Goal: Information Seeking & Learning: Learn about a topic

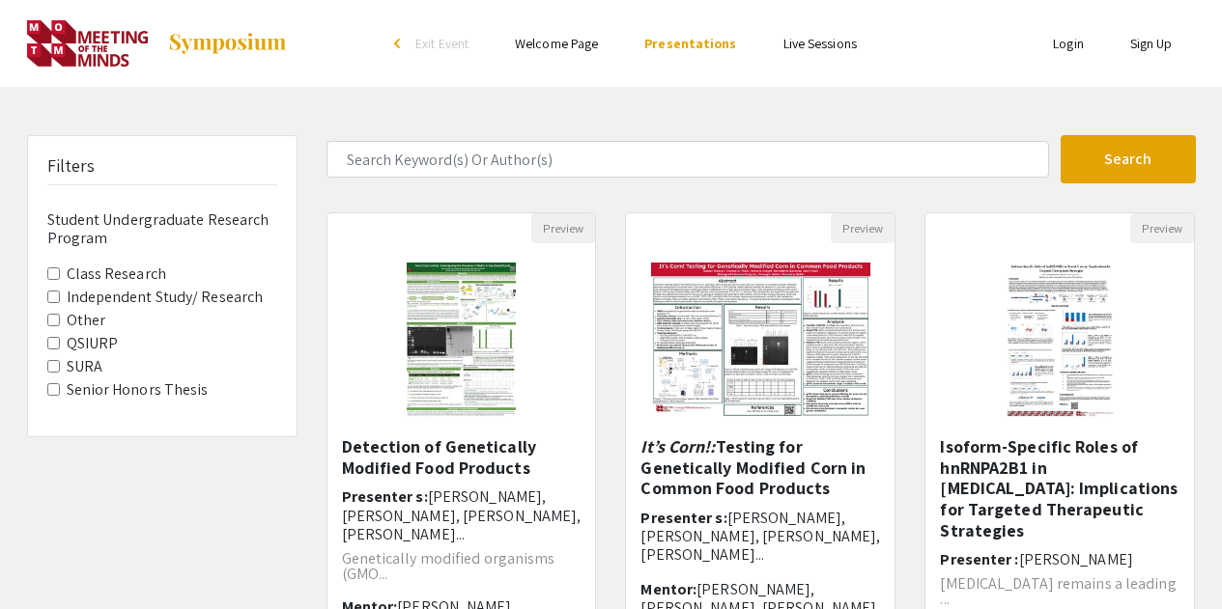
click at [131, 273] on label "Class Research" at bounding box center [116, 274] width 99 height 23
click at [60, 273] on Research "Class Research" at bounding box center [53, 274] width 13 height 13
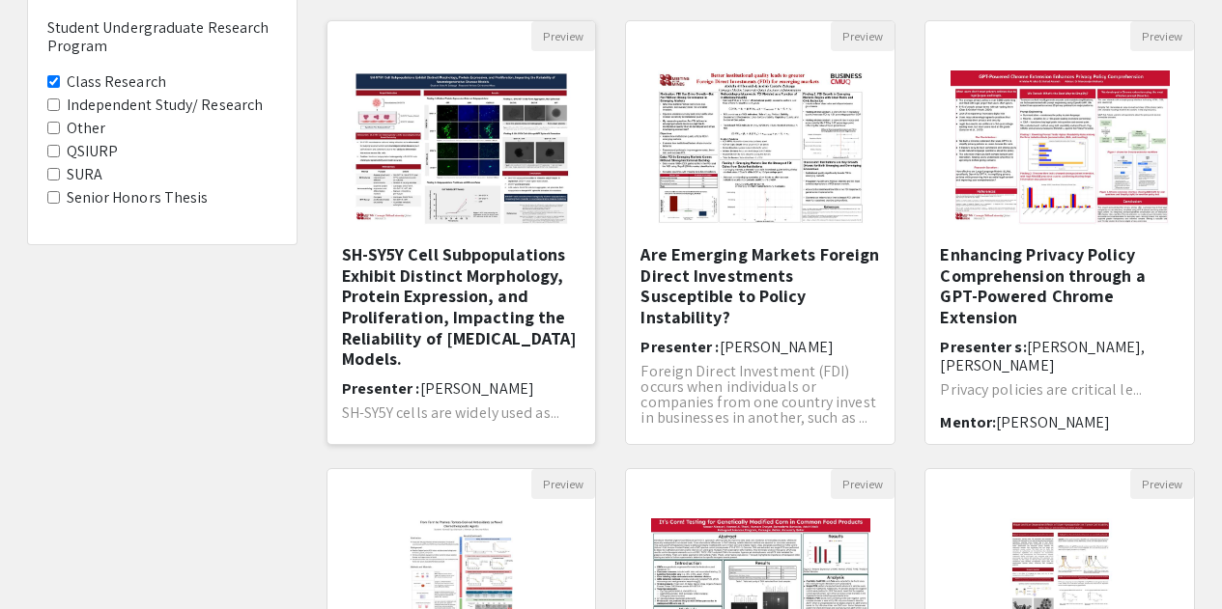
scroll to position [193, 0]
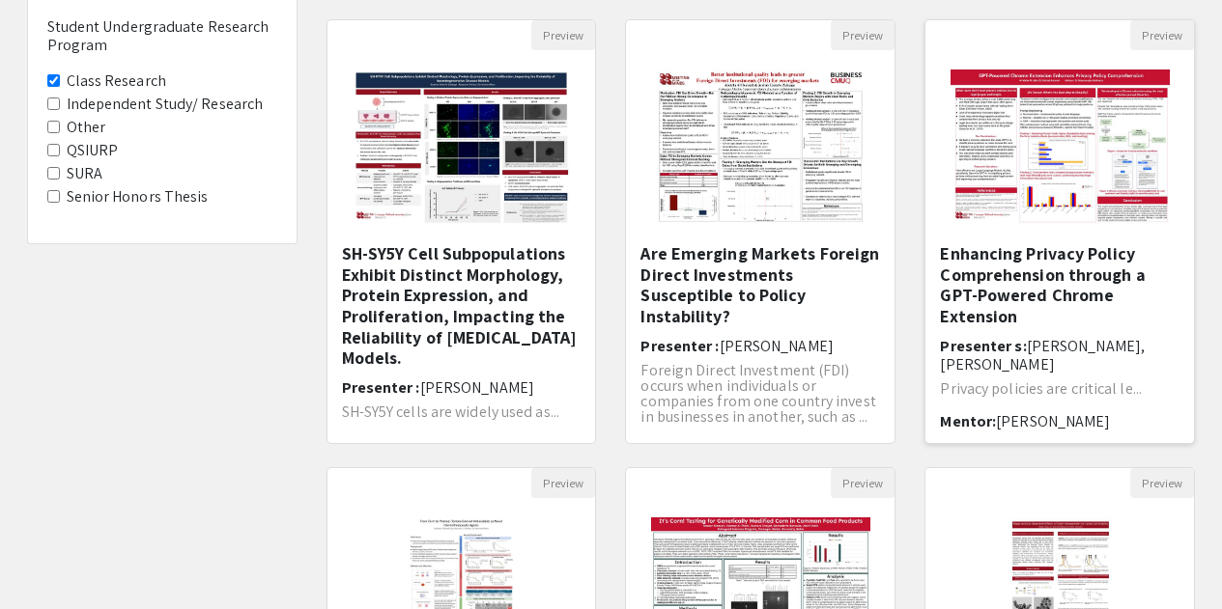
click at [1047, 263] on h5 "Enhancing Privacy Policy Comprehension through a GPT-Powered Chrome Extension" at bounding box center [1060, 284] width 240 height 83
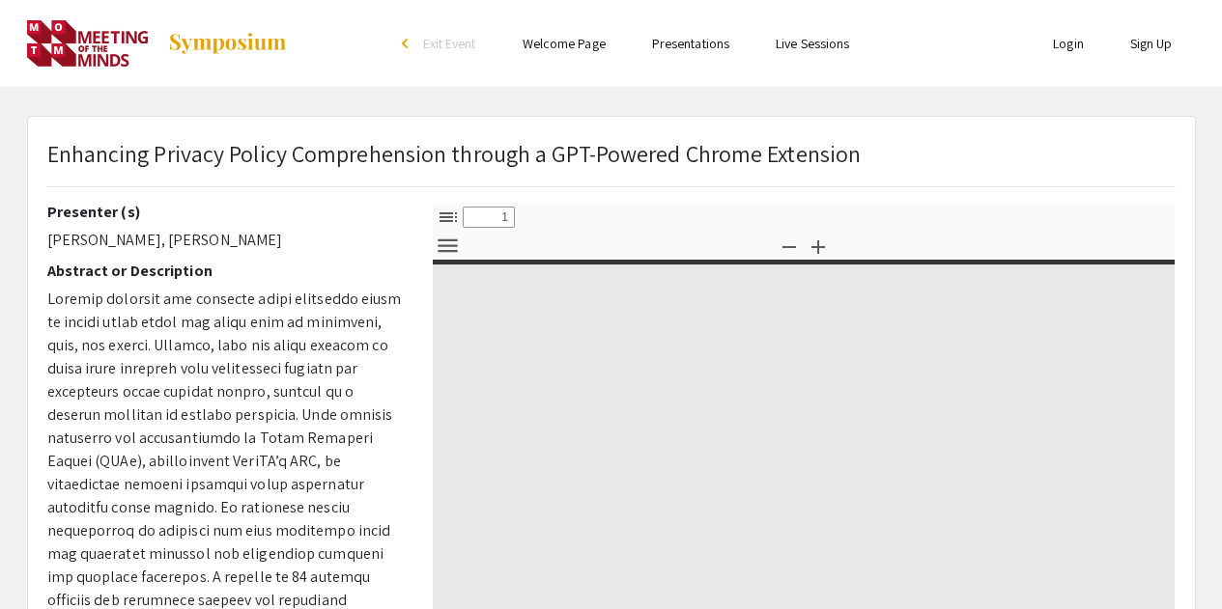
select select "custom"
type input "0"
select select "custom"
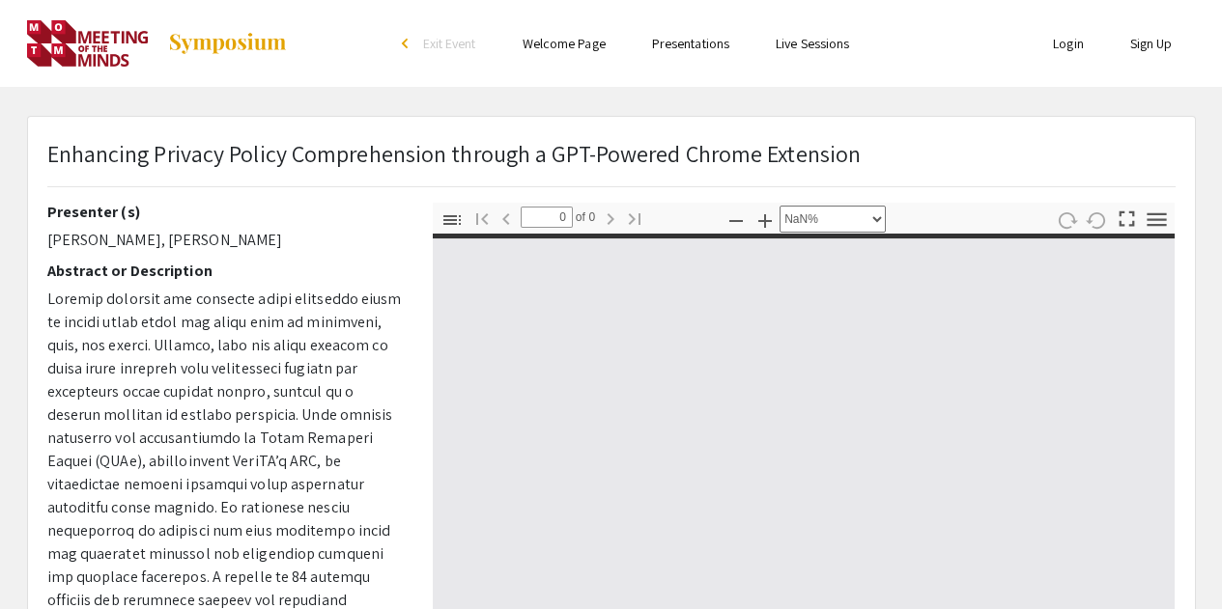
type input "1"
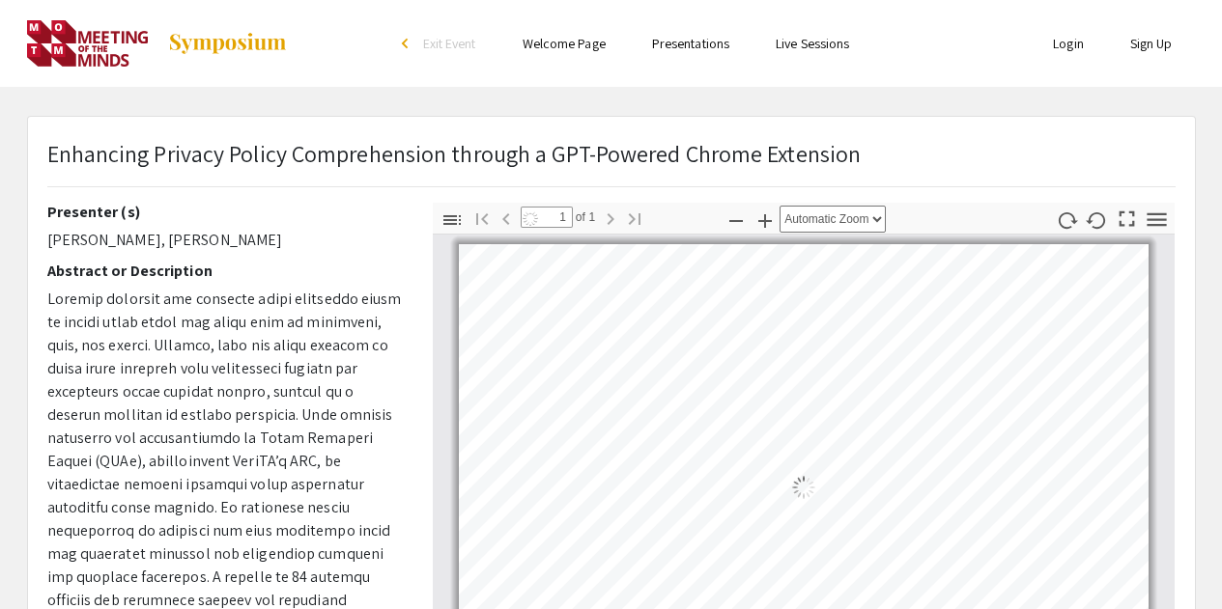
select select "auto"
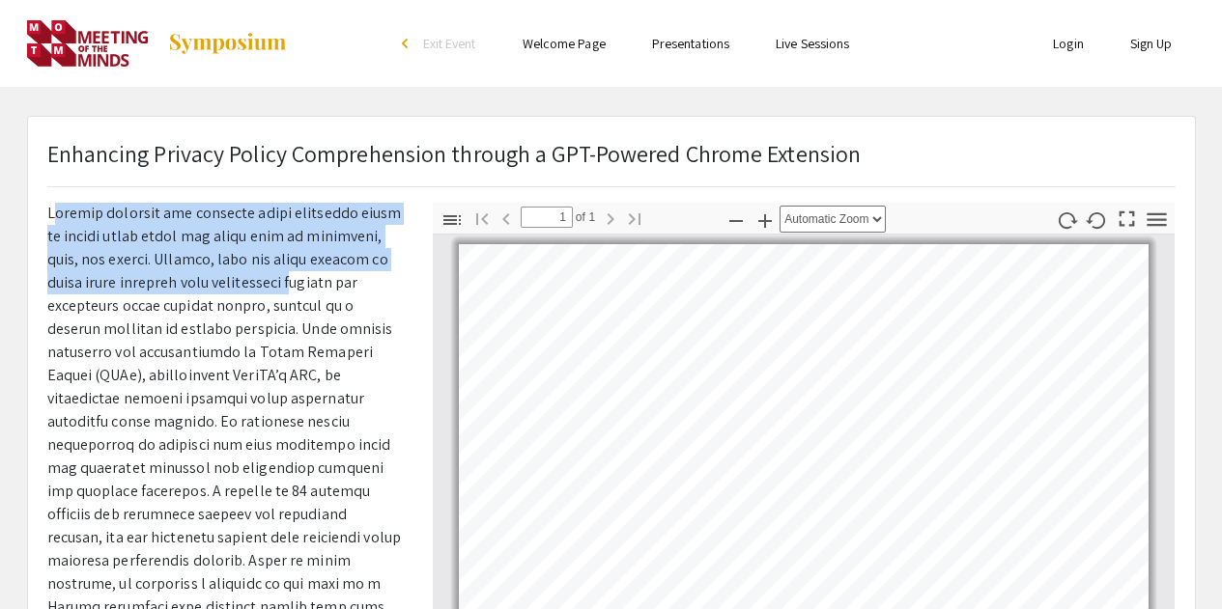
drag, startPoint x: 52, startPoint y: 211, endPoint x: 260, endPoint y: 282, distance: 219.6
click at [260, 282] on p at bounding box center [225, 515] width 356 height 626
click at [124, 246] on p at bounding box center [225, 515] width 356 height 626
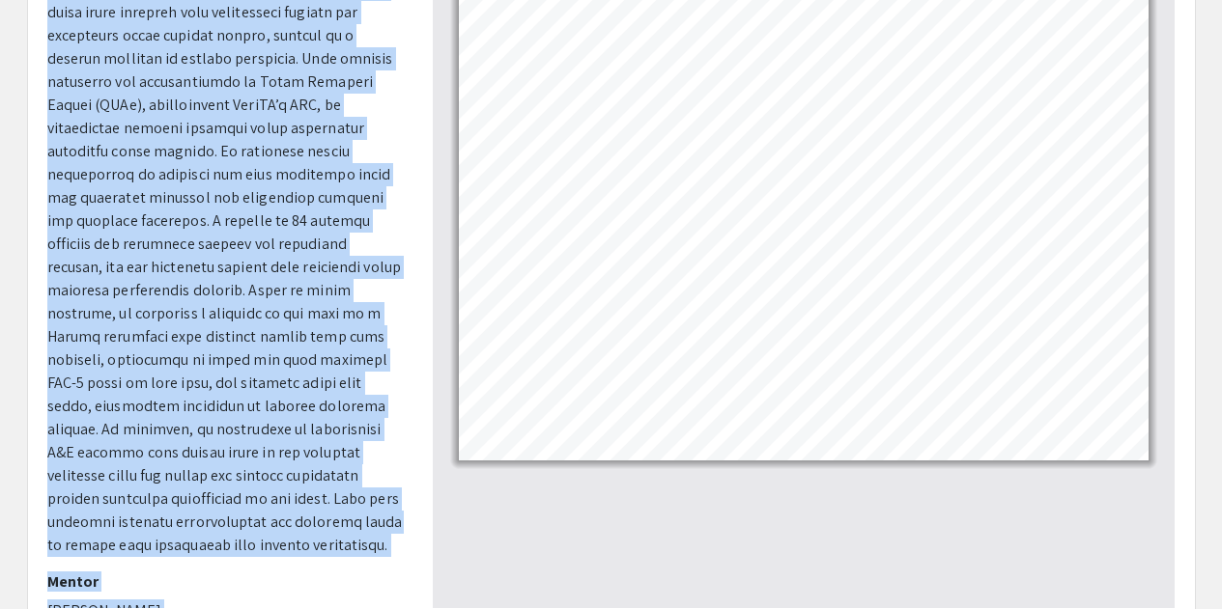
scroll to position [345, 0]
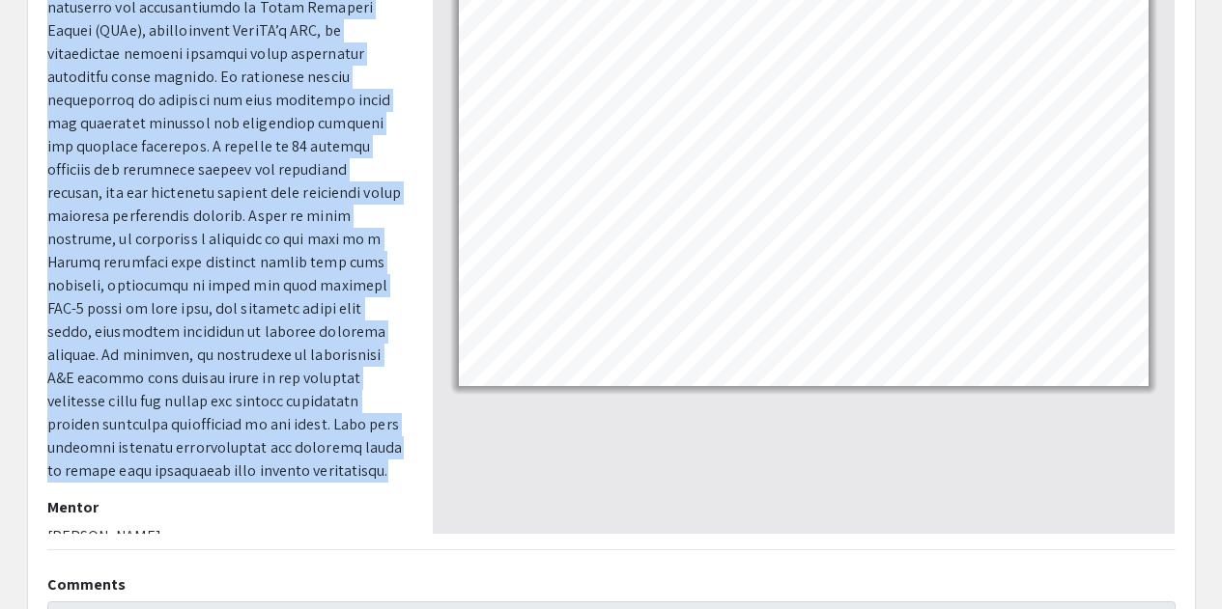
drag, startPoint x: 46, startPoint y: 213, endPoint x: 359, endPoint y: 451, distance: 392.9
click at [359, 451] on p at bounding box center [225, 170] width 356 height 626
copy p "Loremip dolorsit ame consecte adipi elitseddo eiusm te incidi utlab etdol mag a…"
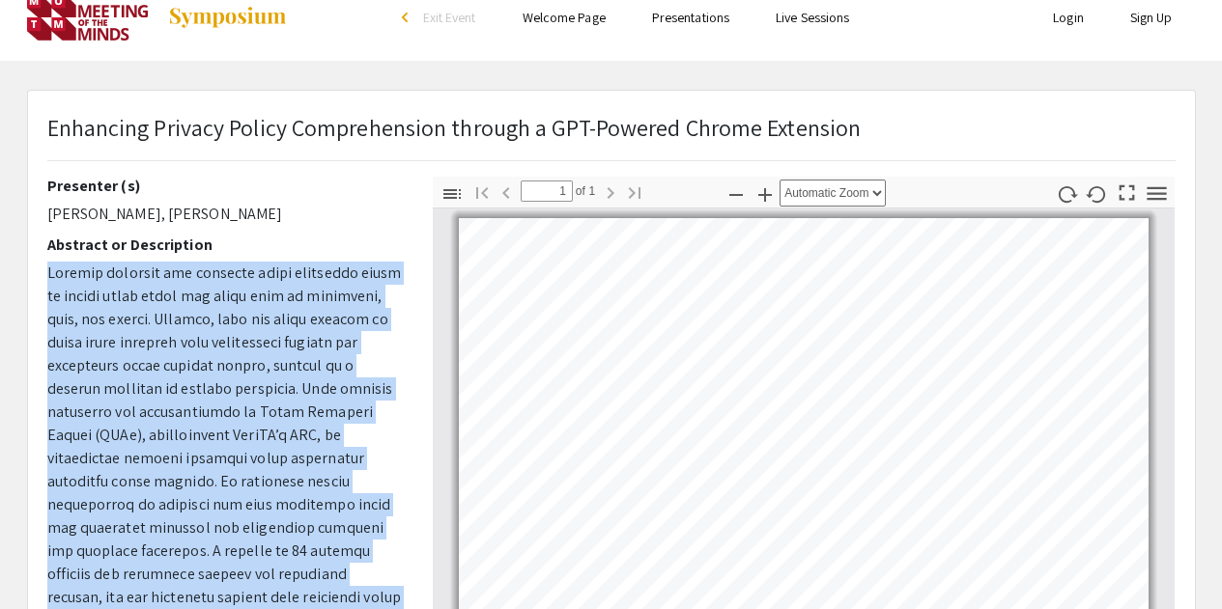
scroll to position [0, 0]
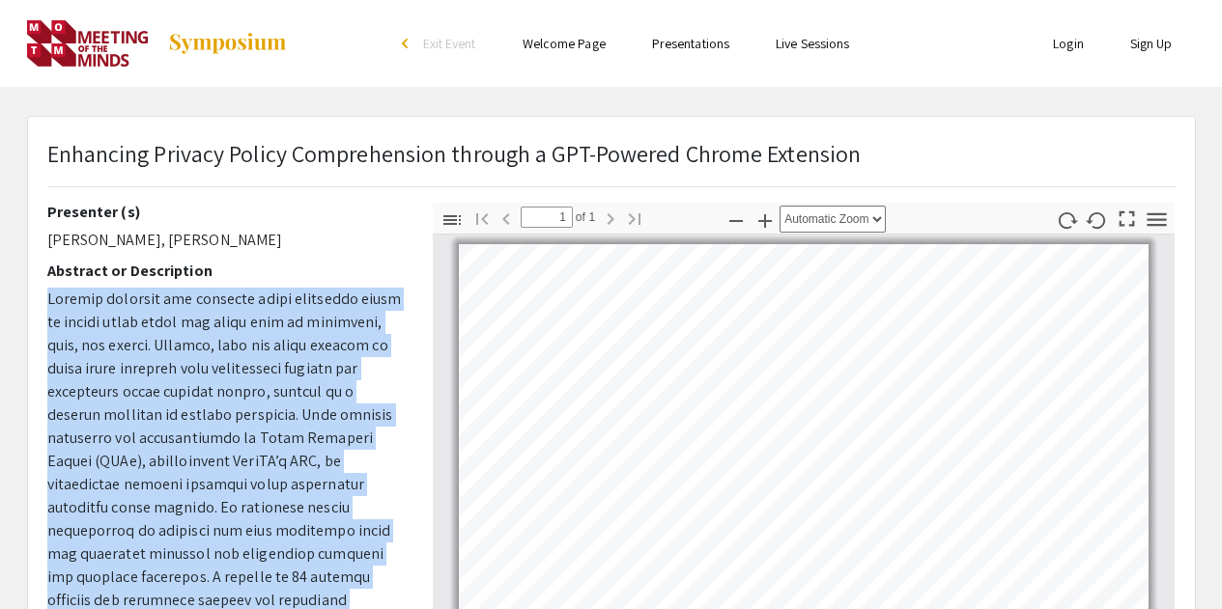
drag, startPoint x: 48, startPoint y: 241, endPoint x: 274, endPoint y: 240, distance: 226.0
click at [274, 240] on p "[PERSON_NAME], [PERSON_NAME]" at bounding box center [225, 240] width 356 height 23
copy p "[PERSON_NAME], [PERSON_NAME]"
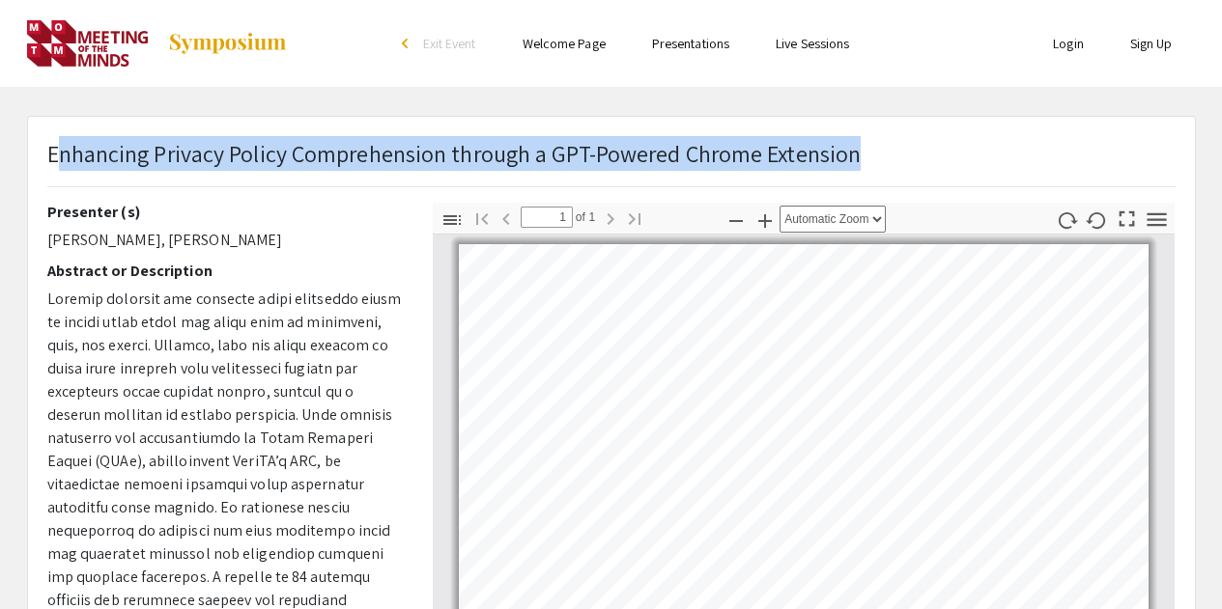
drag, startPoint x: 59, startPoint y: 151, endPoint x: 760, endPoint y: 130, distance: 701.5
click at [760, 130] on div "Enhancing Privacy Policy Comprehension through a GPT-Powered Chrome Extension P…" at bounding box center [611, 604] width 1167 height 975
click at [850, 151] on span "Enhancing Privacy Policy Comprehension through a GPT-Powered Chrome Extension" at bounding box center [454, 153] width 814 height 31
drag, startPoint x: 864, startPoint y: 152, endPoint x: 50, endPoint y: 171, distance: 814.5
click at [50, 171] on div "Enhancing Privacy Policy Comprehension through a GPT-Powered Chrome Extension" at bounding box center [611, 169] width 1157 height 67
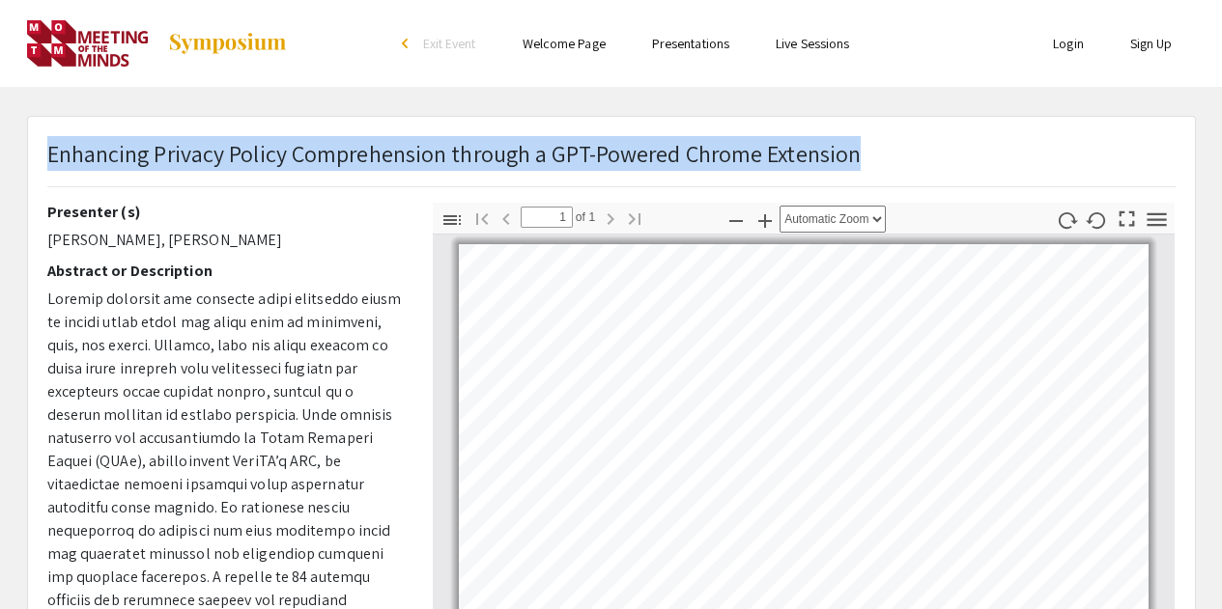
copy span "Enhancing Privacy Policy Comprehension through a GPT-Powered Chrome Extension"
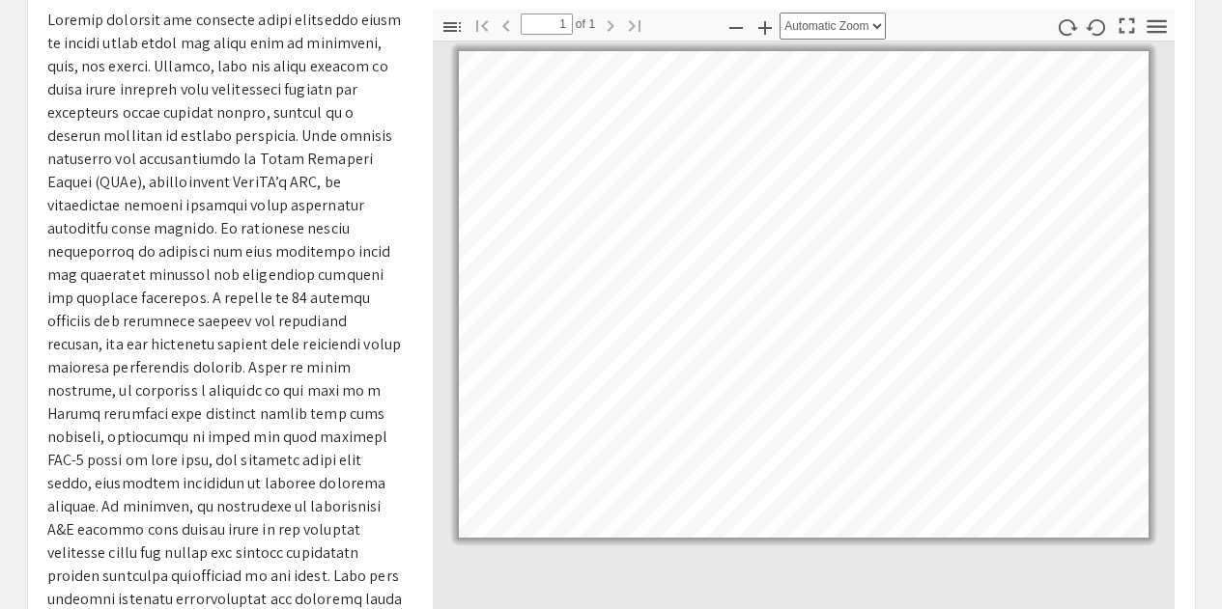
scroll to position [589, 0]
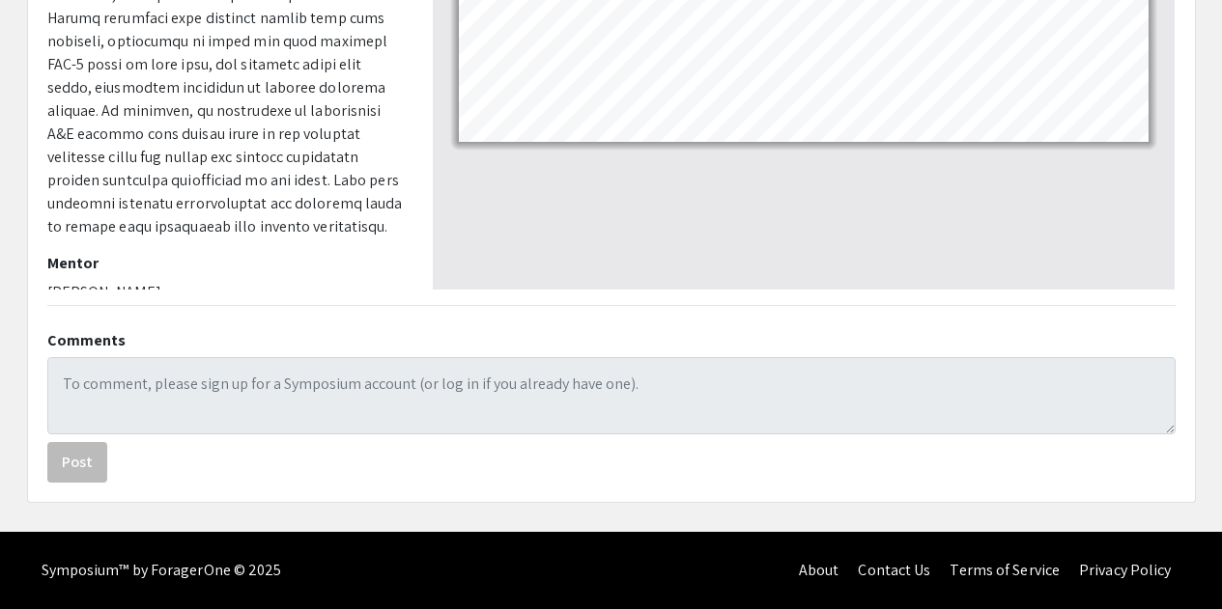
drag, startPoint x: 50, startPoint y: 270, endPoint x: 148, endPoint y: 261, distance: 98.0
click at [148, 281] on p "[PERSON_NAME]" at bounding box center [225, 292] width 356 height 23
click at [69, 281] on p "[PERSON_NAME]" at bounding box center [225, 292] width 356 height 23
drag, startPoint x: 48, startPoint y: 269, endPoint x: 212, endPoint y: 266, distance: 164.2
click at [212, 281] on p "[PERSON_NAME]" at bounding box center [225, 292] width 356 height 23
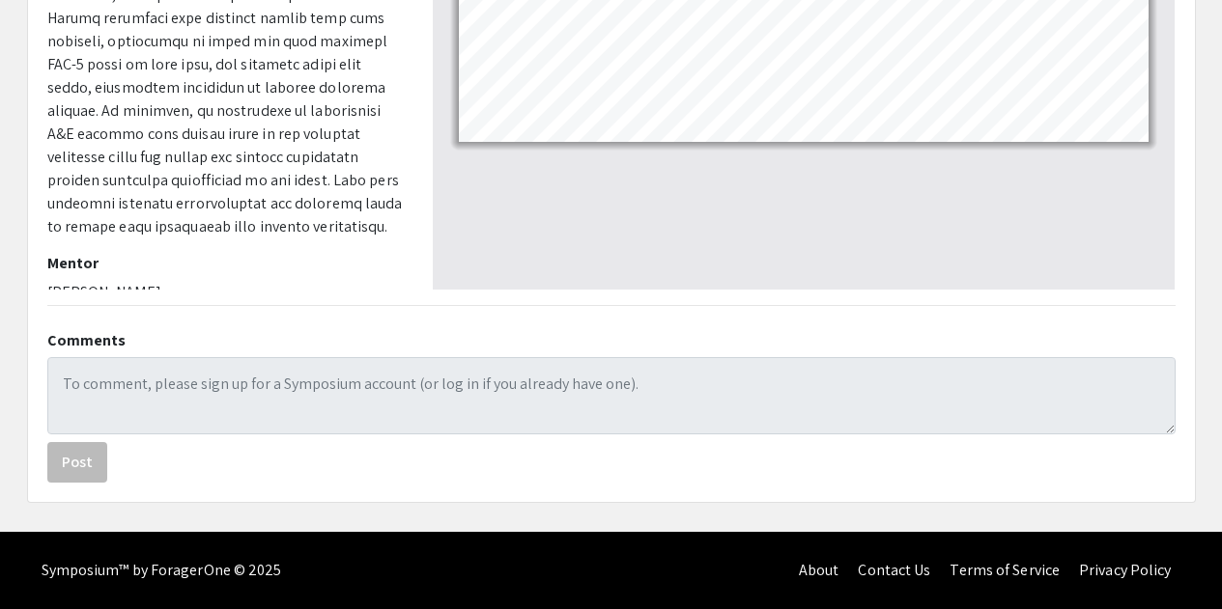
copy p "[PERSON_NAME]"
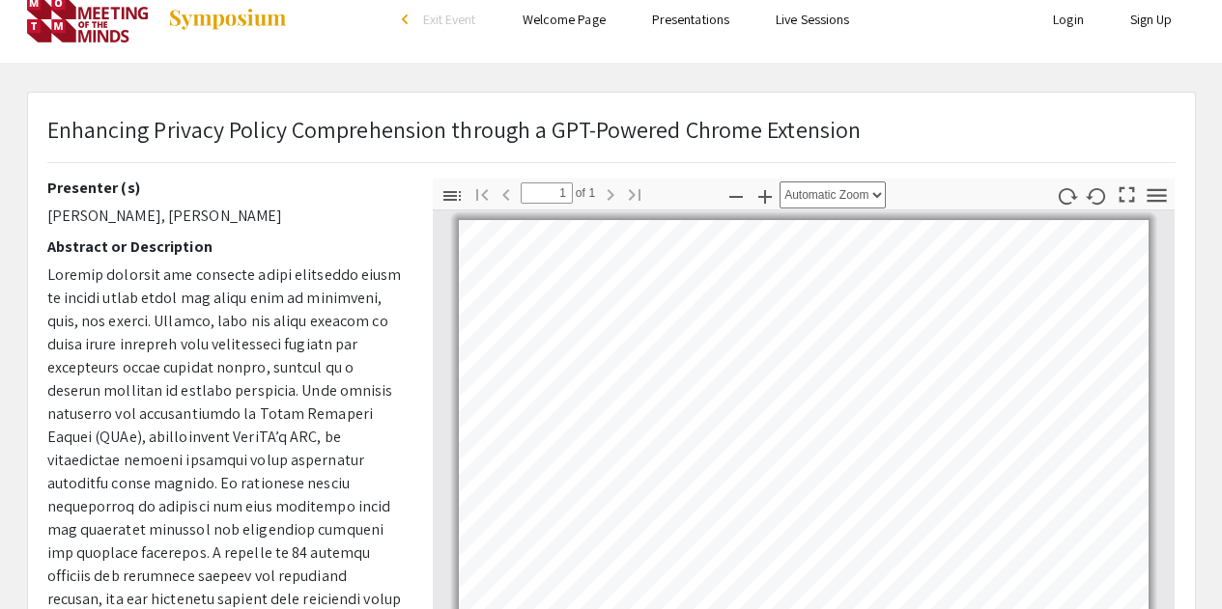
scroll to position [0, 0]
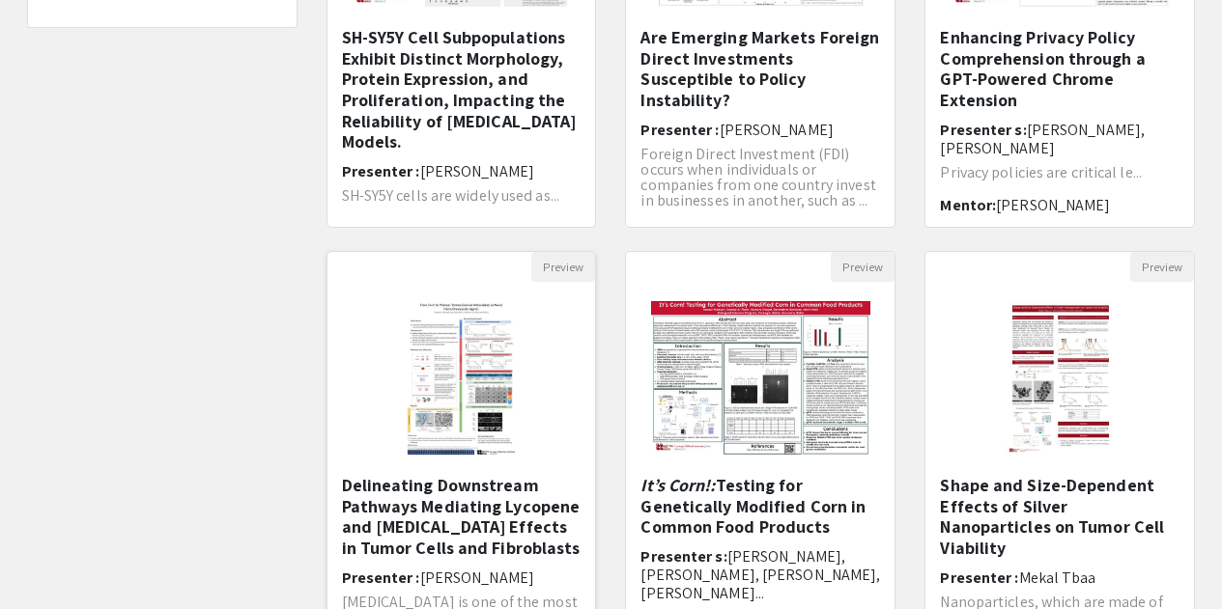
scroll to position [483, 0]
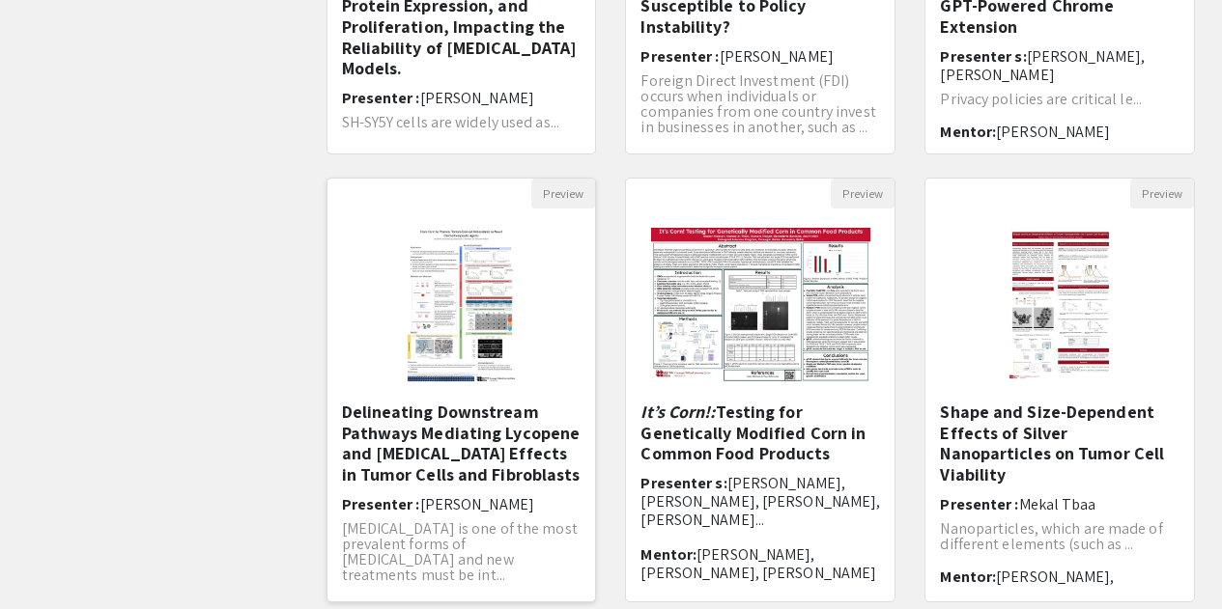
click at [423, 464] on h5 "Delineating Downstream Pathways Mediating Lycopene and [MEDICAL_DATA] Effects i…" at bounding box center [462, 443] width 240 height 83
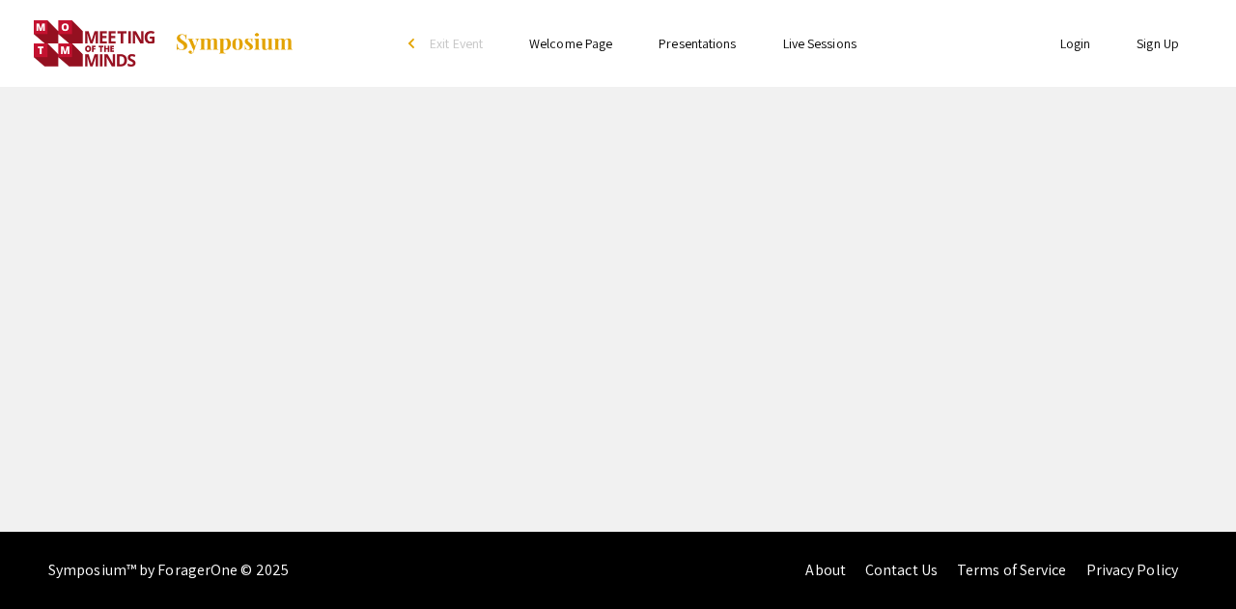
select select "custom"
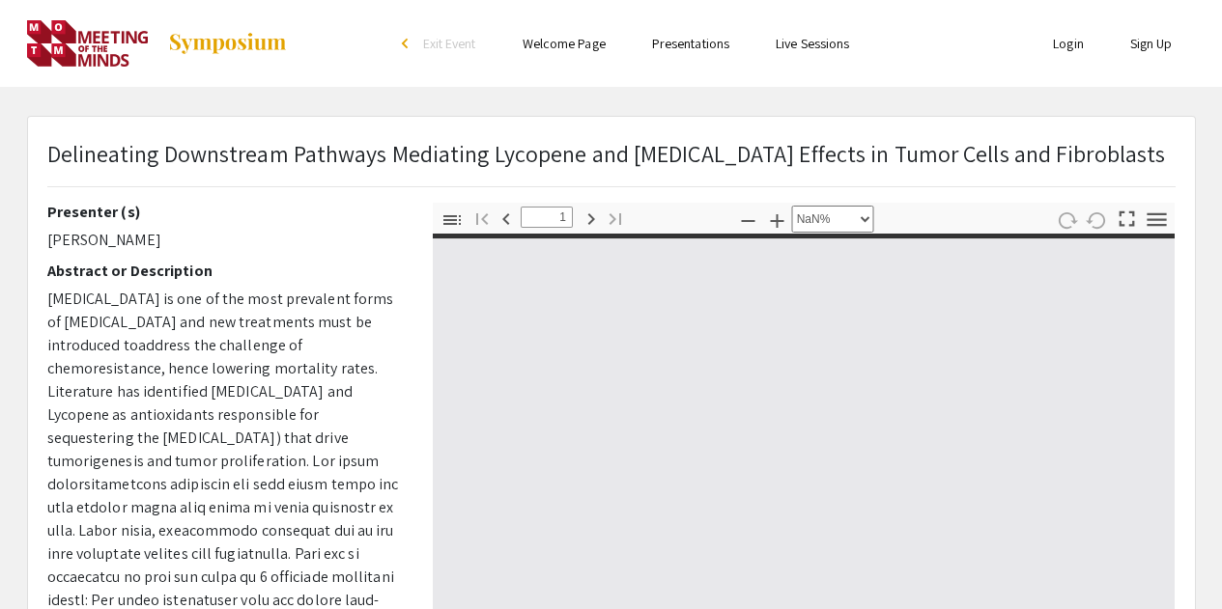
type input "0"
select select "custom"
type input "1"
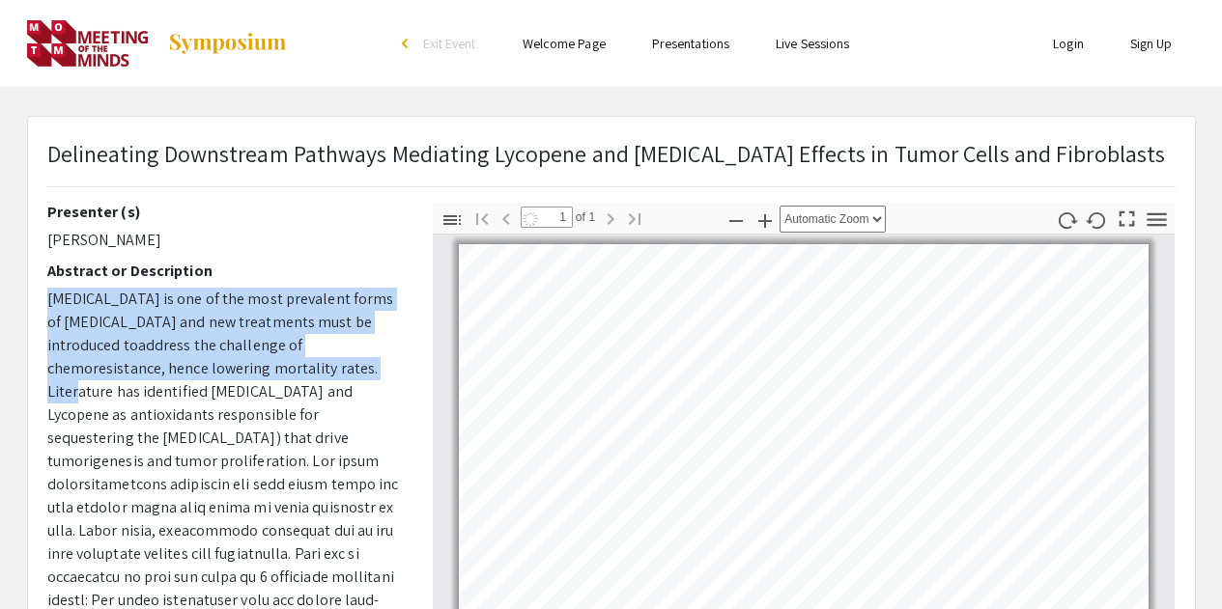
select select "auto"
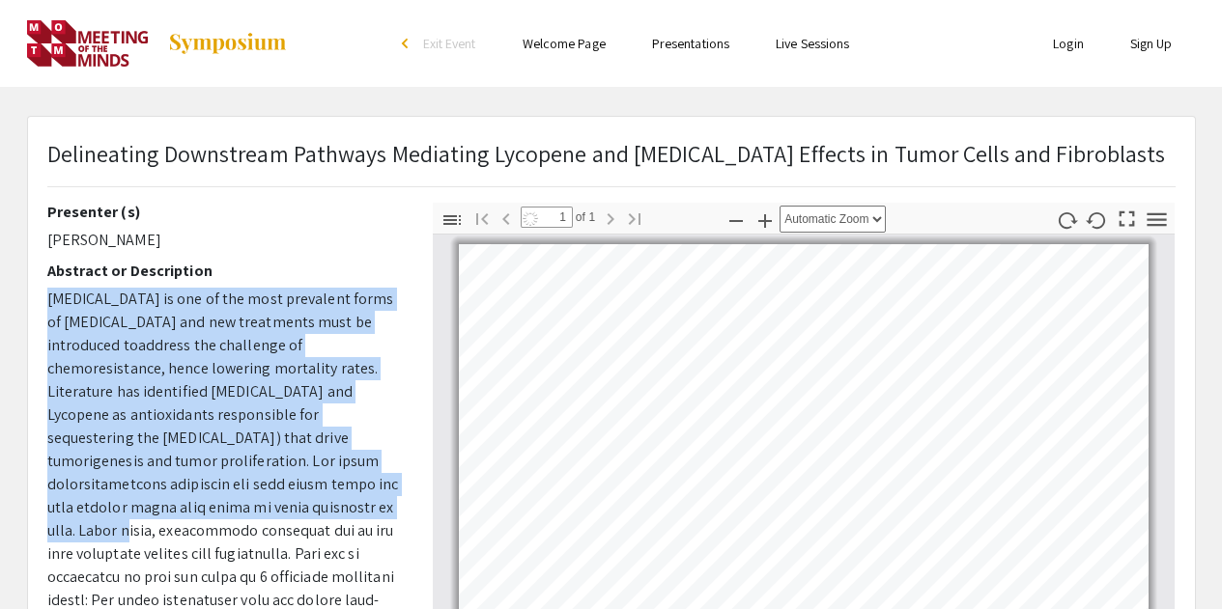
scroll to position [7, 0]
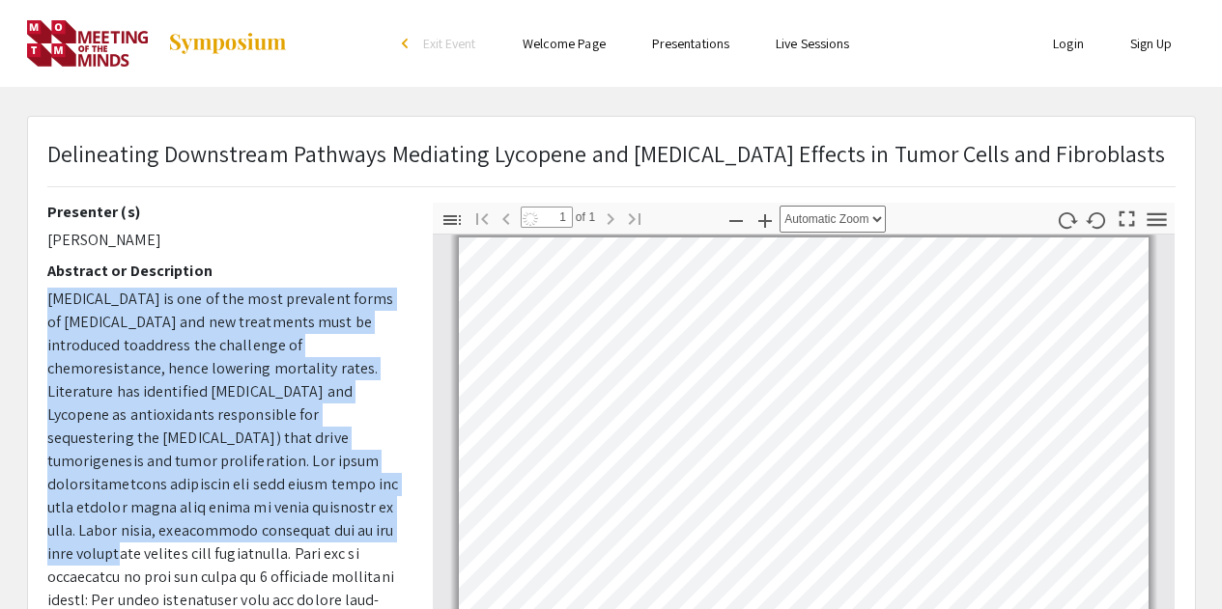
drag, startPoint x: 47, startPoint y: 305, endPoint x: 267, endPoint y: 543, distance: 323.3
drag, startPoint x: 53, startPoint y: 241, endPoint x: 146, endPoint y: 245, distance: 92.9
click at [146, 245] on p "[PERSON_NAME]" at bounding box center [225, 240] width 356 height 23
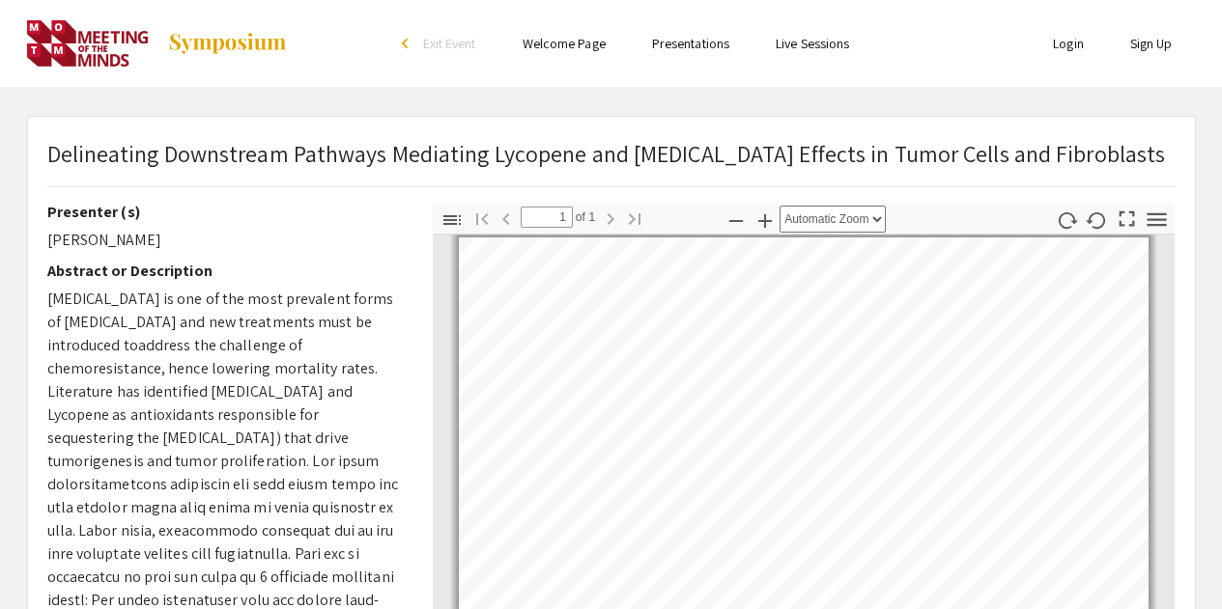
click at [168, 243] on p "[PERSON_NAME]" at bounding box center [225, 240] width 356 height 23
drag, startPoint x: 177, startPoint y: 245, endPoint x: 43, endPoint y: 243, distance: 133.3
click at [43, 243] on div "Presenter (s) [PERSON_NAME] Abstract or Description [MEDICAL_DATA] is one of th…" at bounding box center [225, 541] width 385 height 676
copy p "[PERSON_NAME]"
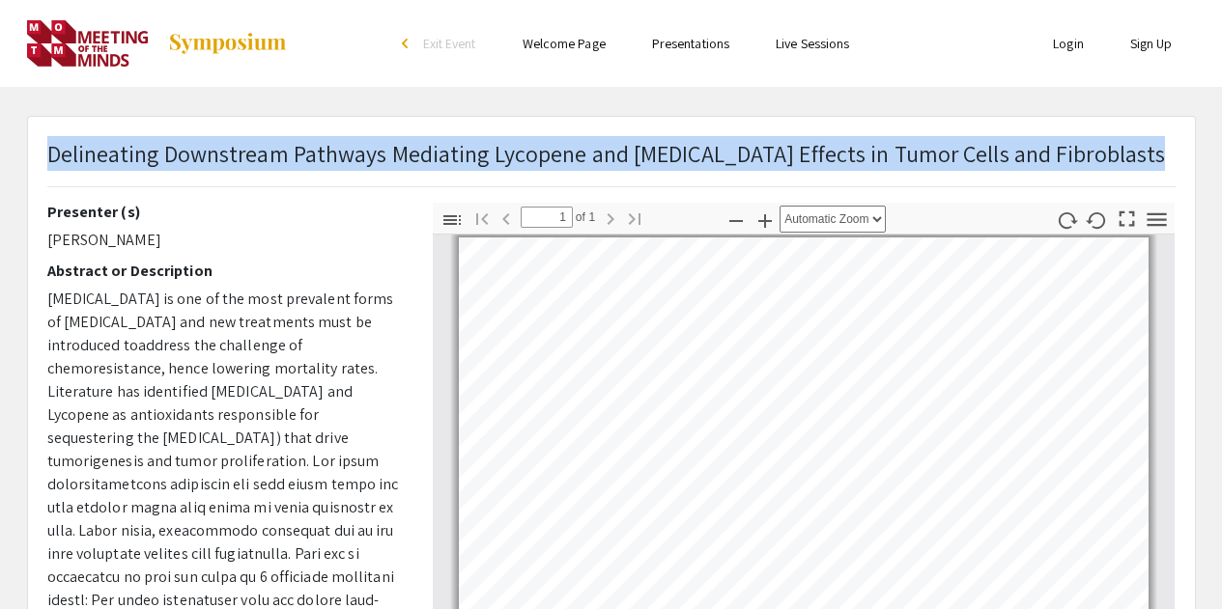
drag, startPoint x: 47, startPoint y: 148, endPoint x: 1001, endPoint y: 131, distance: 953.5
click at [1001, 131] on div "Delineating Downstream Pathways Mediating Lycopene and [MEDICAL_DATA] Effects i…" at bounding box center [611, 604] width 1167 height 975
copy p "Delineating Downstream Pathways Mediating Lycopene and [MEDICAL_DATA] Effects i…"
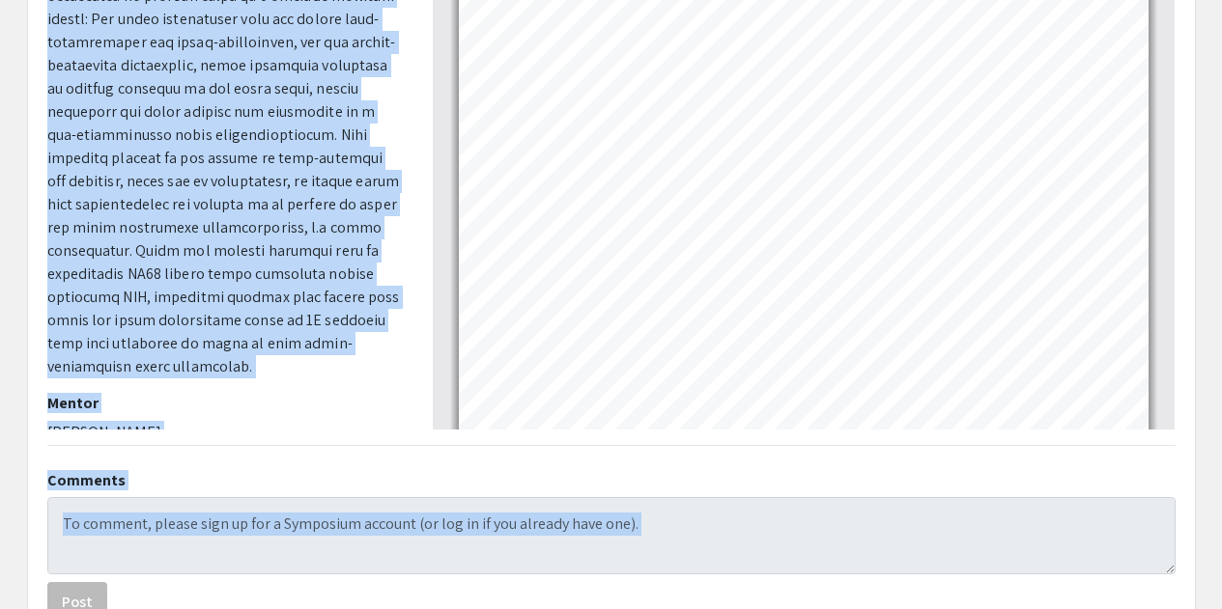
scroll to position [539, 0]
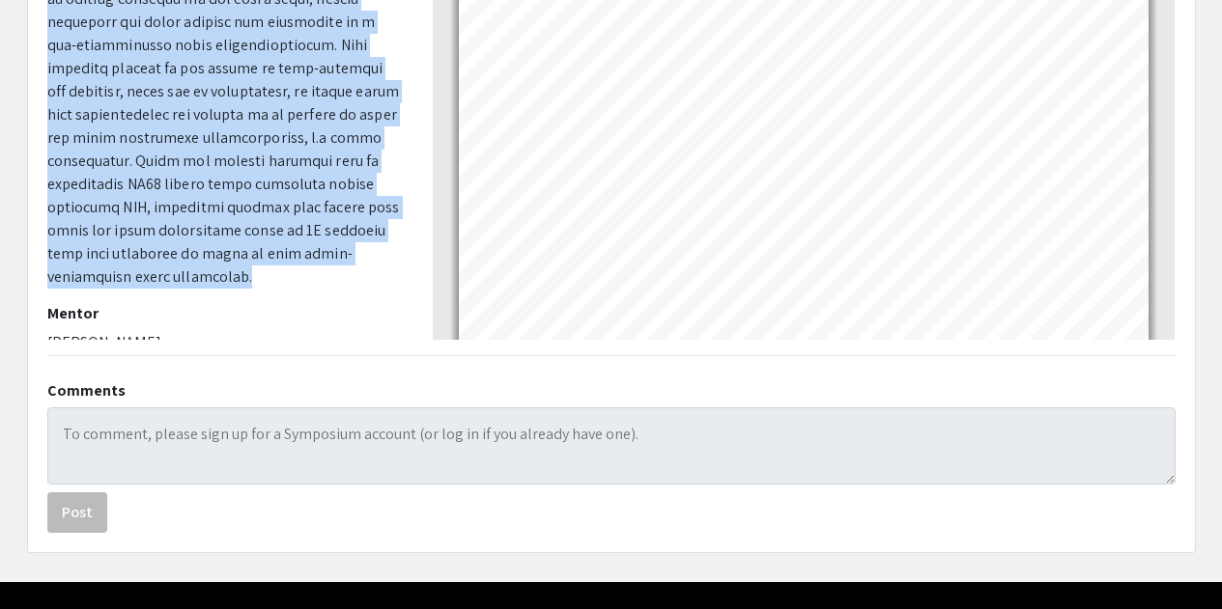
drag, startPoint x: 48, startPoint y: 301, endPoint x: 305, endPoint y: 244, distance: 263.2
copy p "Loremi dolors am con ad eli sedd eiusmodte incid ut labore etd mag aliquaenim a…"
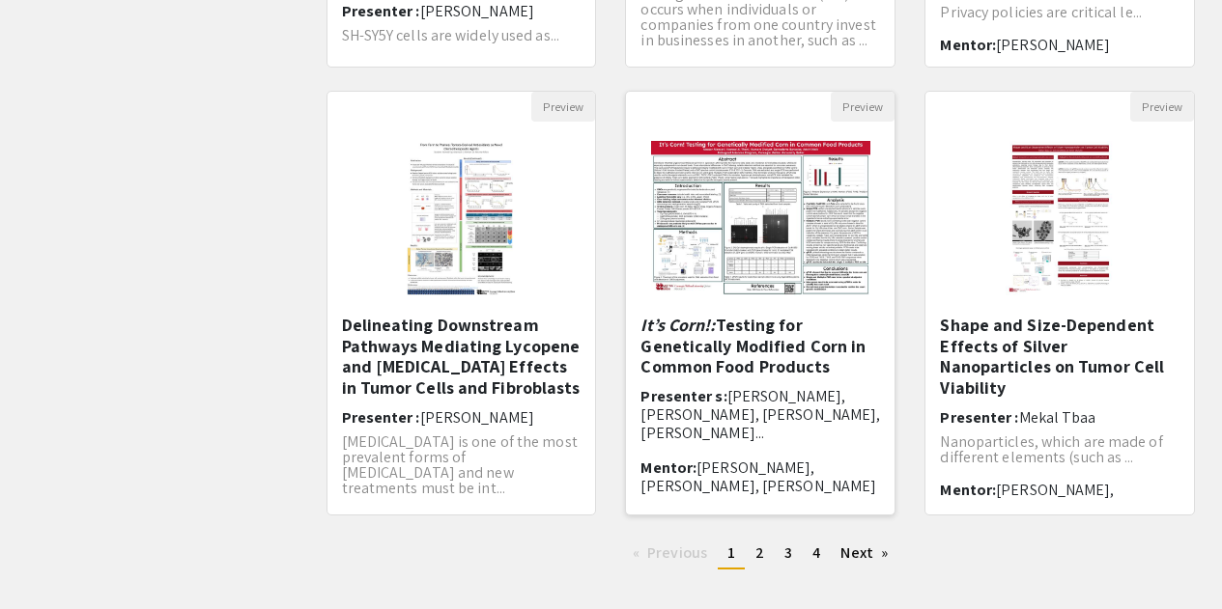
scroll to position [580, 0]
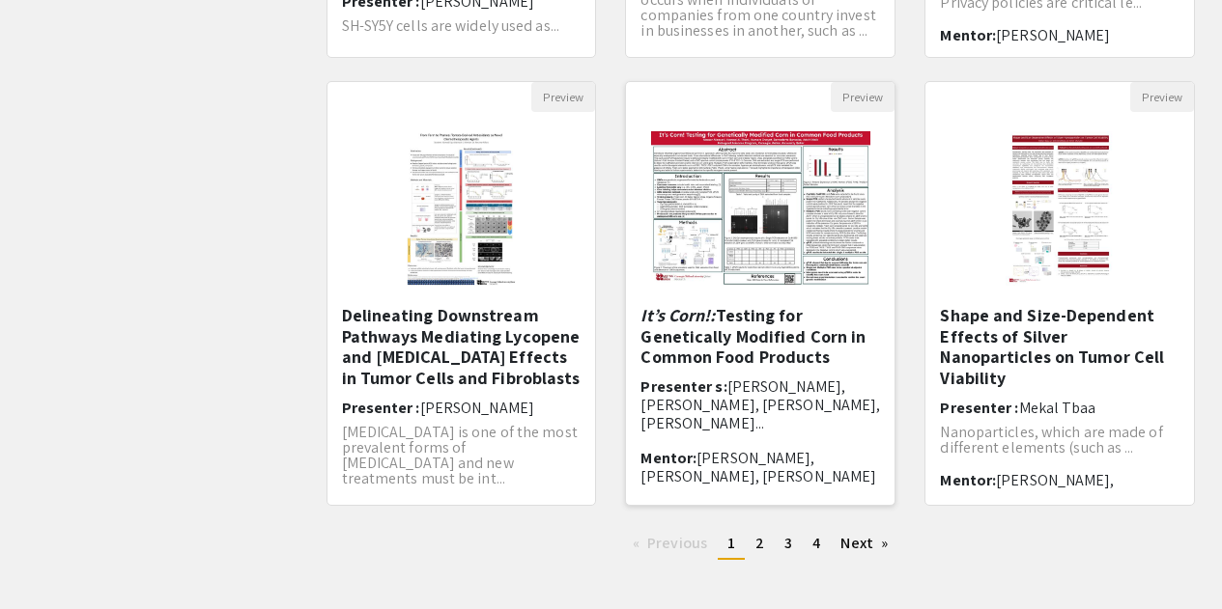
click at [724, 333] on h5 "It’s Corn!: Testing for Genetically Modified Corn in Common Food Products" at bounding box center [760, 336] width 240 height 63
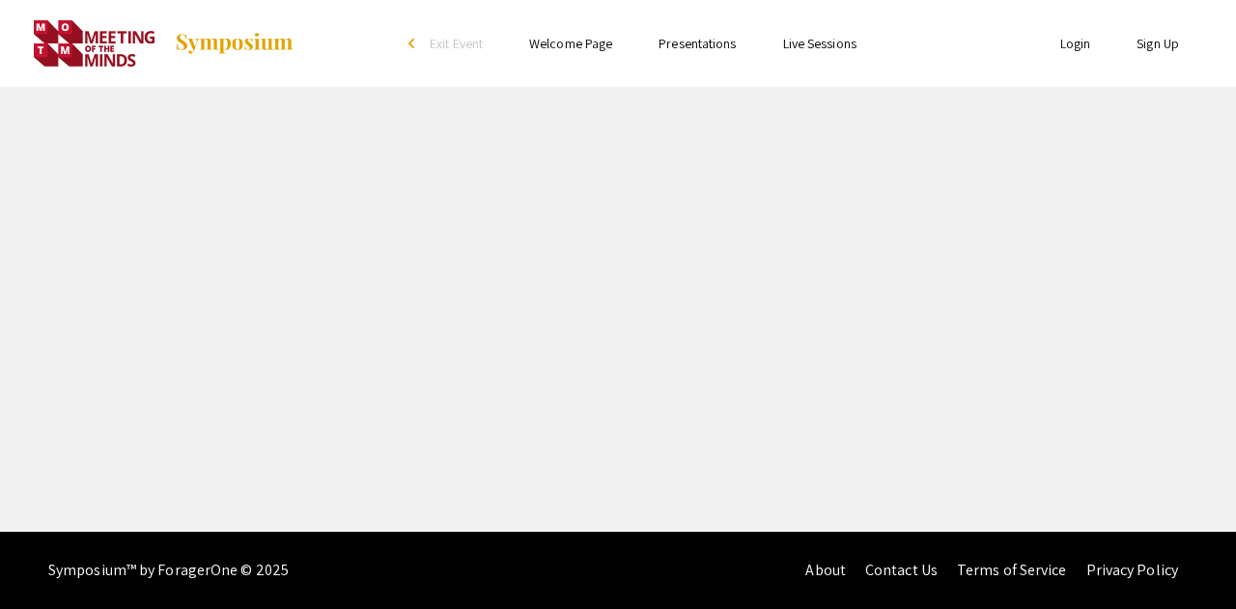
select select "custom"
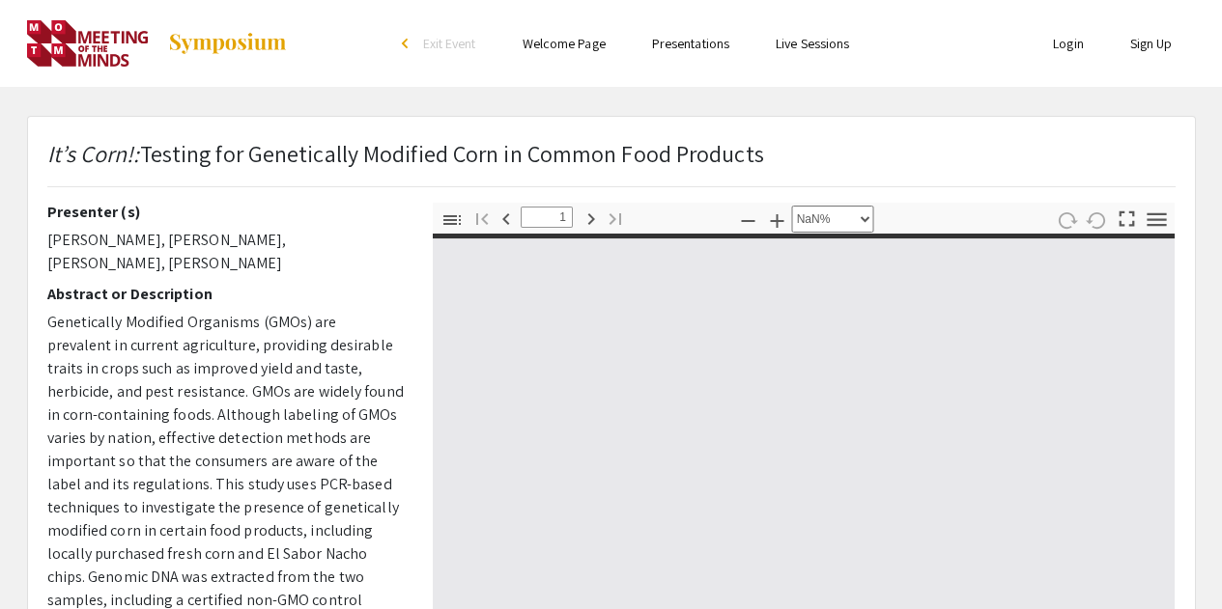
type input "0"
select select "custom"
type input "1"
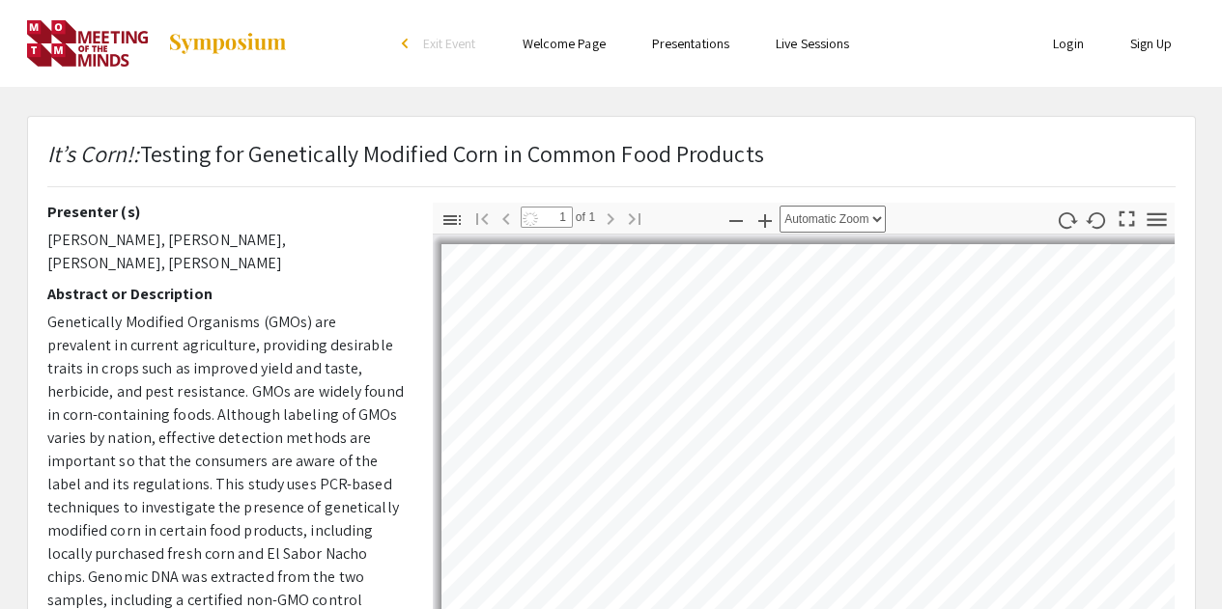
select select "auto"
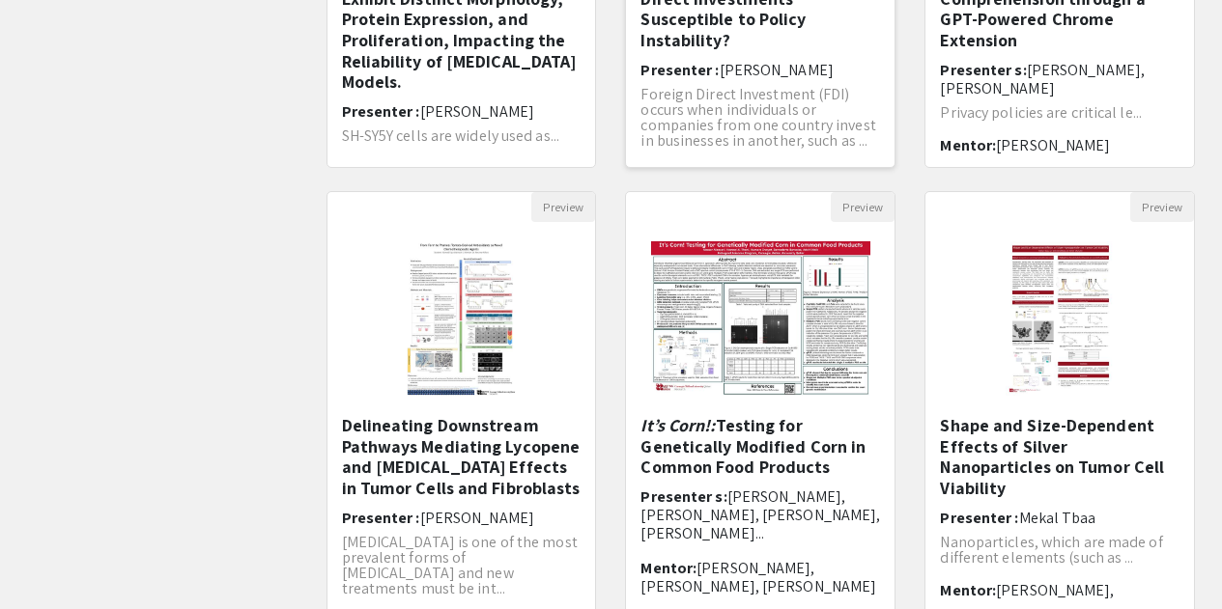
scroll to position [580, 0]
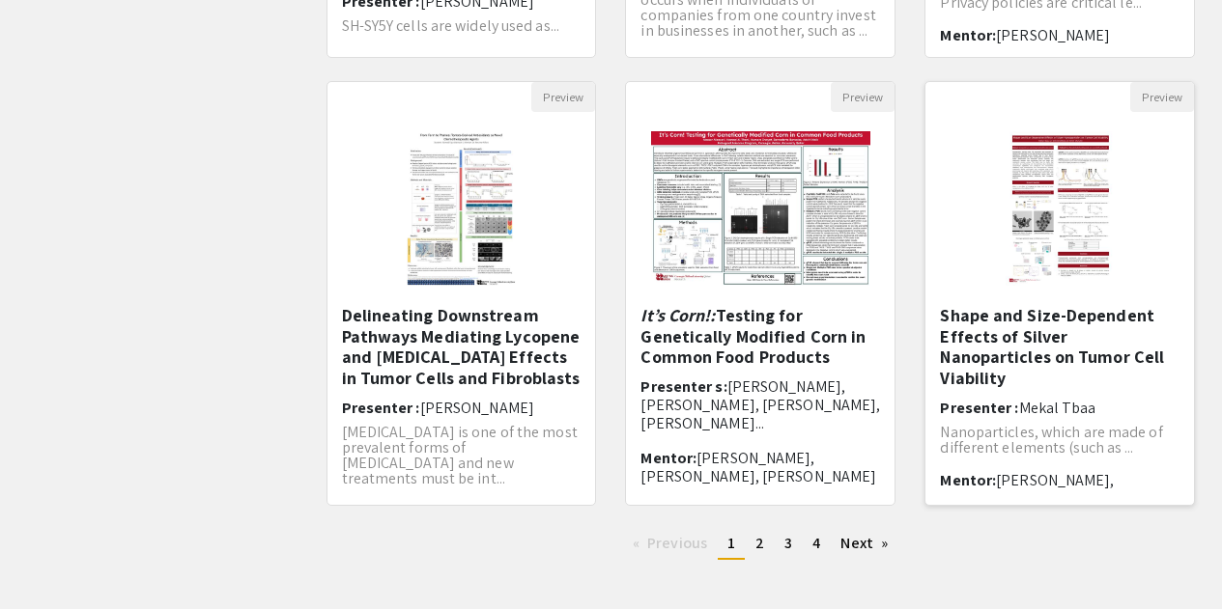
click at [990, 345] on h5 "Shape and Size-Dependent Effects of Silver Nanoparticles on Tumor Cell Viability" at bounding box center [1060, 346] width 240 height 83
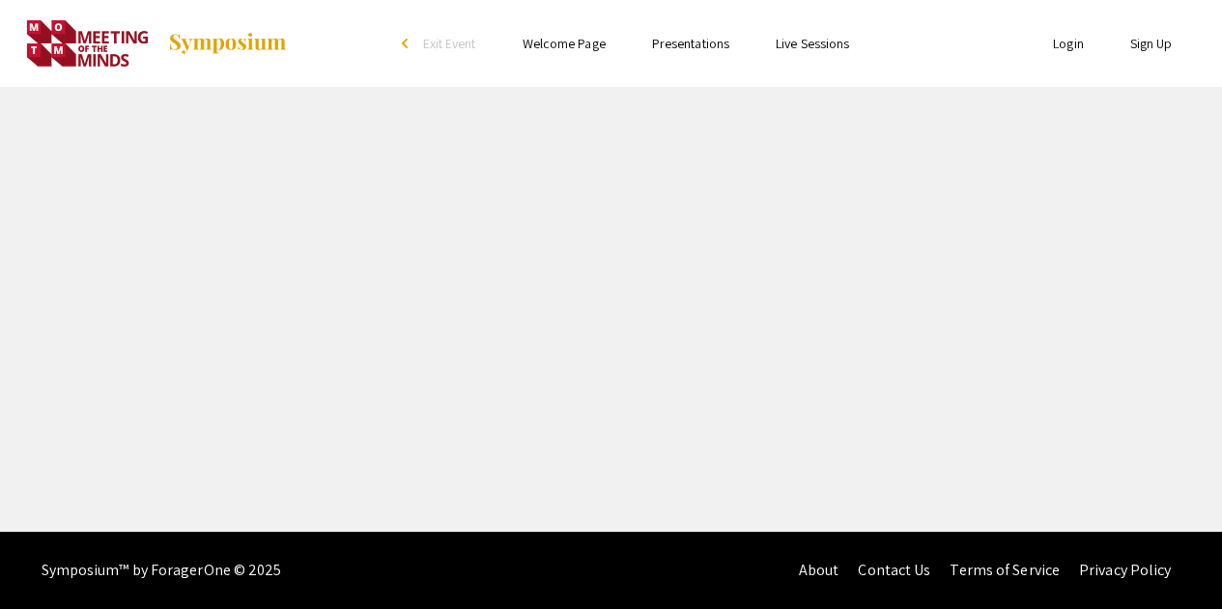
select select "custom"
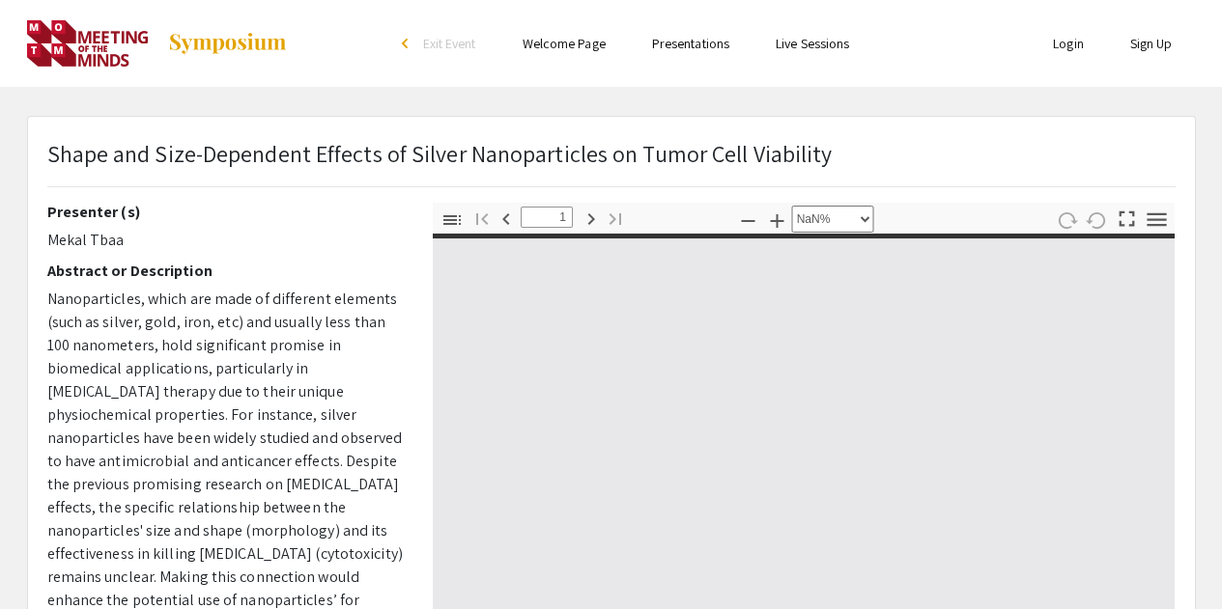
type input "0"
select select "custom"
type input "1"
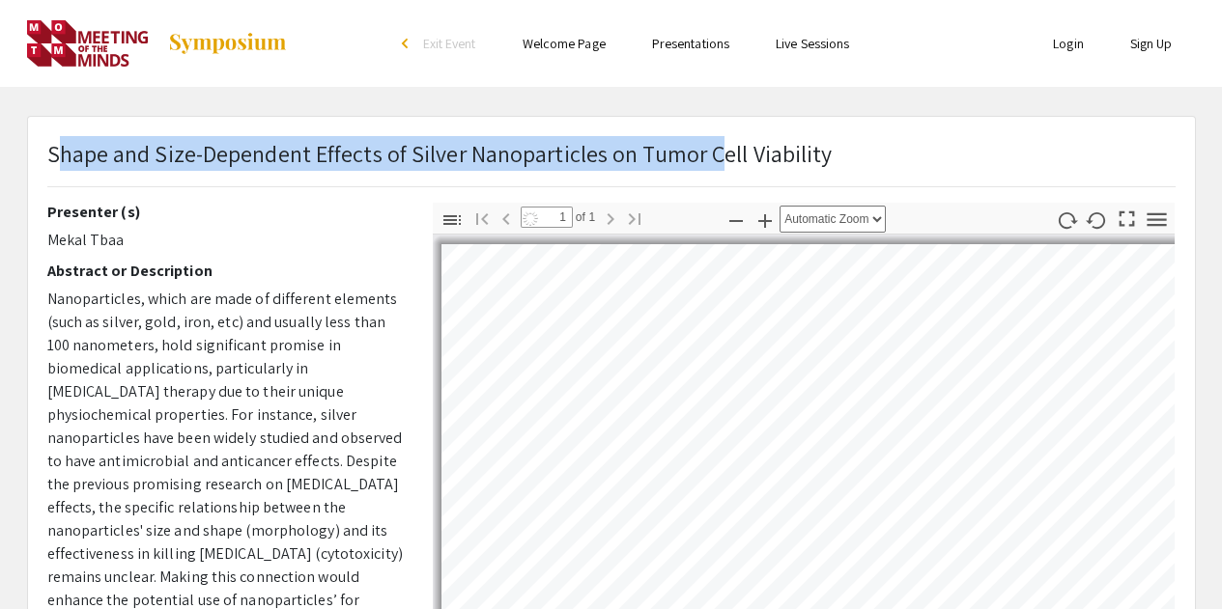
drag, startPoint x: 209, startPoint y: 157, endPoint x: 766, endPoint y: 157, distance: 557.3
click at [720, 157] on p "Shape and Size-Dependent Effects of Silver Nanoparticles on Tumor Cell Viability" at bounding box center [439, 153] width 785 height 35
select select "auto"
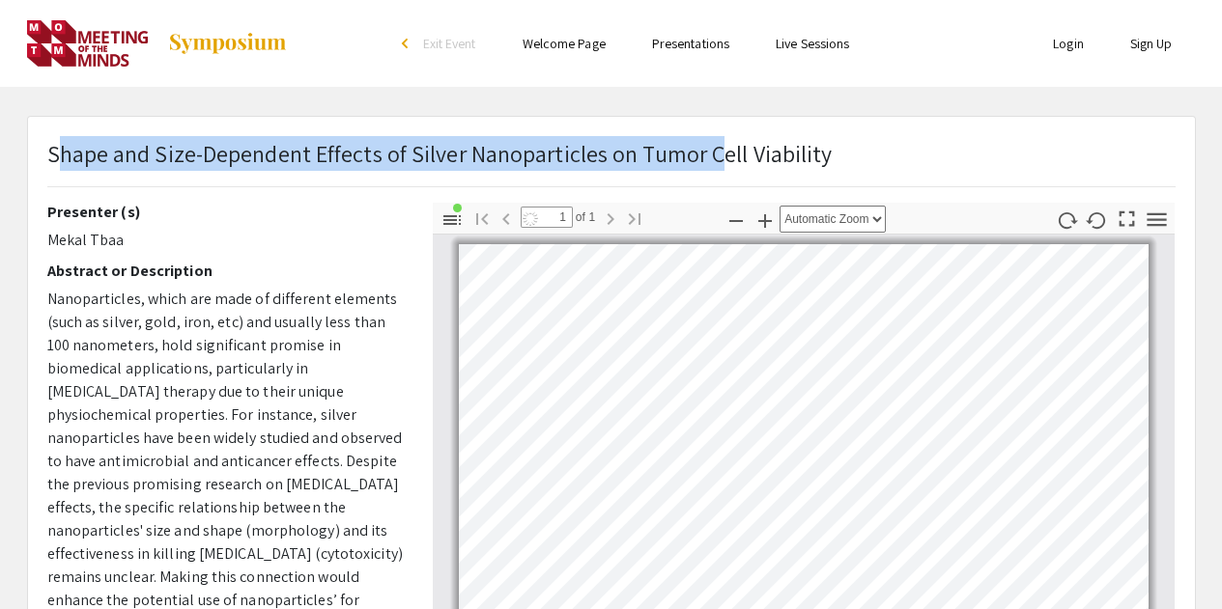
scroll to position [7, 0]
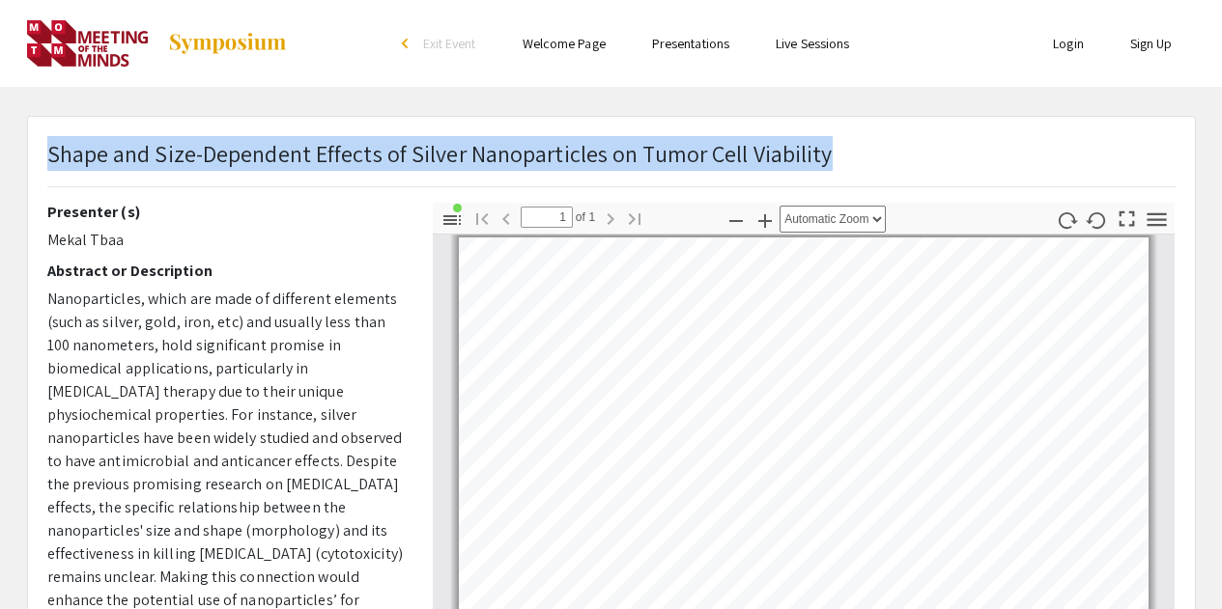
drag, startPoint x: 822, startPoint y: 155, endPoint x: 52, endPoint y: 152, distance: 769.8
click at [52, 152] on p "Shape and Size-Dependent Effects of Silver Nanoparticles on Tumor Cell Viability" at bounding box center [439, 153] width 785 height 35
copy p "Shape and Size-Dependent Effects of Silver Nanoparticles on Tumor Cell Viability"
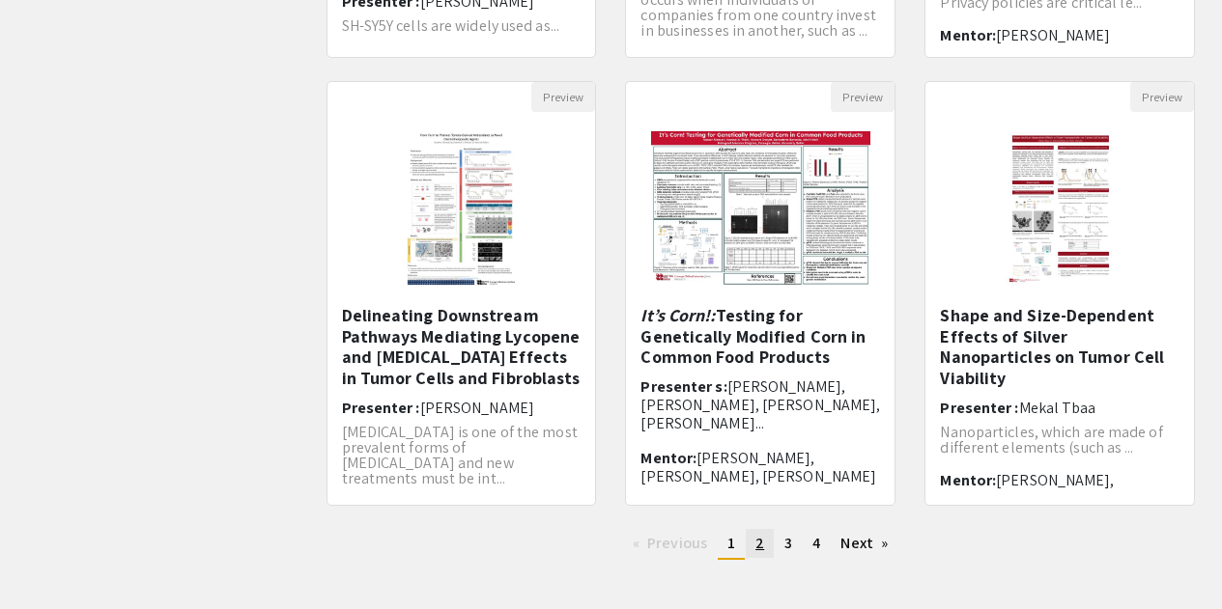
click at [760, 552] on span "2" at bounding box center [759, 543] width 9 height 20
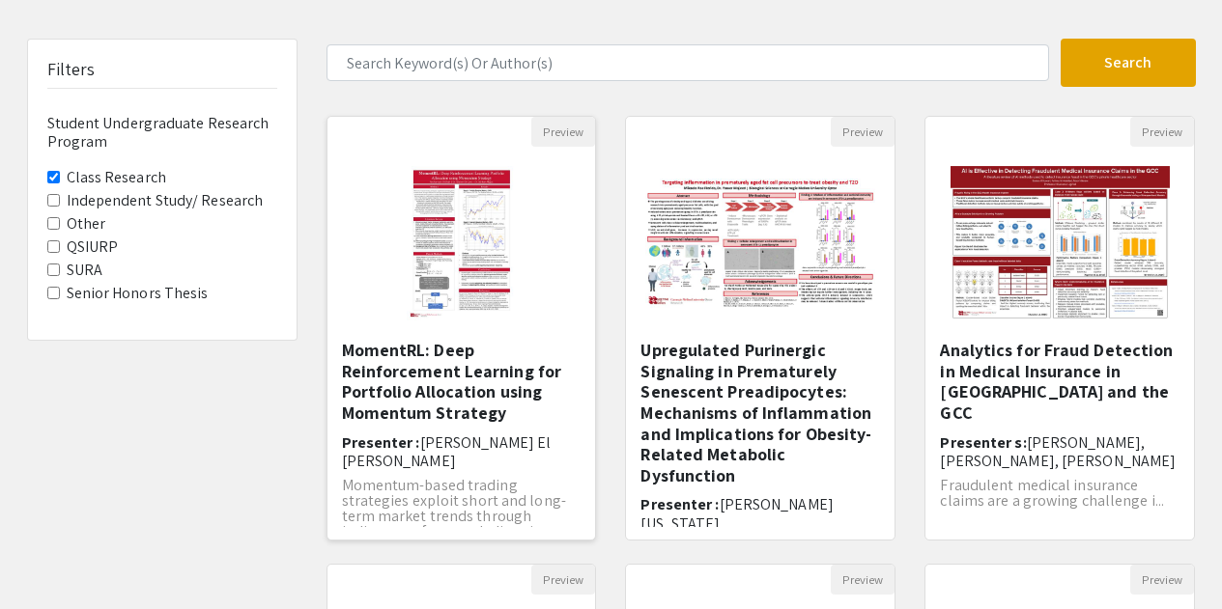
click at [358, 360] on h5 "MomentRL: Deep Reinforcement Learning for Portfolio Allocation using Momentum S…" at bounding box center [462, 381] width 240 height 83
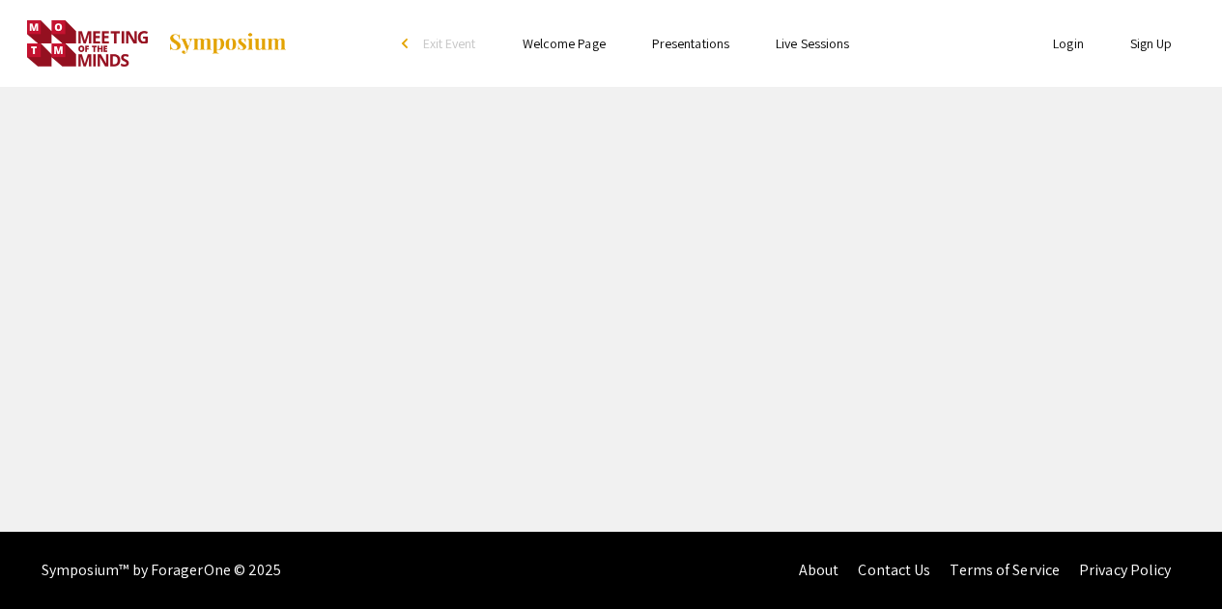
select select "custom"
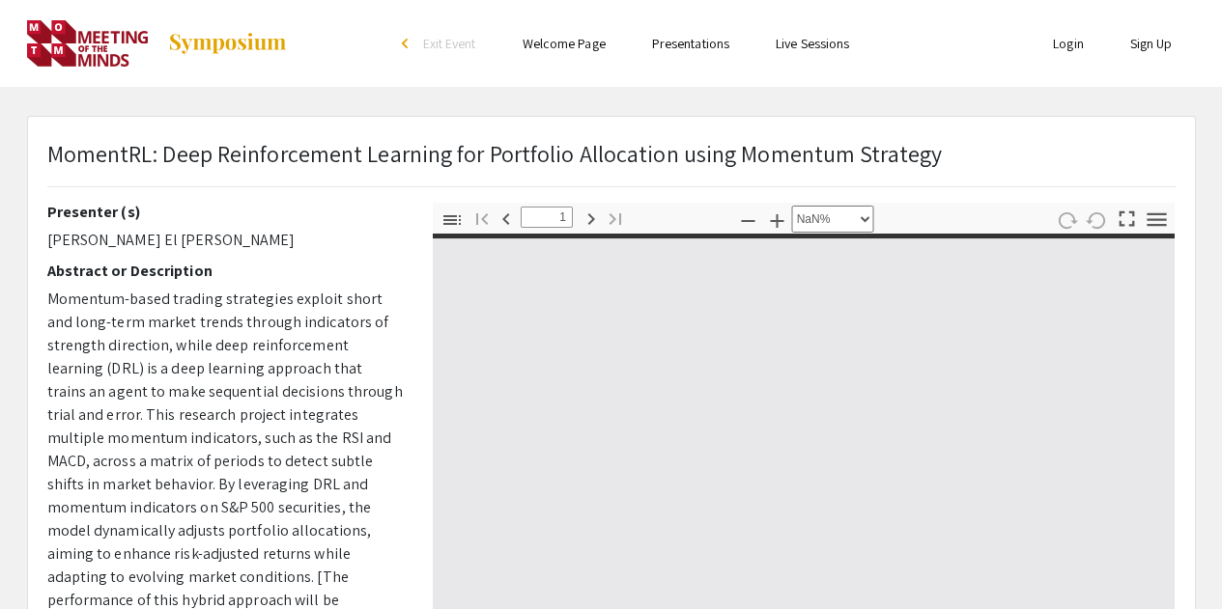
type input "0"
select select "custom"
type input "1"
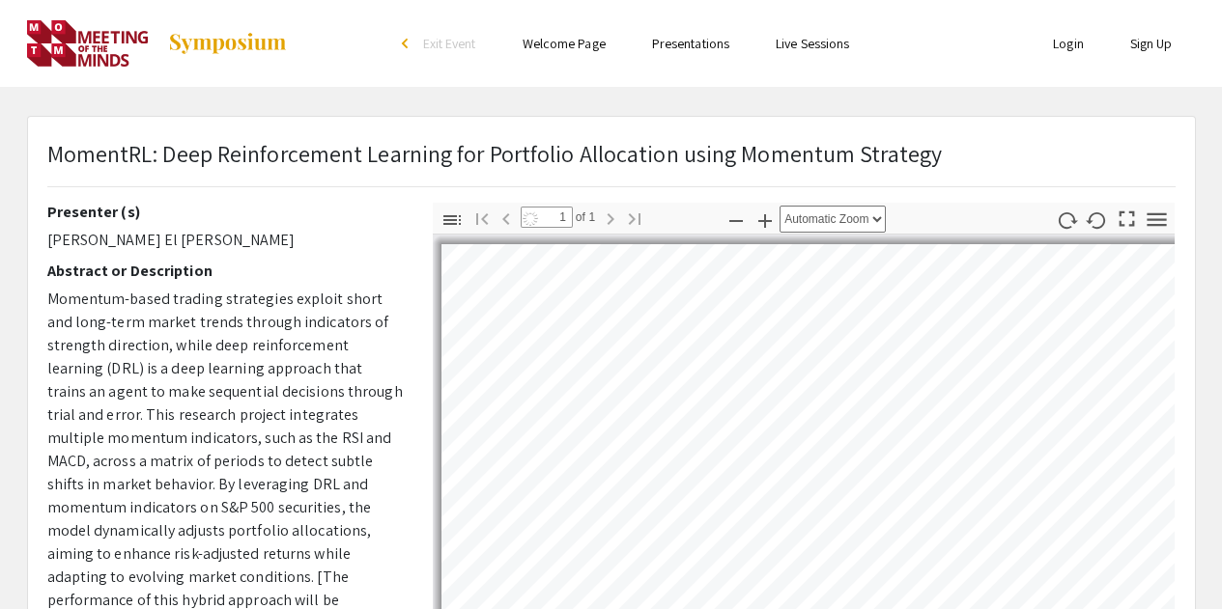
scroll to position [97, 0]
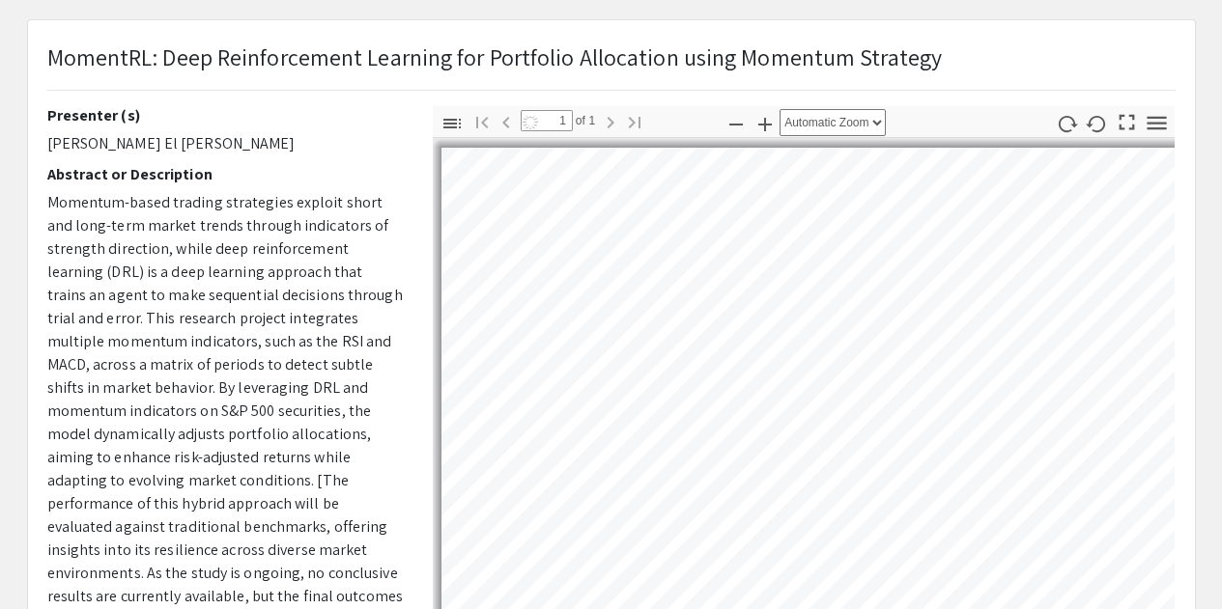
select select "auto"
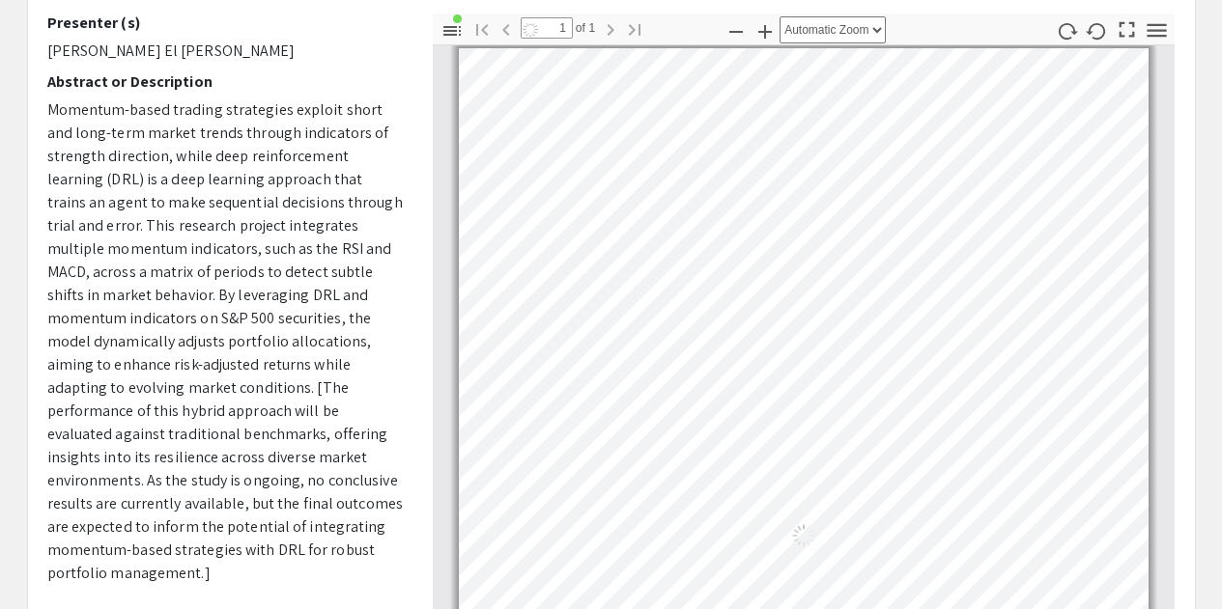
scroll to position [193, 0]
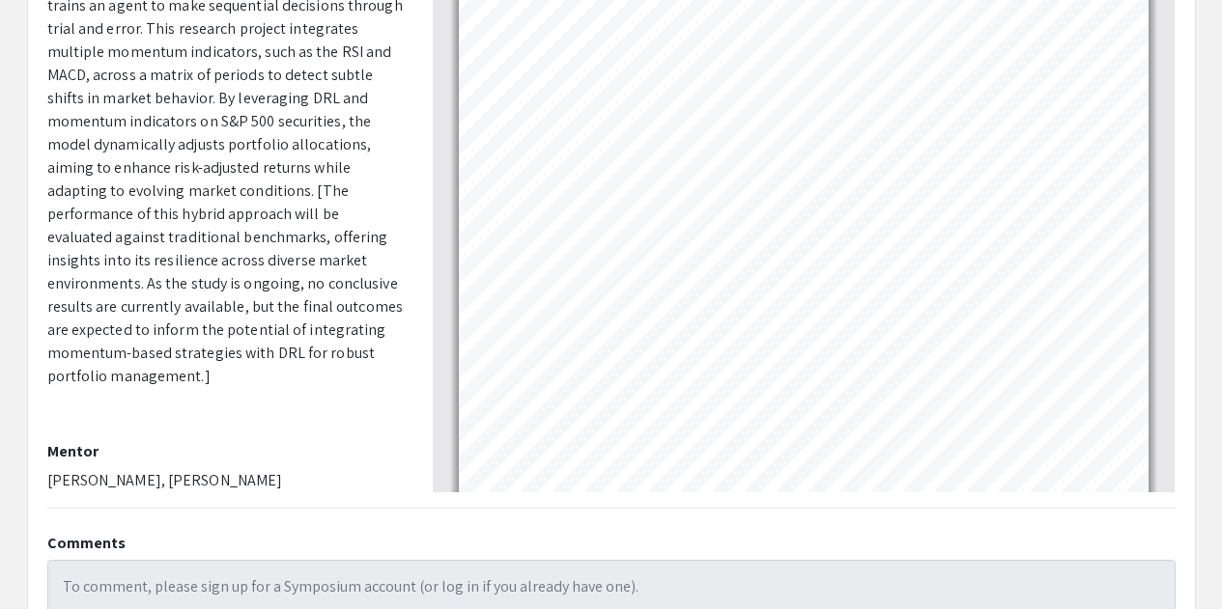
scroll to position [97, 0]
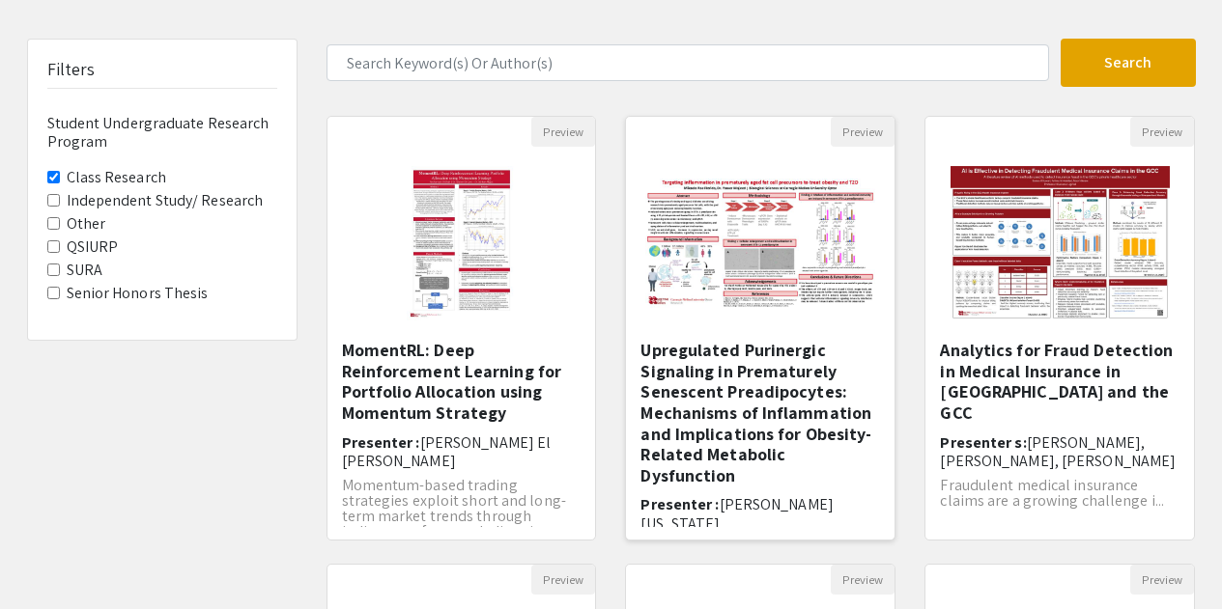
click at [751, 386] on h5 "Upregulated Purinergic Signaling in Prematurely Senescent Preadipocytes: Mechan…" at bounding box center [760, 413] width 240 height 146
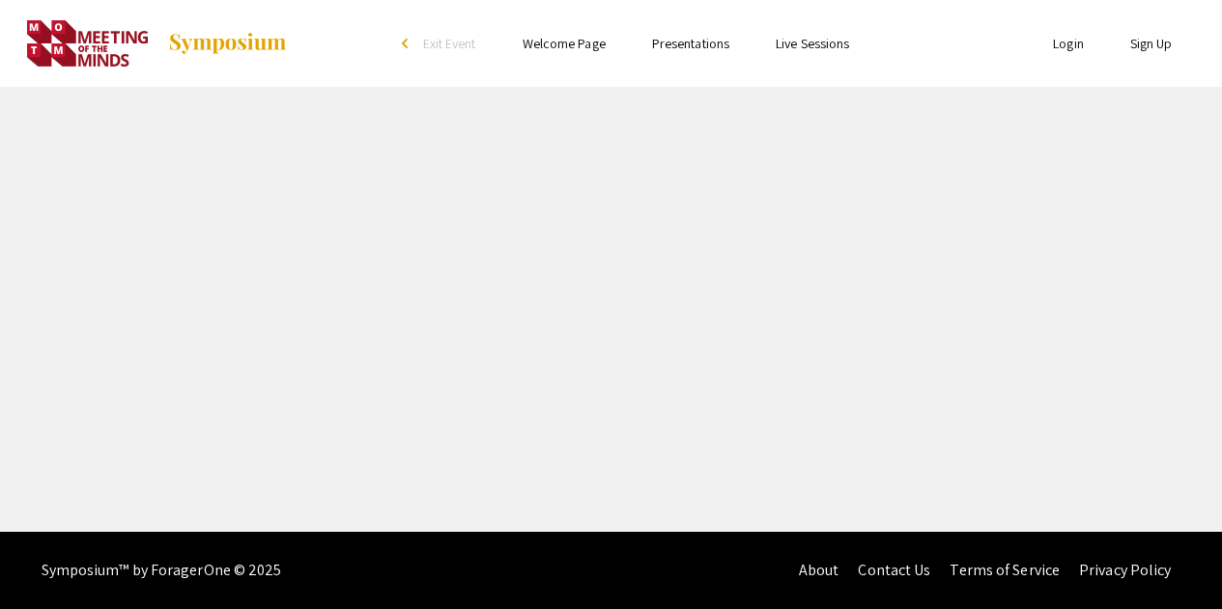
select select "custom"
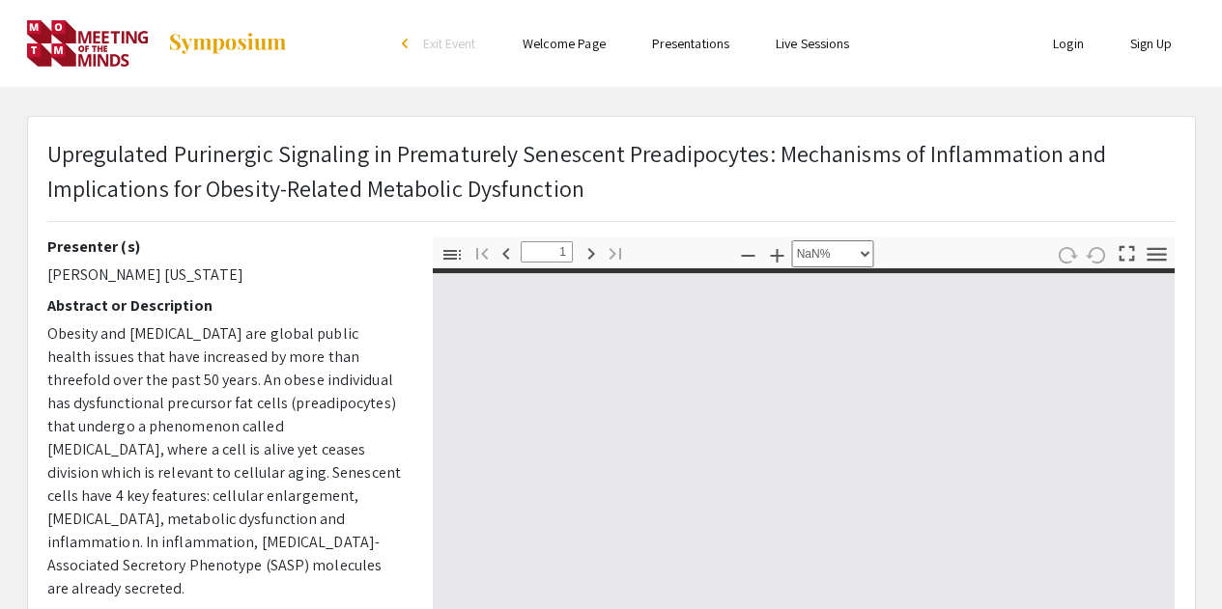
type input "0"
select select "custom"
type input "1"
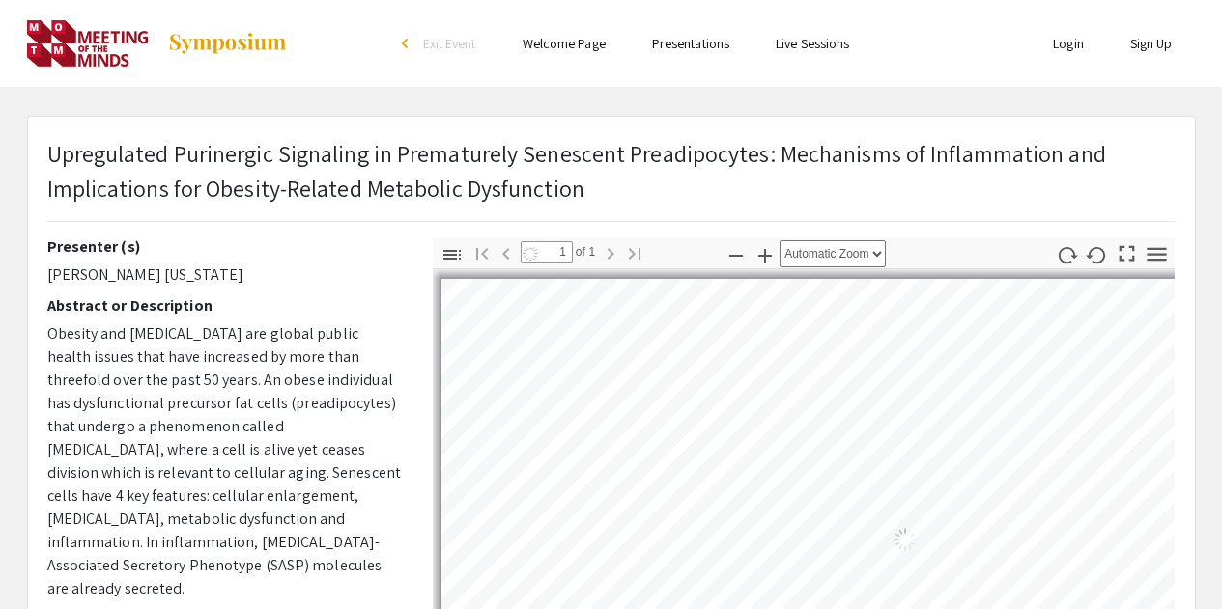
select select "auto"
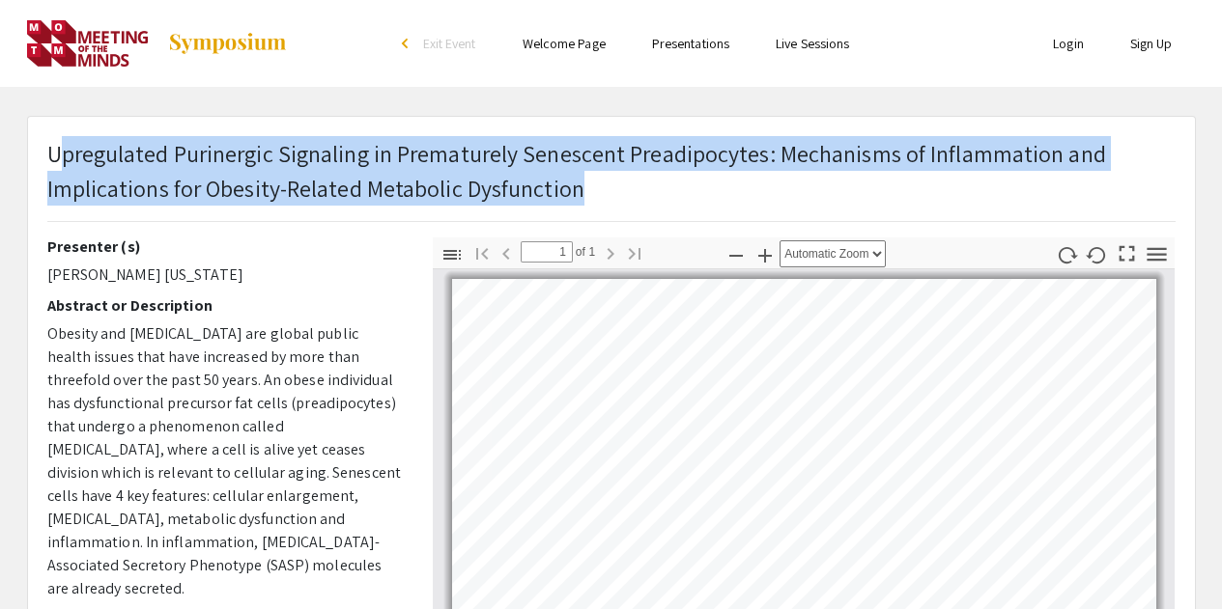
drag, startPoint x: 53, startPoint y: 156, endPoint x: 573, endPoint y: 196, distance: 521.2
click at [573, 196] on p "Upregulated Purinergic Signaling in Prematurely Senescent Preadipocytes: Mechan…" at bounding box center [611, 171] width 1128 height 70
drag, startPoint x: 50, startPoint y: 152, endPoint x: 609, endPoint y: 188, distance: 560.5
click at [609, 188] on p "Upregulated Purinergic Signaling in Prematurely Senescent Preadipocytes: Mechan…" at bounding box center [611, 171] width 1128 height 70
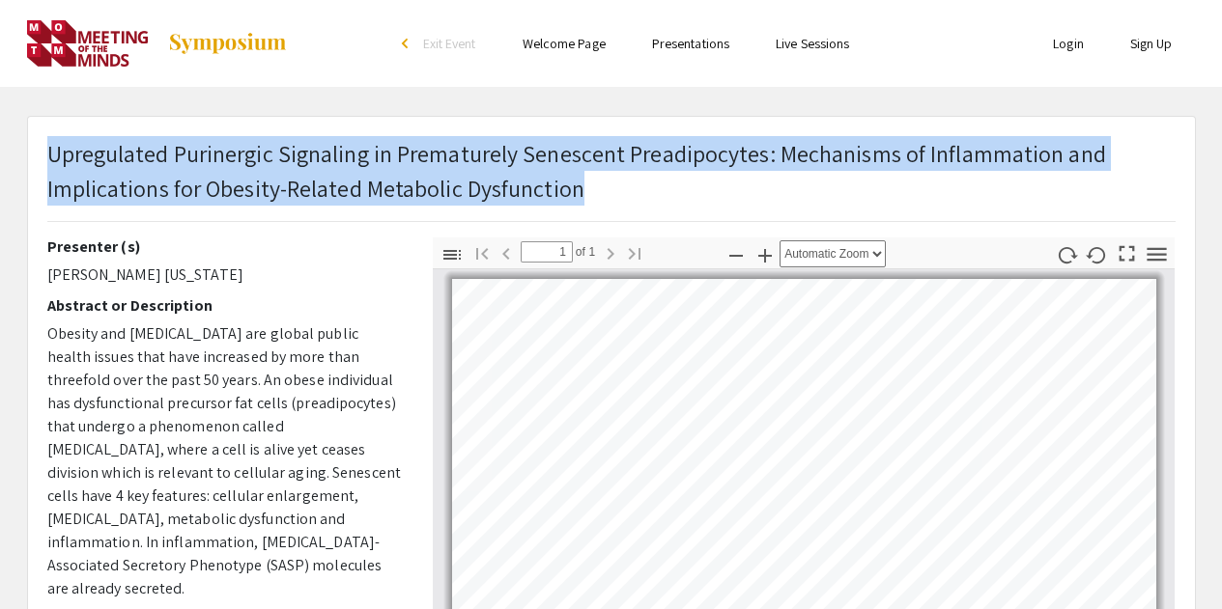
copy p "Upregulated Purinergic Signaling in Prematurely Senescent Preadipocytes: Mechan…"
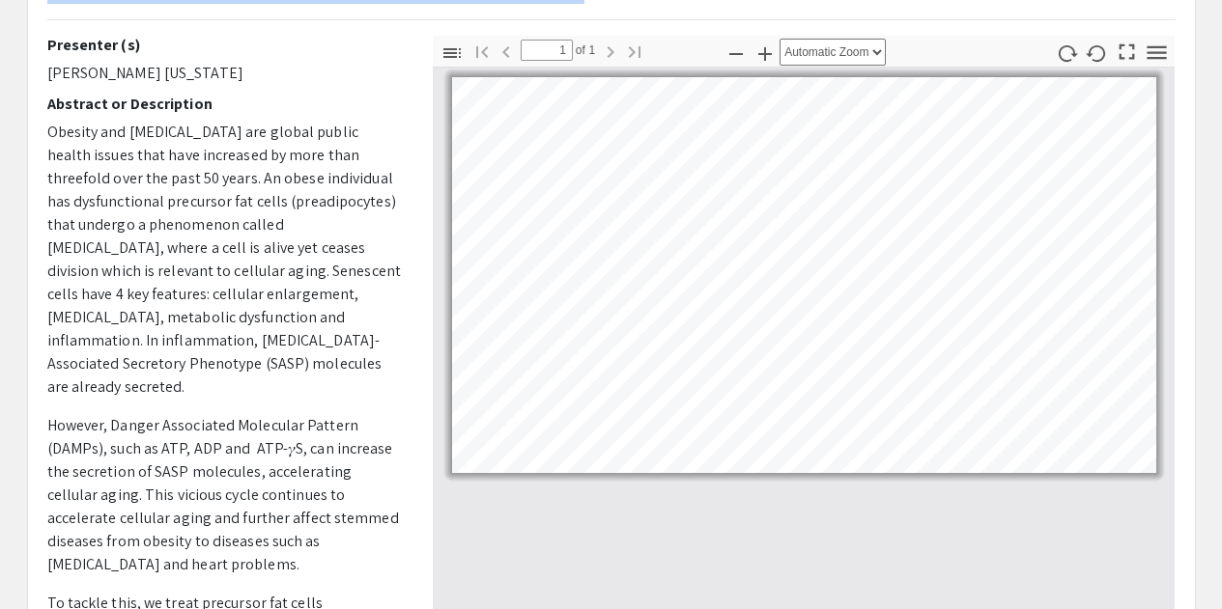
scroll to position [193, 0]
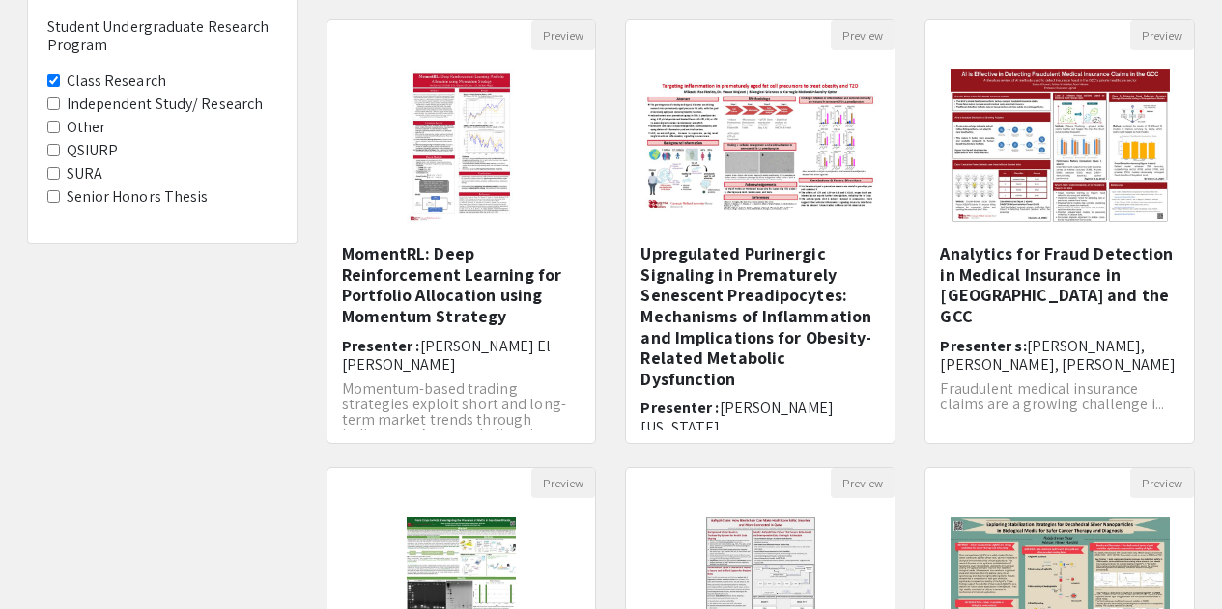
scroll to position [97, 0]
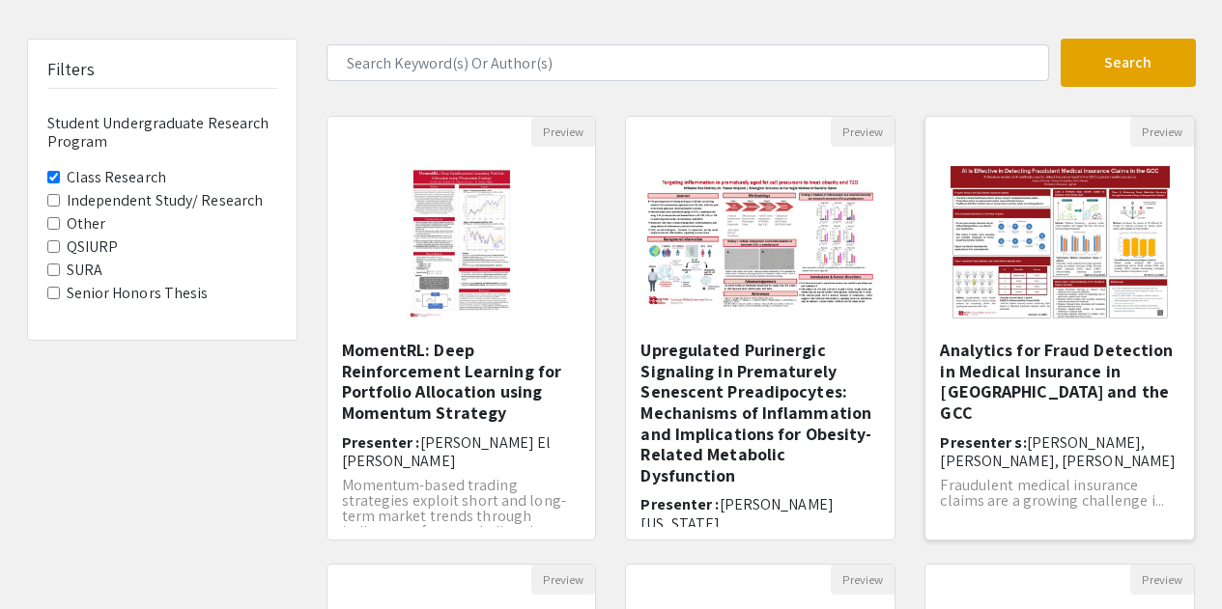
click at [1055, 375] on h5 "Analytics for Fraud Detection in Medical Insurance in [GEOGRAPHIC_DATA] and the…" at bounding box center [1060, 381] width 240 height 83
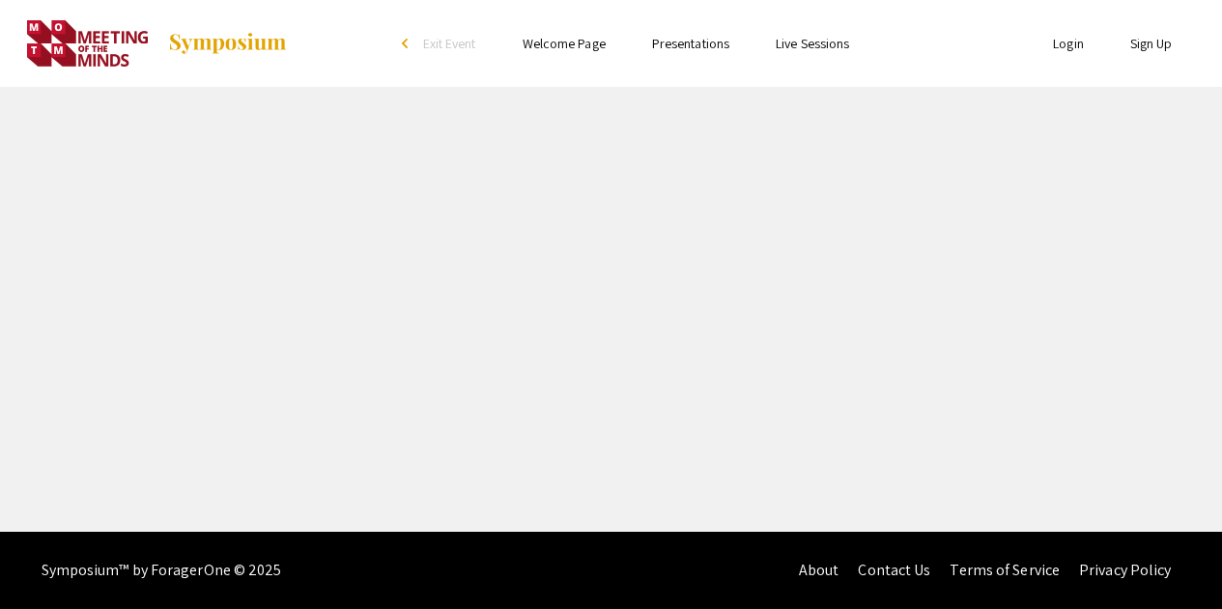
select select "custom"
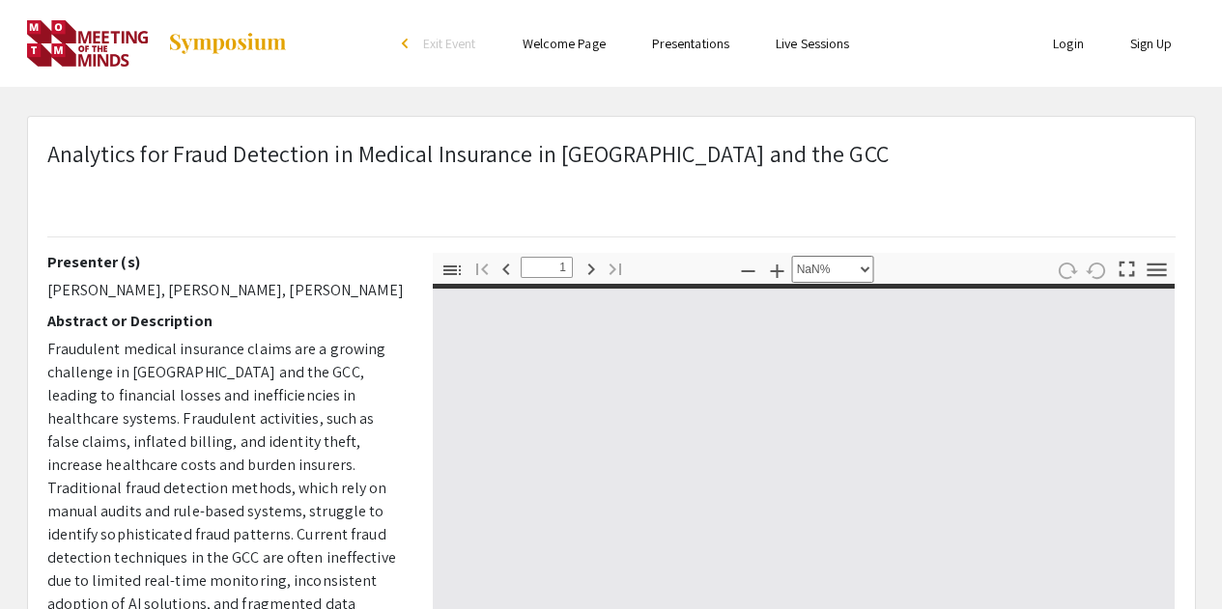
type input "0"
select select "custom"
type input "1"
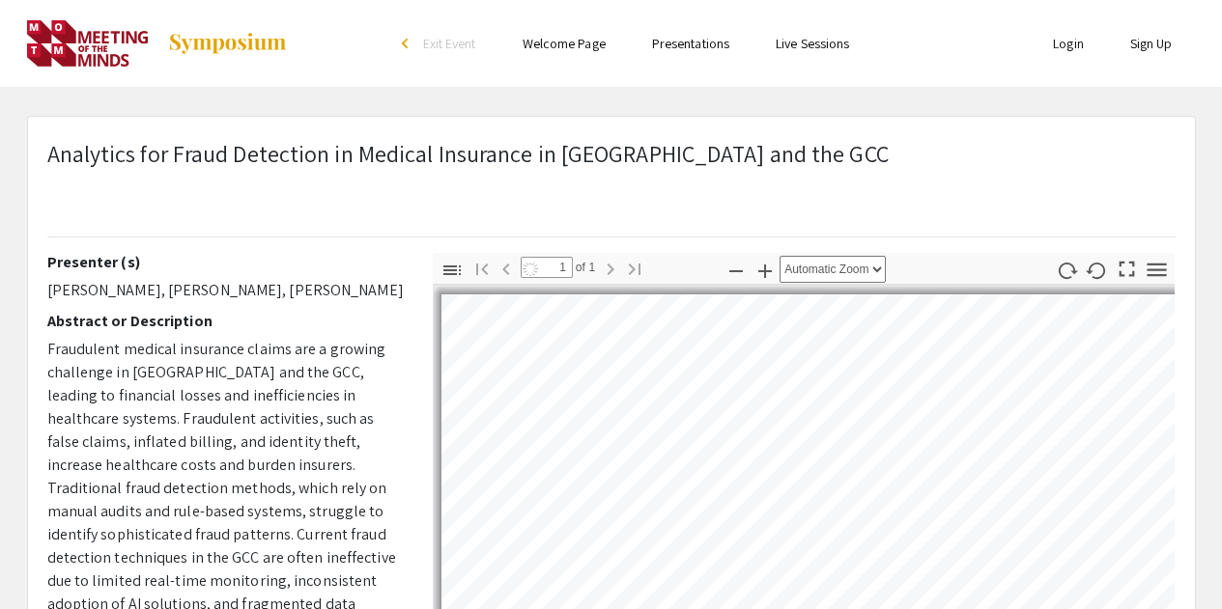
select select "auto"
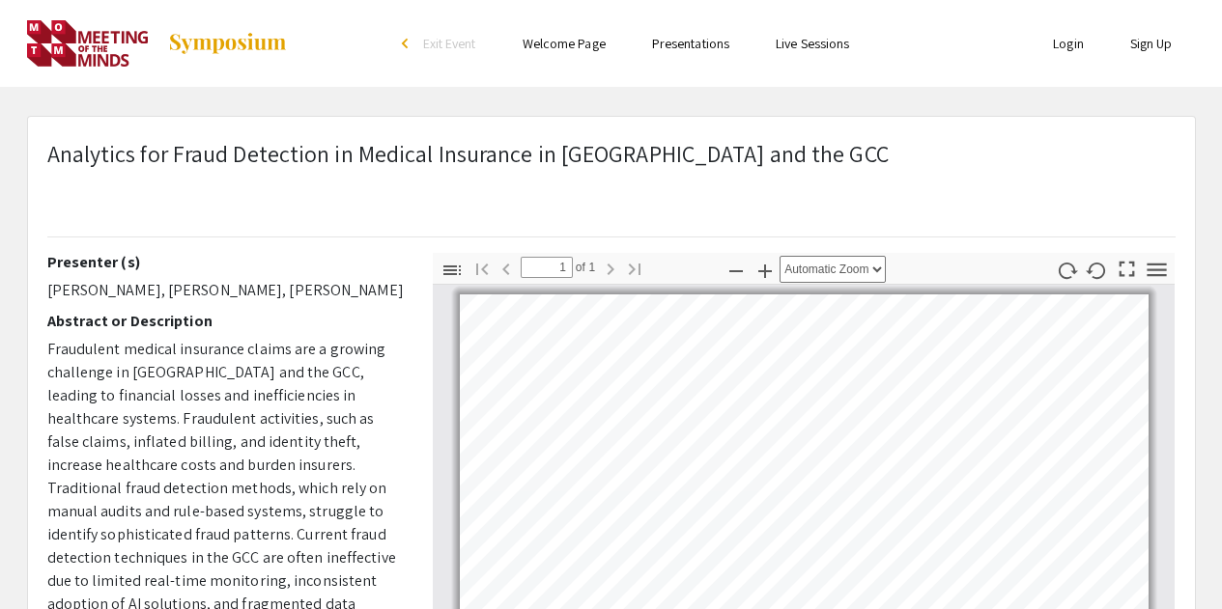
drag, startPoint x: 50, startPoint y: 289, endPoint x: 379, endPoint y: 286, distance: 328.4
click at [379, 286] on p "[PERSON_NAME], [PERSON_NAME], [PERSON_NAME]" at bounding box center [225, 290] width 356 height 23
copy p "[PERSON_NAME], [PERSON_NAME], [PERSON_NAME]"
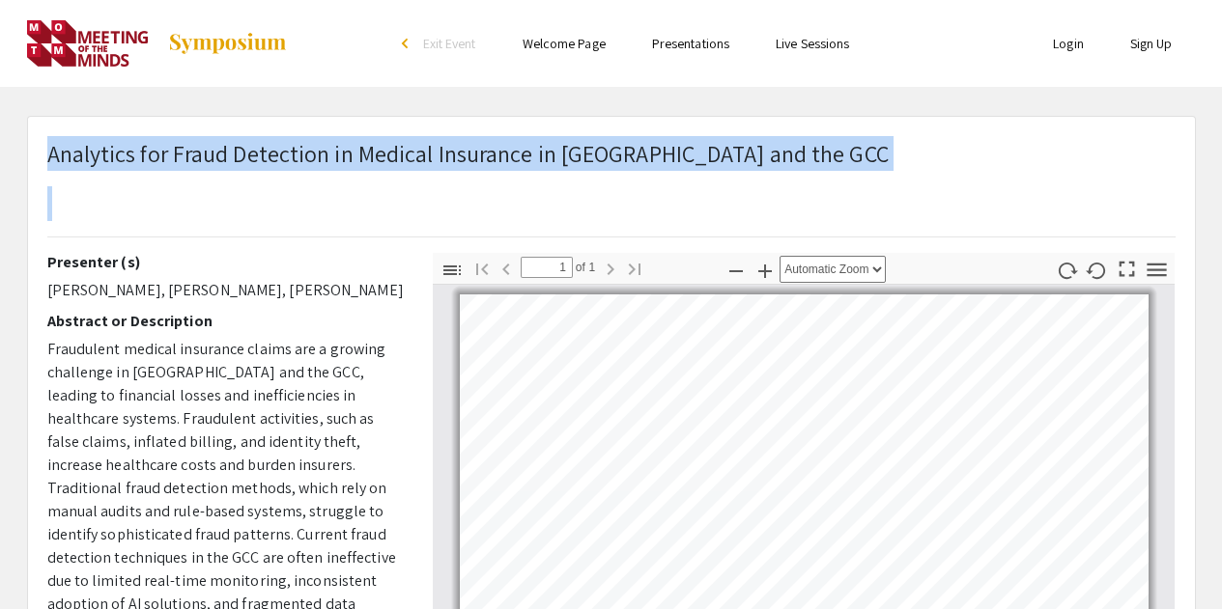
drag, startPoint x: 49, startPoint y: 157, endPoint x: 748, endPoint y: 151, distance: 698.4
click at [748, 151] on div "Analytics for Fraud Detection in Medical Insurance in [GEOGRAPHIC_DATA] and the…" at bounding box center [611, 194] width 1157 height 117
drag, startPoint x: 48, startPoint y: 298, endPoint x: 371, endPoint y: 282, distance: 323.0
click at [371, 282] on p "[PERSON_NAME], [PERSON_NAME], [PERSON_NAME]" at bounding box center [225, 290] width 356 height 23
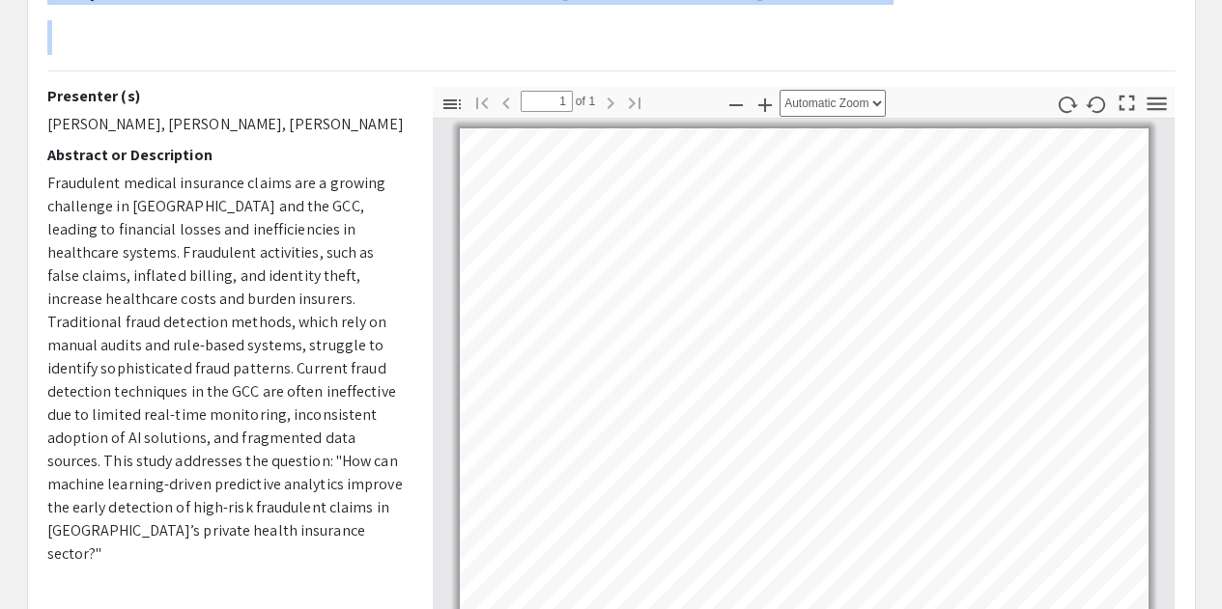
scroll to position [97, 0]
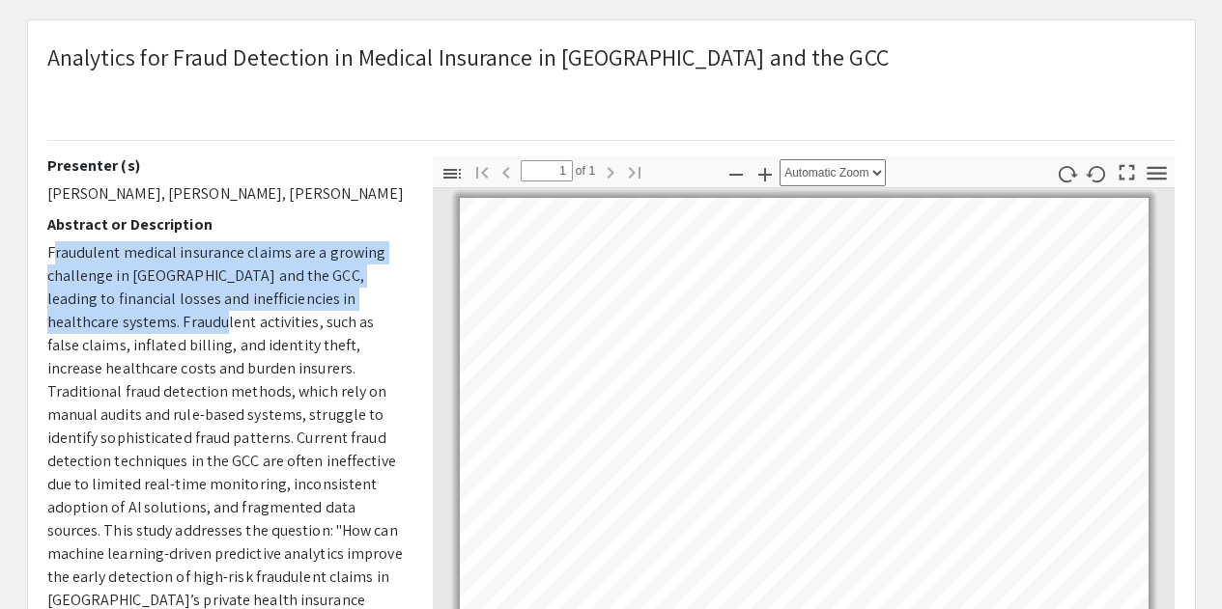
drag, startPoint x: 51, startPoint y: 250, endPoint x: 107, endPoint y: 274, distance: 61.0
click at [166, 330] on span "Fraudulent medical insurance claims are a growing challenge in [GEOGRAPHIC_DATA…" at bounding box center [224, 437] width 355 height 391
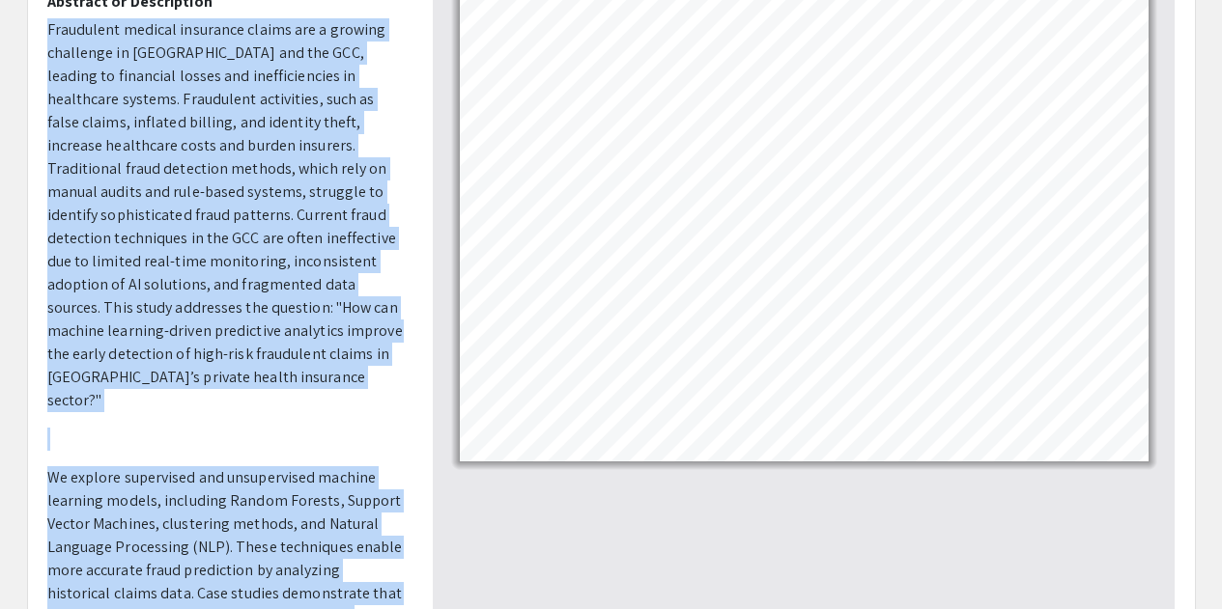
scroll to position [120, 0]
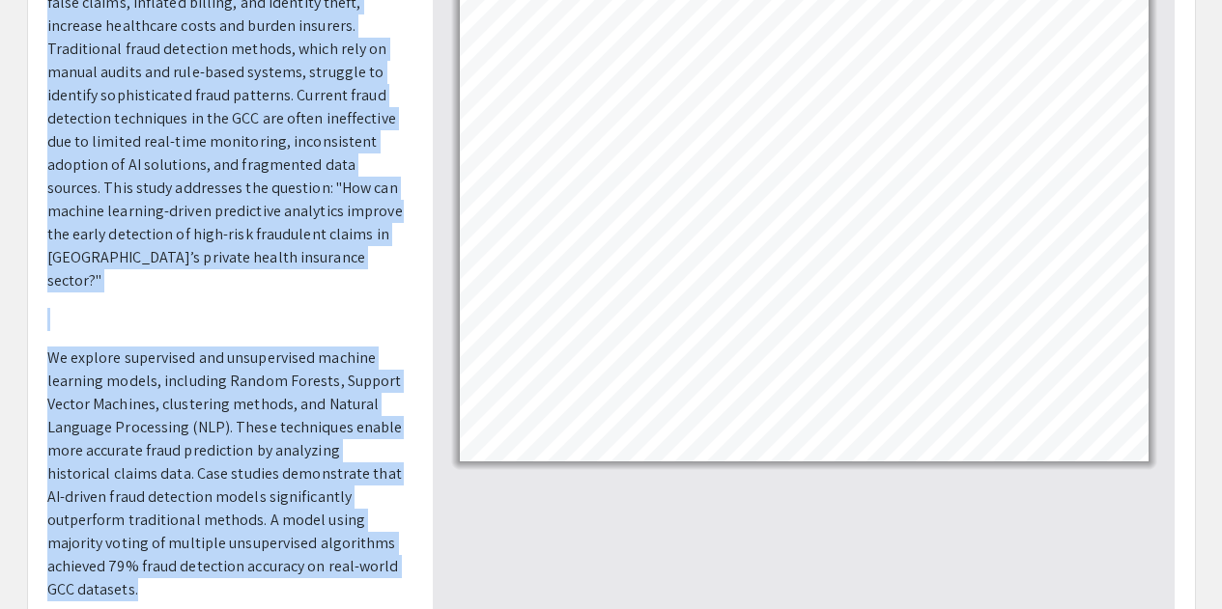
drag, startPoint x: 48, startPoint y: 258, endPoint x: 363, endPoint y: 530, distance: 416.3
click at [354, 544] on p "Fraudulent medical insurance claims are a growing challenge in [GEOGRAPHIC_DATA…" at bounding box center [225, 397] width 356 height 997
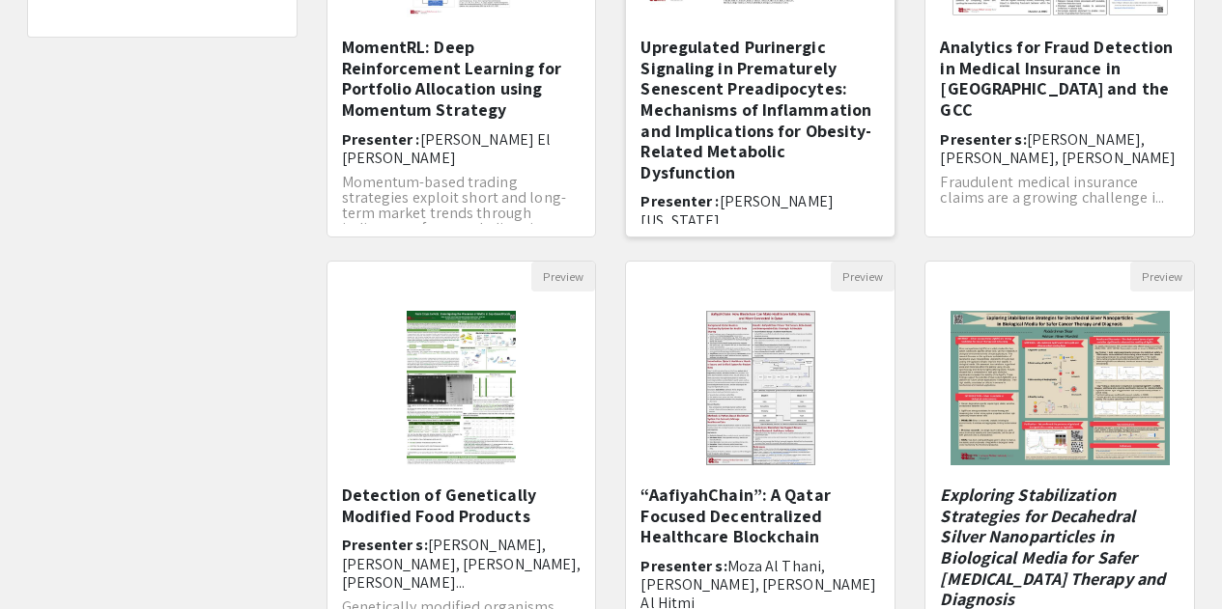
scroll to position [483, 0]
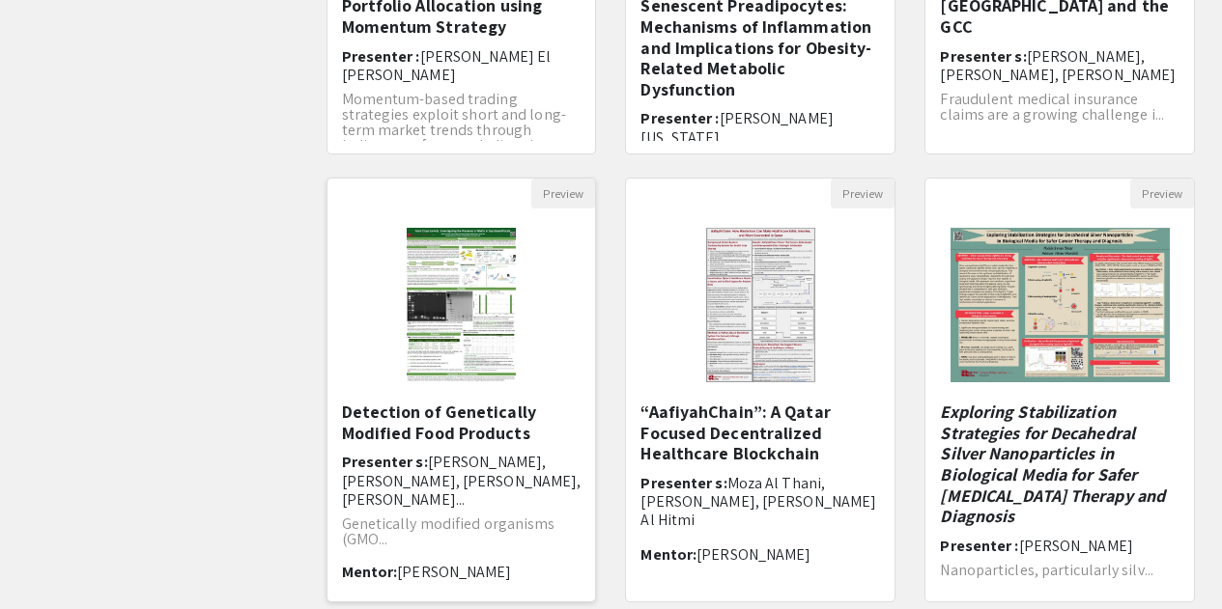
click at [472, 409] on h5 "Detection of Genetically Modified Food Products" at bounding box center [462, 423] width 240 height 42
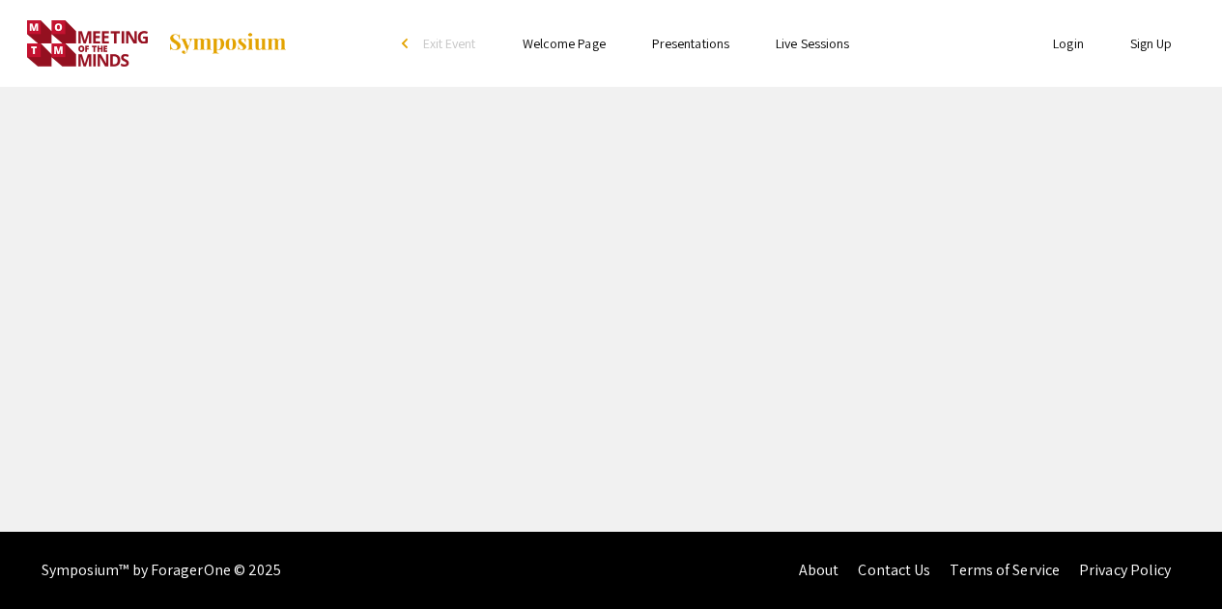
select select "custom"
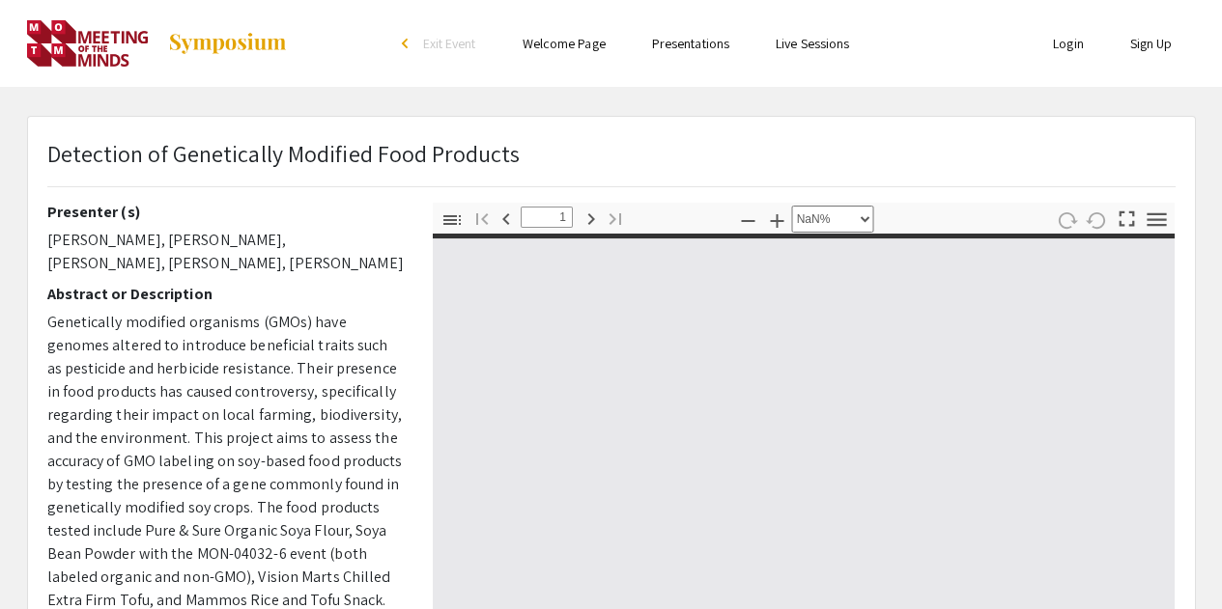
type input "0"
select select "custom"
type input "1"
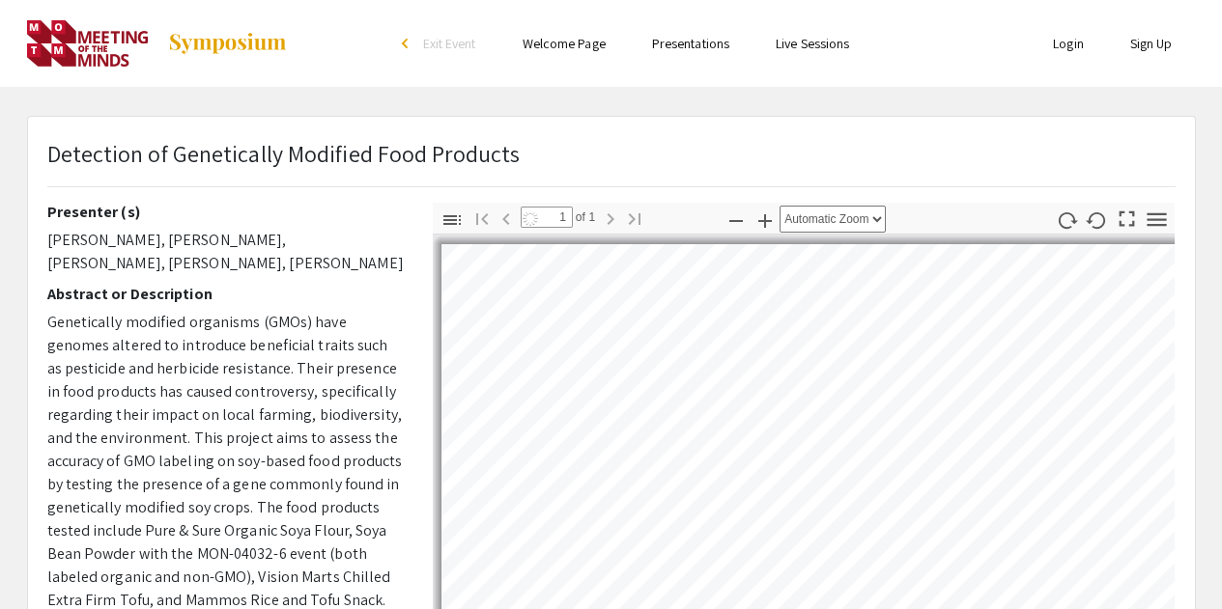
select select "auto"
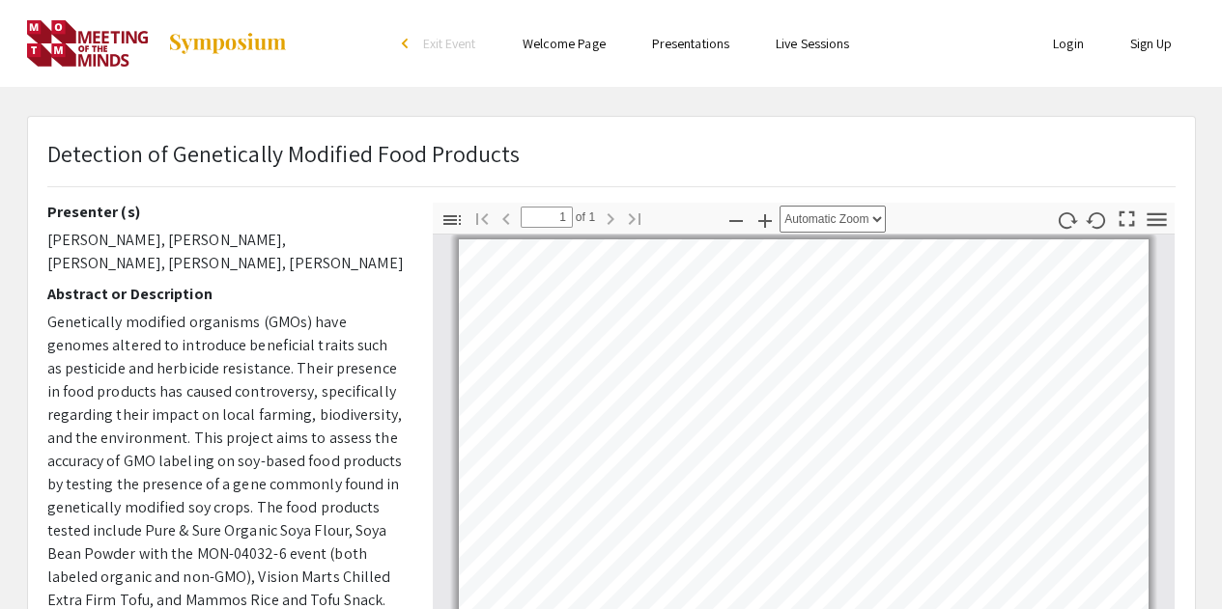
drag, startPoint x: 48, startPoint y: 238, endPoint x: 296, endPoint y: 270, distance: 249.4
click at [296, 270] on p "[PERSON_NAME], [PERSON_NAME], [PERSON_NAME], [PERSON_NAME], [PERSON_NAME]" at bounding box center [225, 252] width 356 height 46
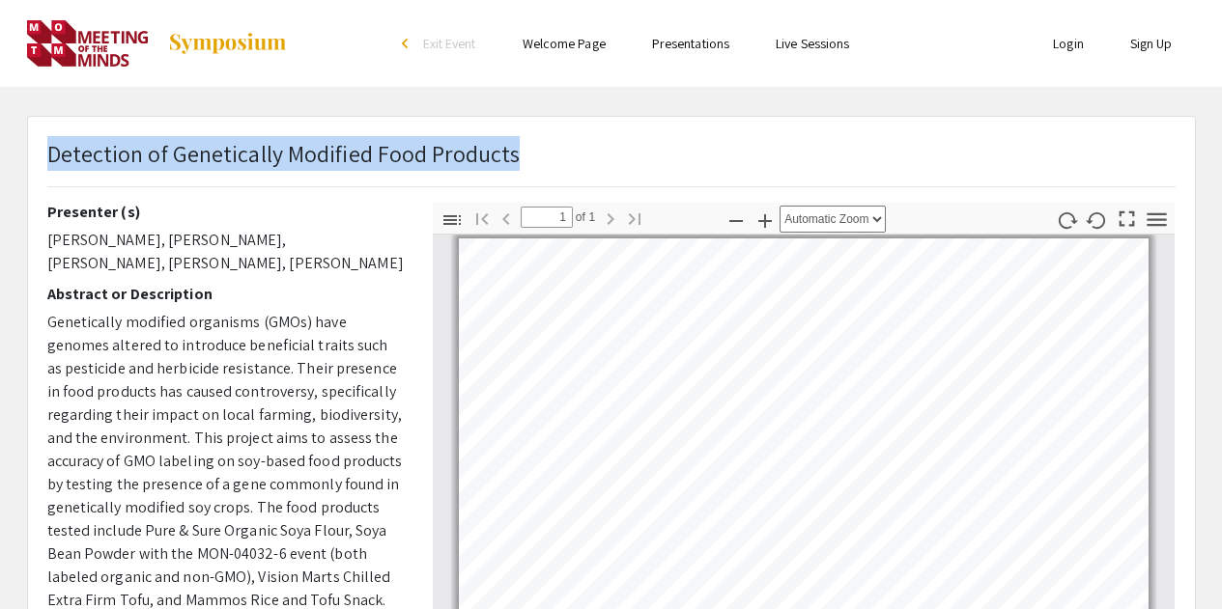
drag, startPoint x: 515, startPoint y: 156, endPoint x: 46, endPoint y: 167, distance: 468.6
click at [46, 167] on div "Detection of Genetically Modified Food Products" at bounding box center [611, 169] width 1157 height 67
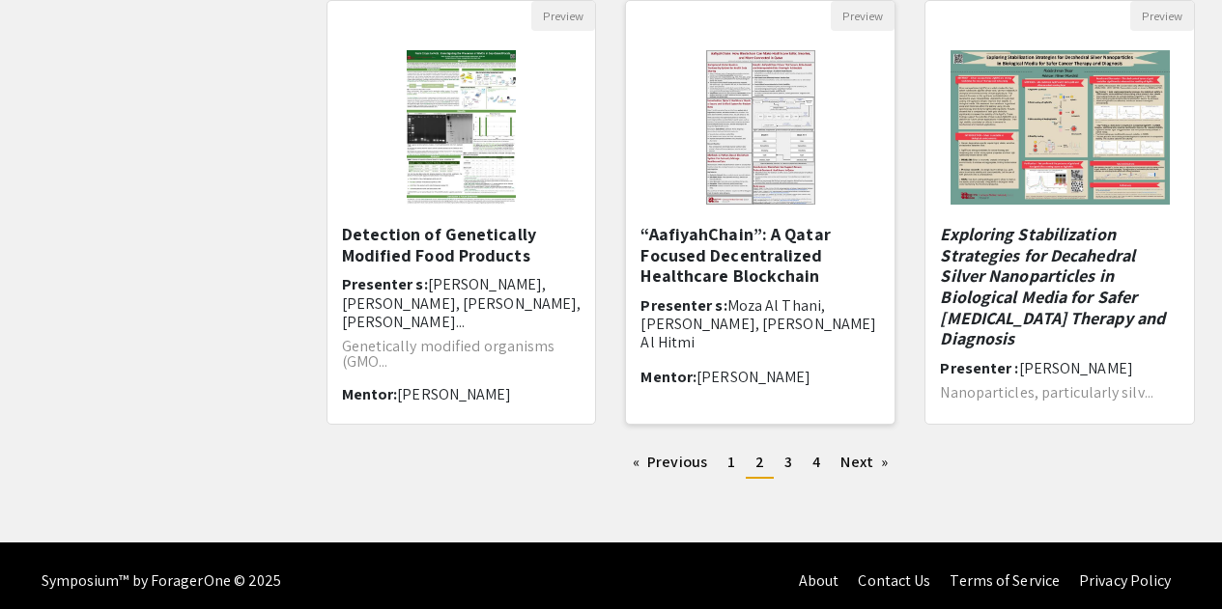
scroll to position [671, 0]
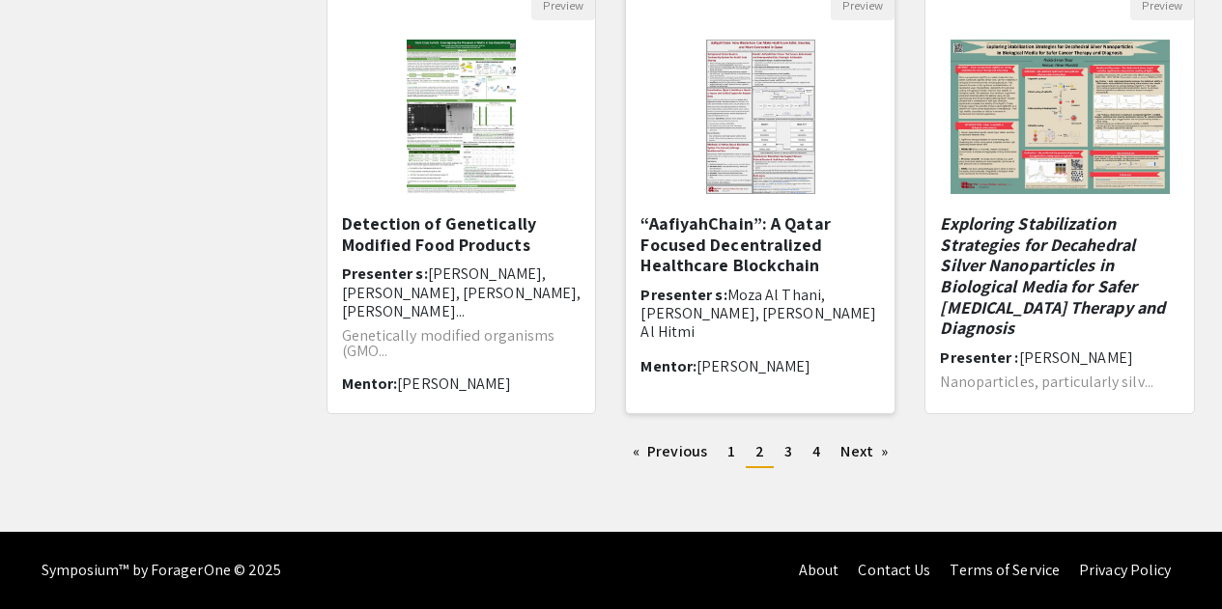
click at [708, 247] on h5 "“AafiyahChain”: A Qatar Focused Decentralized Healthcare Blockchain" at bounding box center [760, 244] width 240 height 63
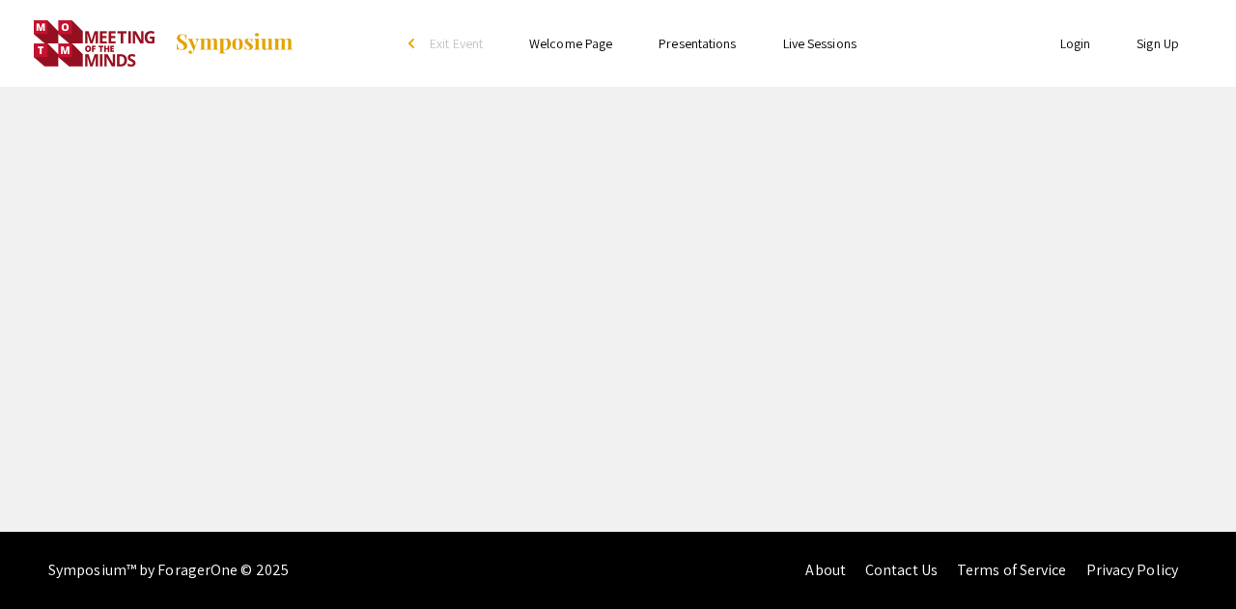
select select "custom"
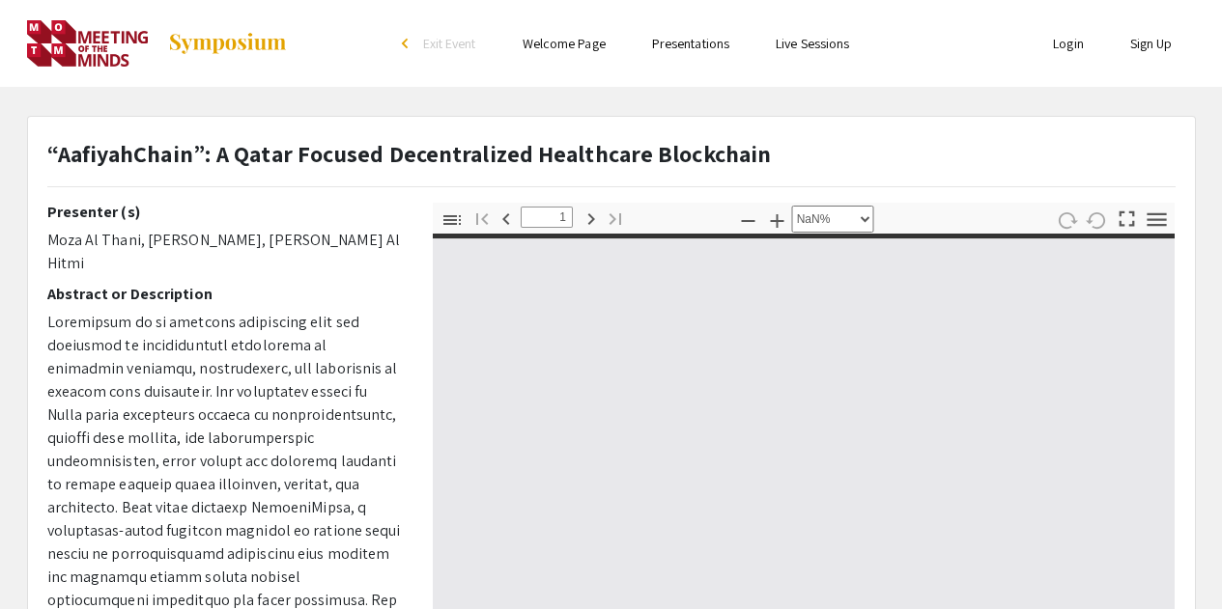
type input "0"
select select "custom"
type input "1"
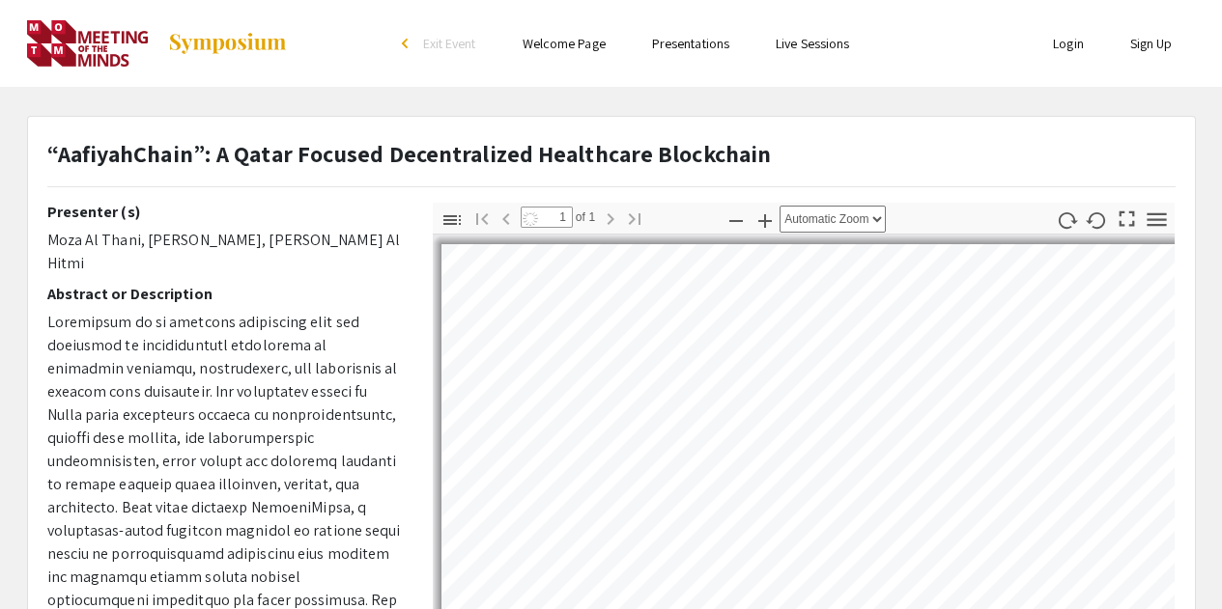
select select "auto"
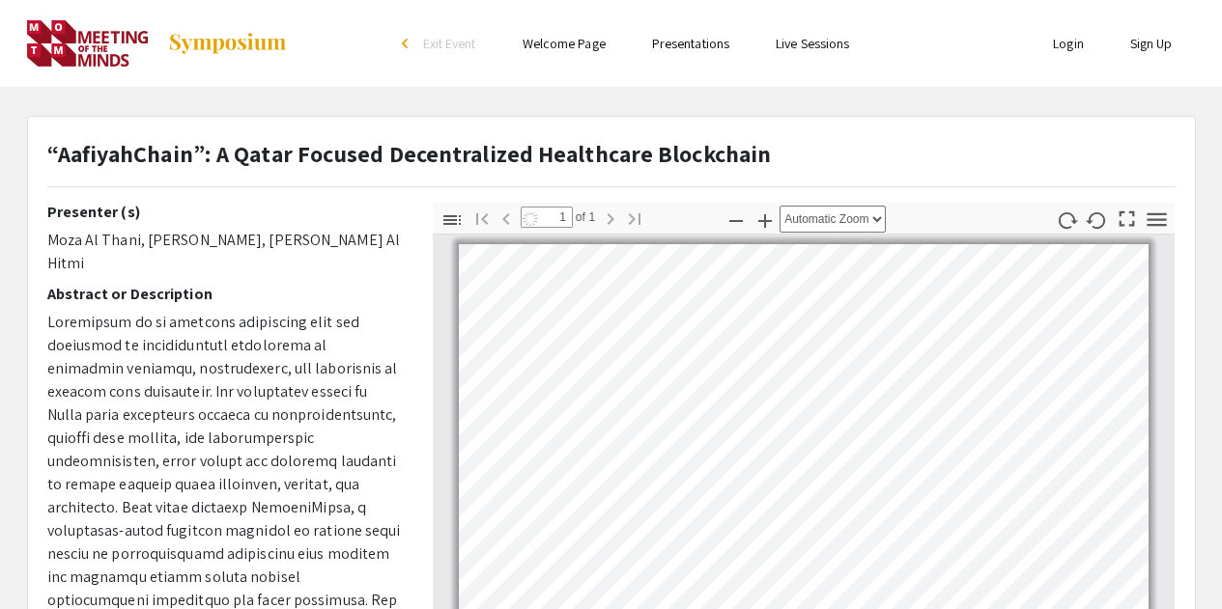
scroll to position [7, 0]
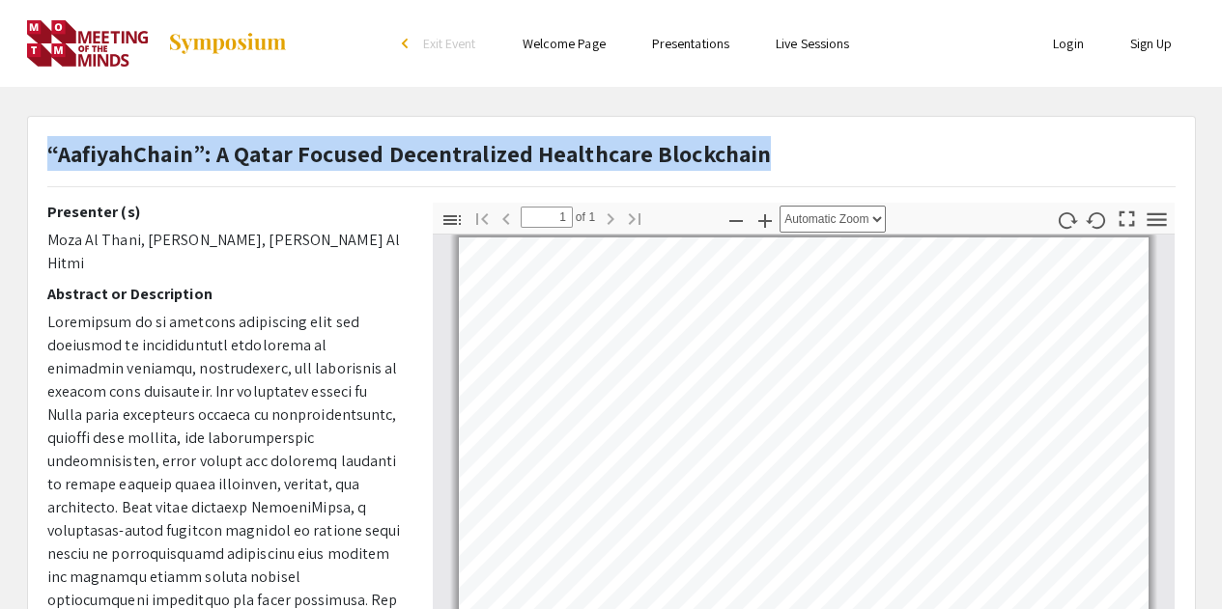
drag, startPoint x: 51, startPoint y: 142, endPoint x: 776, endPoint y: 135, distance: 724.4
click at [776, 135] on div "“AafiyahChain”: A Qatar Focused Decentralized Healthcare Blockchain Presenter (…" at bounding box center [611, 604] width 1167 height 975
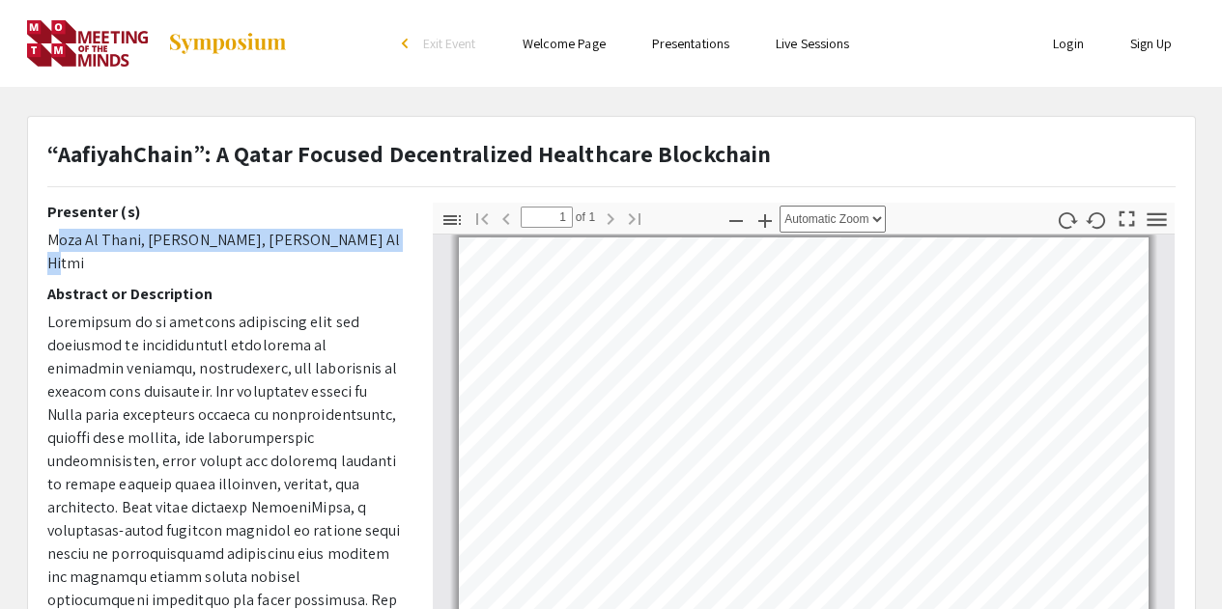
drag, startPoint x: 49, startPoint y: 240, endPoint x: 340, endPoint y: 233, distance: 290.8
click at [340, 233] on p "Moza Al Thani, [PERSON_NAME], [PERSON_NAME] Al Hitmi" at bounding box center [225, 252] width 356 height 46
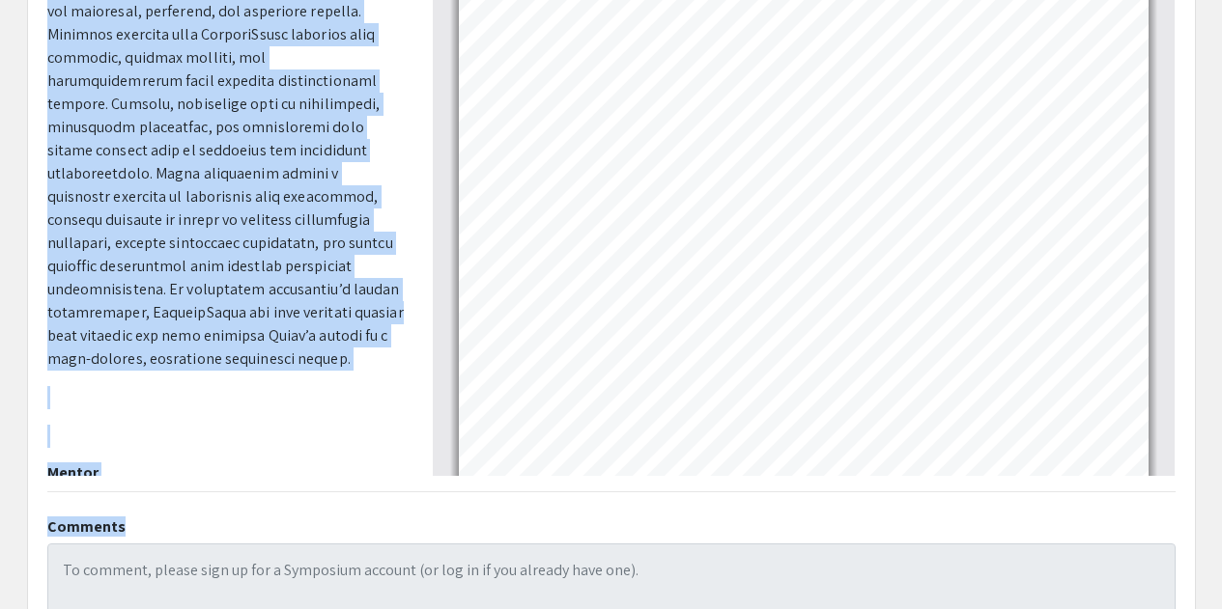
scroll to position [406, 0]
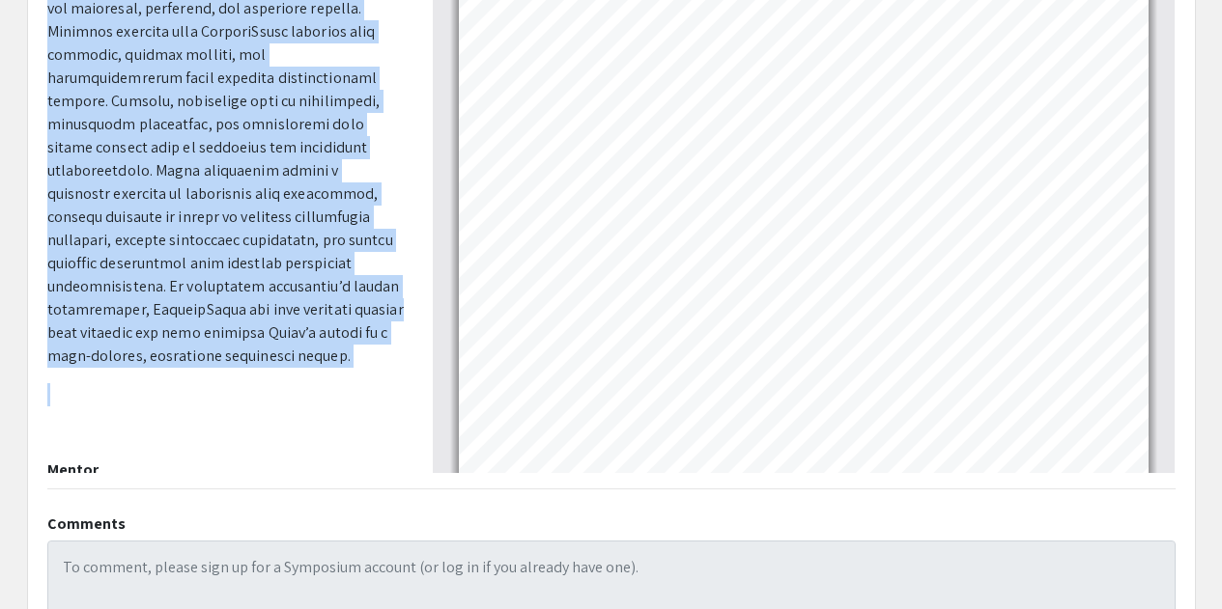
drag, startPoint x: 46, startPoint y: 303, endPoint x: 278, endPoint y: 325, distance: 232.8
click at [278, 325] on div "Presenter (s) [PERSON_NAME], [PERSON_NAME], [PERSON_NAME] Abstract or Descripti…" at bounding box center [225, 135] width 385 height 676
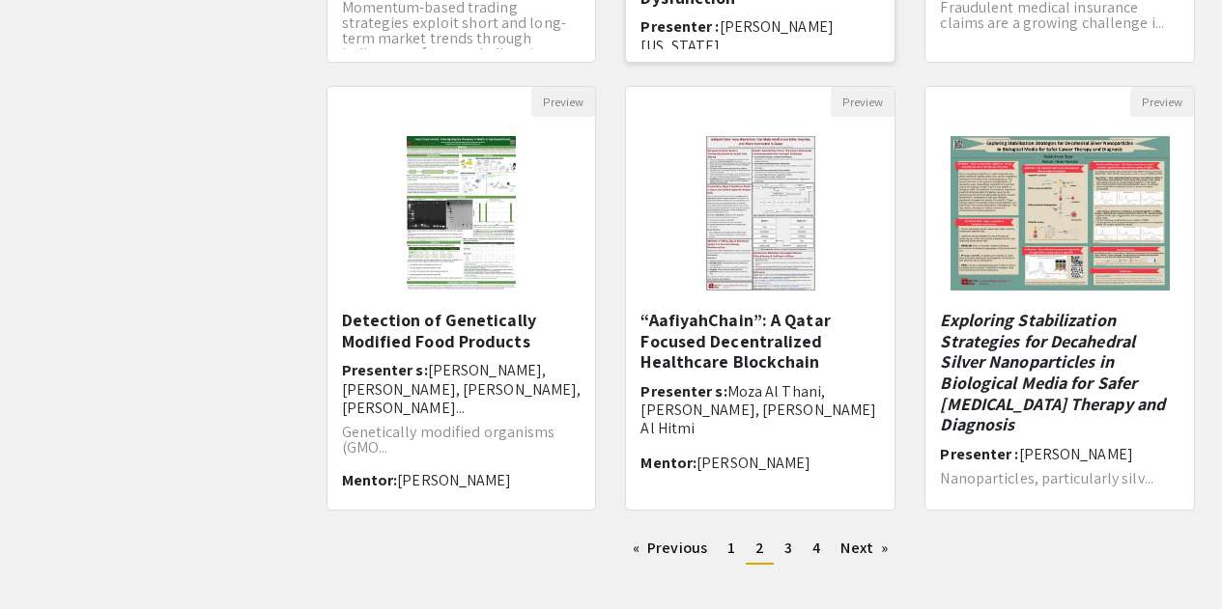
scroll to position [671, 0]
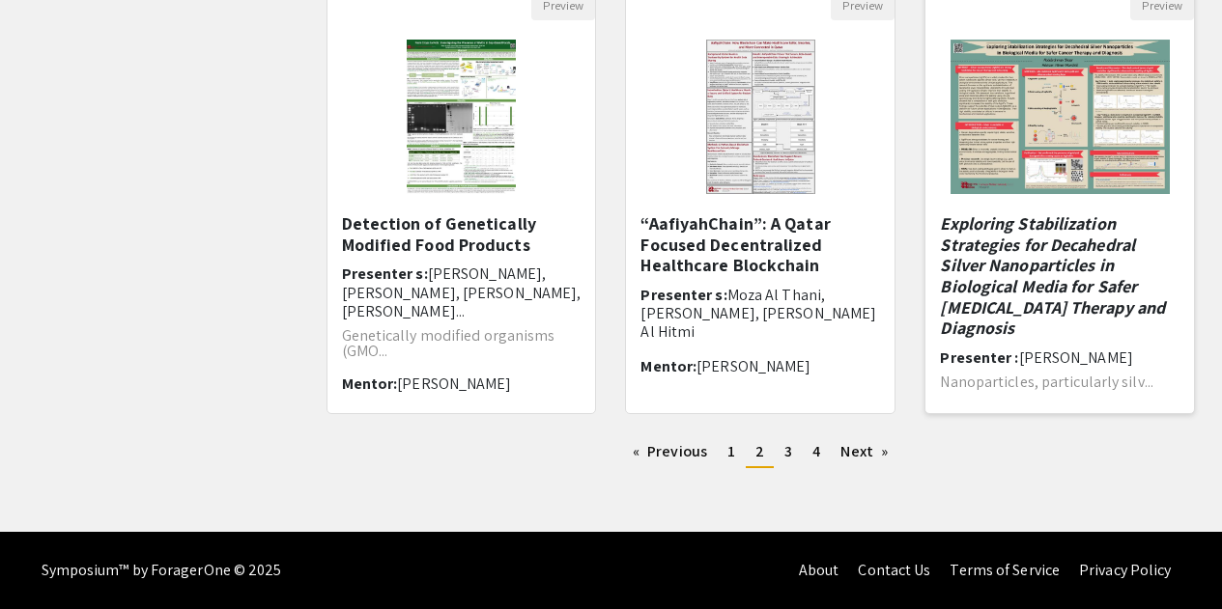
click at [1034, 316] on em "Exploring Stabilization Strategies for Decahedral Silver Nanoparticles in Biolo…" at bounding box center [1052, 275] width 225 height 127
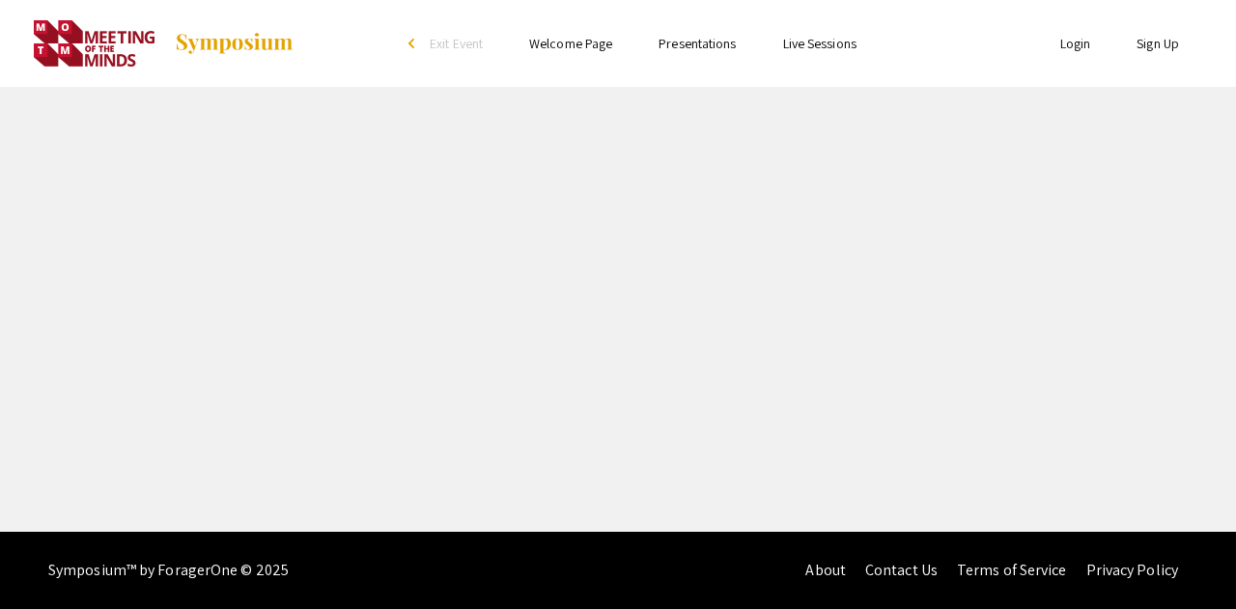
select select "custom"
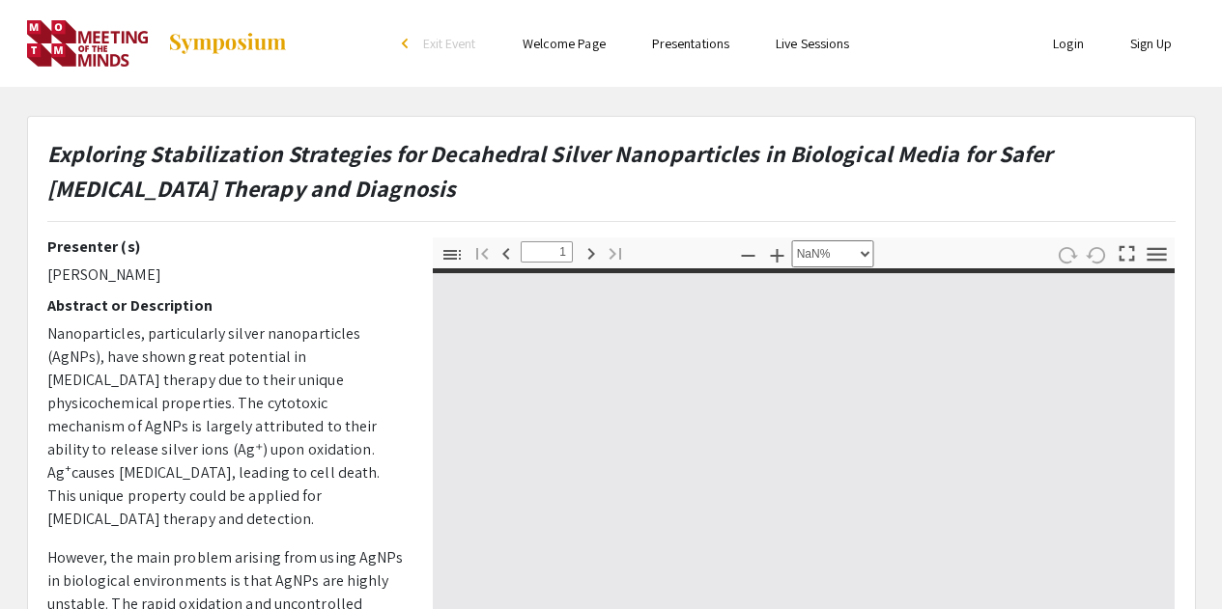
type input "0"
select select "custom"
type input "1"
drag, startPoint x: 50, startPoint y: 273, endPoint x: 187, endPoint y: 281, distance: 137.4
click at [187, 281] on p "[PERSON_NAME]" at bounding box center [225, 275] width 356 height 23
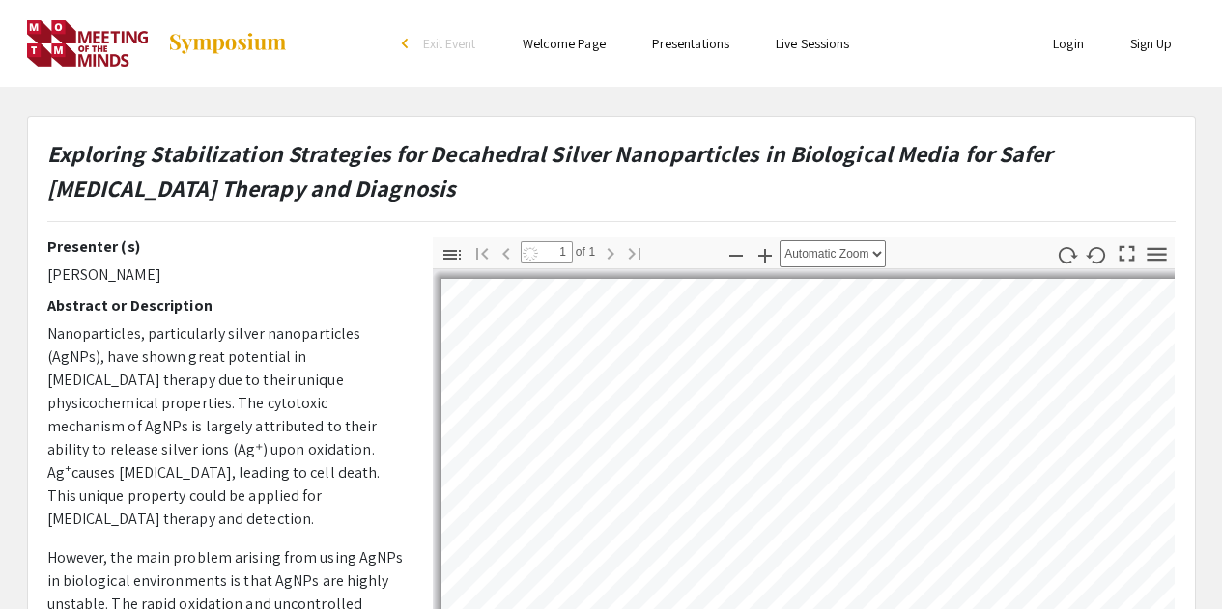
select select "auto"
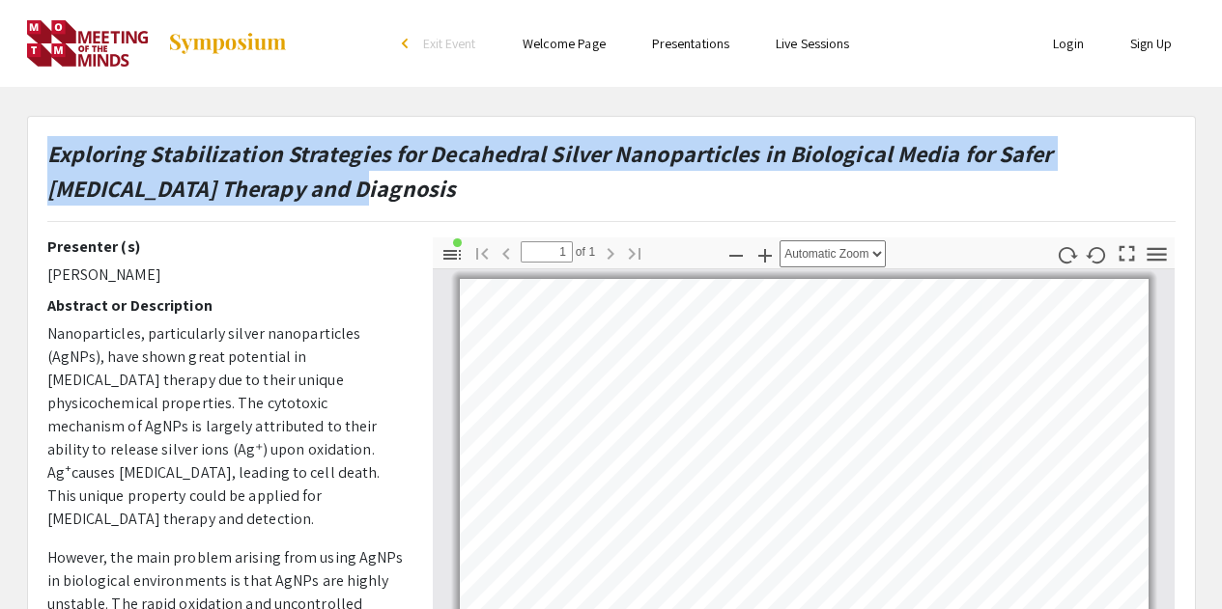
drag, startPoint x: 49, startPoint y: 152, endPoint x: 354, endPoint y: 192, distance: 306.9
click at [354, 192] on p "Exploring Stabilization Strategies for Decahedral Silver Nanoparticles in Biolo…" at bounding box center [611, 171] width 1128 height 70
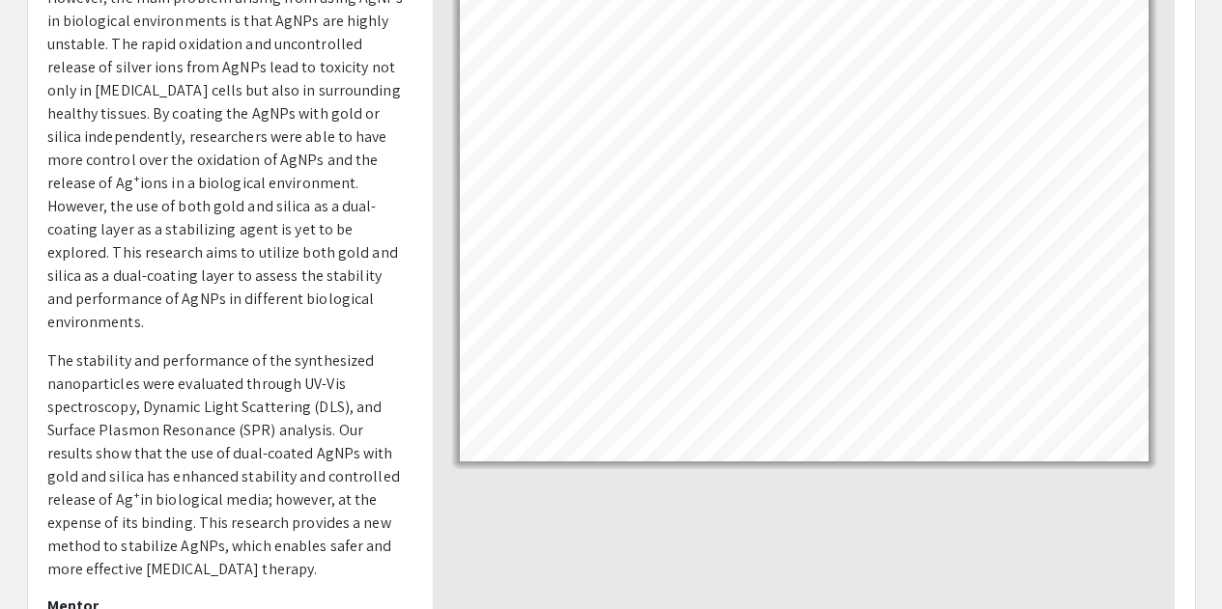
scroll to position [323, 0]
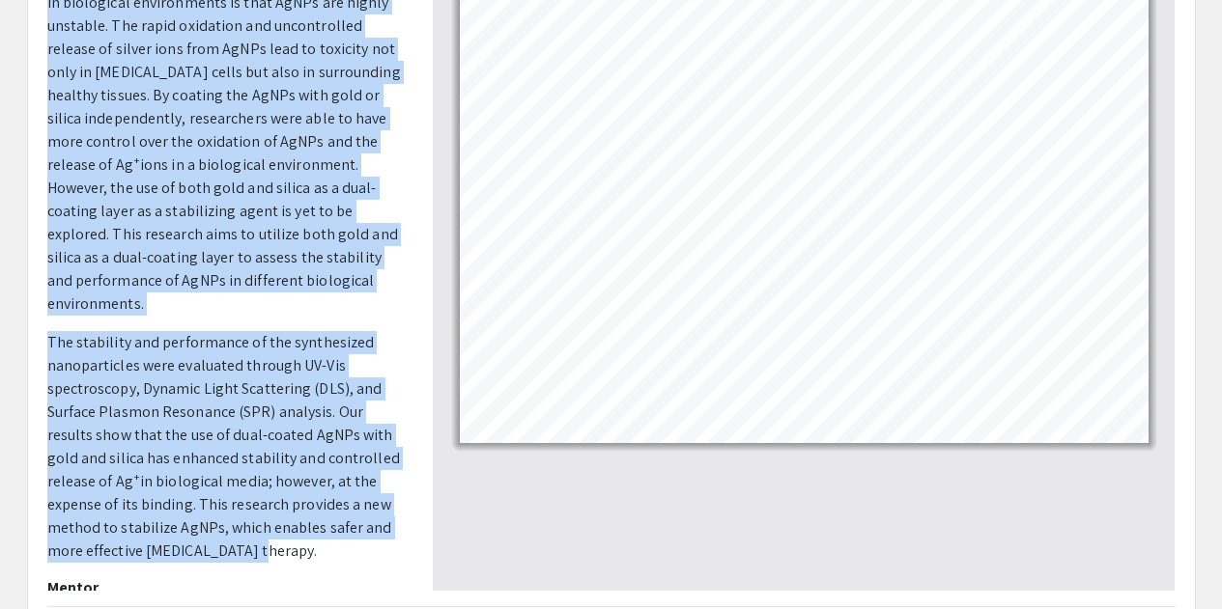
drag, startPoint x: 44, startPoint y: 331, endPoint x: 260, endPoint y: 502, distance: 275.0
click at [260, 502] on div "Presenter (s) [PERSON_NAME] Abstract or Description Nanoparticles, particularly…" at bounding box center [225, 253] width 385 height 676
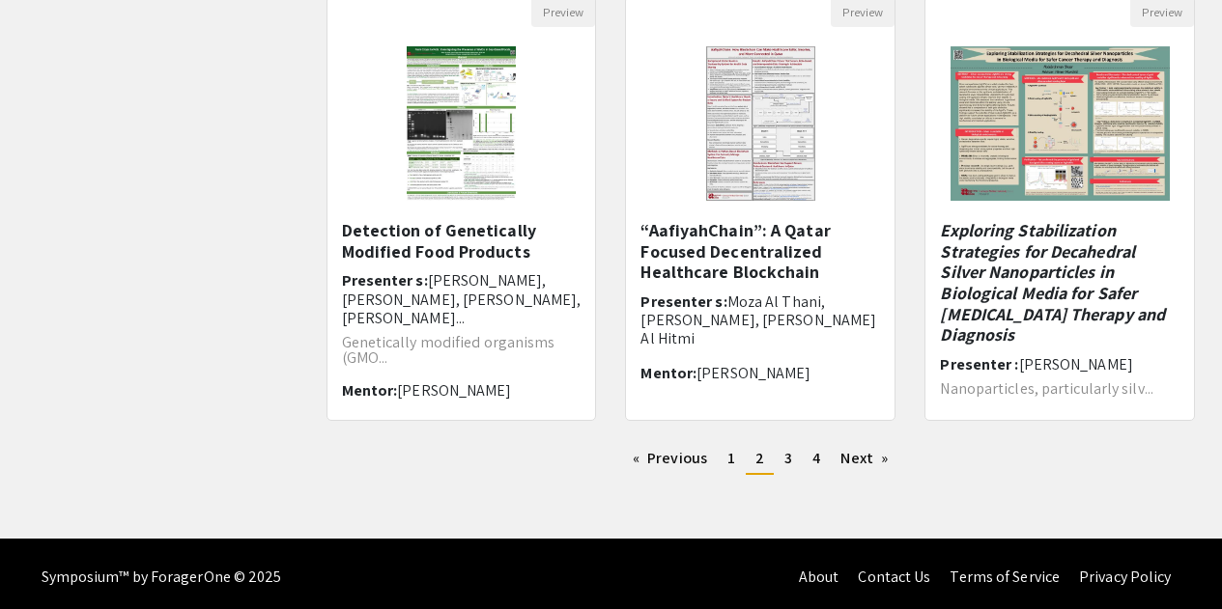
scroll to position [671, 0]
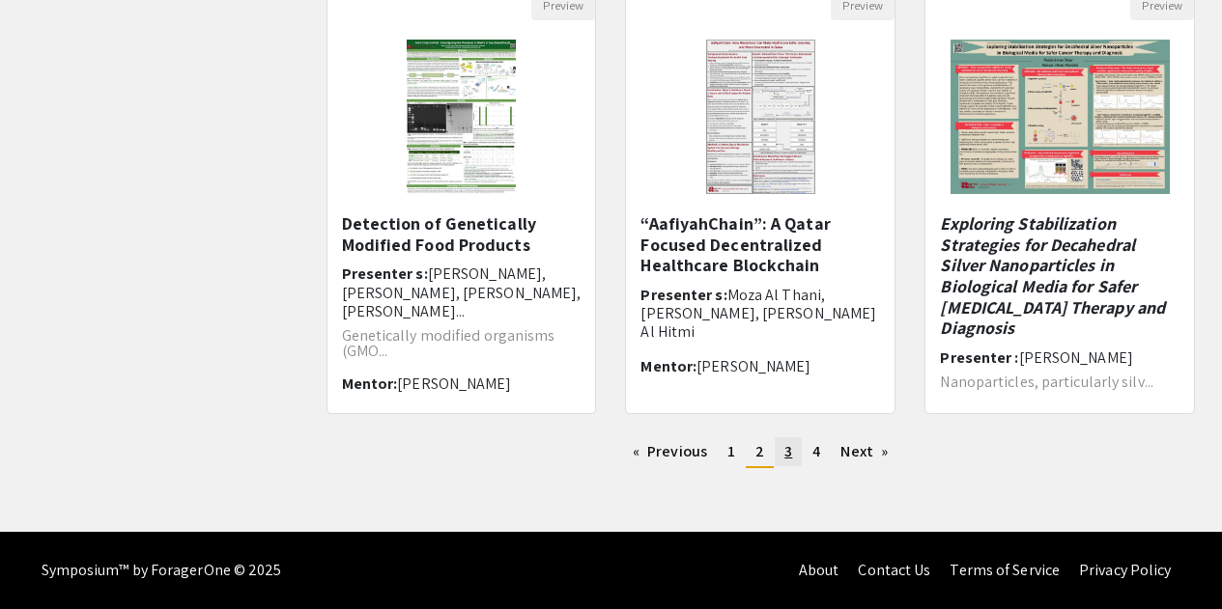
click at [788, 453] on span "3" at bounding box center [788, 451] width 8 height 20
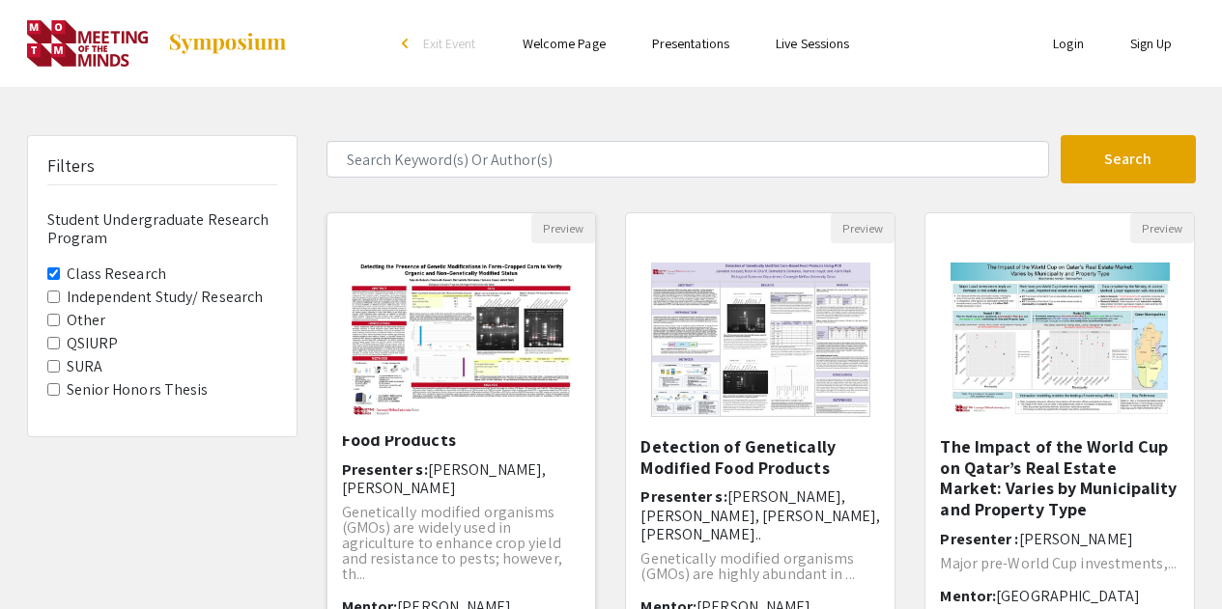
click at [432, 469] on span "[PERSON_NAME], [PERSON_NAME]" at bounding box center [444, 479] width 205 height 39
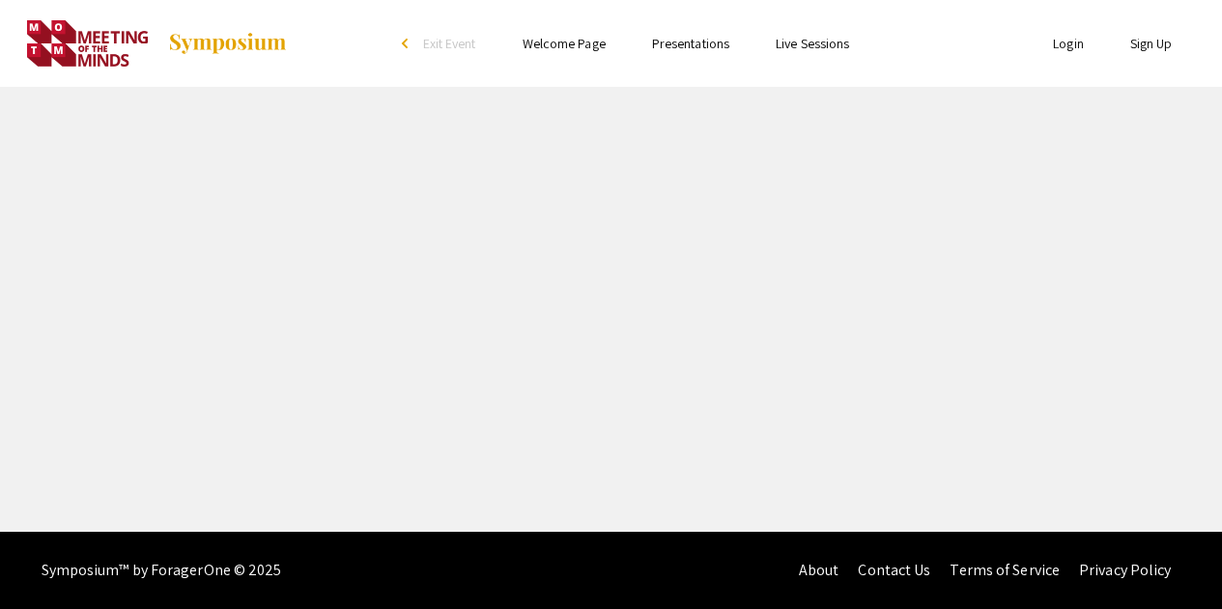
select select "custom"
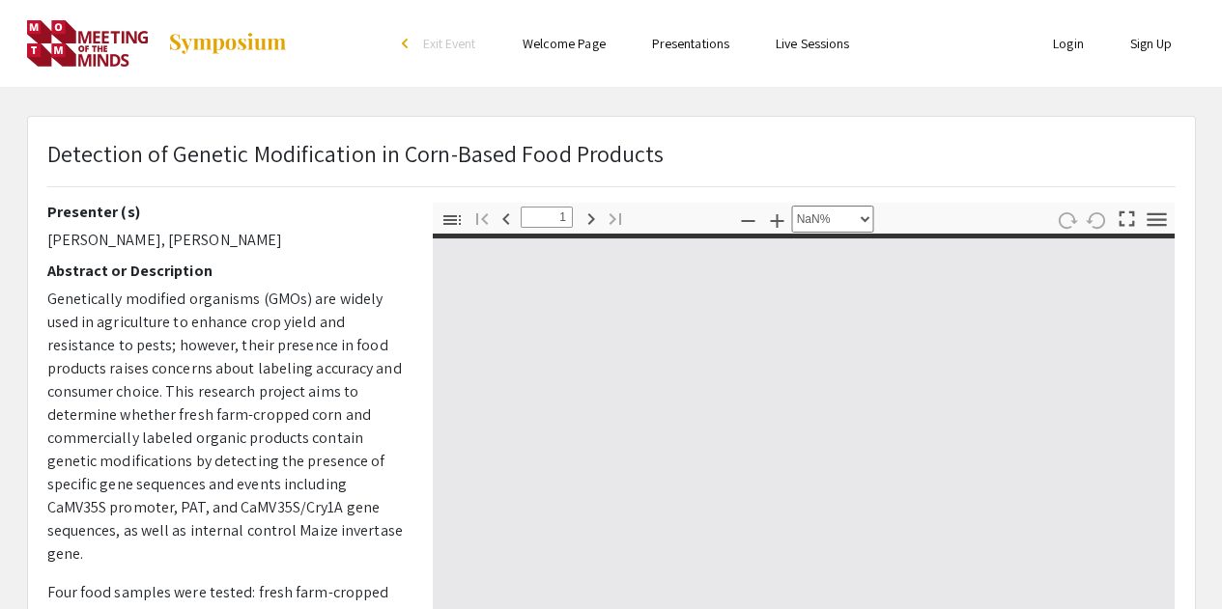
type input "0"
select select "custom"
type input "1"
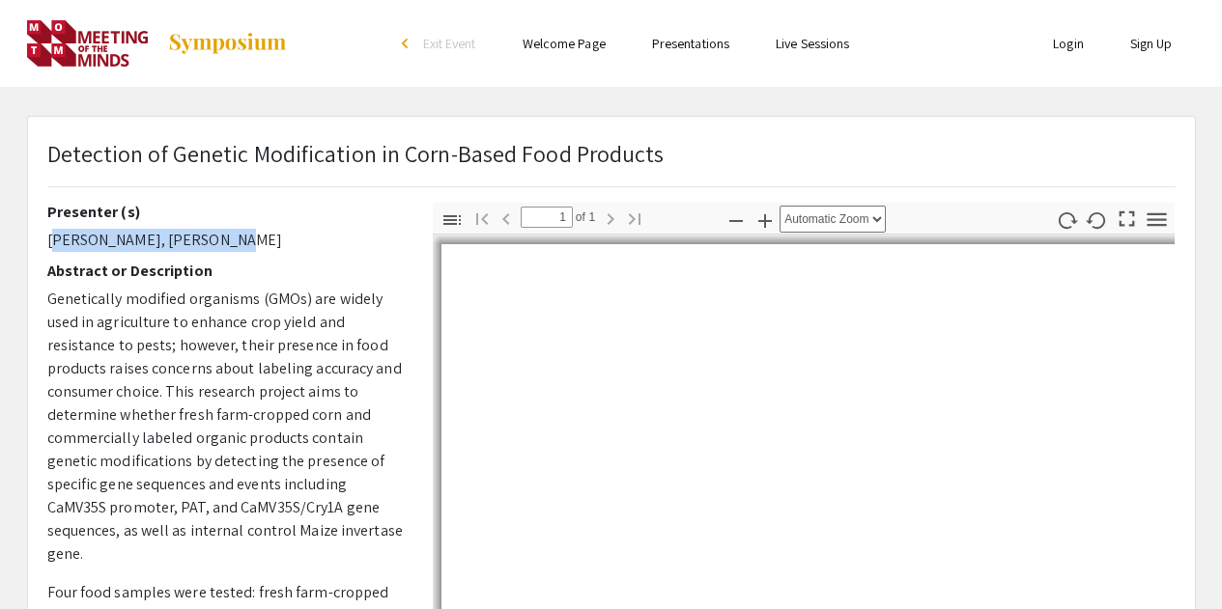
drag, startPoint x: 50, startPoint y: 246, endPoint x: 255, endPoint y: 245, distance: 204.8
click at [255, 245] on p "[PERSON_NAME], [PERSON_NAME]" at bounding box center [225, 240] width 356 height 23
select select "auto"
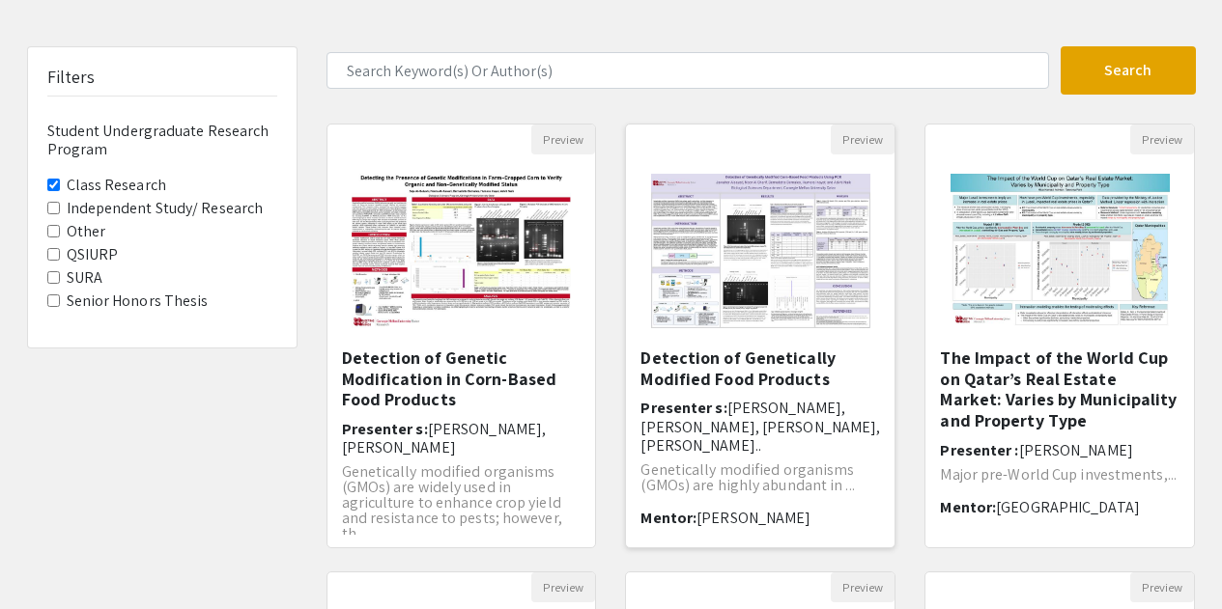
scroll to position [97, 0]
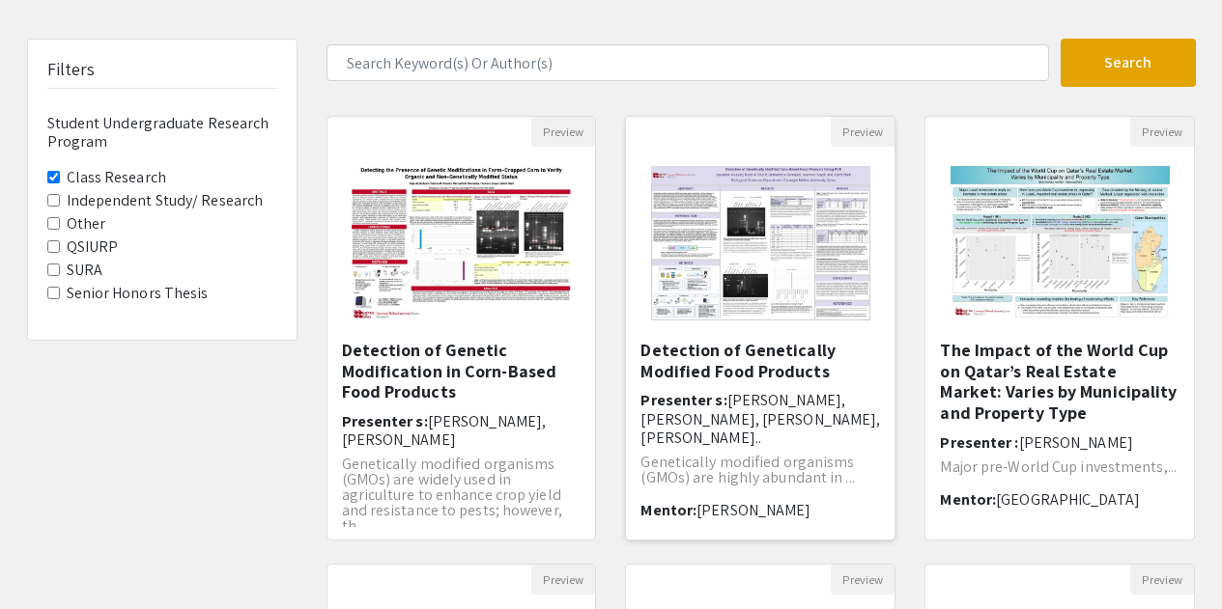
click at [730, 394] on span "[PERSON_NAME], [PERSON_NAME], [PERSON_NAME], [PERSON_NAME].." at bounding box center [760, 418] width 240 height 57
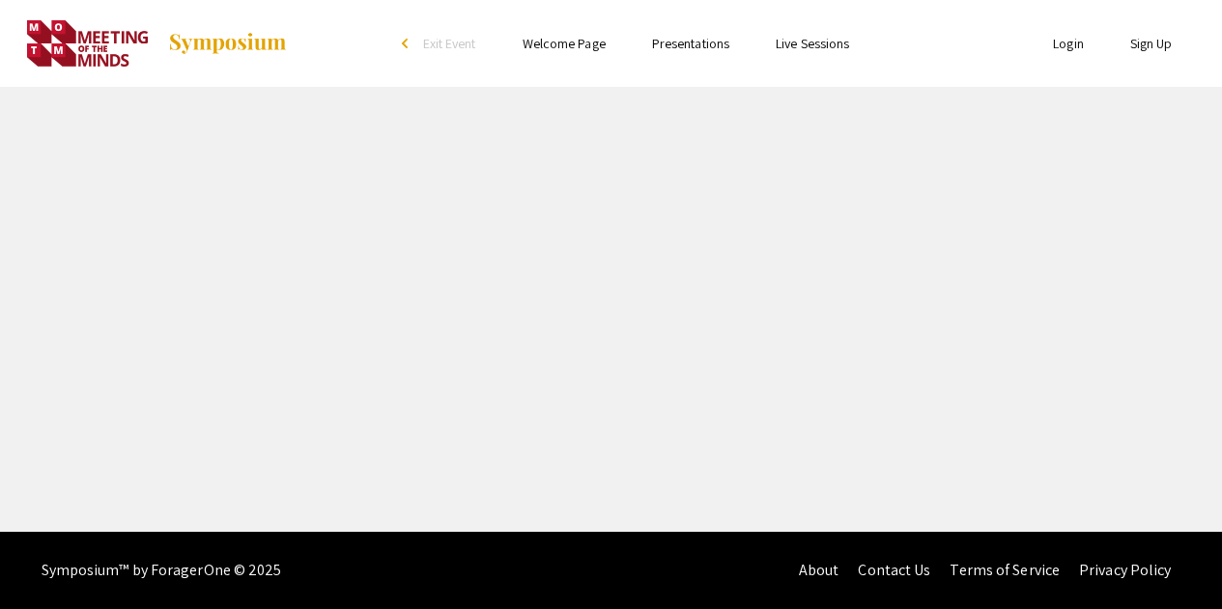
select select "custom"
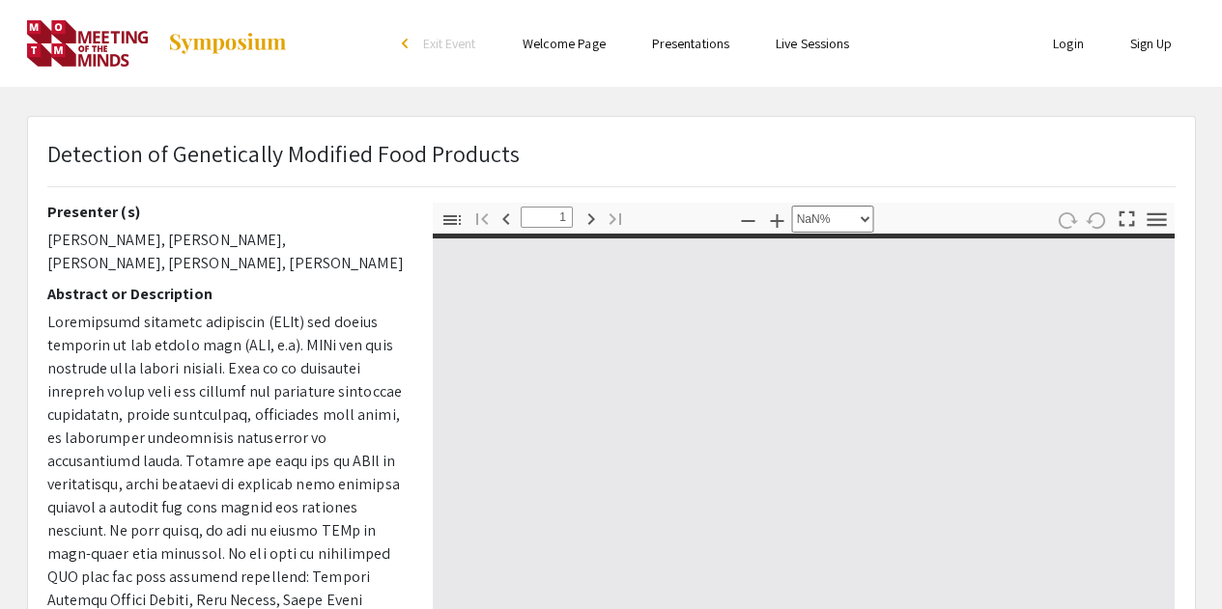
type input "0"
select select "custom"
type input "1"
select select "auto"
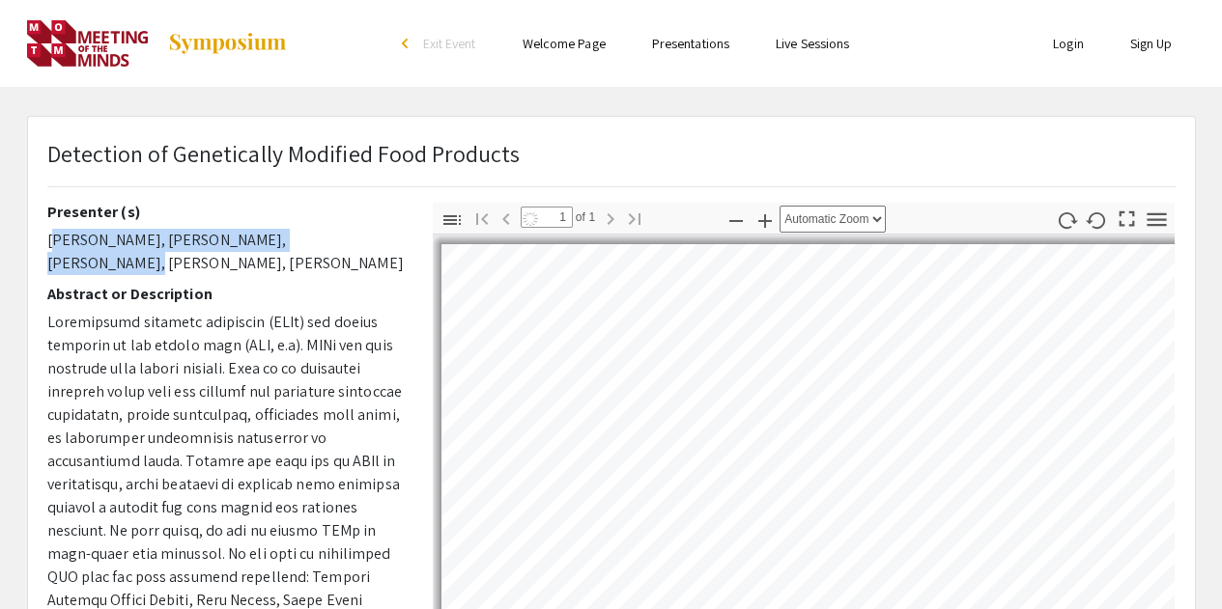
drag, startPoint x: 46, startPoint y: 240, endPoint x: 200, endPoint y: 18, distance: 269.3
click at [258, 239] on p "[PERSON_NAME], [PERSON_NAME], [PERSON_NAME], [PERSON_NAME], [PERSON_NAME]" at bounding box center [225, 252] width 356 height 46
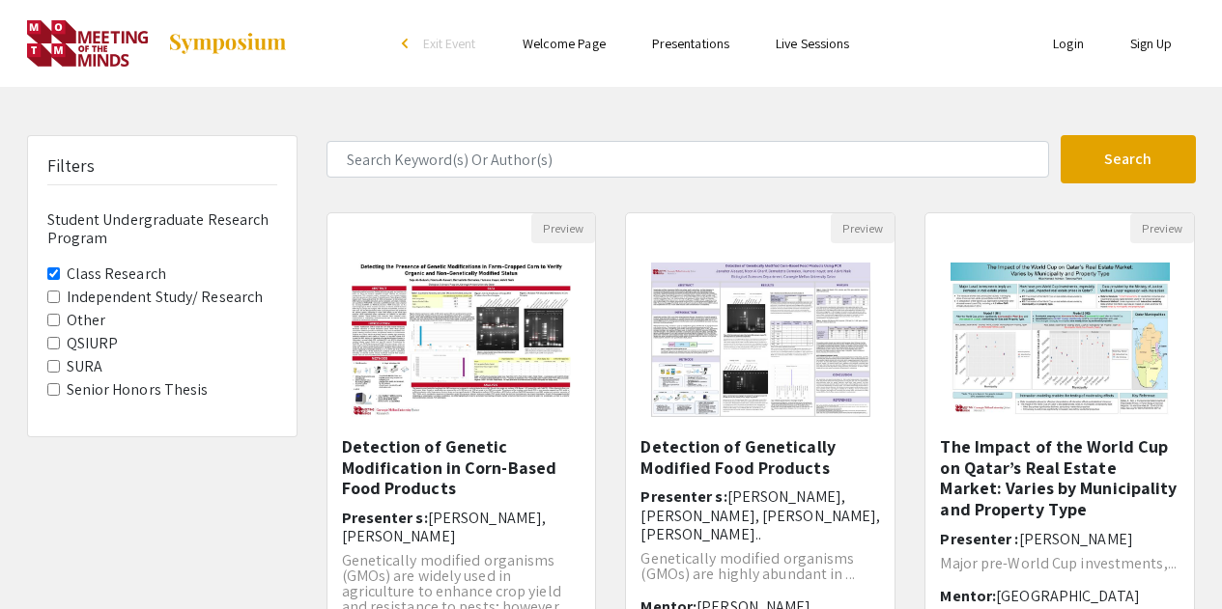
scroll to position [97, 0]
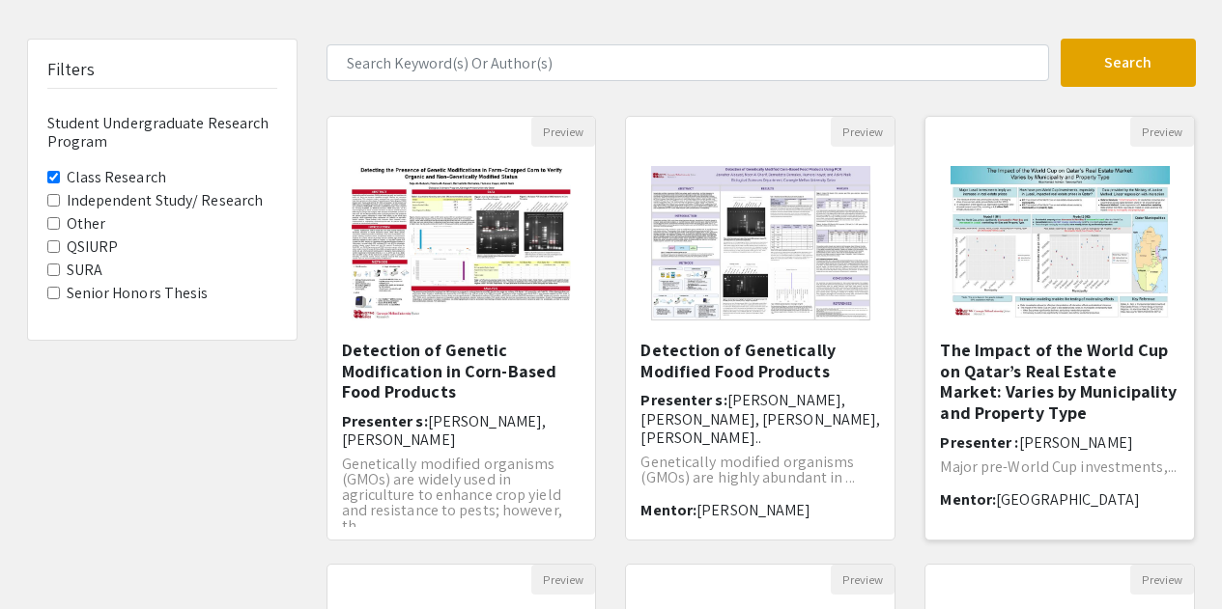
click at [1018, 383] on h5 "The Impact of the World Cup on Qatar’s Real Estate Market: Varies by Municipali…" at bounding box center [1060, 381] width 240 height 83
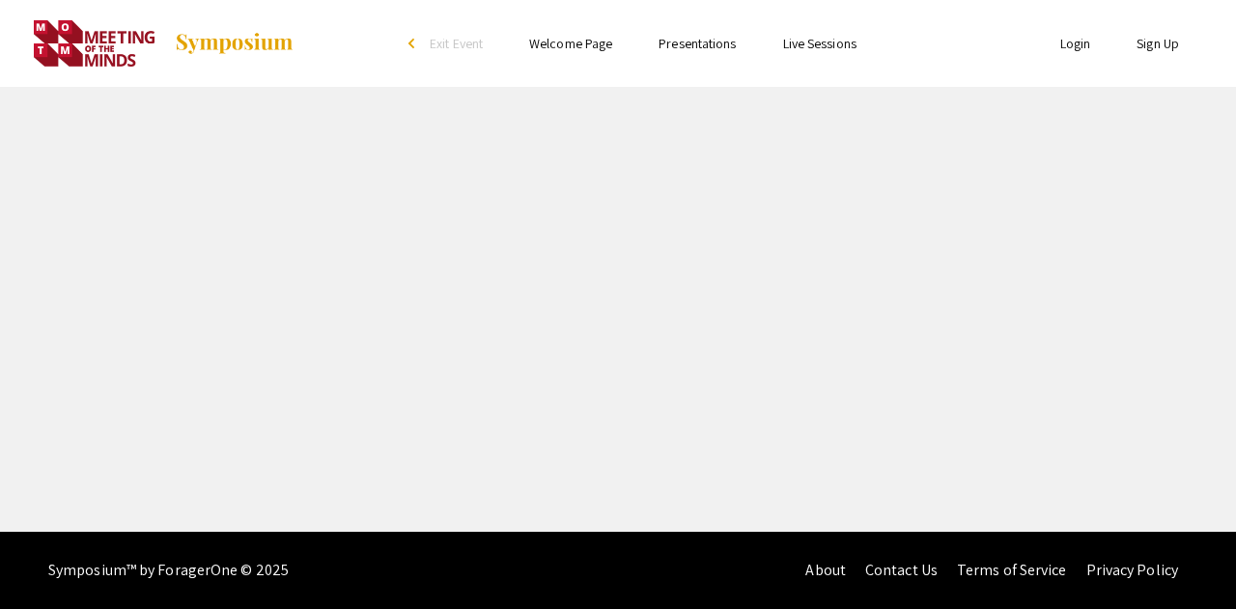
select select "custom"
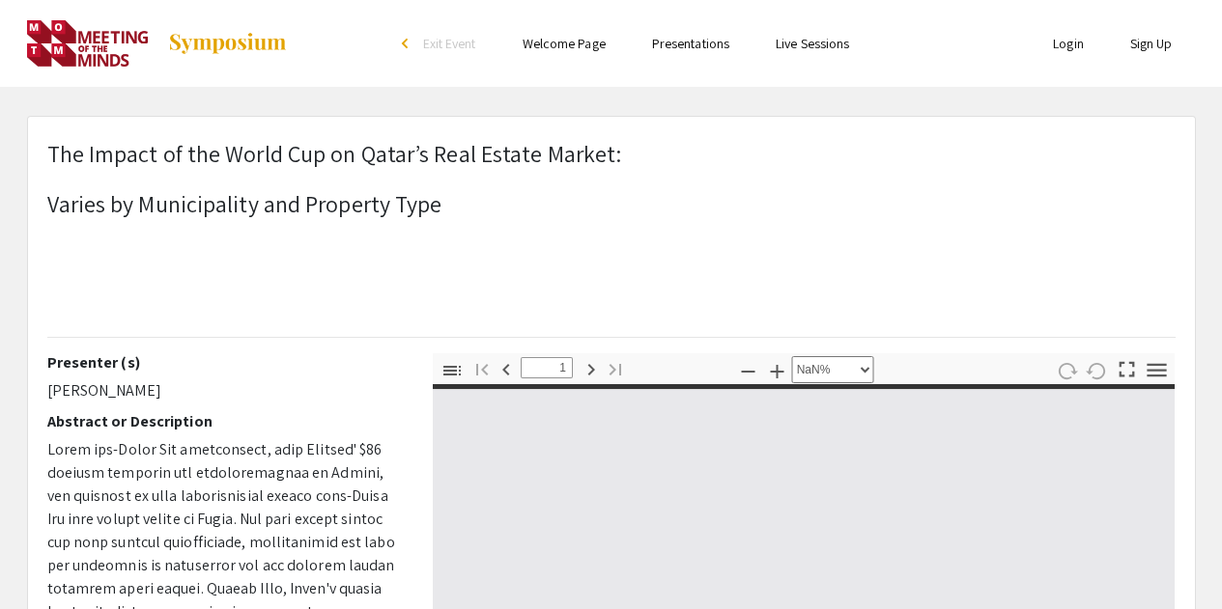
type input "0"
select select "custom"
type input "1"
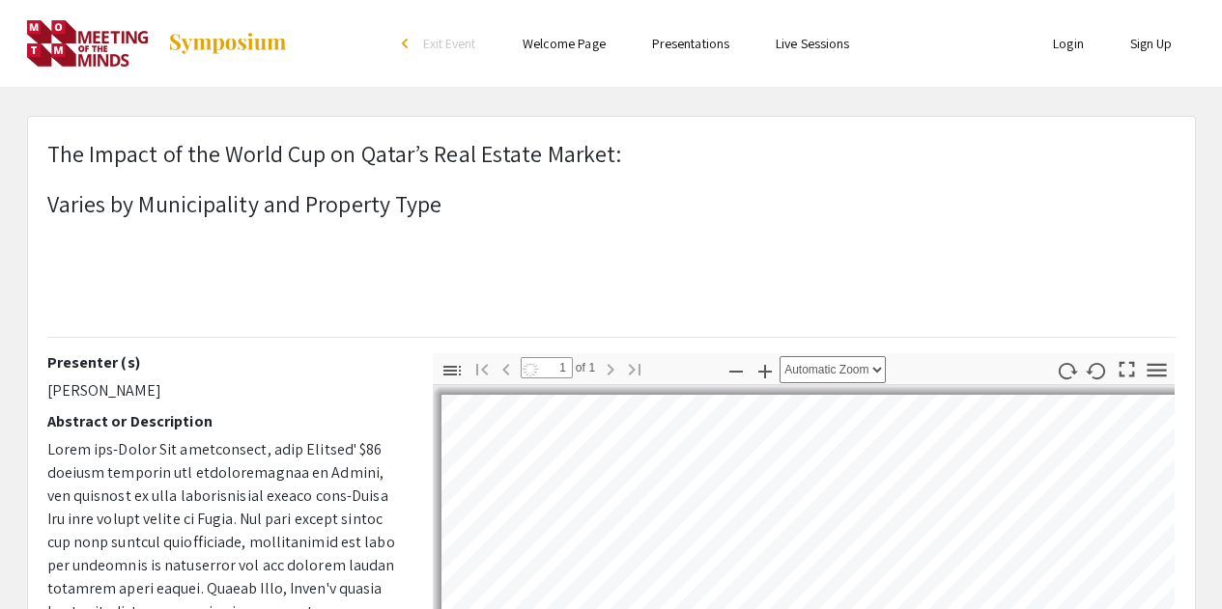
scroll to position [193, 0]
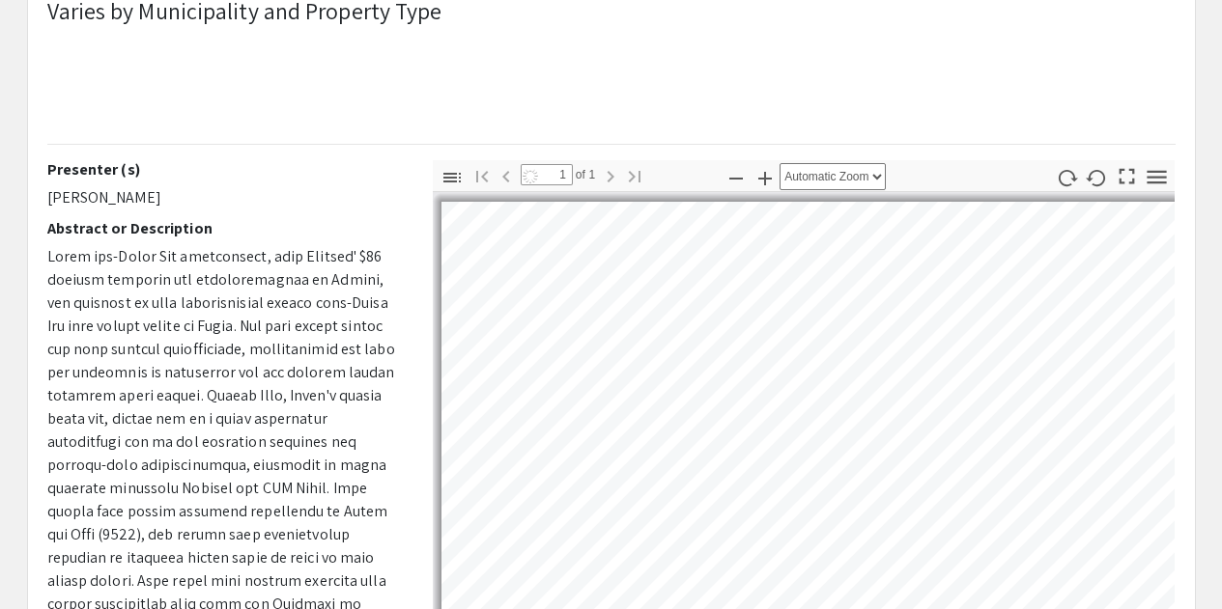
select select "auto"
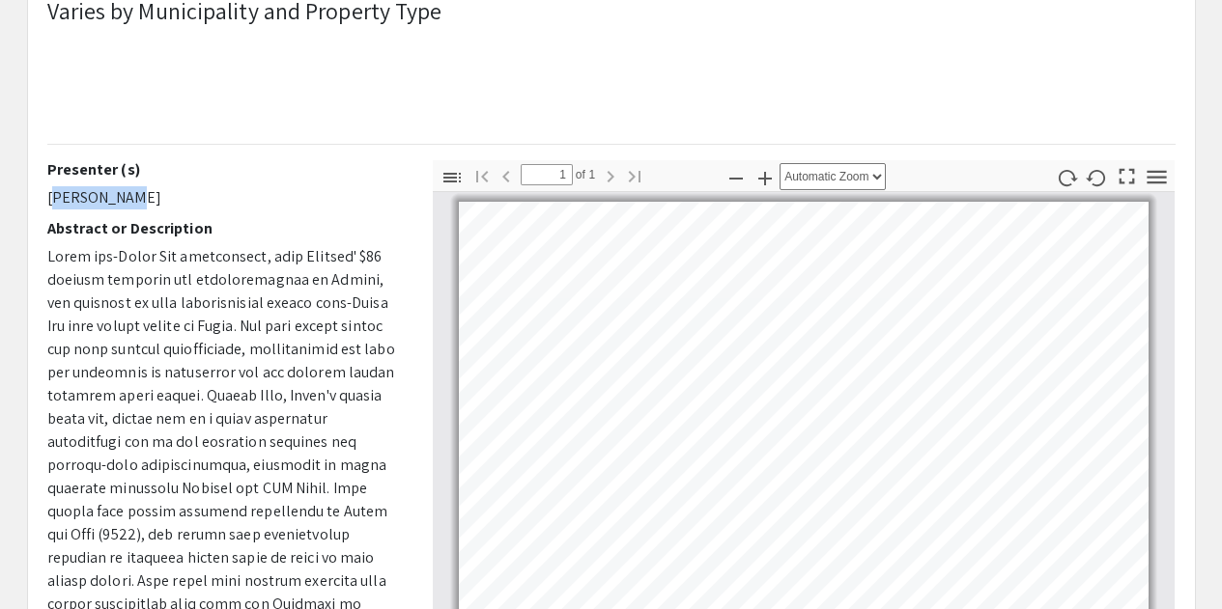
drag, startPoint x: 48, startPoint y: 209, endPoint x: 151, endPoint y: 207, distance: 102.4
click at [151, 207] on p "[PERSON_NAME]" at bounding box center [225, 197] width 356 height 23
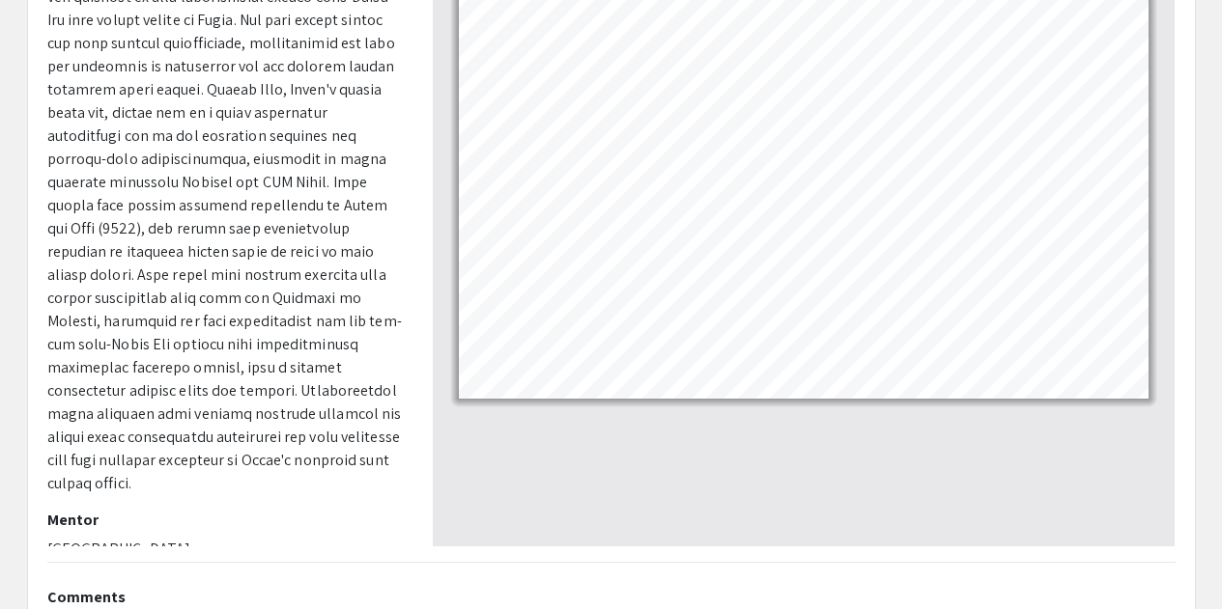
scroll to position [0, 0]
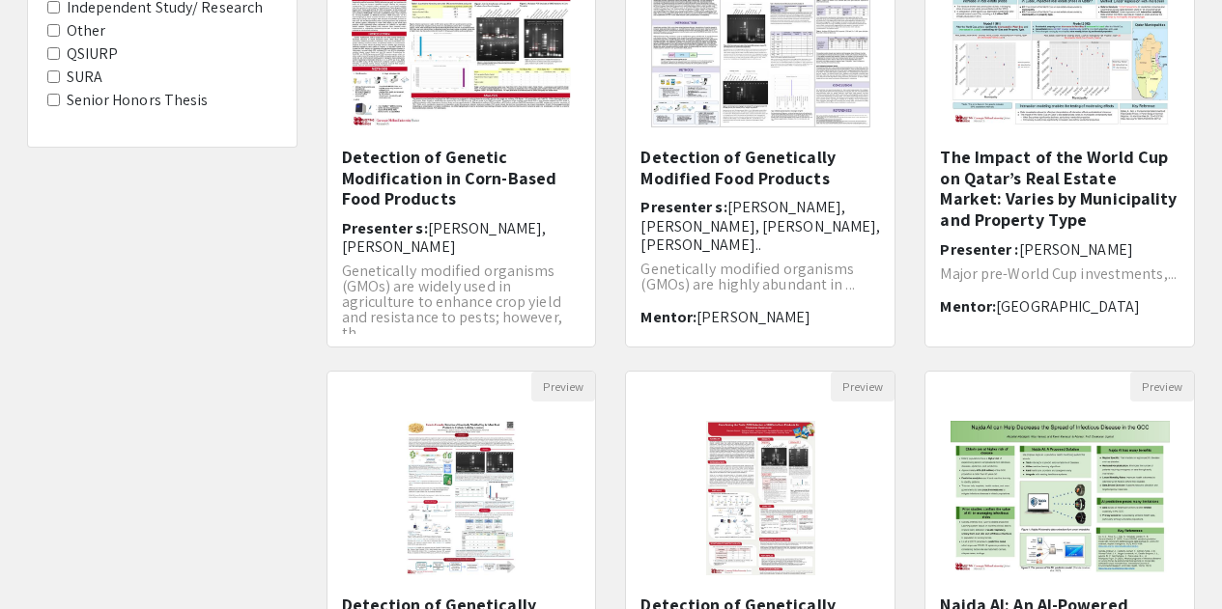
scroll to position [483, 0]
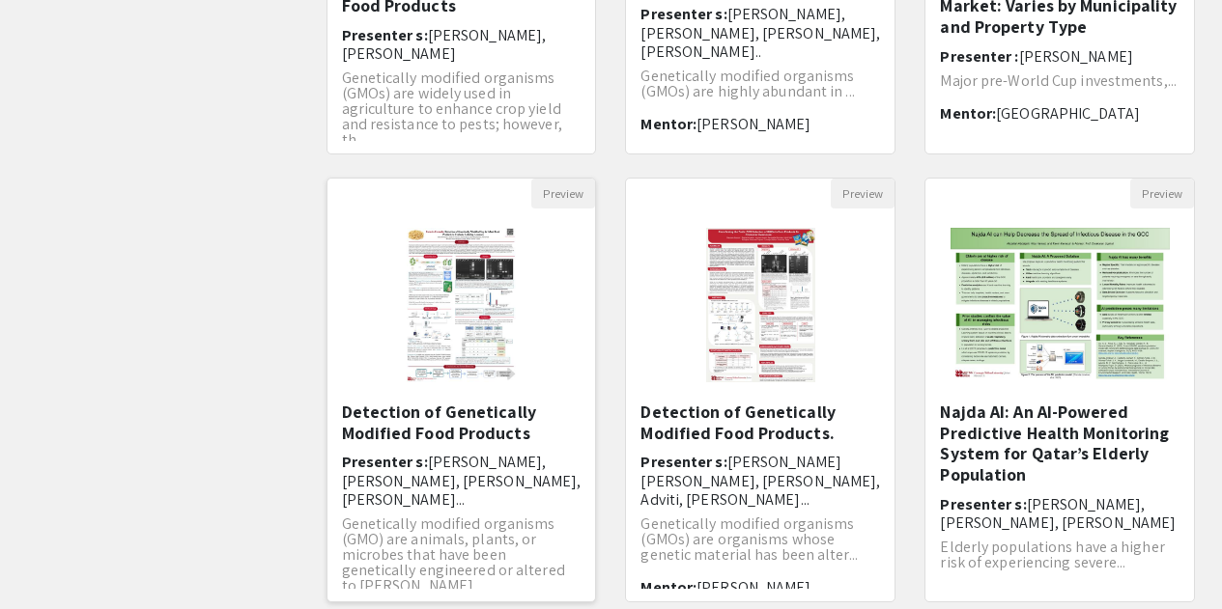
click at [433, 456] on span "[PERSON_NAME], [PERSON_NAME], [PERSON_NAME], [PERSON_NAME]..." at bounding box center [462, 480] width 240 height 57
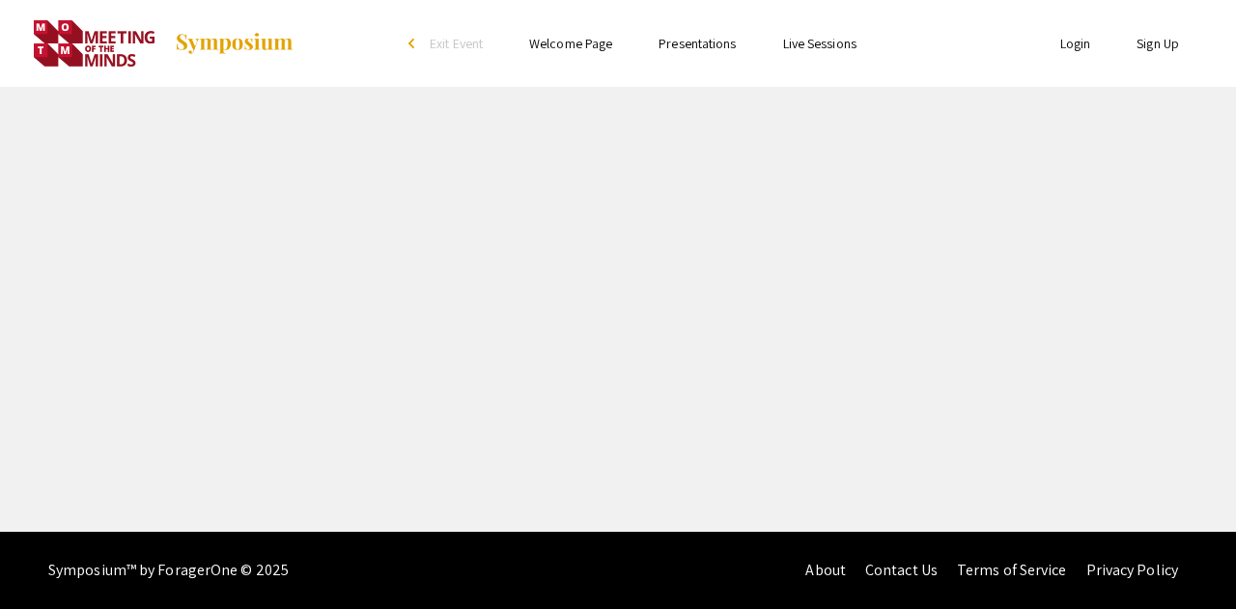
select select "custom"
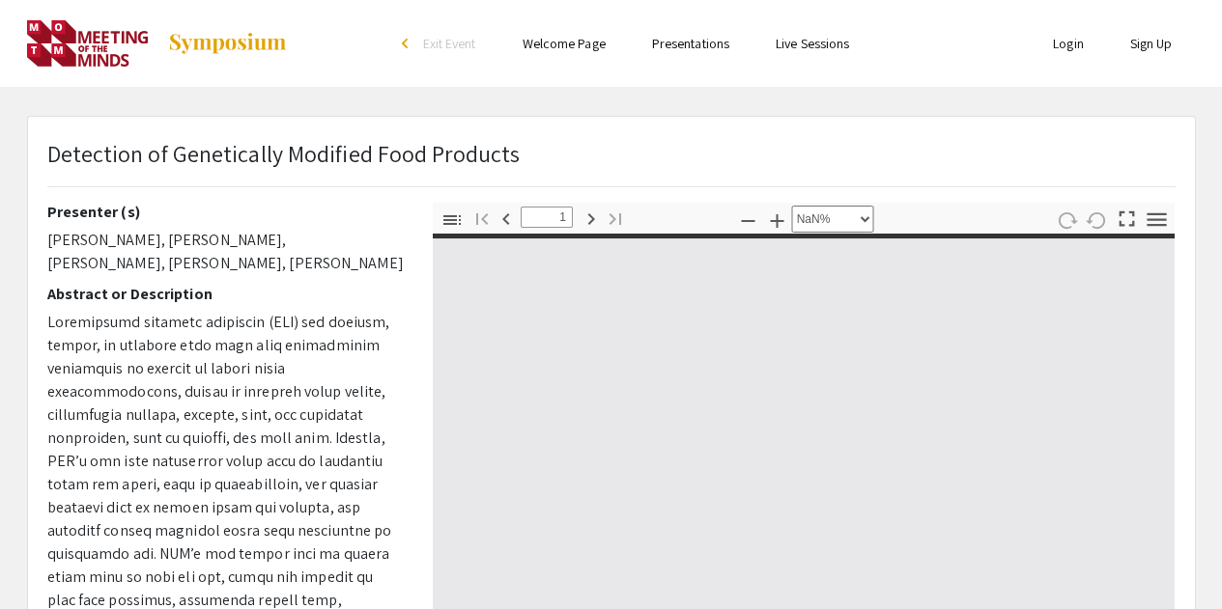
type input "0"
select select "auto"
type input "1"
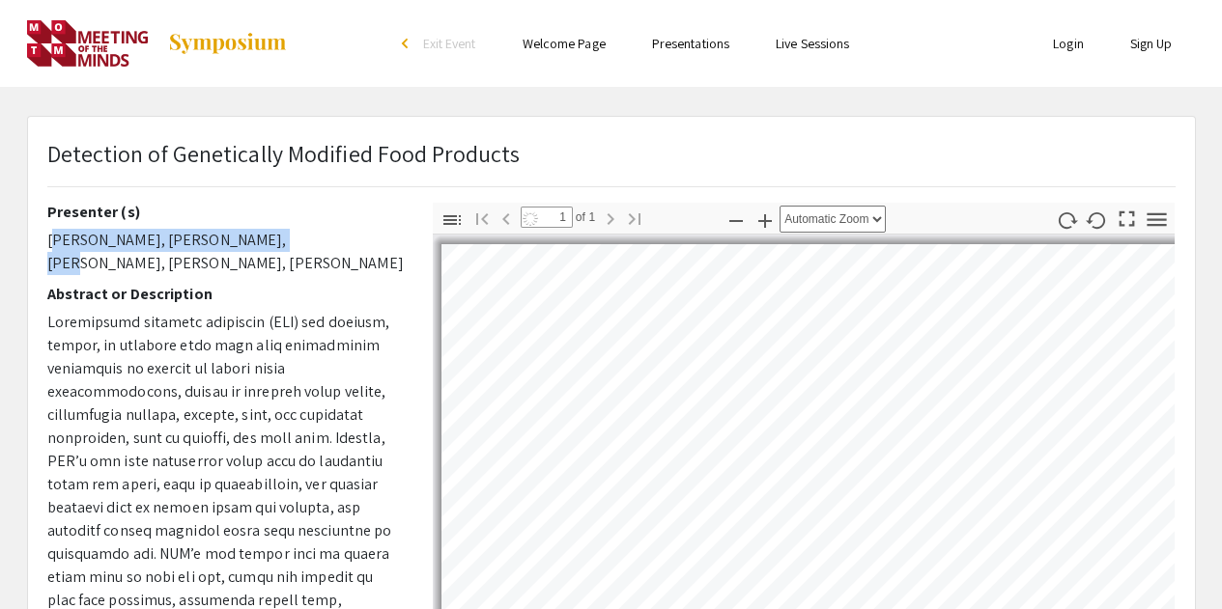
drag, startPoint x: 43, startPoint y: 239, endPoint x: 269, endPoint y: 242, distance: 226.1
click at [269, 242] on div "Presenter (s) [PERSON_NAME], [PERSON_NAME], [PERSON_NAME], [PERSON_NAME], [PERS…" at bounding box center [225, 541] width 385 height 676
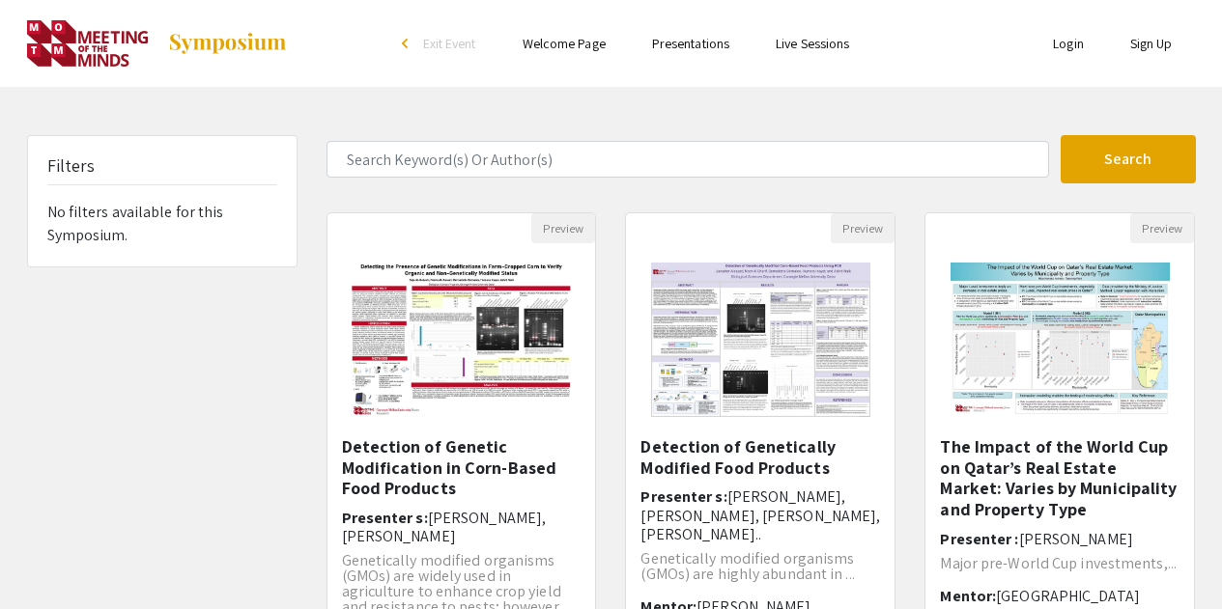
scroll to position [483, 0]
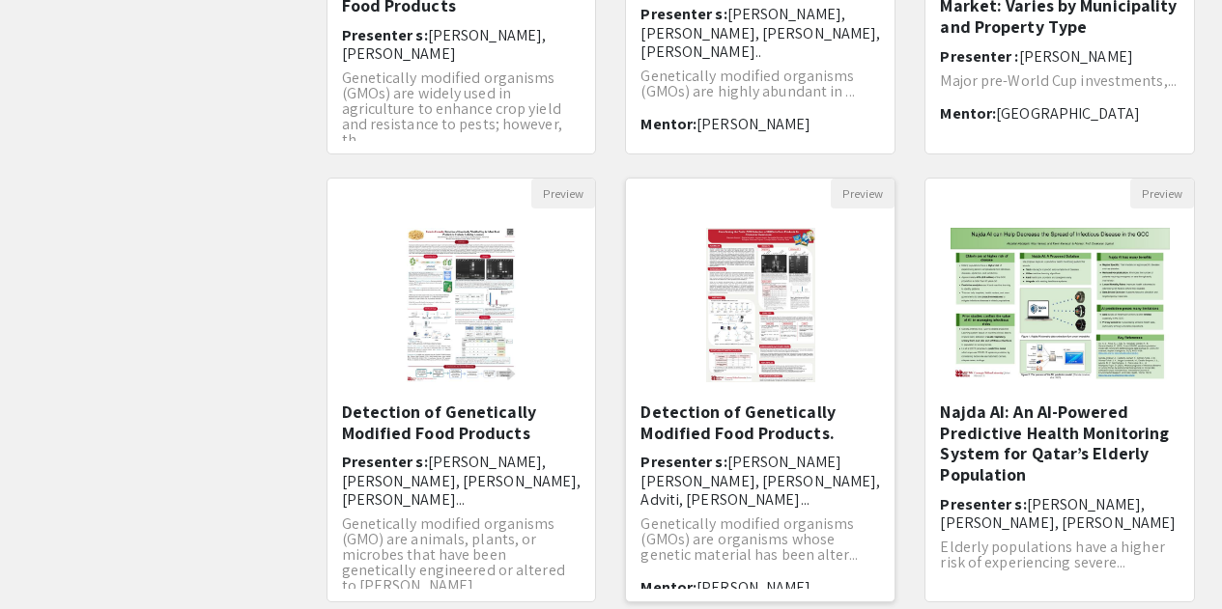
click at [684, 400] on div at bounding box center [760, 305] width 269 height 193
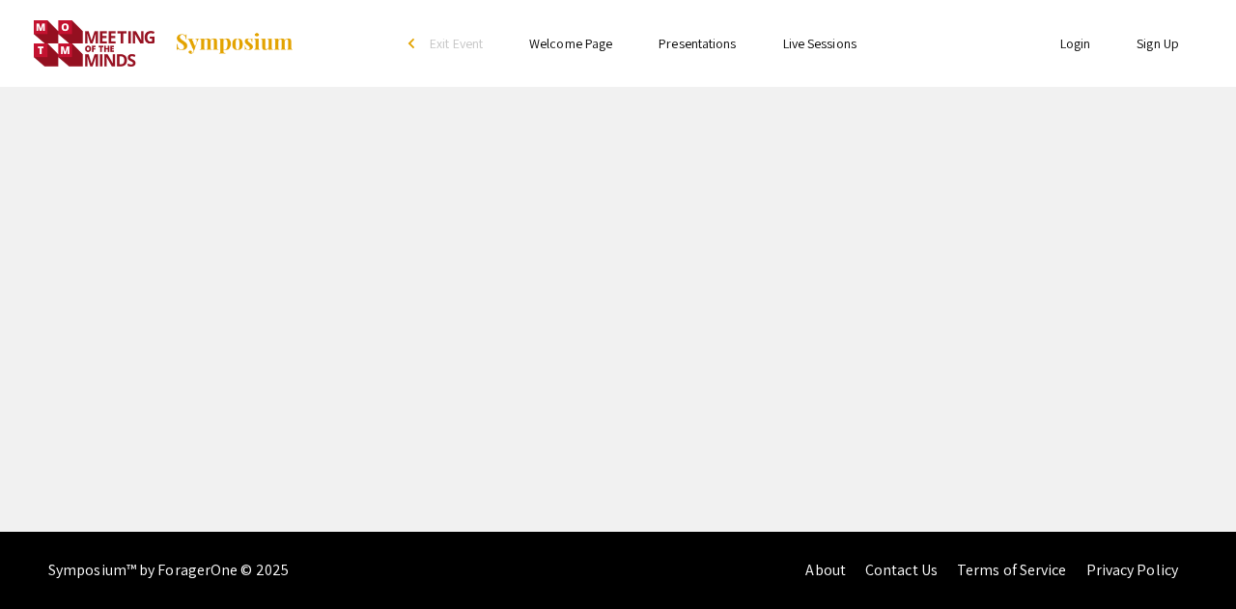
select select "custom"
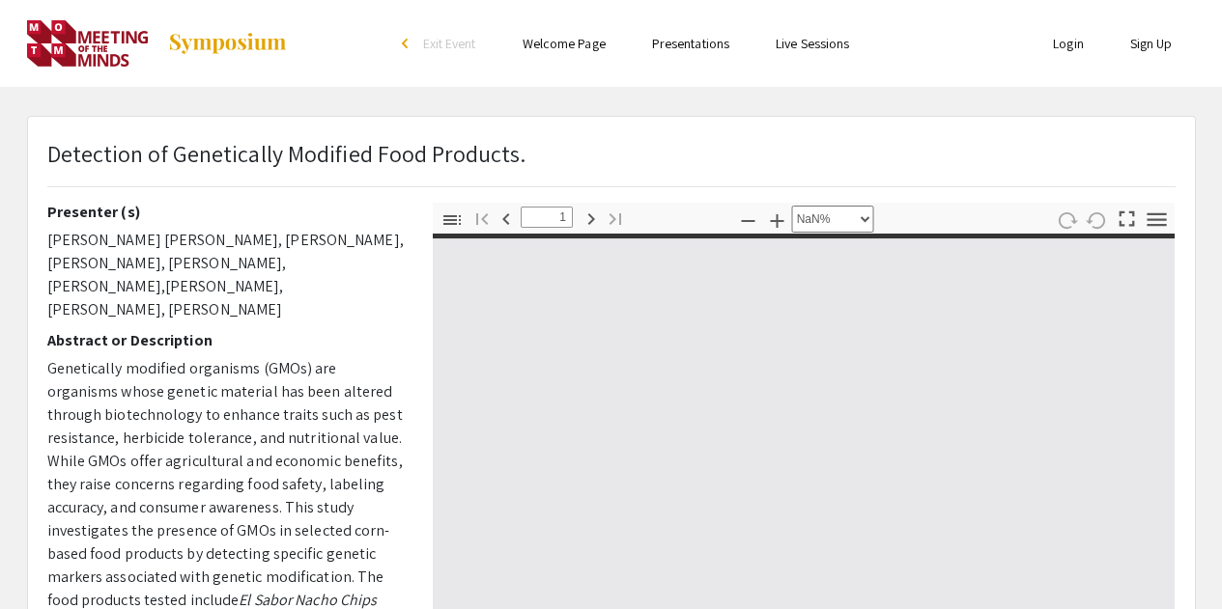
type input "0"
select select "custom"
type input "1"
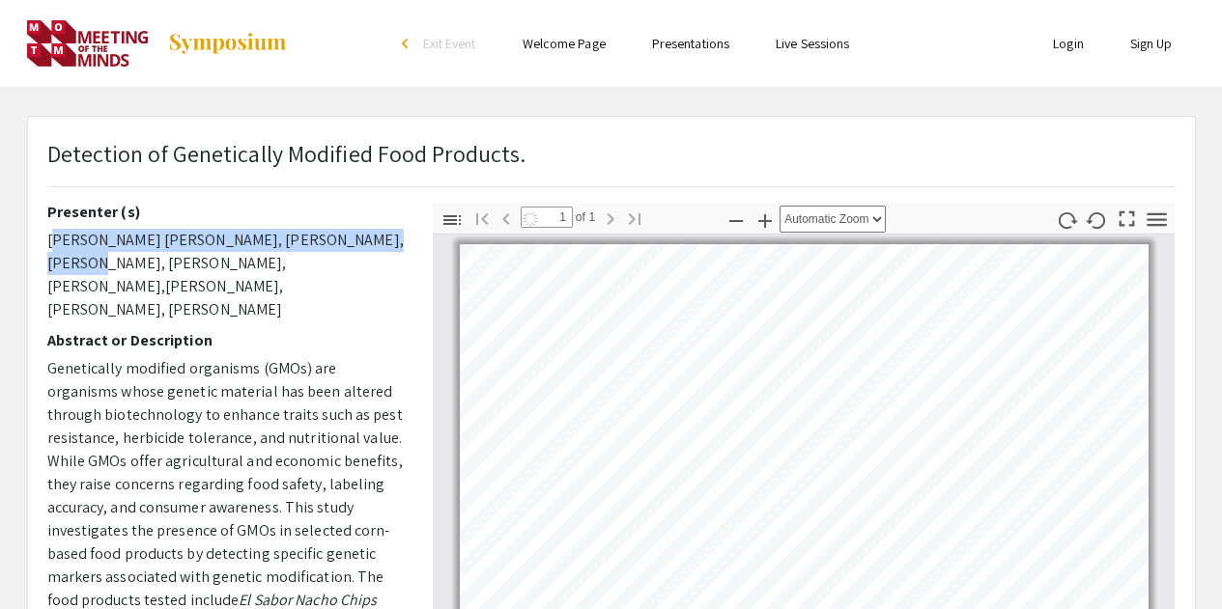
select select "auto"
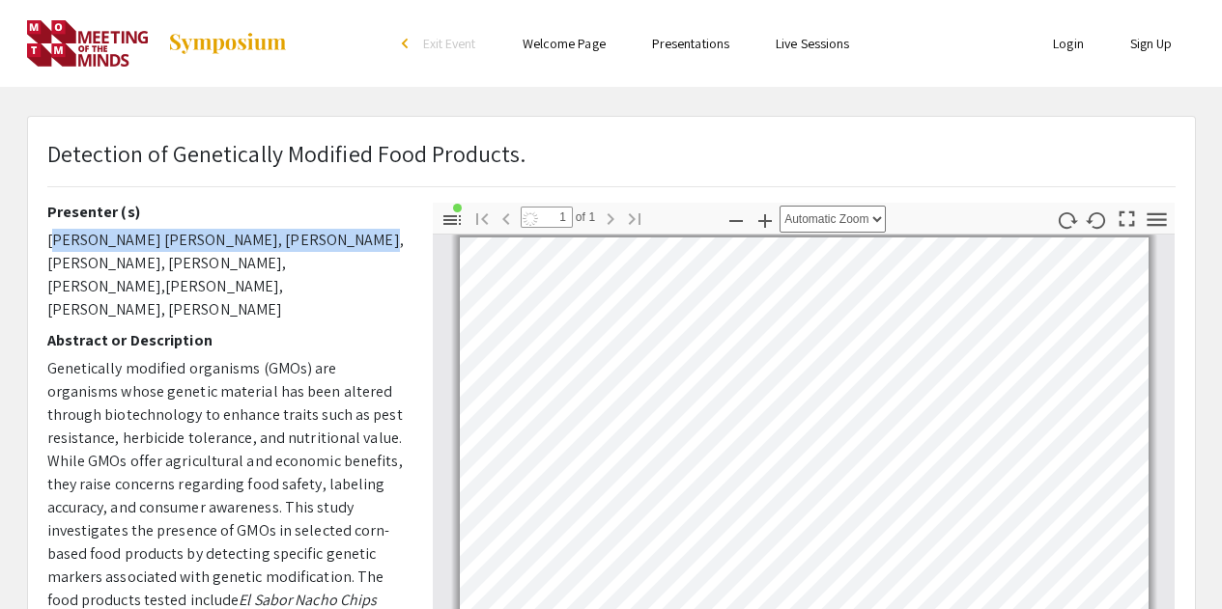
drag, startPoint x: 51, startPoint y: 241, endPoint x: 320, endPoint y: 239, distance: 268.5
click at [320, 239] on p "[PERSON_NAME] [PERSON_NAME], [PERSON_NAME], [PERSON_NAME], [PERSON_NAME],[PERSO…" at bounding box center [225, 275] width 356 height 93
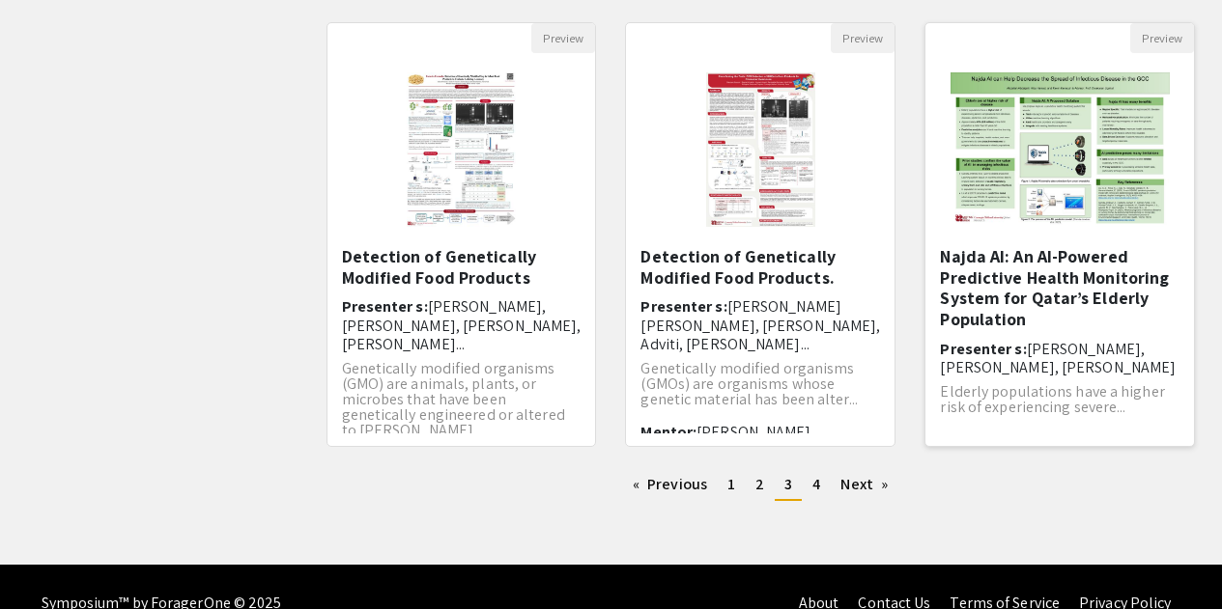
scroll to position [671, 0]
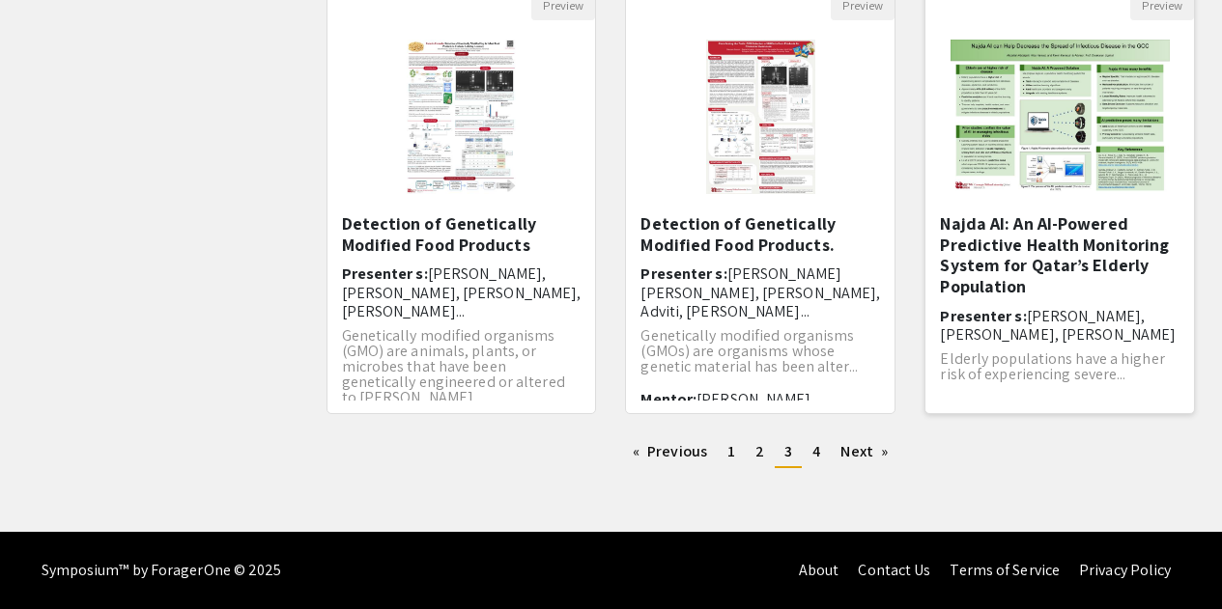
click at [988, 252] on h5 "Najda AI: An AI-Powered Predictive Health Monitoring System for Qatar’s Elderly…" at bounding box center [1060, 254] width 240 height 83
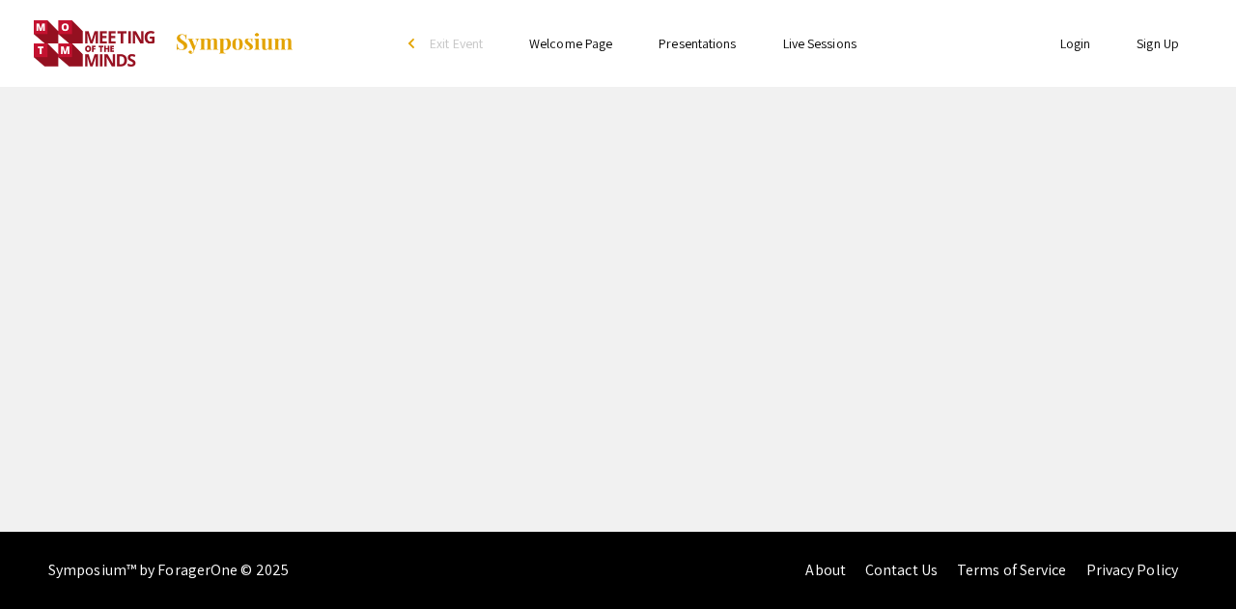
select select "custom"
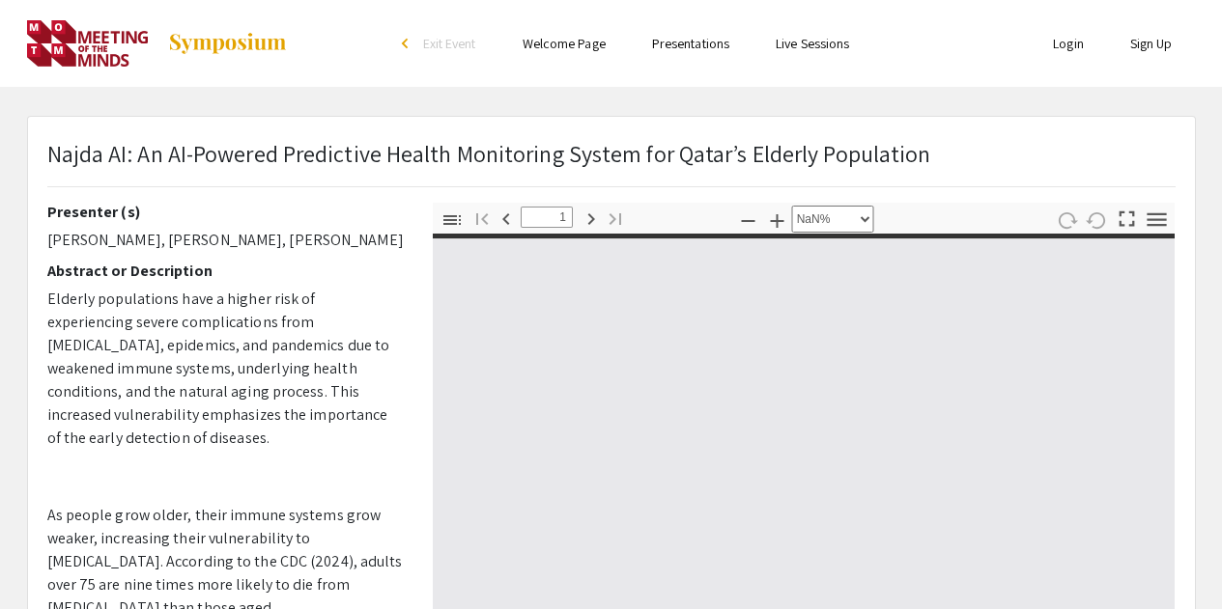
type input "0"
select select "custom"
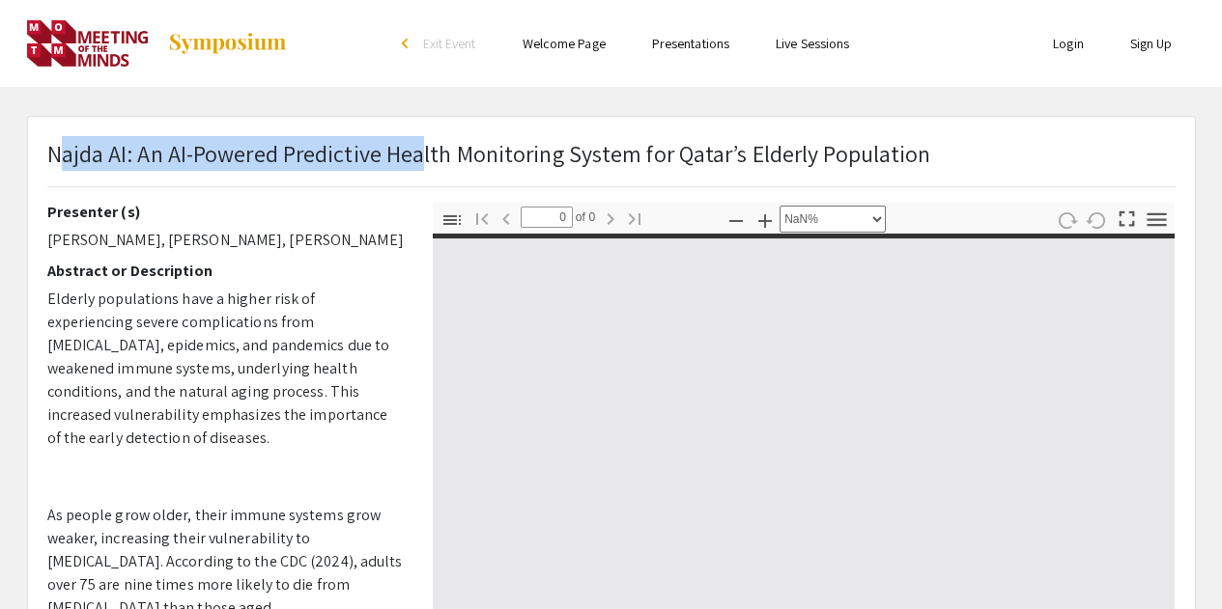
drag, startPoint x: 55, startPoint y: 155, endPoint x: 420, endPoint y: 160, distance: 365.2
click at [420, 160] on p "Najda AI: An AI-Powered Predictive Health Monitoring System for Qatar’s Elderly…" at bounding box center [489, 153] width 884 height 35
click at [327, 171] on div "Najda AI: An AI-Powered Predictive Health Monitoring System for Qatar’s Elderly…" at bounding box center [489, 161] width 884 height 50
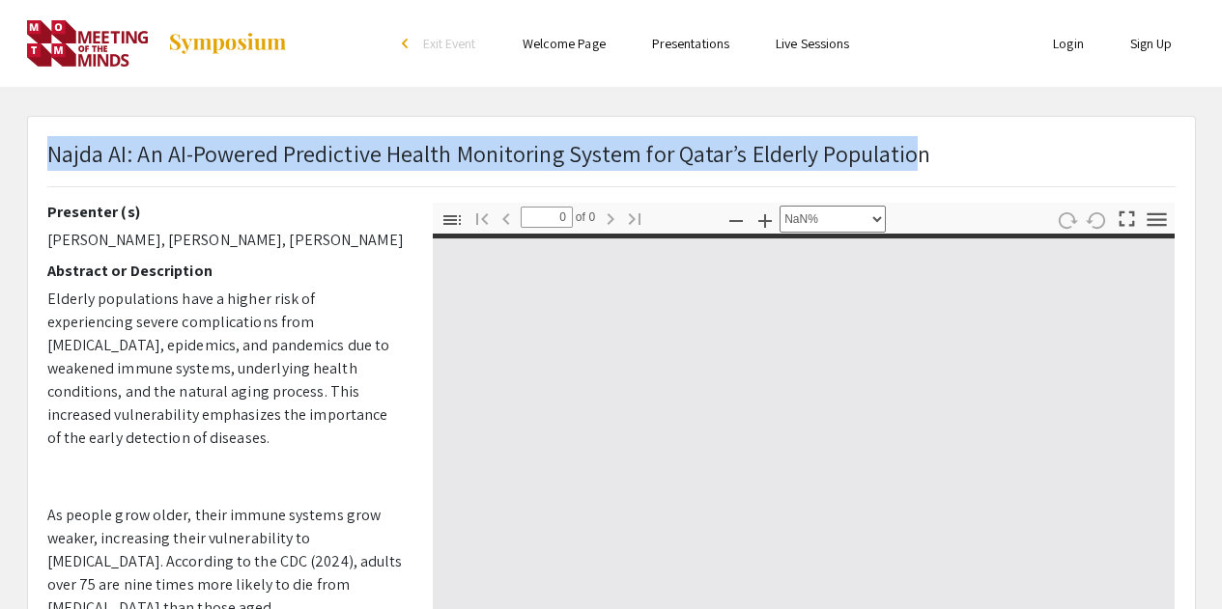
type input "1"
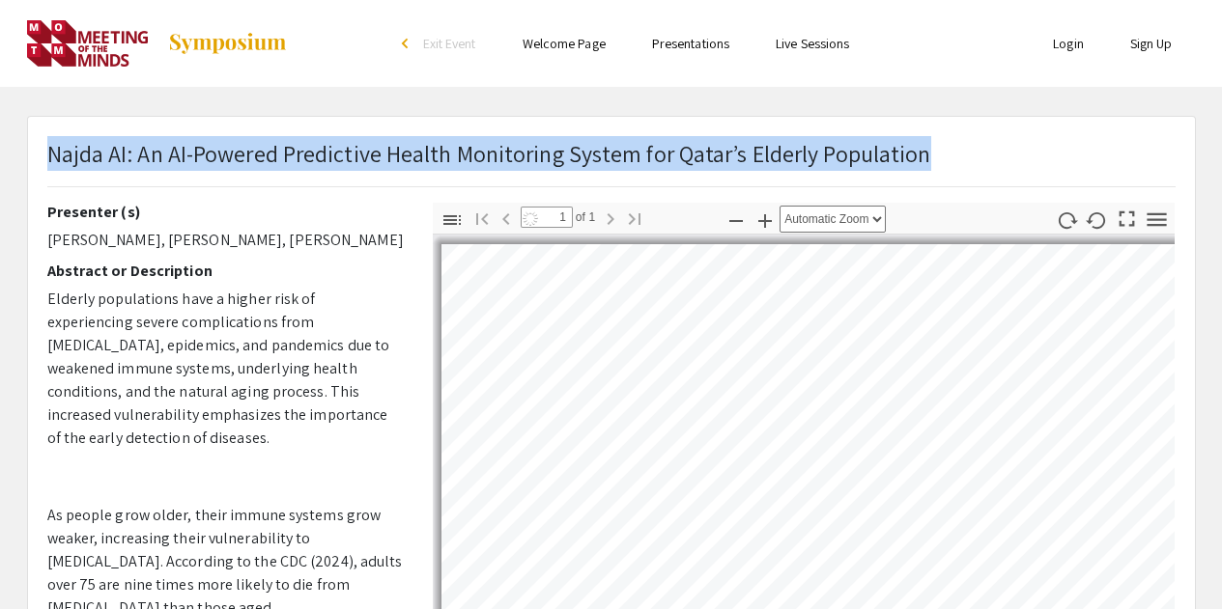
select select "auto"
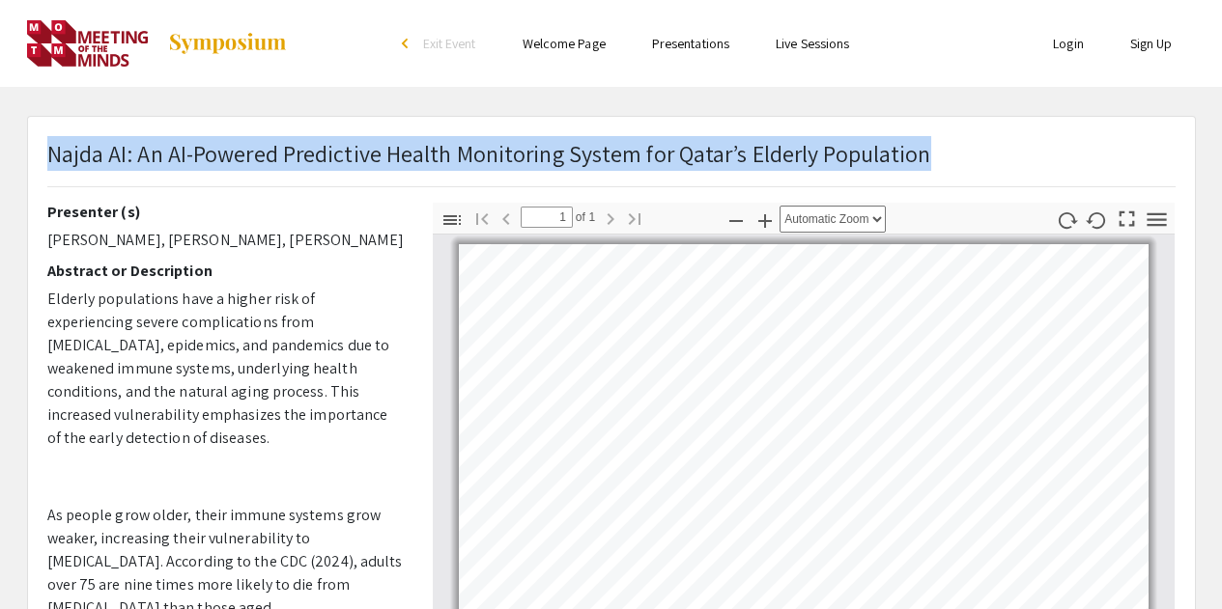
drag, startPoint x: 46, startPoint y: 153, endPoint x: 919, endPoint y: 165, distance: 872.3
click at [919, 165] on p "Najda AI: An AI-Powered Predictive Health Monitoring System for Qatar’s Elderly…" at bounding box center [489, 153] width 884 height 35
drag, startPoint x: 46, startPoint y: 245, endPoint x: 363, endPoint y: 243, distance: 316.8
click at [363, 243] on p "[PERSON_NAME], [PERSON_NAME], [PERSON_NAME]" at bounding box center [225, 240] width 356 height 23
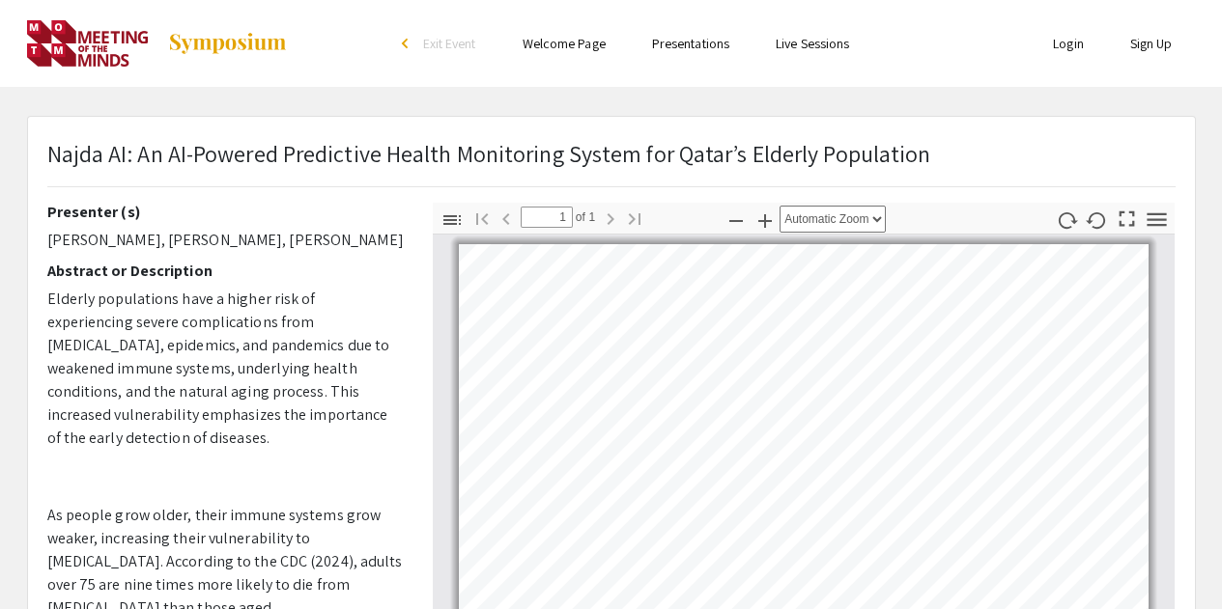
click at [183, 165] on p "Najda AI: An AI-Powered Predictive Health Monitoring System for Qatar’s Elderly…" at bounding box center [489, 153] width 884 height 35
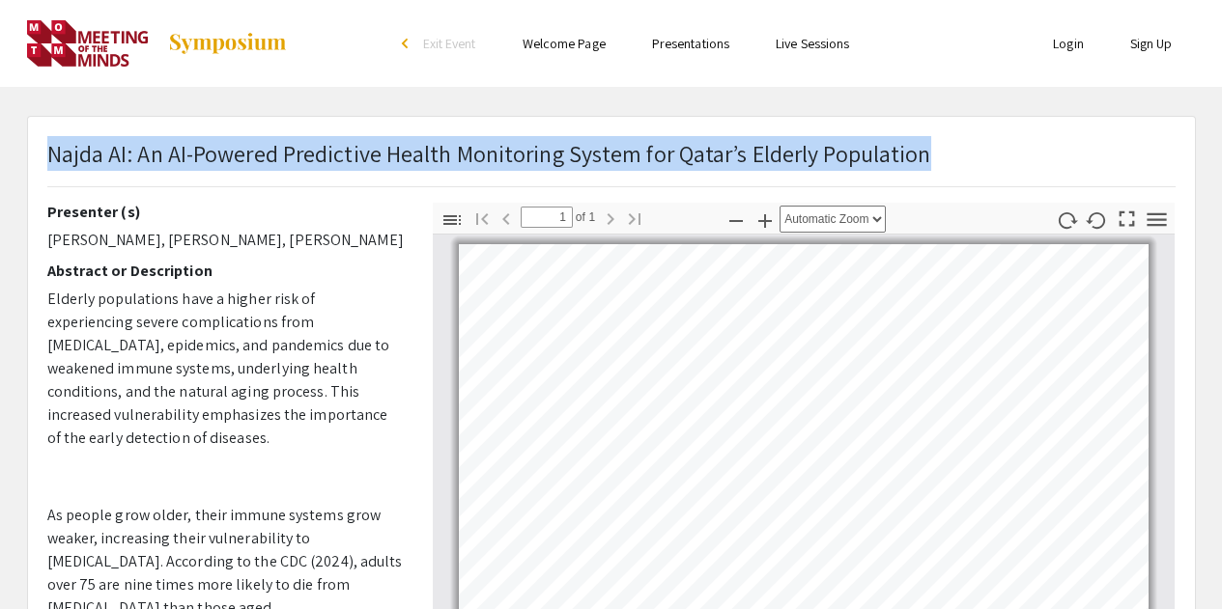
click at [183, 165] on p "Najda AI: An AI-Powered Predictive Health Monitoring System for Qatar’s Elderly…" at bounding box center [489, 153] width 884 height 35
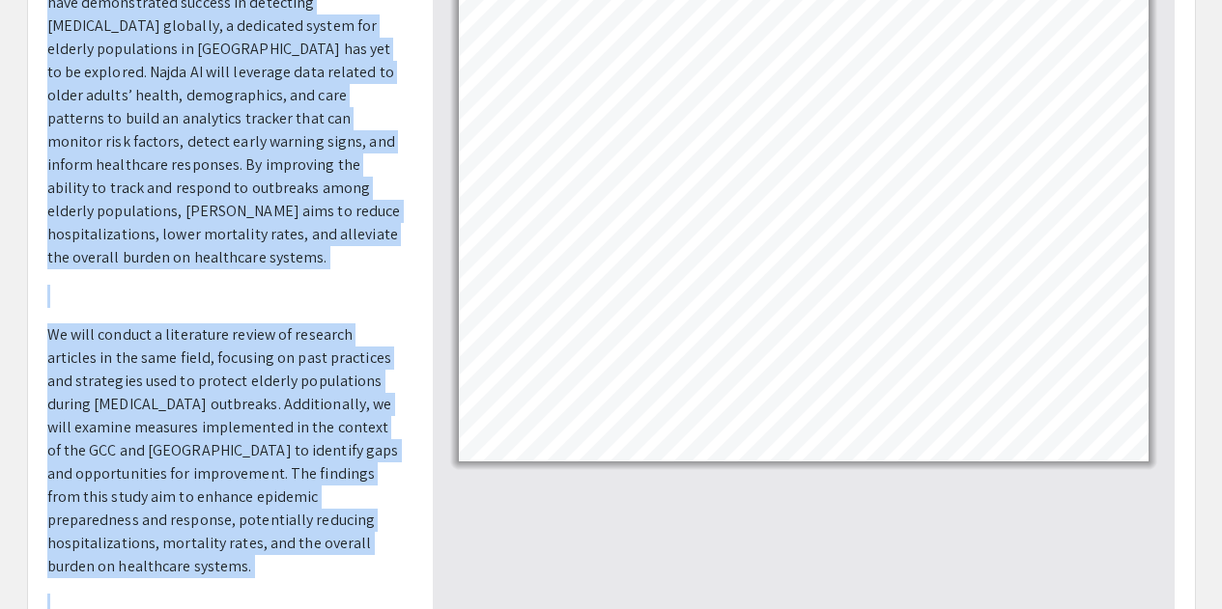
scroll to position [893, 0]
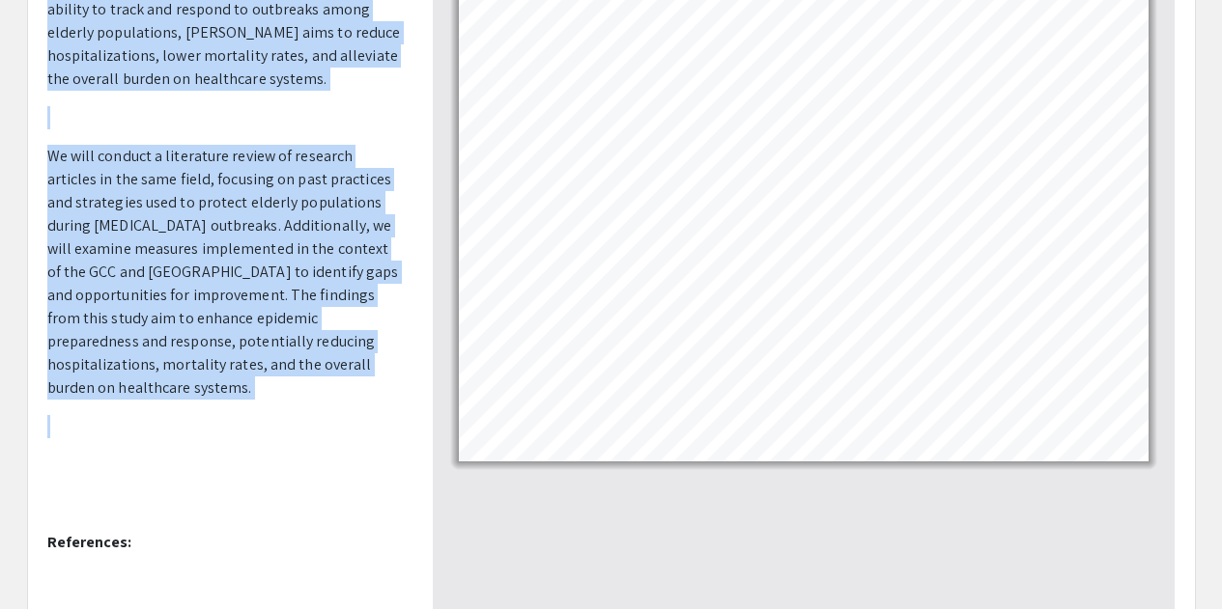
drag, startPoint x: 68, startPoint y: 318, endPoint x: 349, endPoint y: 310, distance: 281.2
click at [349, 310] on p "Elderly populations have a higher risk of experiencing severe complications fro…" at bounding box center [225, 152] width 356 height 2055
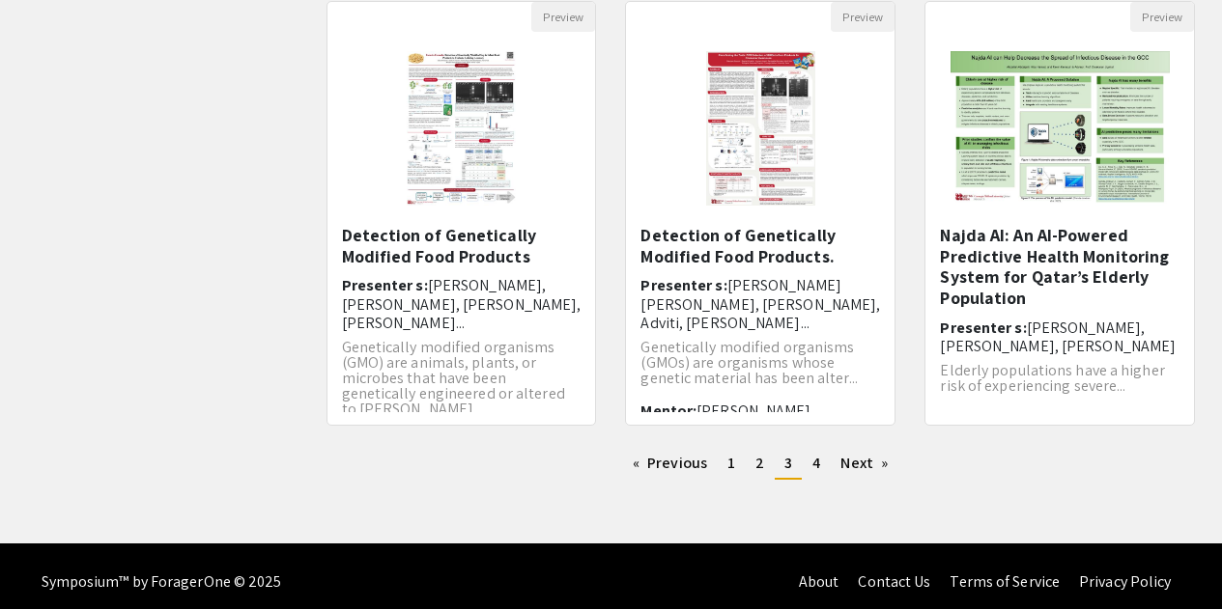
scroll to position [671, 0]
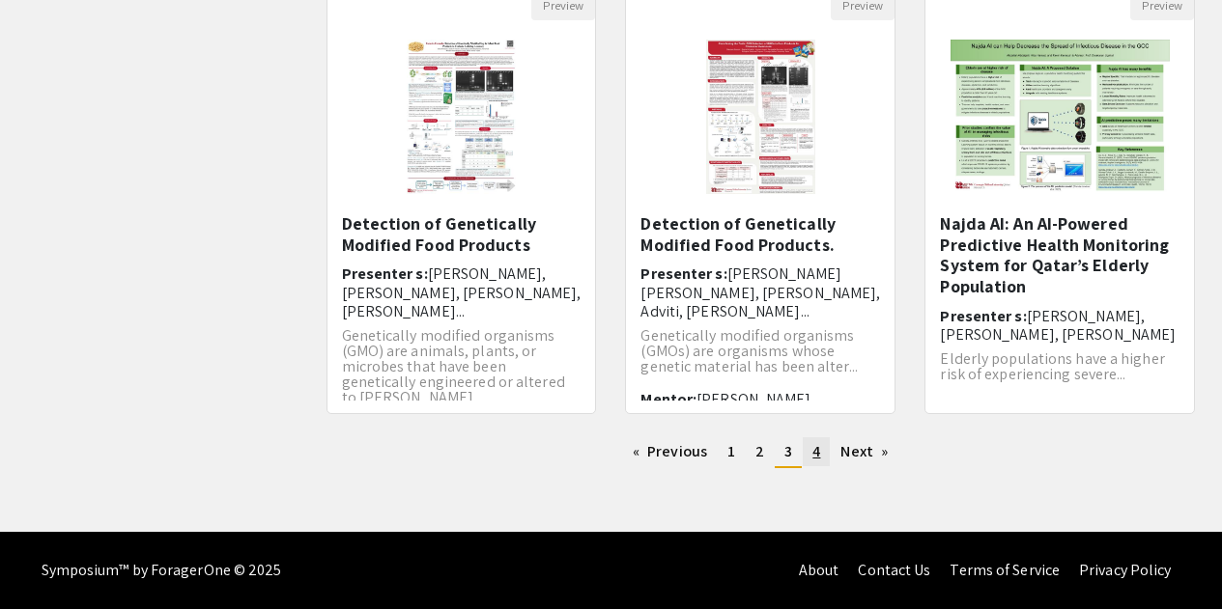
click at [810, 456] on link "page 4" at bounding box center [816, 452] width 27 height 29
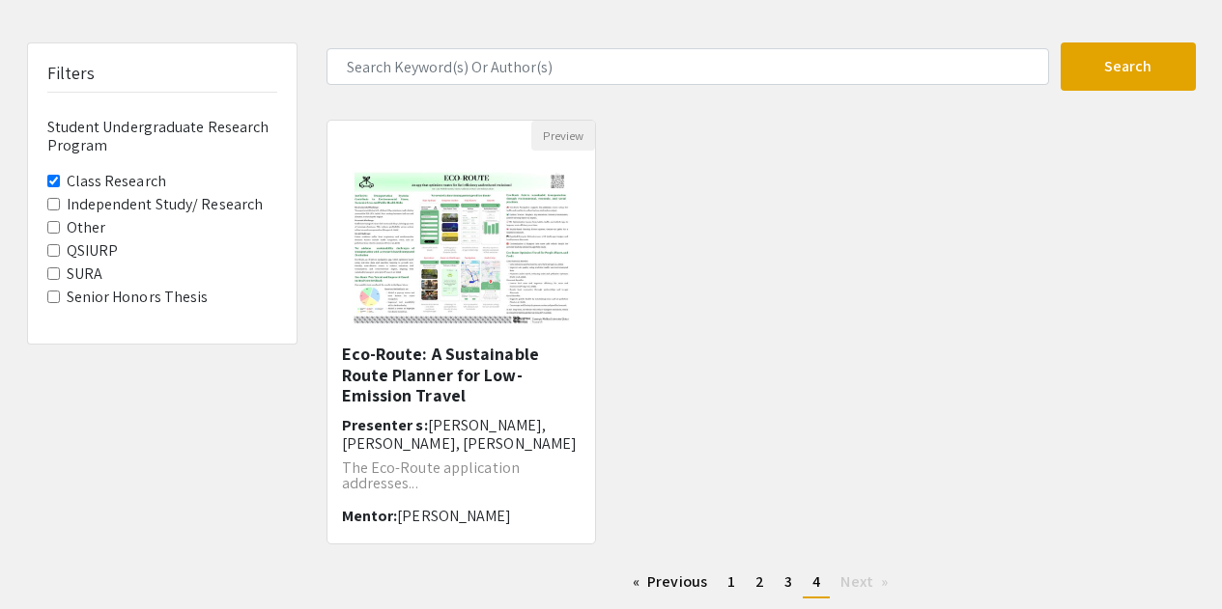
scroll to position [193, 0]
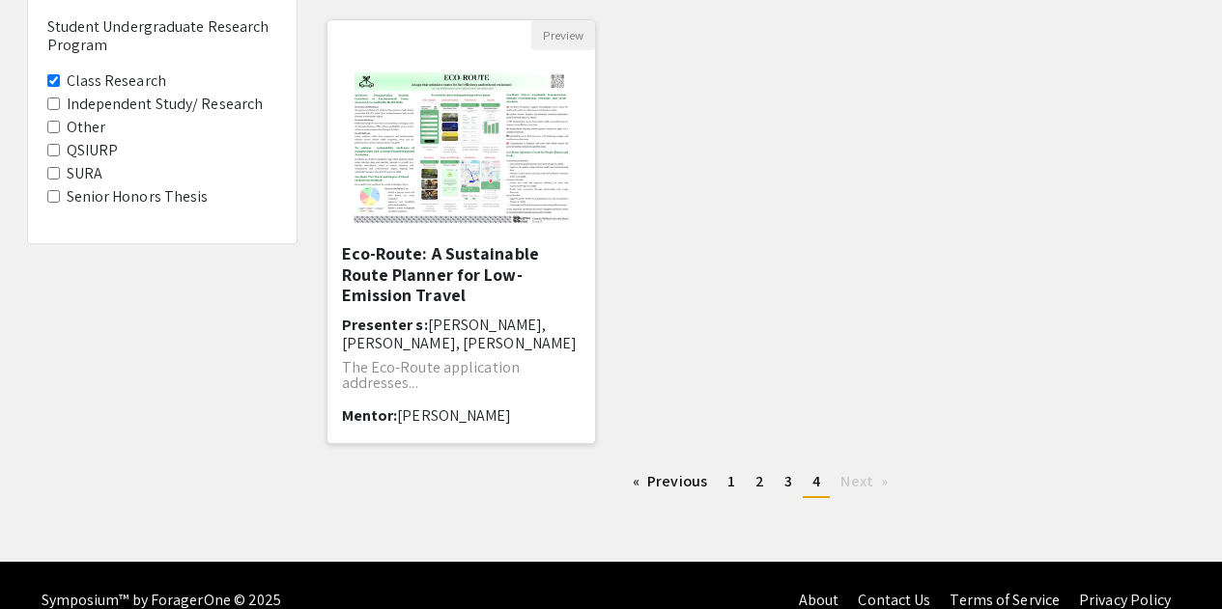
click at [428, 258] on h5 "Eco-Route: A Sustainable Route Planner for Low-Emission Travel" at bounding box center [462, 274] width 240 height 63
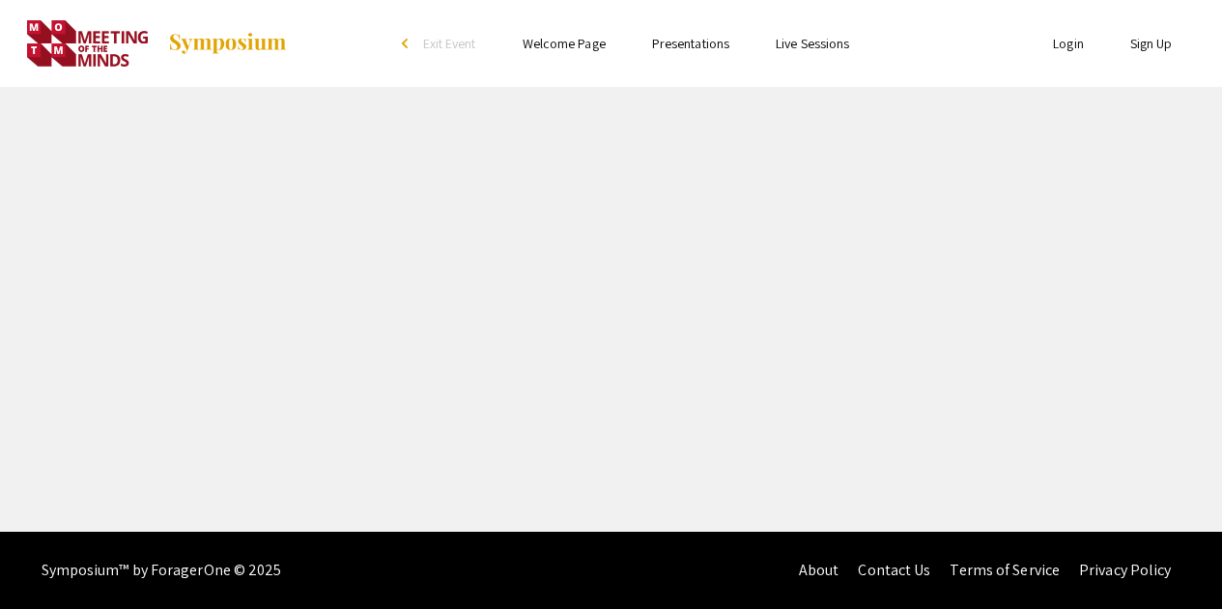
select select "custom"
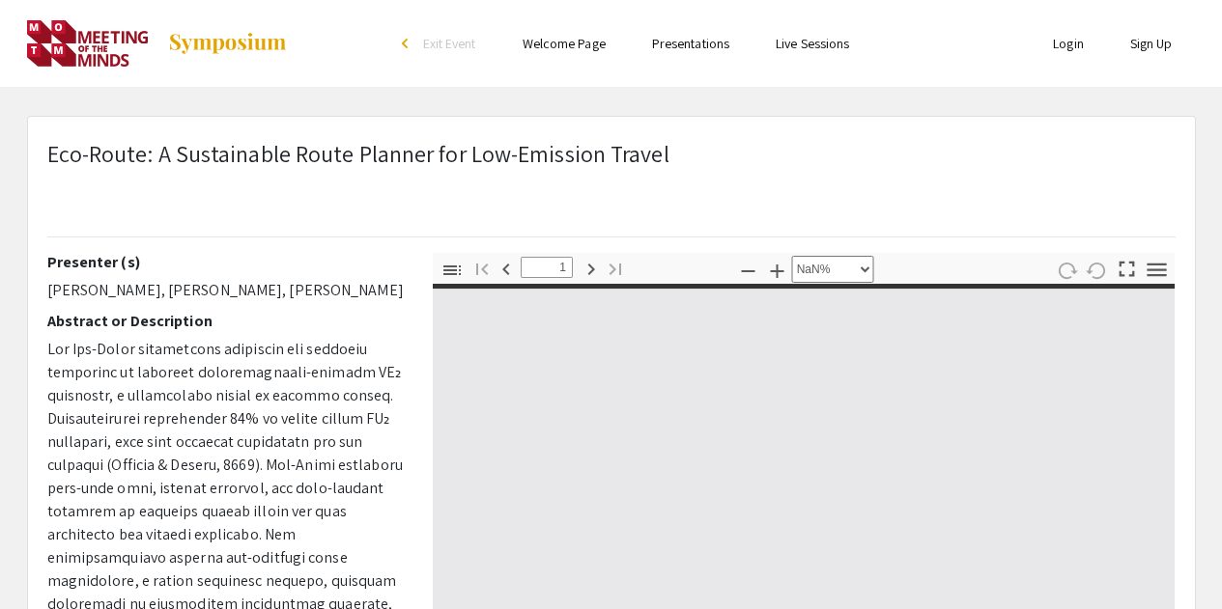
type input "0"
select select "custom"
drag, startPoint x: 47, startPoint y: 290, endPoint x: 139, endPoint y: 313, distance: 94.6
click at [139, 302] on p "[PERSON_NAME], [PERSON_NAME], [PERSON_NAME]" at bounding box center [225, 290] width 356 height 23
type input "1"
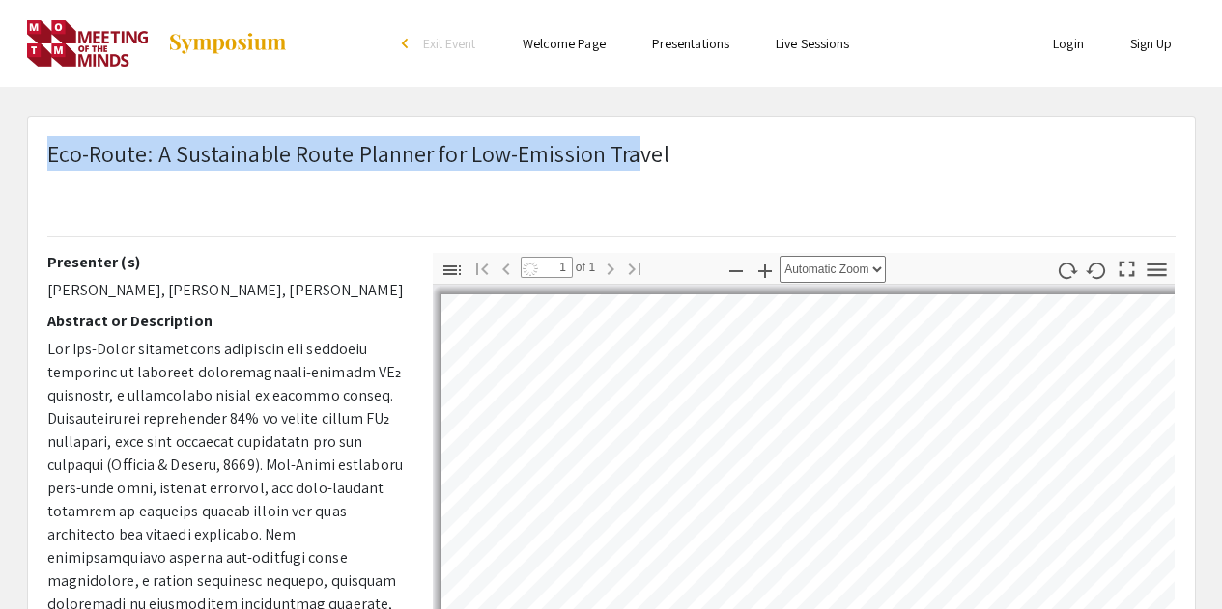
drag, startPoint x: 247, startPoint y: 155, endPoint x: 669, endPoint y: 155, distance: 422.1
click at [669, 155] on div "Eco-Route: A Sustainable Route Planner for Low-Emission Travel" at bounding box center [611, 194] width 1157 height 117
select select "auto"
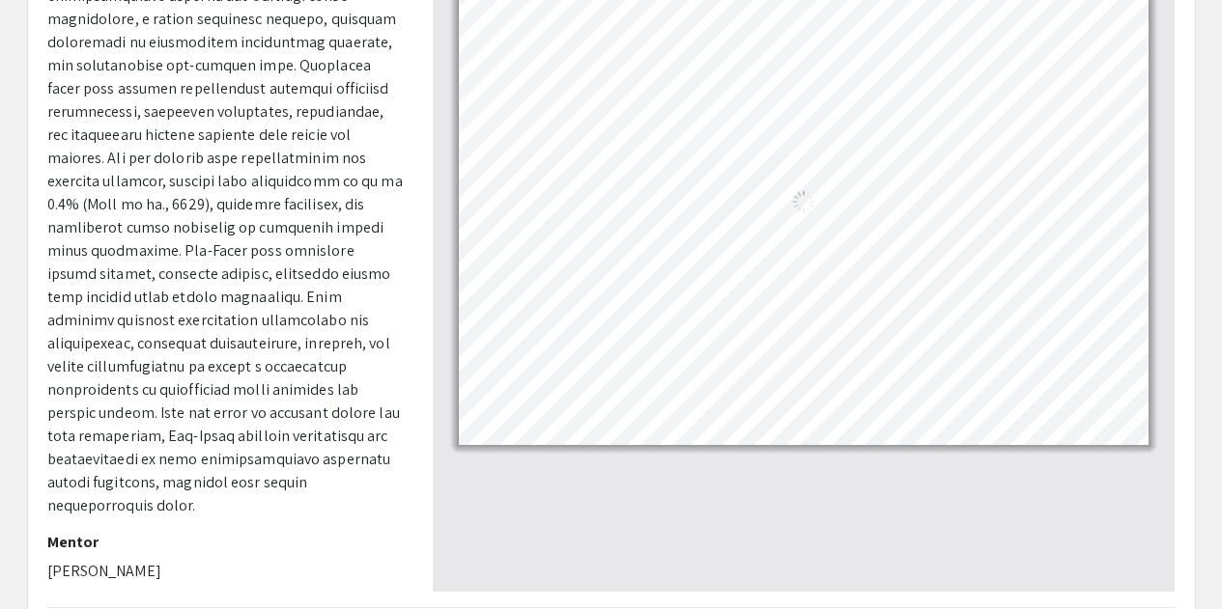
scroll to position [483, 0]
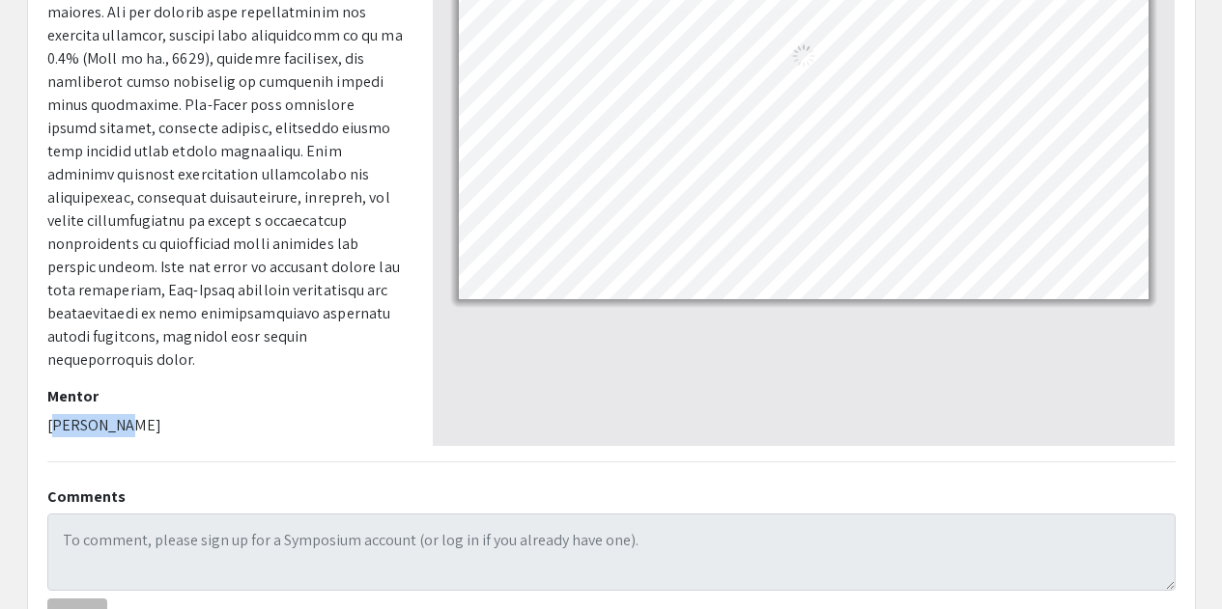
drag, startPoint x: 127, startPoint y: 431, endPoint x: 53, endPoint y: 429, distance: 74.4
click at [53, 429] on p "[PERSON_NAME]" at bounding box center [225, 425] width 356 height 23
drag, startPoint x: 47, startPoint y: 428, endPoint x: 132, endPoint y: 423, distance: 85.1
click at [132, 423] on p "[PERSON_NAME]" at bounding box center [225, 425] width 356 height 23
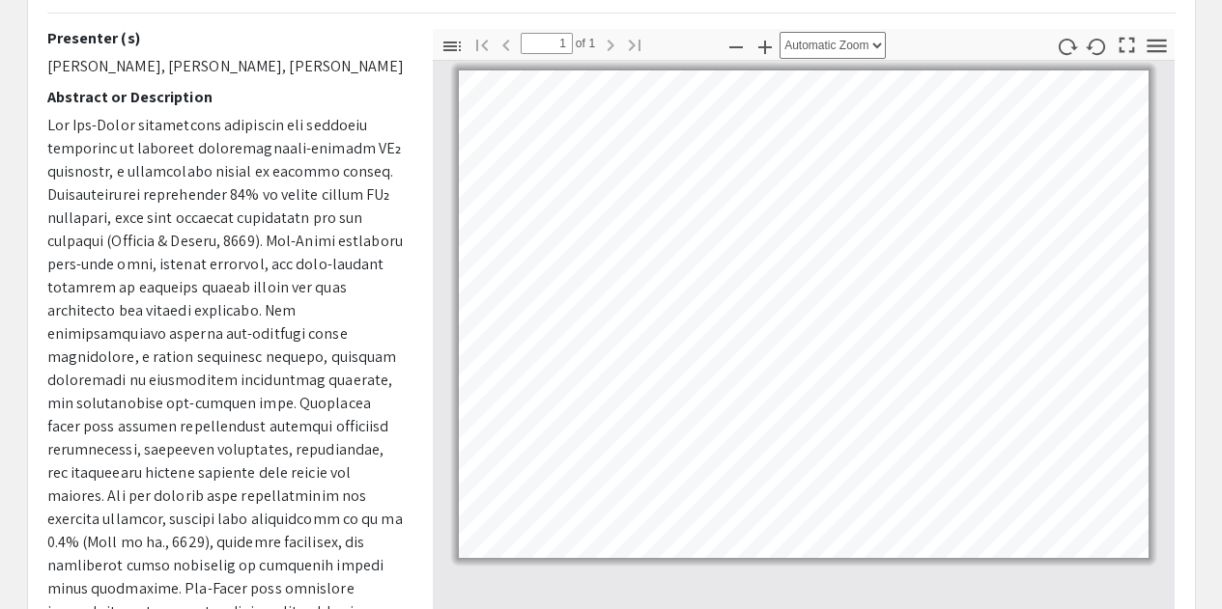
scroll to position [193, 0]
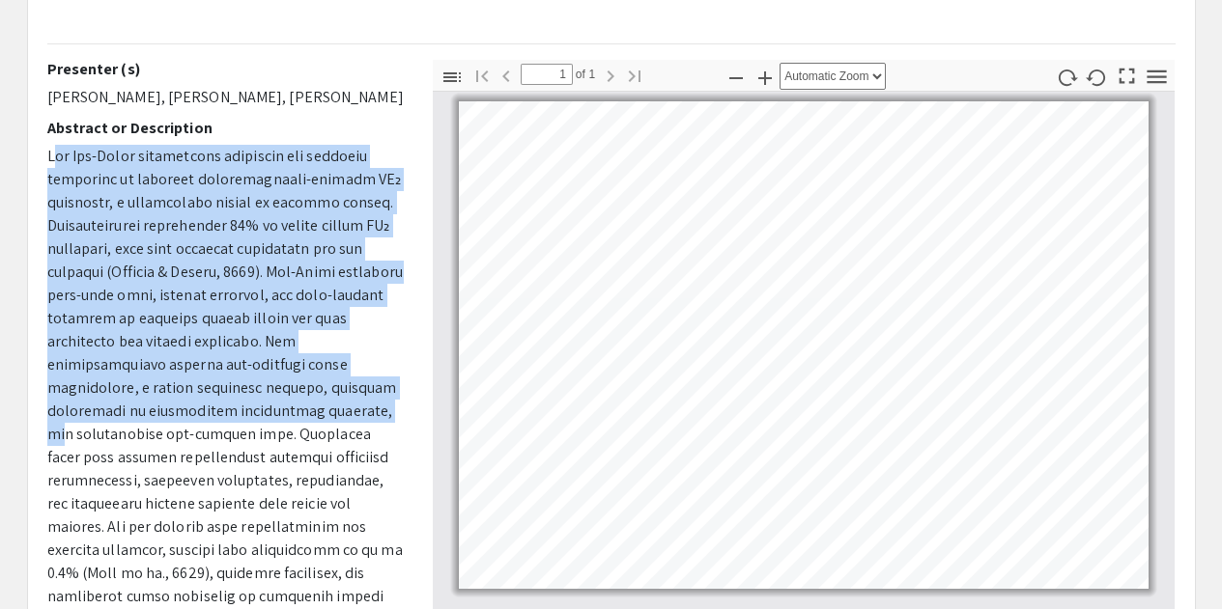
drag, startPoint x: 80, startPoint y: 188, endPoint x: 186, endPoint y: 390, distance: 228.1
click at [203, 436] on span at bounding box center [224, 515] width 355 height 739
click at [92, 176] on span at bounding box center [224, 515] width 355 height 739
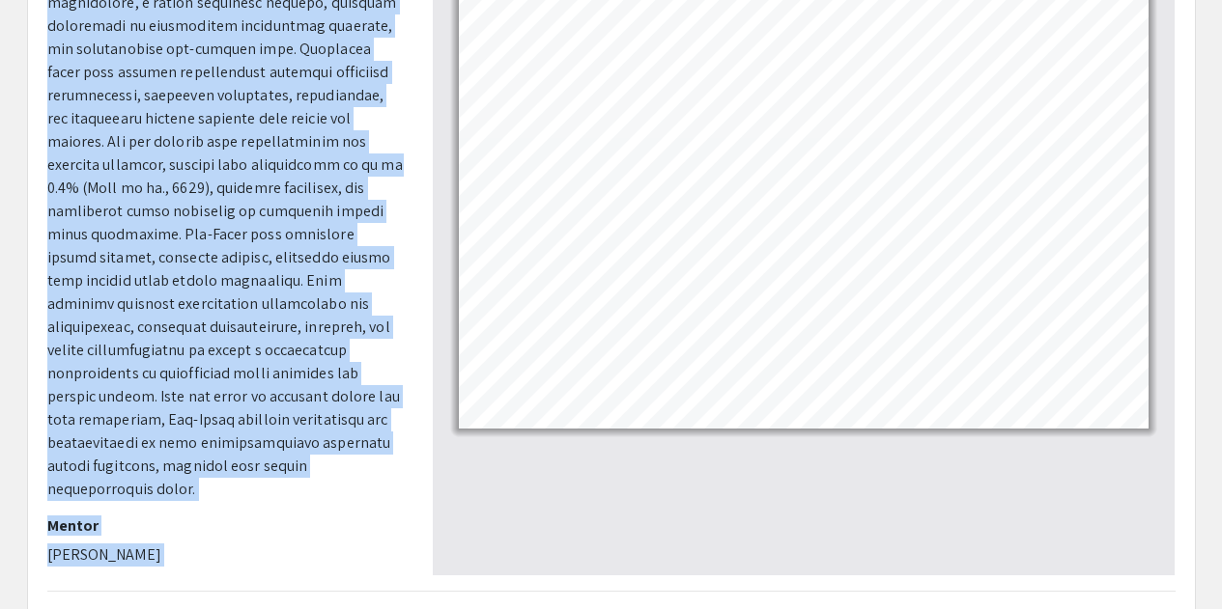
scroll to position [639, 0]
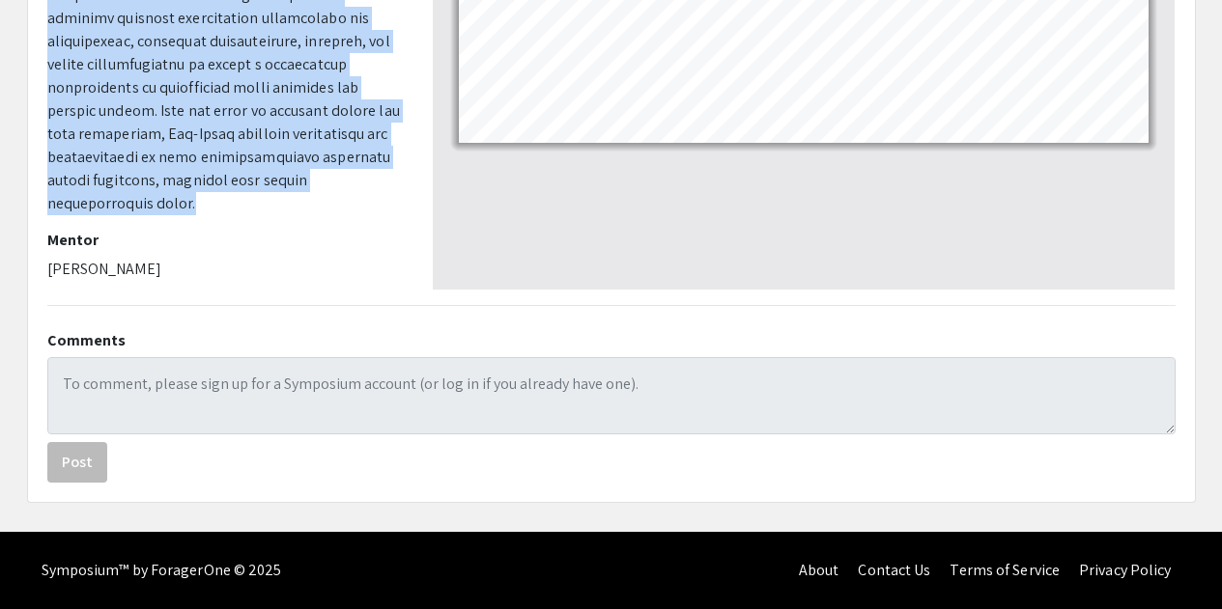
drag, startPoint x: 47, startPoint y: 180, endPoint x: 222, endPoint y: 204, distance: 176.5
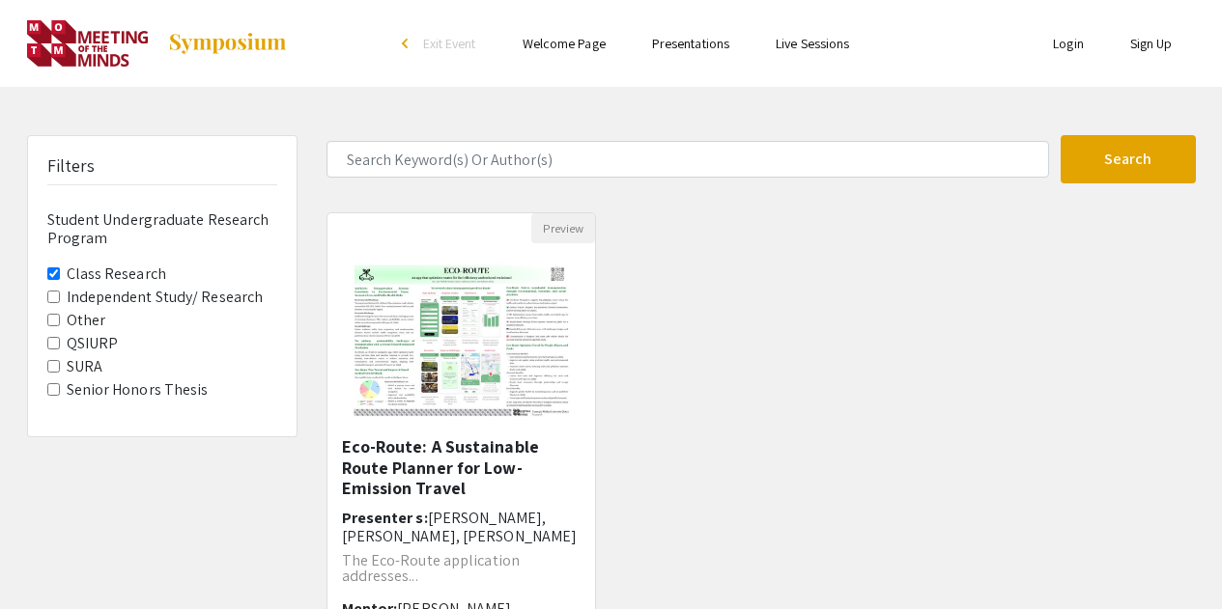
click at [60, 276] on span "Class Research" at bounding box center [162, 274] width 230 height 23
click at [53, 275] on Research "Class Research" at bounding box center [53, 274] width 13 height 13
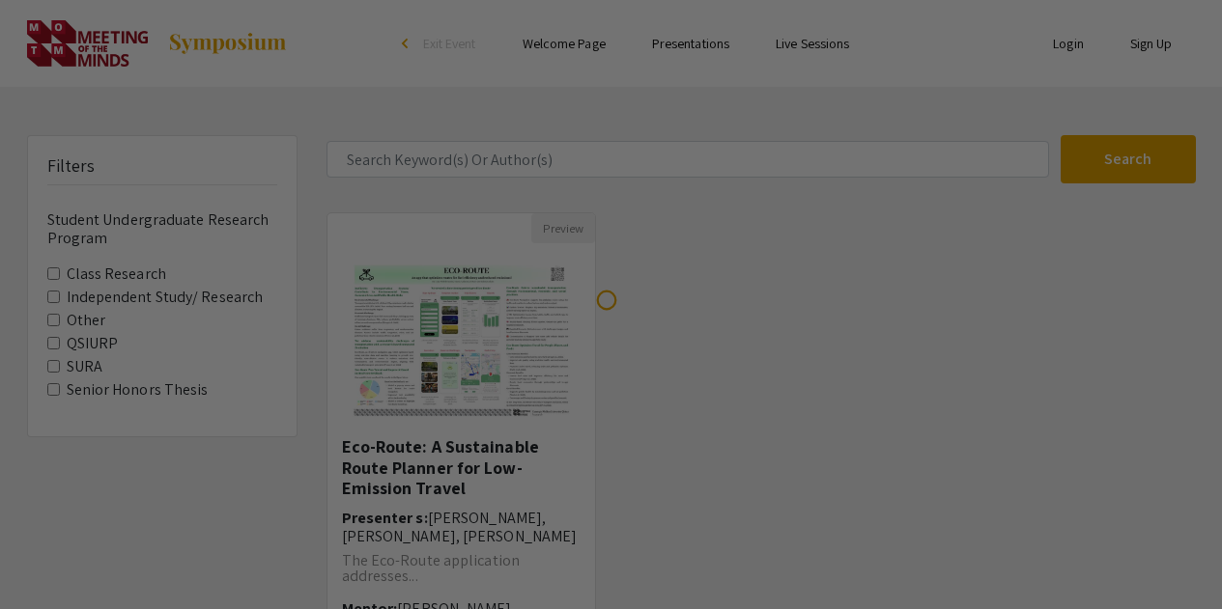
click at [52, 297] on div at bounding box center [611, 304] width 1222 height 609
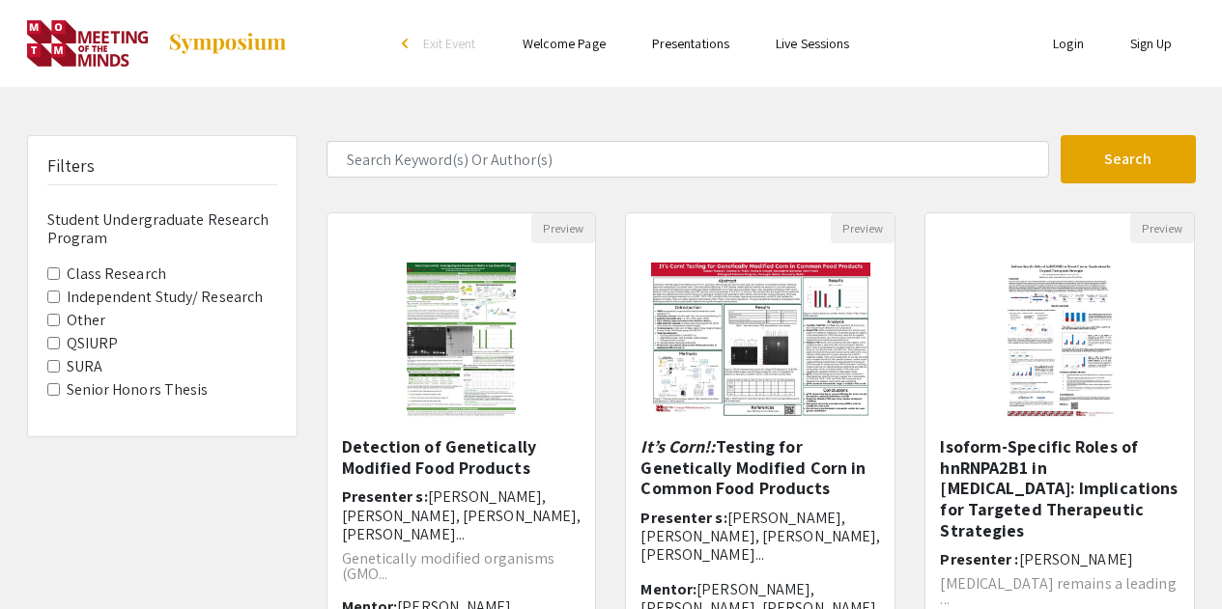
click at [52, 297] on Research "Independent Study/ Research" at bounding box center [53, 297] width 13 height 13
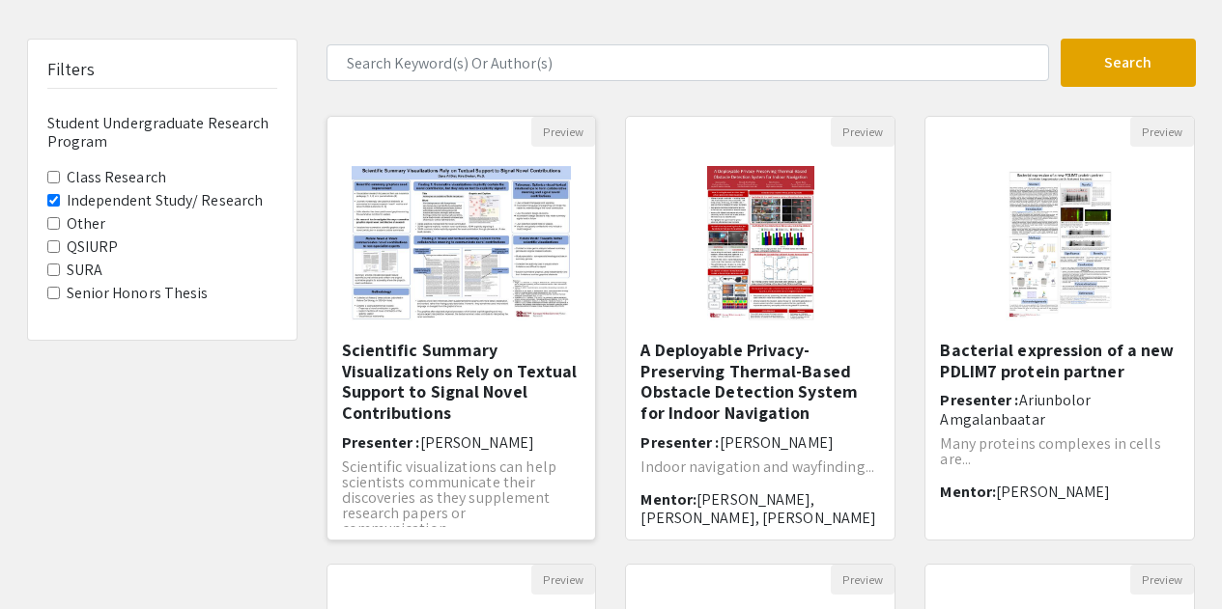
scroll to position [193, 0]
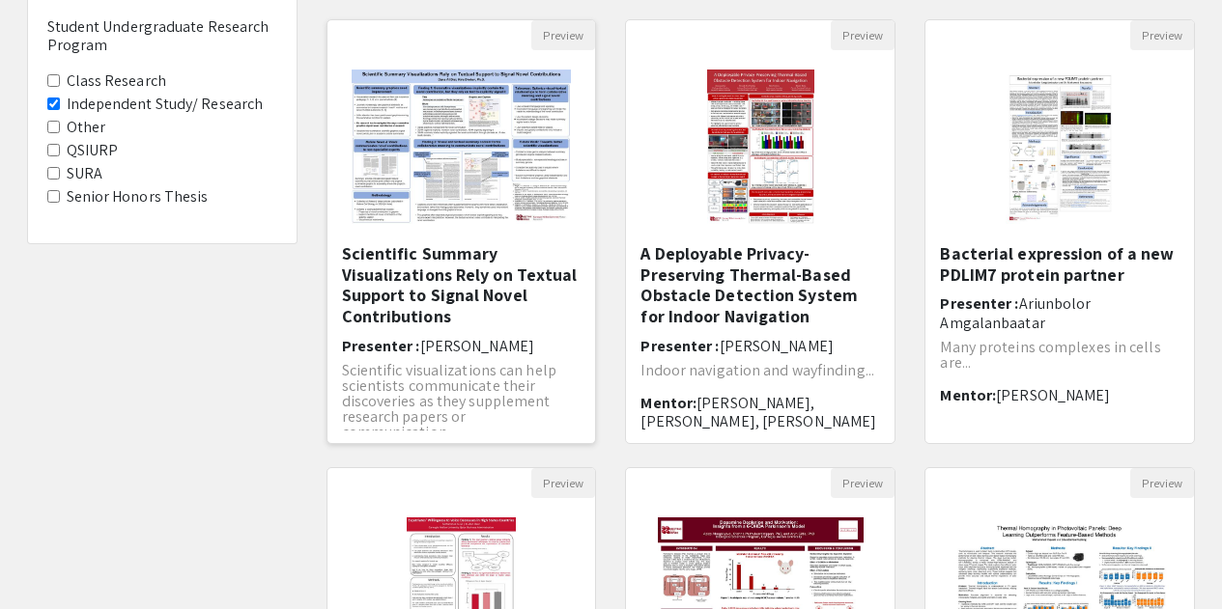
click at [427, 298] on h5 "Scientific Summary Visualizations Rely on Textual Support to Signal Novel Contr…" at bounding box center [462, 284] width 240 height 83
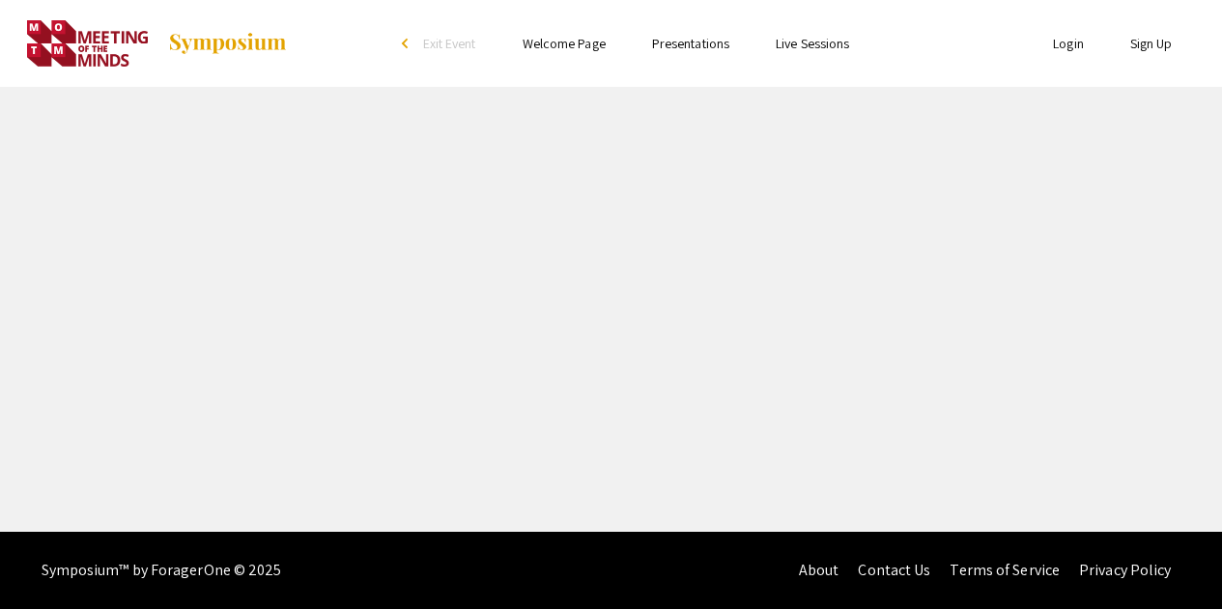
select select "custom"
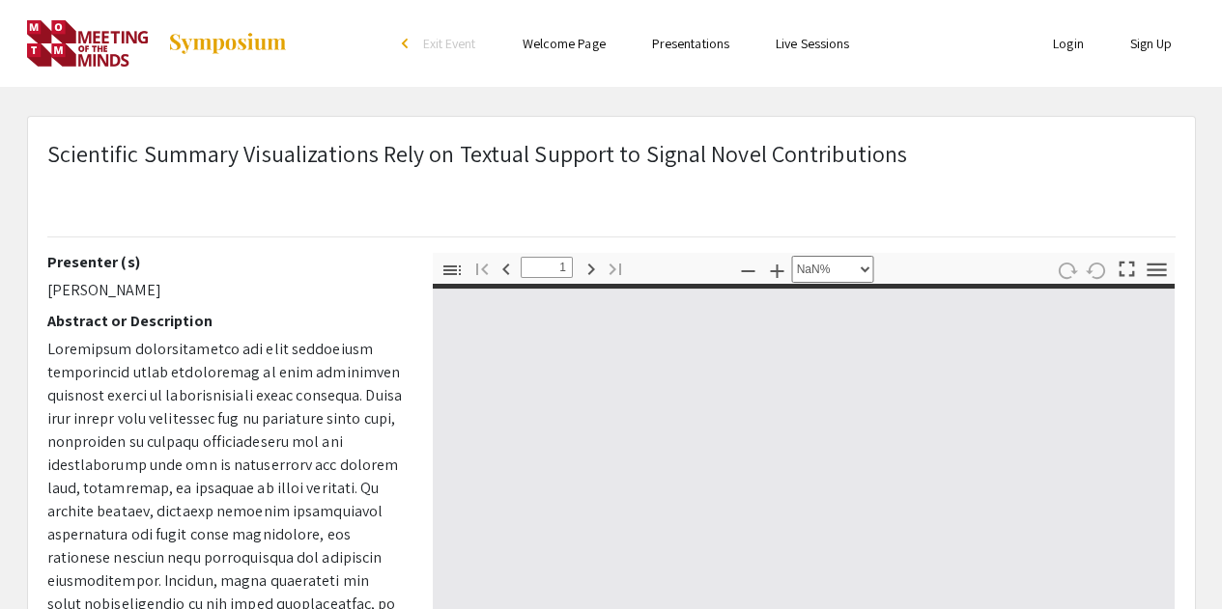
type input "0"
select select "custom"
type input "1"
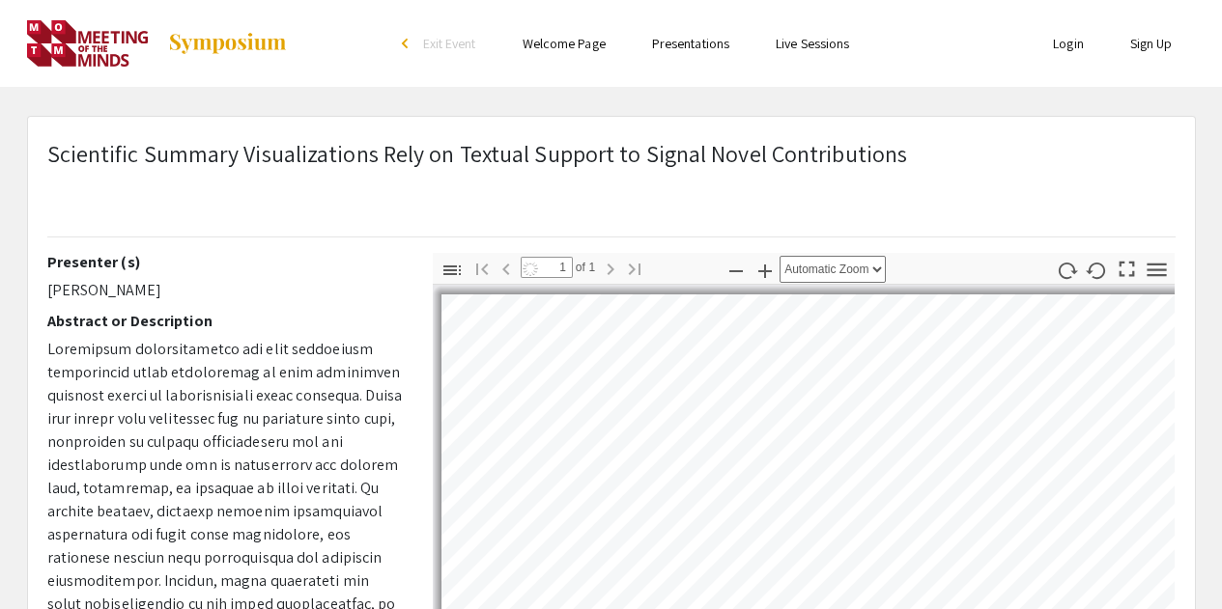
select select "auto"
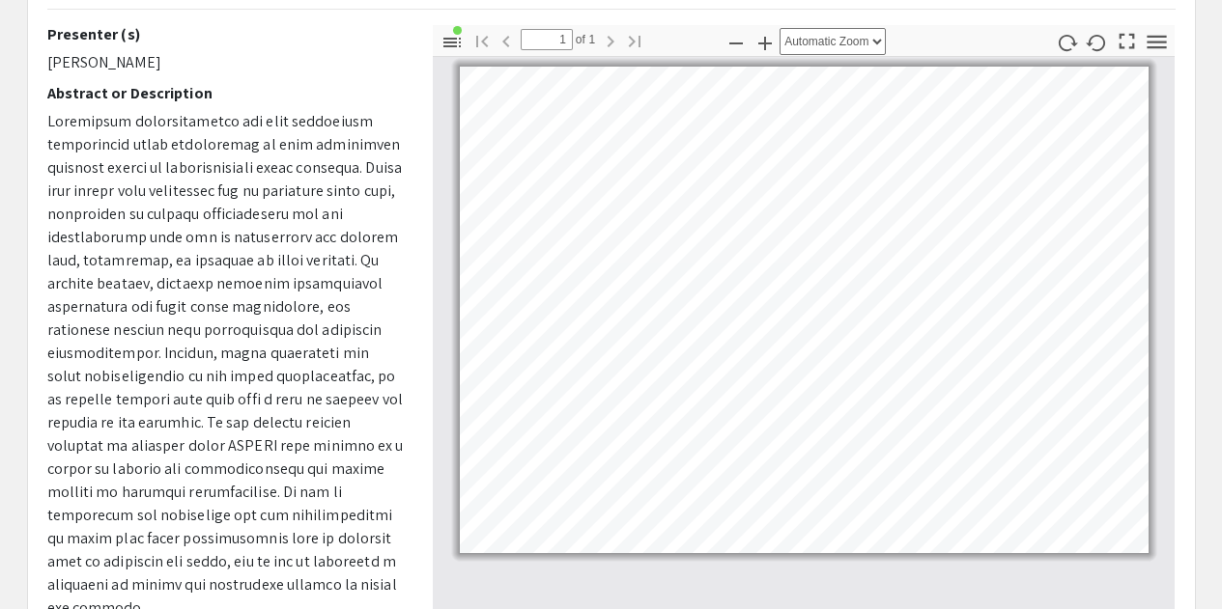
scroll to position [193, 0]
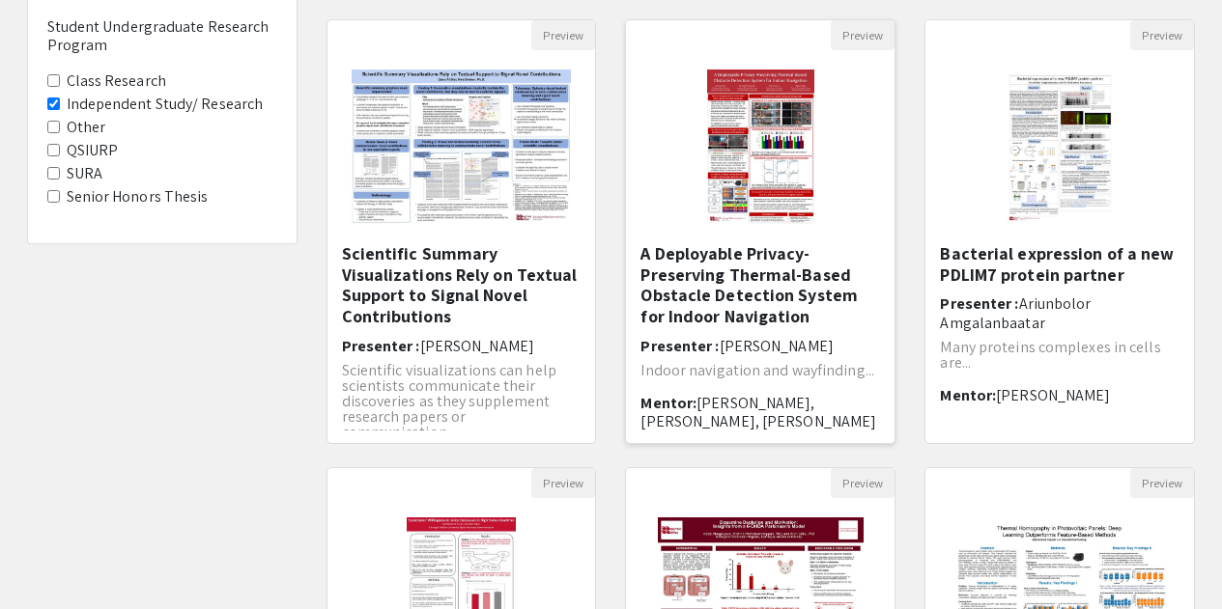
click at [763, 271] on h5 "A Deployable Privacy-Preserving Thermal-Based Obstacle Detection System for Ind…" at bounding box center [760, 284] width 240 height 83
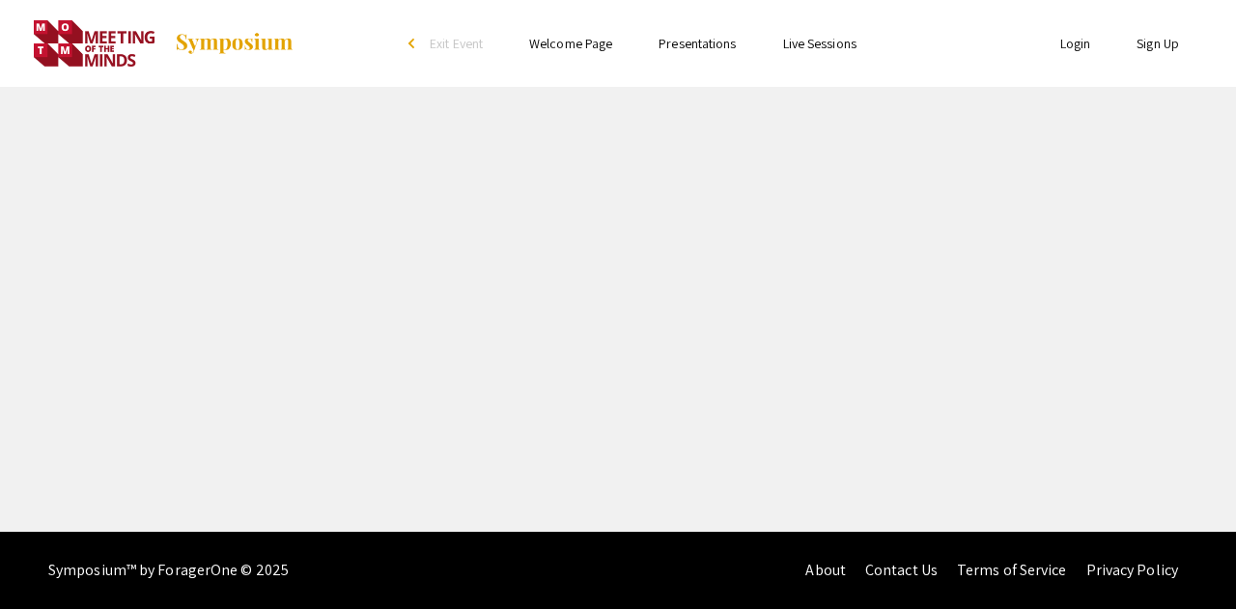
select select "custom"
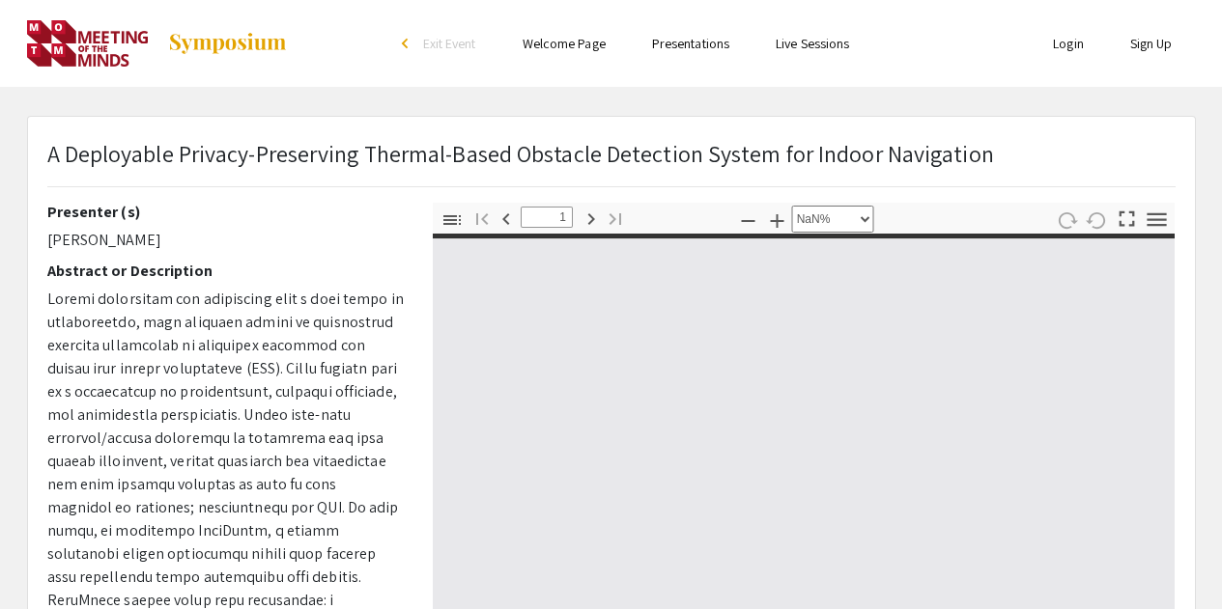
type input "0"
select select "custom"
type input "1"
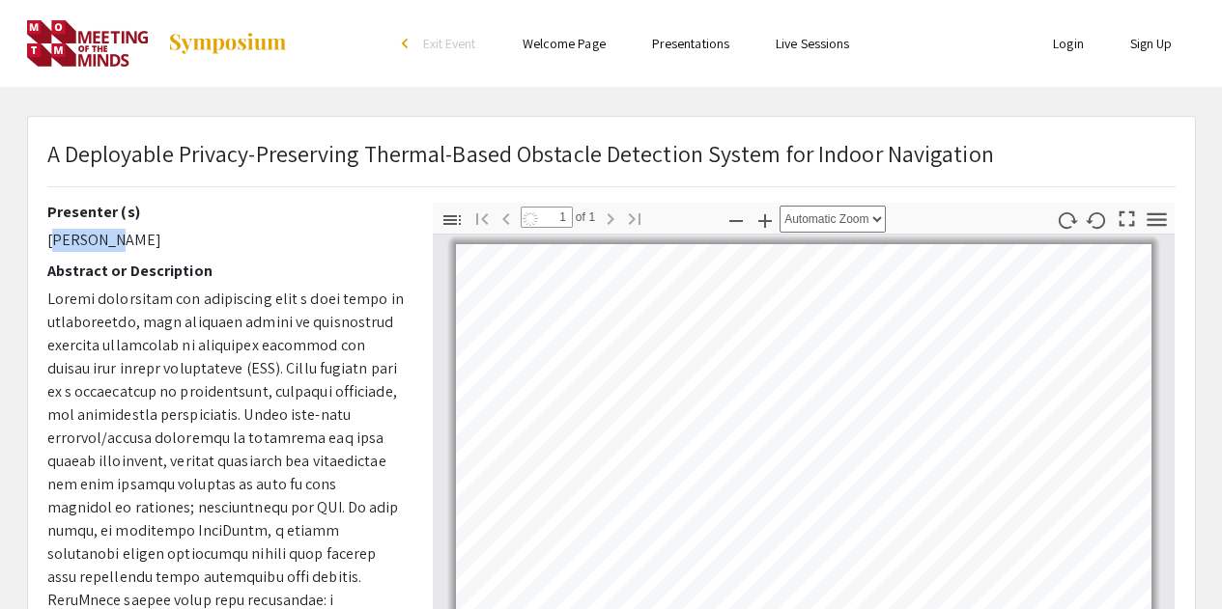
select select "auto"
drag, startPoint x: 43, startPoint y: 239, endPoint x: 127, endPoint y: 240, distance: 84.0
click at [127, 240] on div "Presenter (s) [PERSON_NAME] Abstract or Description [PERSON_NAME], [PERSON_NAME…" at bounding box center [225, 541] width 385 height 676
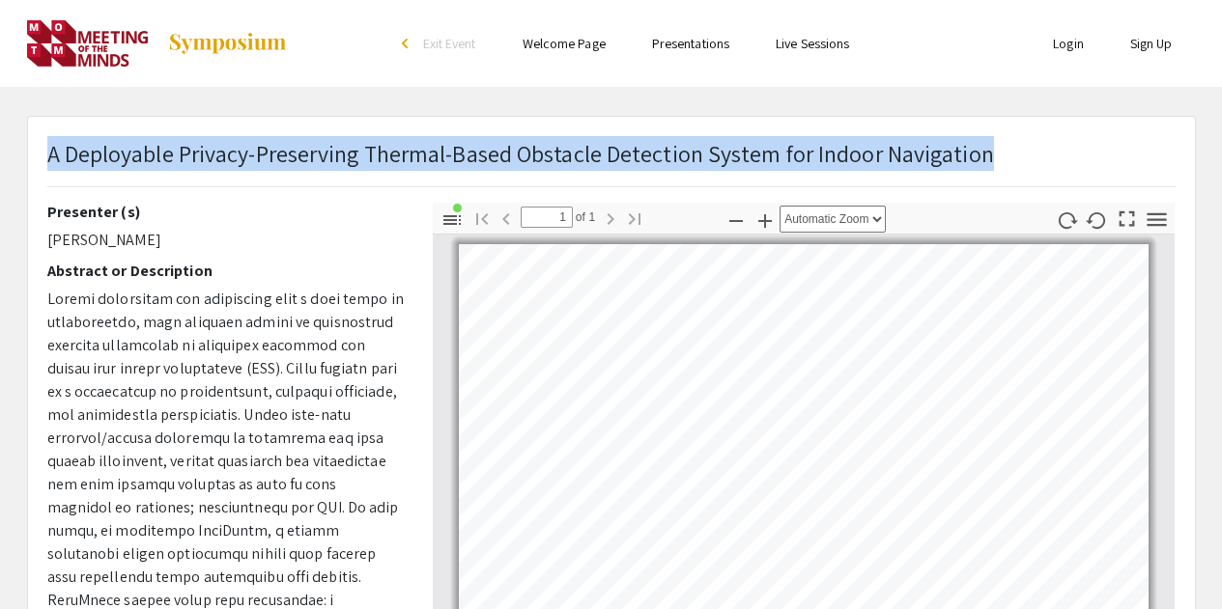
drag, startPoint x: 48, startPoint y: 152, endPoint x: 995, endPoint y: 154, distance: 946.6
click at [995, 154] on div "A Deployable Privacy-Preserving Thermal-Based Obstacle Detection System for Ind…" at bounding box center [611, 169] width 1157 height 67
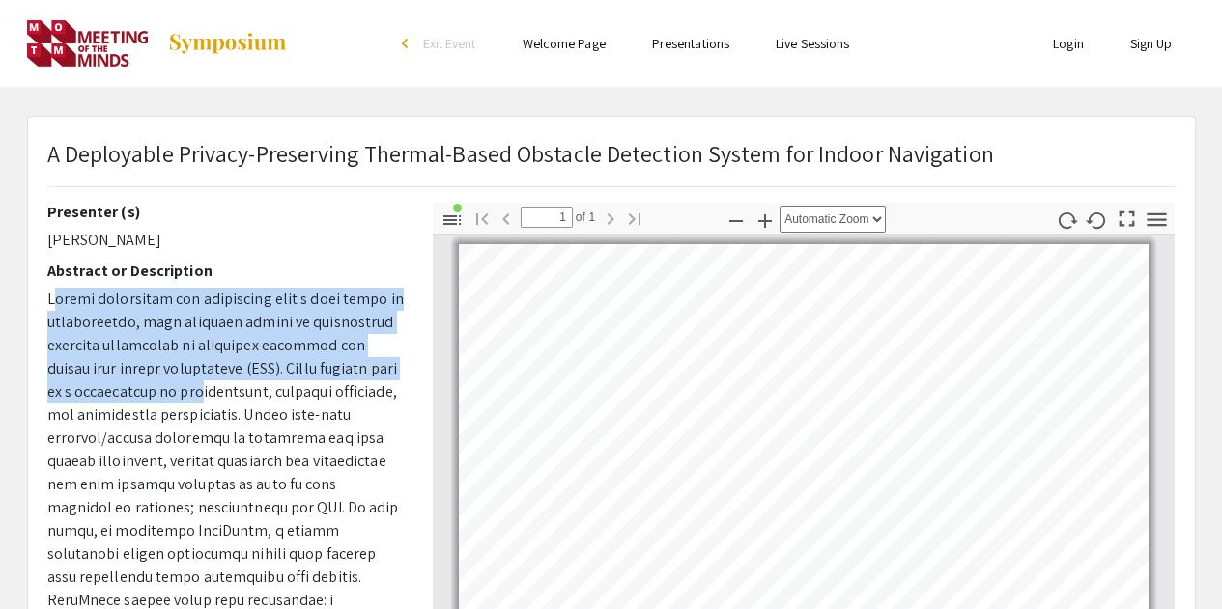
drag, startPoint x: 53, startPoint y: 300, endPoint x: 226, endPoint y: 382, distance: 191.0
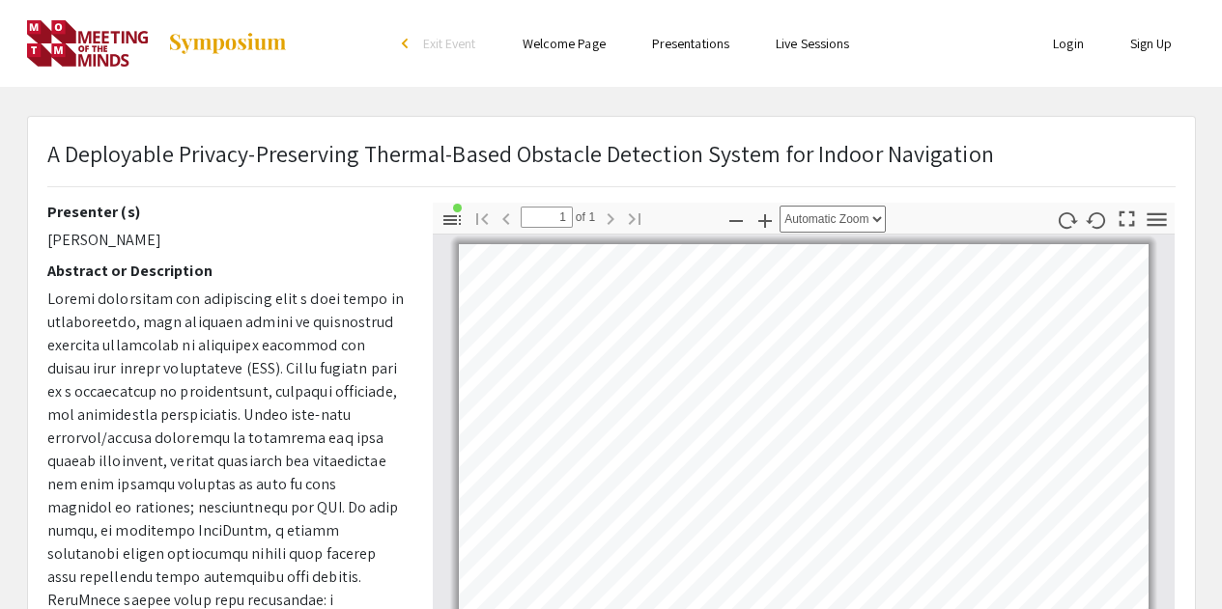
click at [41, 309] on div "Presenter (s) [PERSON_NAME] Abstract or Description [PERSON_NAME], [PERSON_NAME…" at bounding box center [225, 541] width 385 height 676
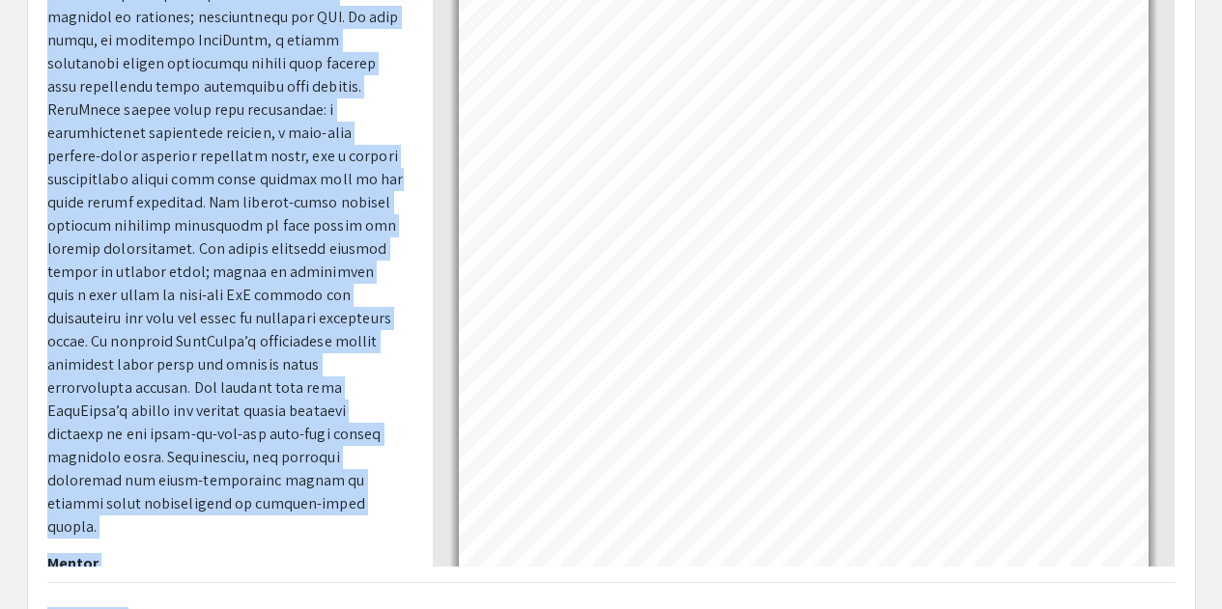
scroll to position [589, 0]
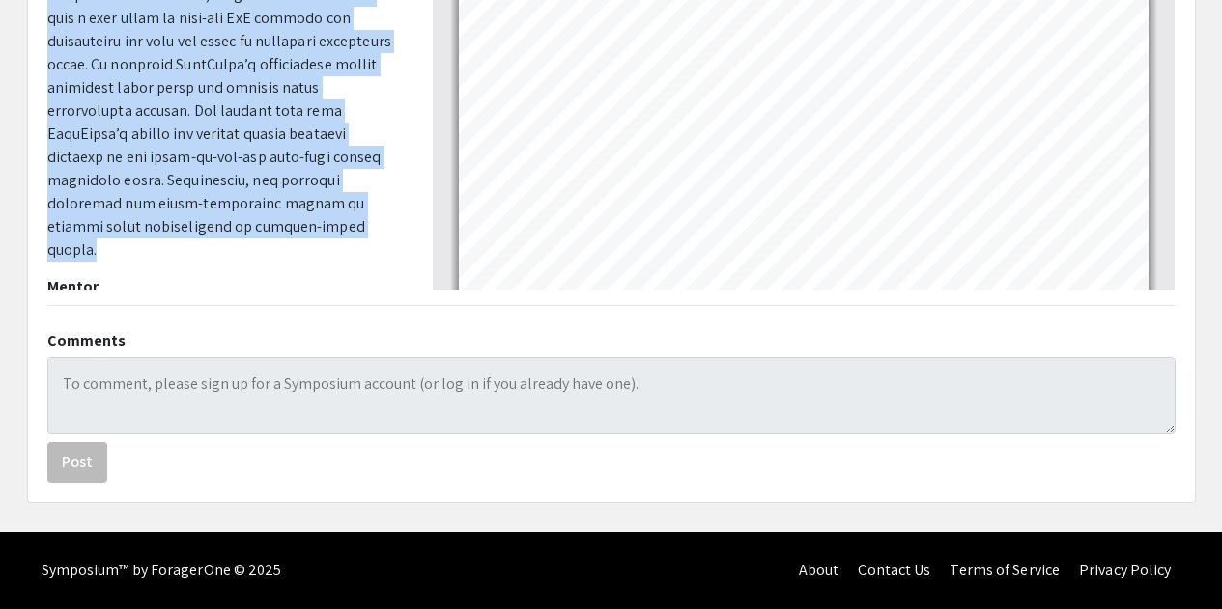
drag, startPoint x: 47, startPoint y: 303, endPoint x: 316, endPoint y: 208, distance: 285.0
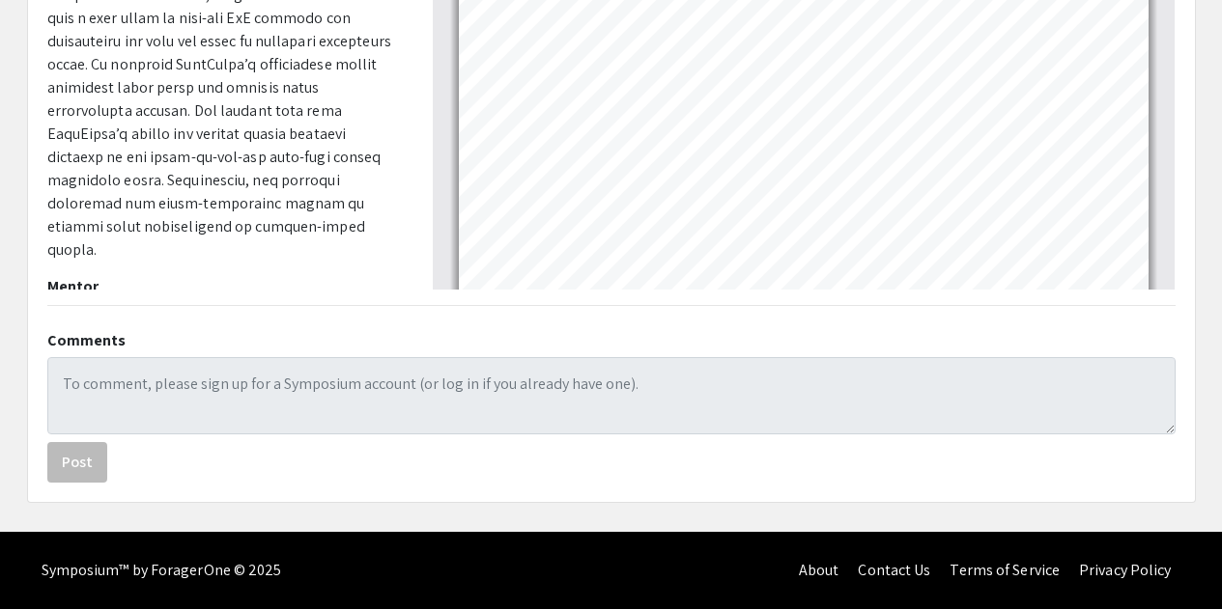
drag, startPoint x: 44, startPoint y: 269, endPoint x: 387, endPoint y: 273, distance: 342.9
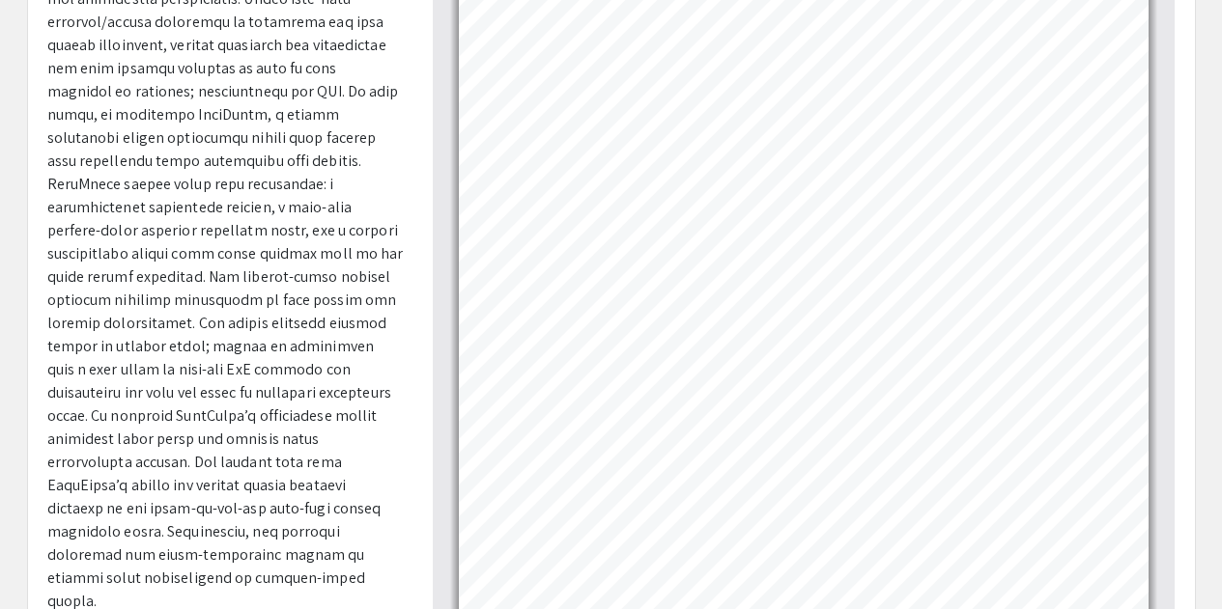
scroll to position [320, 0]
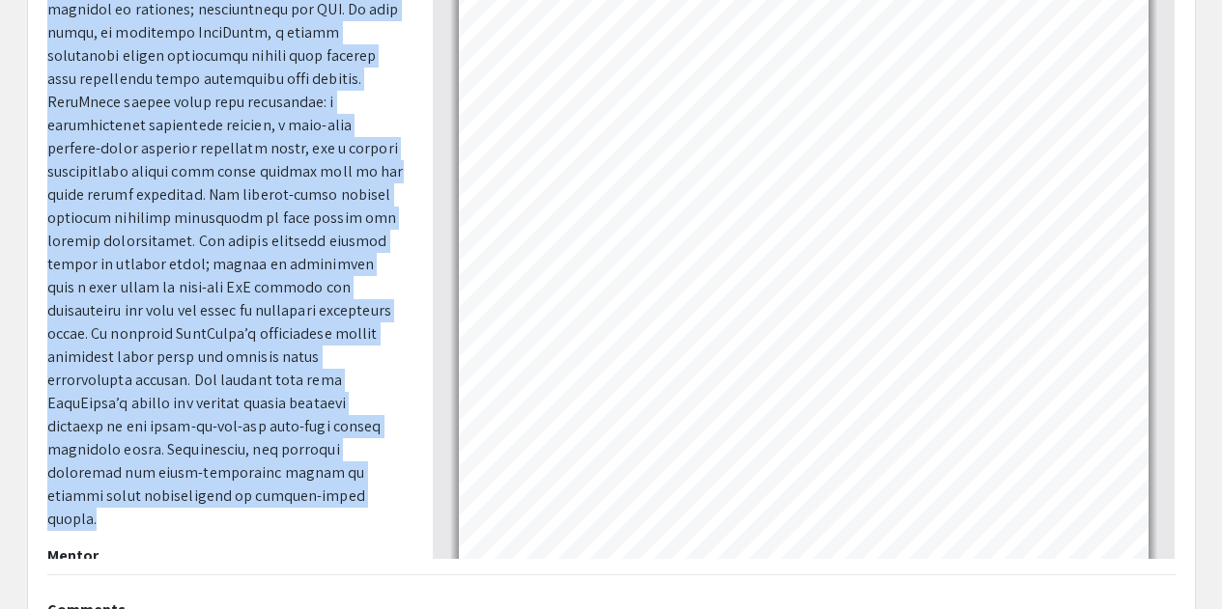
drag, startPoint x: 46, startPoint y: 199, endPoint x: 312, endPoint y: 475, distance: 383.2
click at [312, 475] on p at bounding box center [225, 160] width 356 height 742
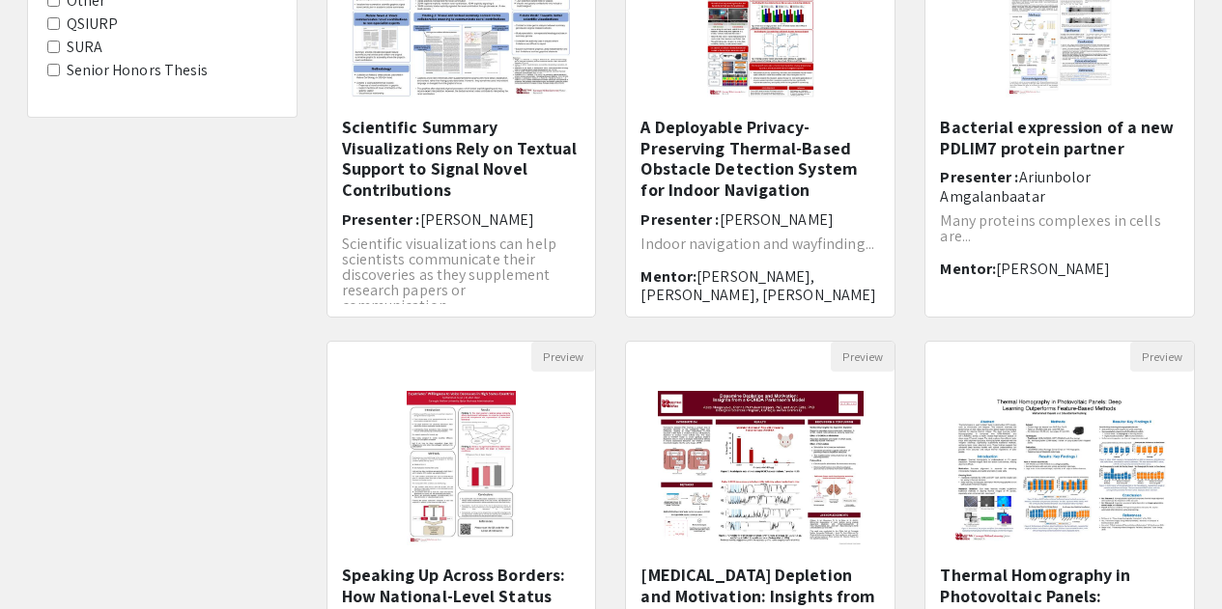
scroll to position [193, 0]
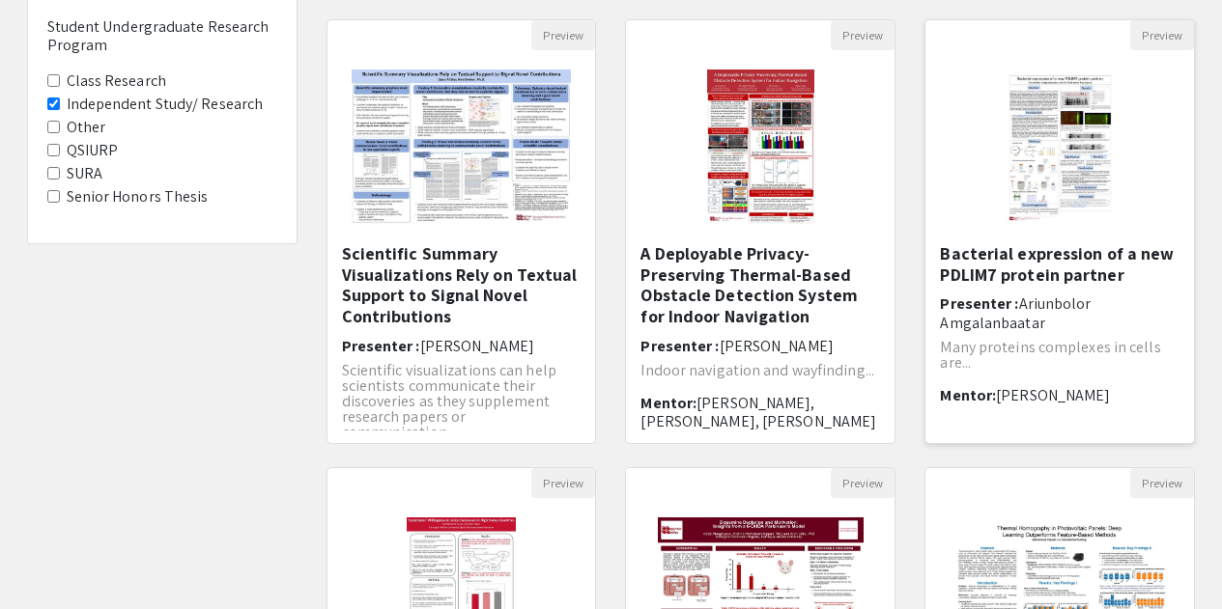
click at [1077, 260] on h5 "Bacterial expression of a new PDLIM7 protein partner" at bounding box center [1060, 264] width 240 height 42
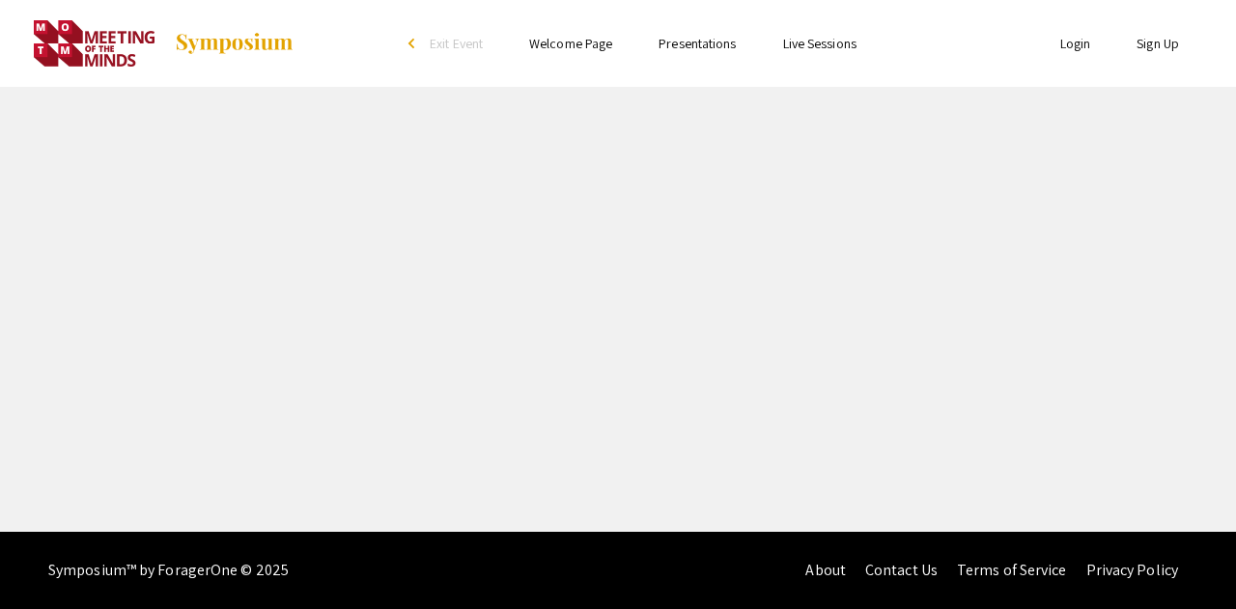
select select "custom"
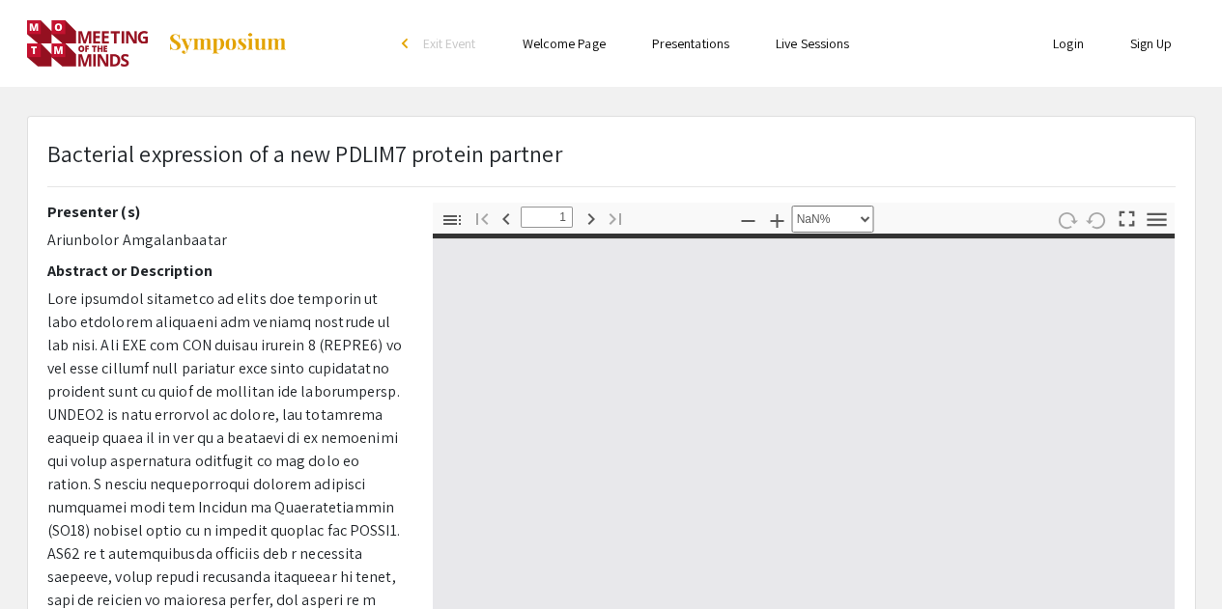
type input "0"
select select "auto"
type input "1"
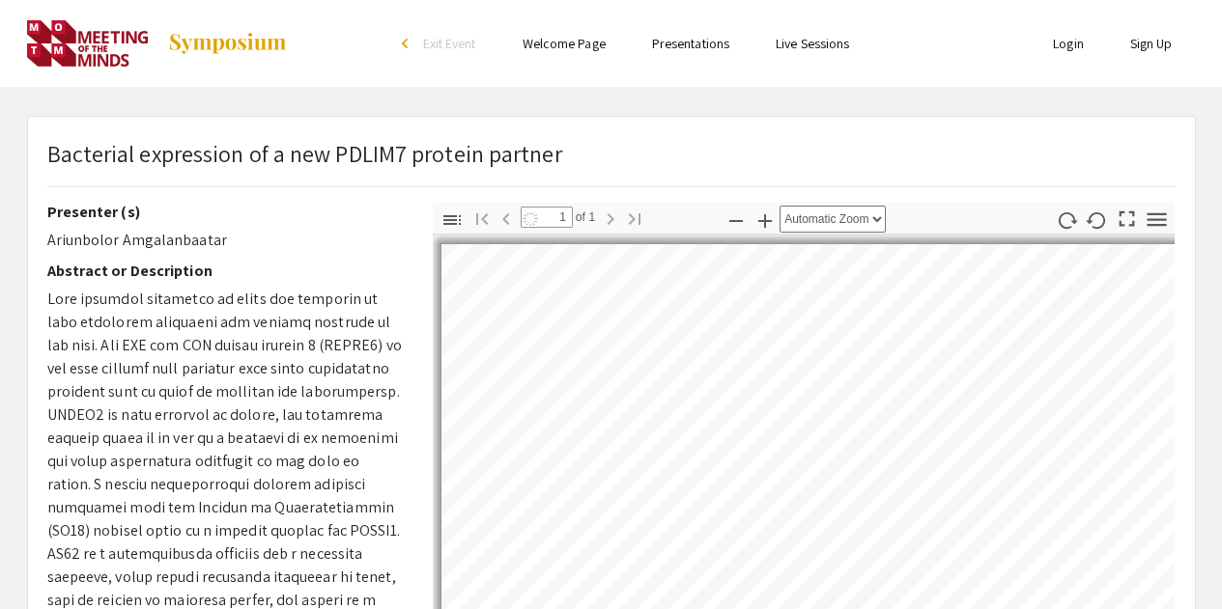
select select "auto"
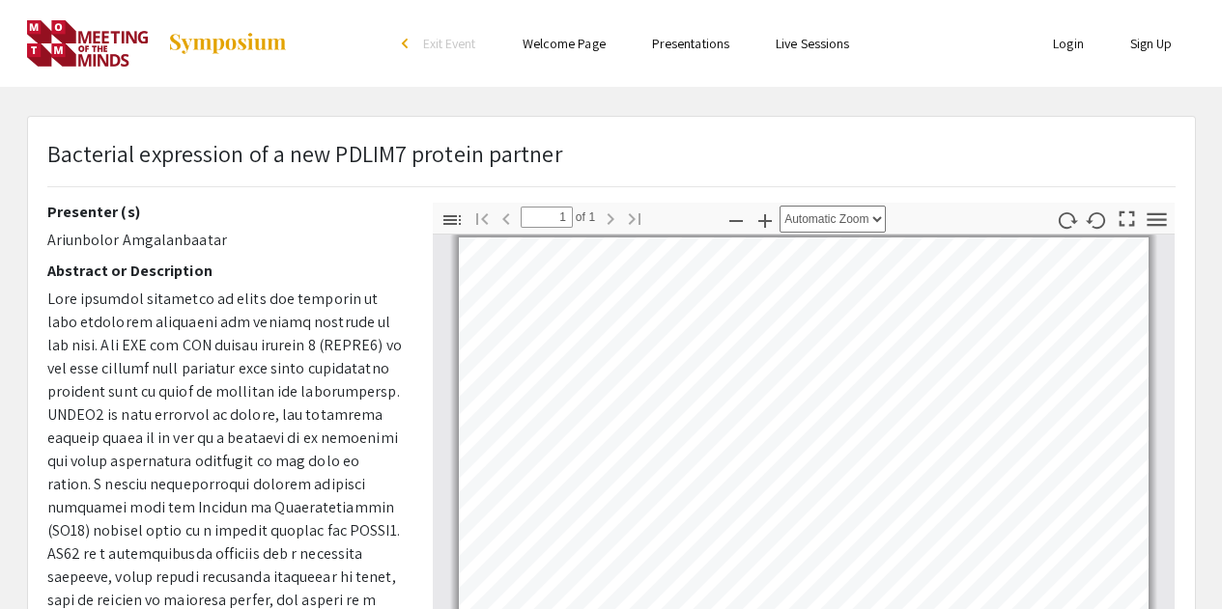
drag, startPoint x: 48, startPoint y: 245, endPoint x: 292, endPoint y: 244, distance: 243.4
click at [292, 244] on p "Ariunbolor Amgalanbaatar" at bounding box center [225, 240] width 356 height 23
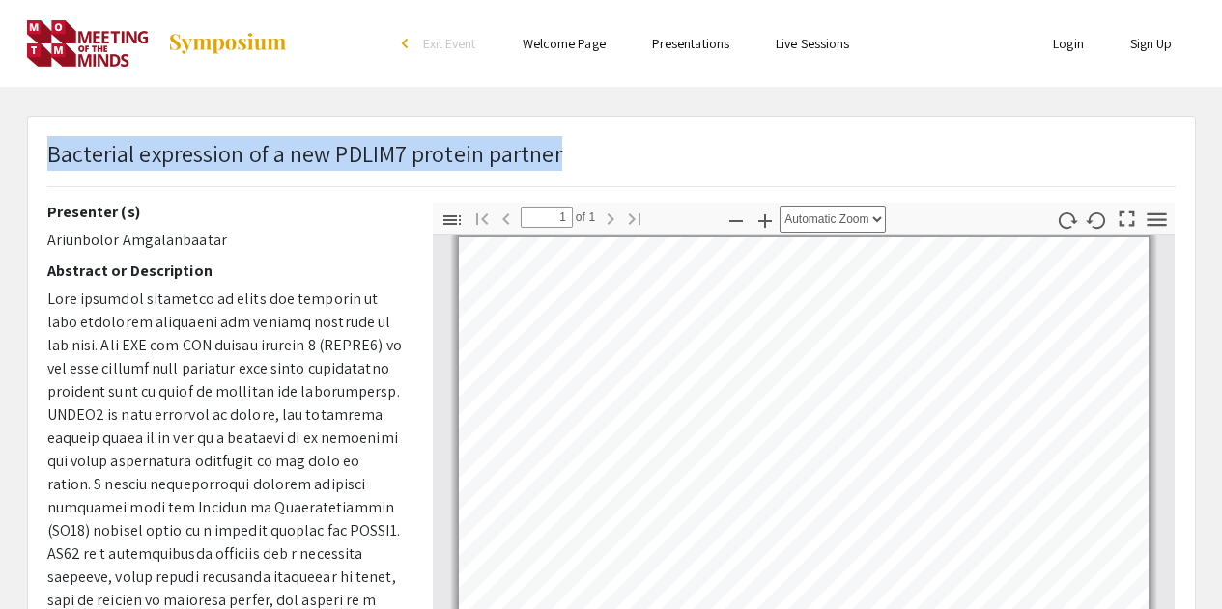
drag, startPoint x: 49, startPoint y: 153, endPoint x: 567, endPoint y: 149, distance: 517.7
click at [567, 149] on div "Bacterial expression of a new PDLIM7 protein partner" at bounding box center [611, 169] width 1157 height 67
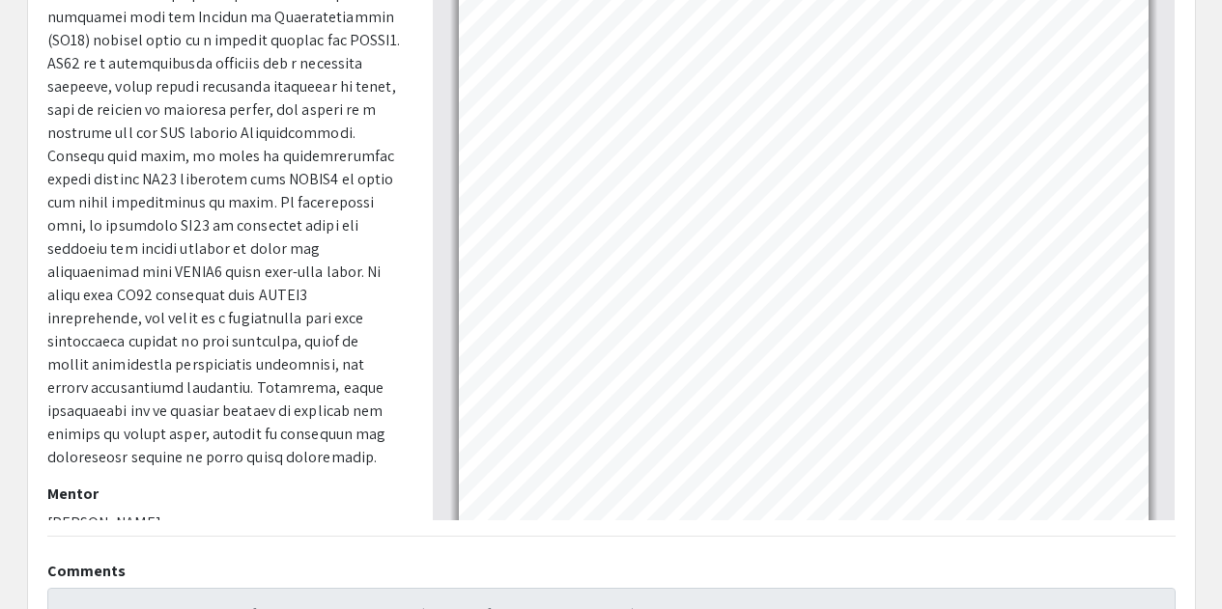
scroll to position [386, 0]
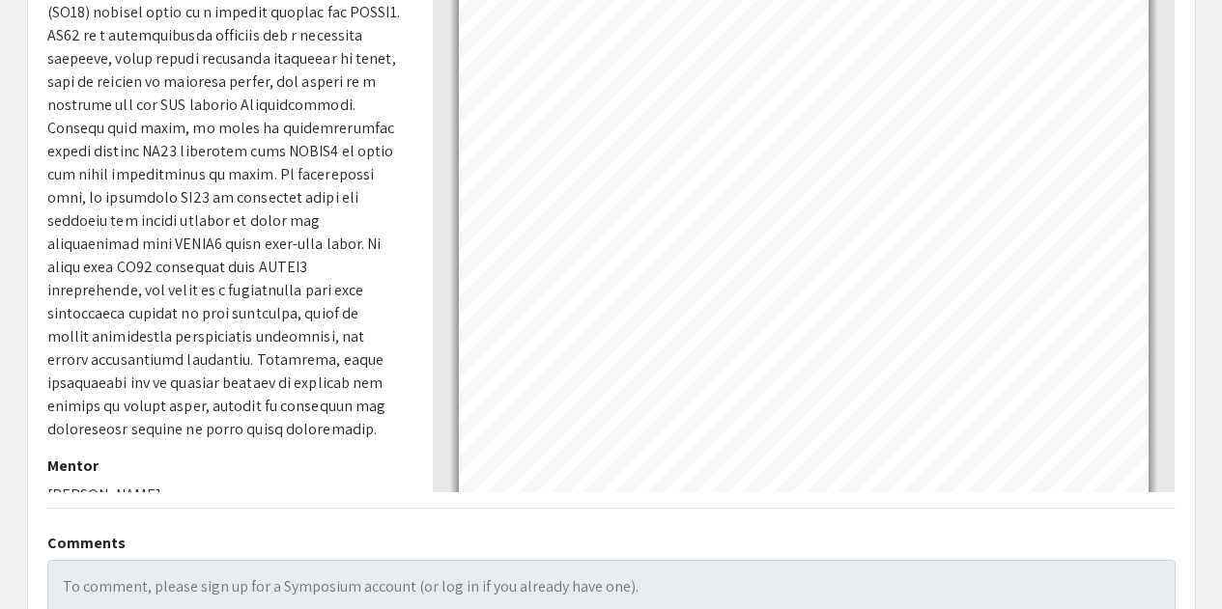
drag, startPoint x: 71, startPoint y: 469, endPoint x: 237, endPoint y: 467, distance: 166.1
click at [237, 484] on p "[PERSON_NAME]" at bounding box center [225, 495] width 356 height 23
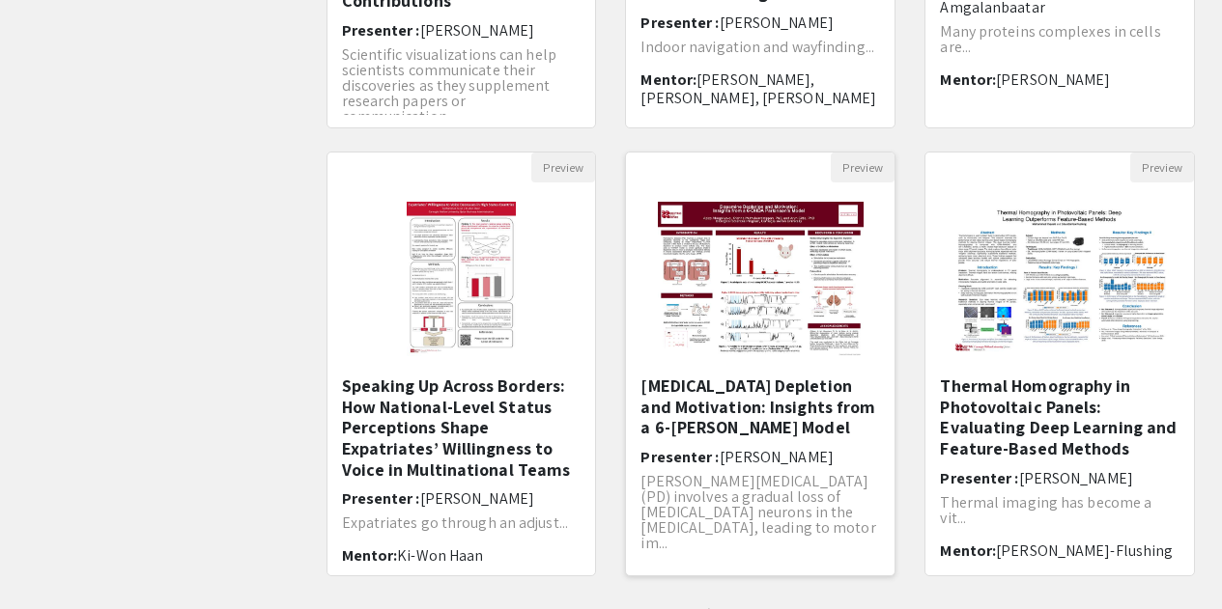
scroll to position [580, 0]
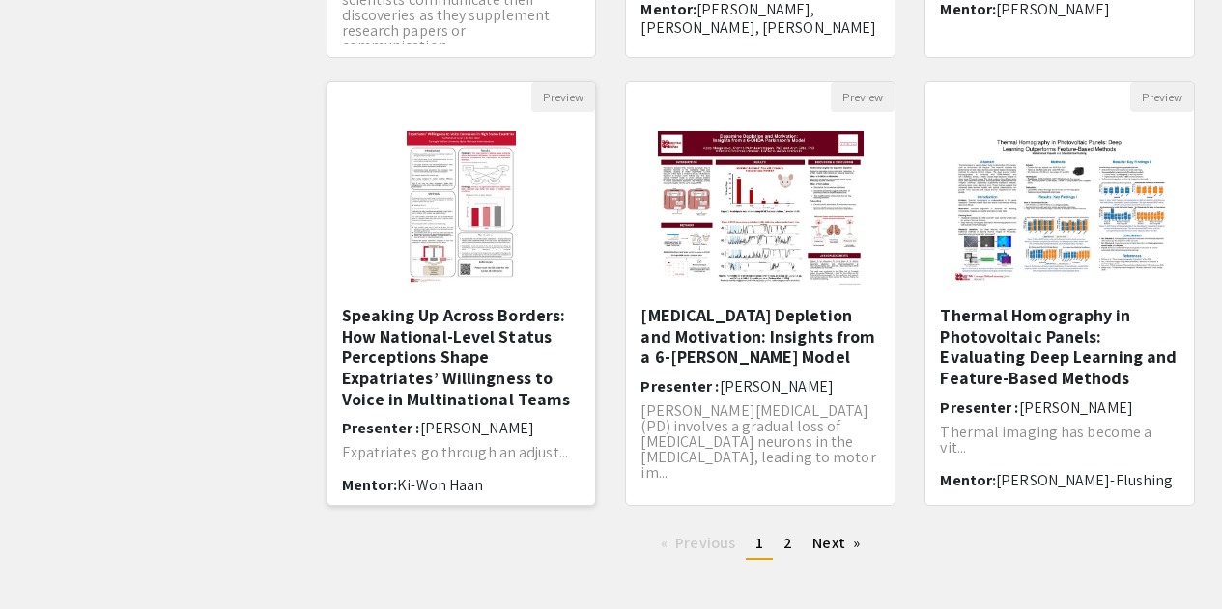
click at [422, 376] on h5 "Speaking Up Across Borders: How National-Level Status Perceptions Shape Expatri…" at bounding box center [462, 357] width 240 height 104
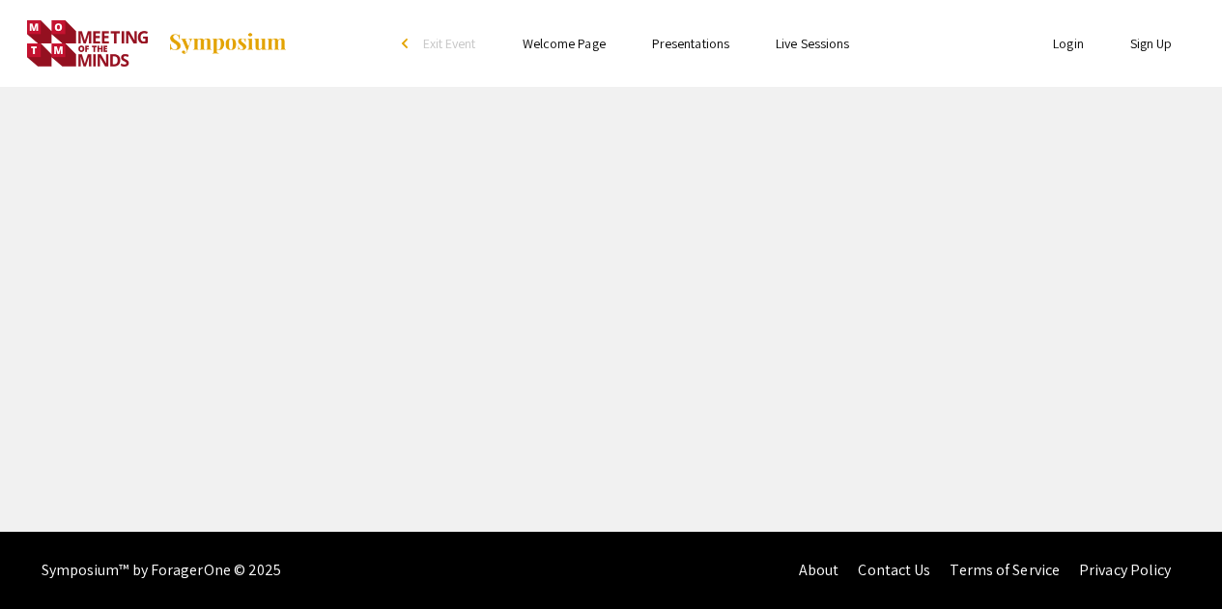
select select "custom"
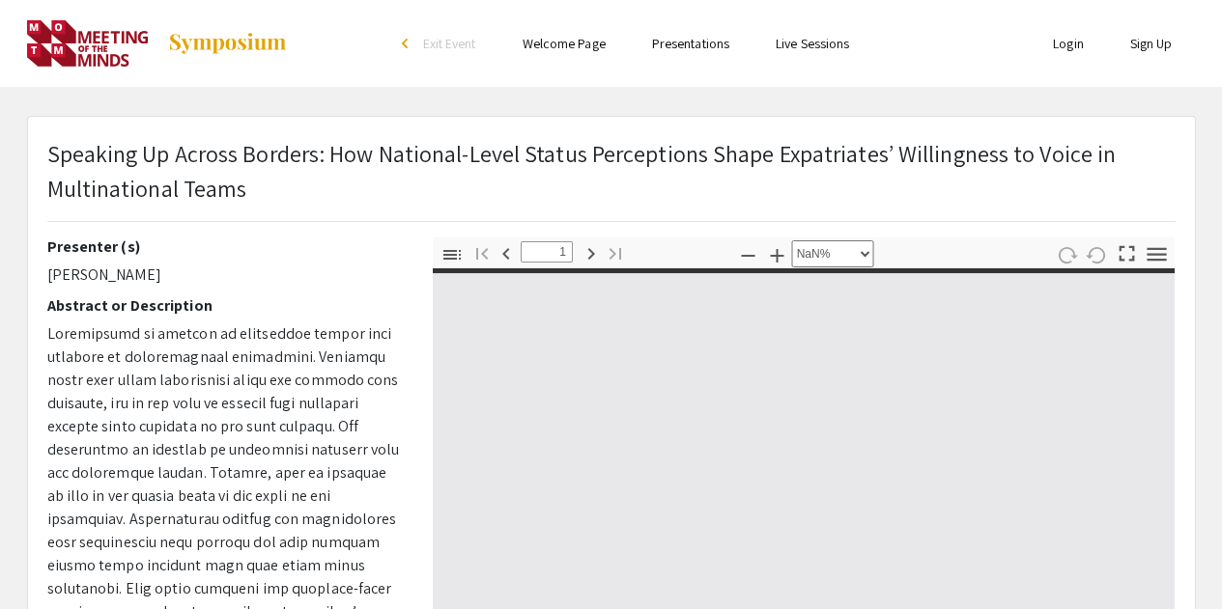
type input "0"
select select "custom"
type input "1"
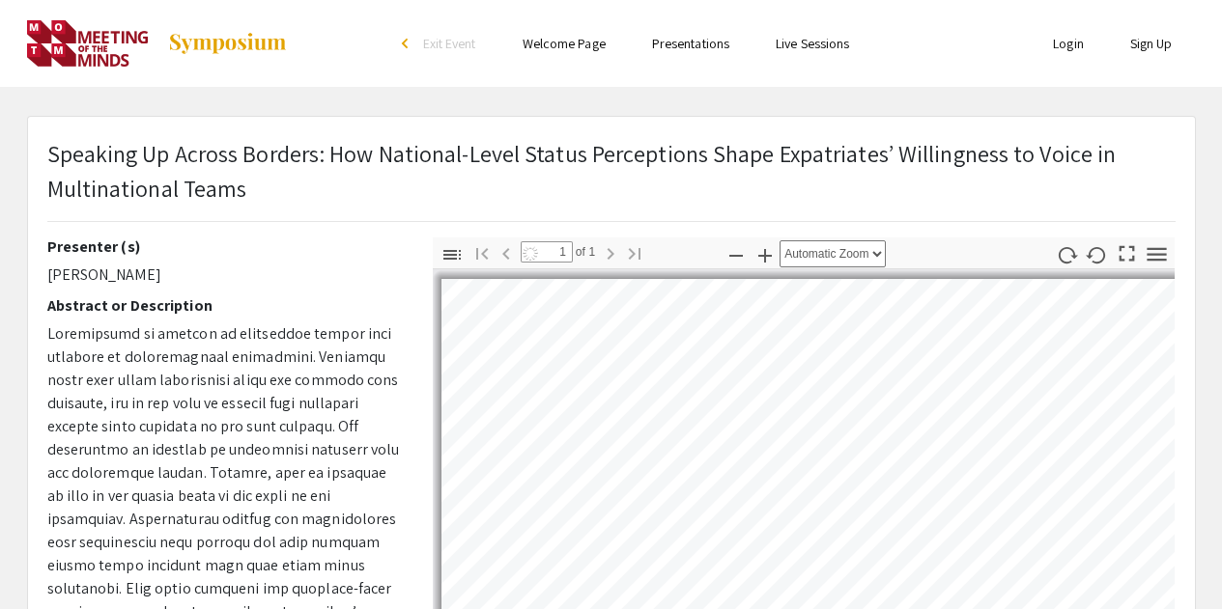
select select "auto"
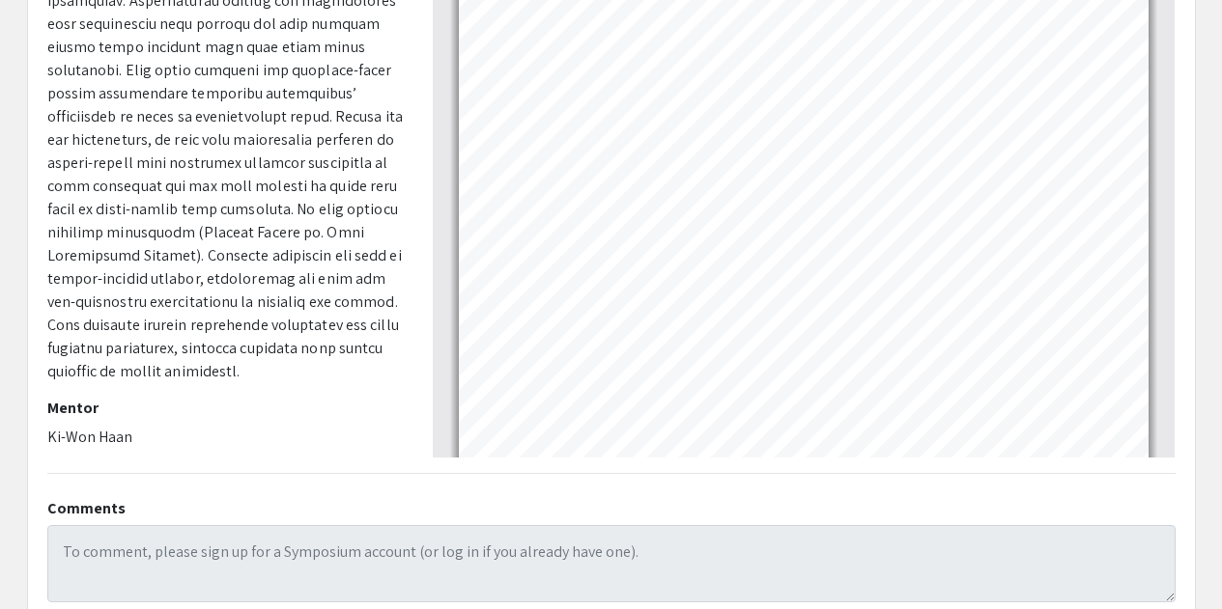
scroll to position [624, 0]
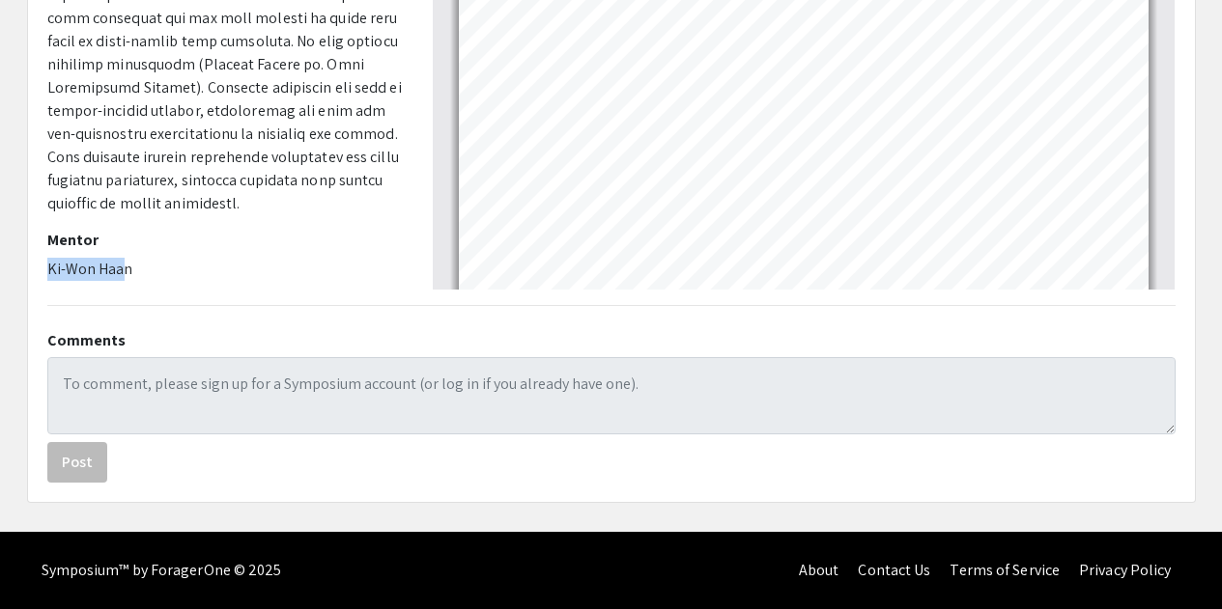
drag, startPoint x: 125, startPoint y: 269, endPoint x: 39, endPoint y: 257, distance: 86.7
click at [104, 269] on p "Ki-Won Haan" at bounding box center [225, 269] width 356 height 23
drag, startPoint x: 131, startPoint y: 271, endPoint x: 42, endPoint y: 263, distance: 89.3
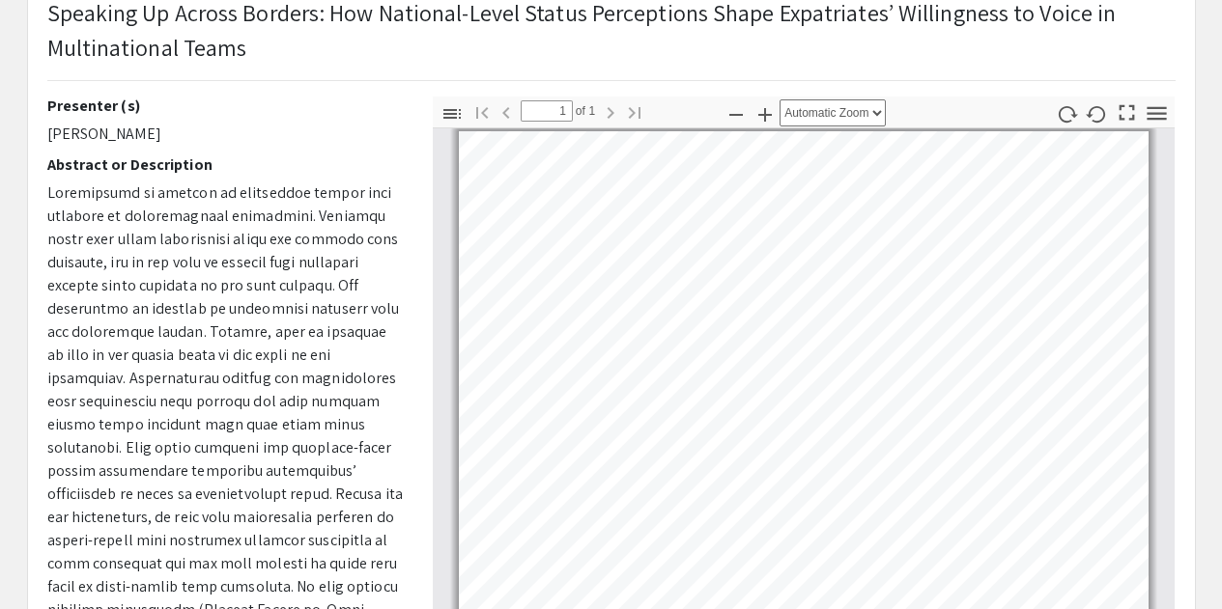
scroll to position [0, 0]
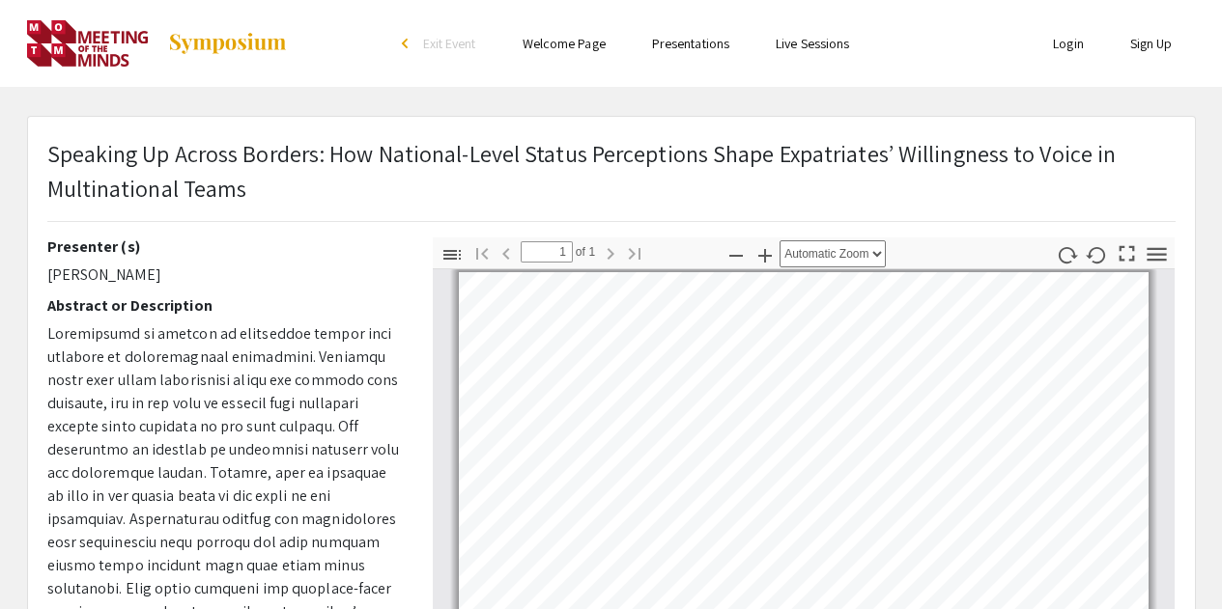
click at [50, 155] on div "Speaking Up Across Borders: How National-Level Status Perceptions Shape Expatri…" at bounding box center [611, 186] width 1157 height 101
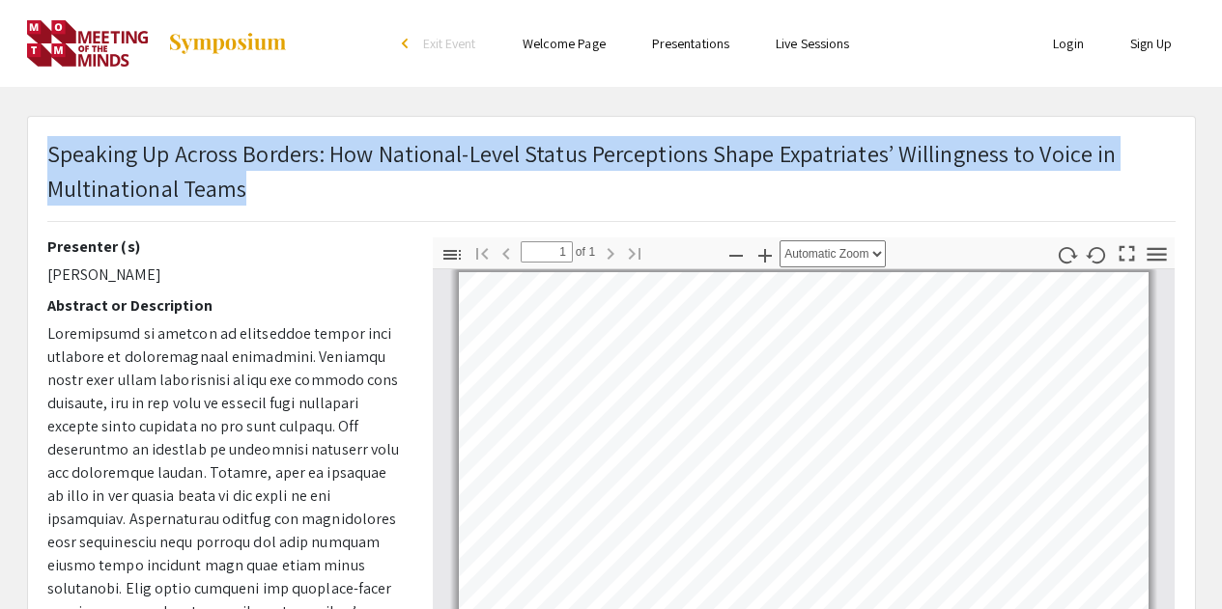
drag, startPoint x: 47, startPoint y: 277, endPoint x: 224, endPoint y: 277, distance: 176.8
click at [224, 277] on p "[PERSON_NAME]" at bounding box center [225, 275] width 356 height 23
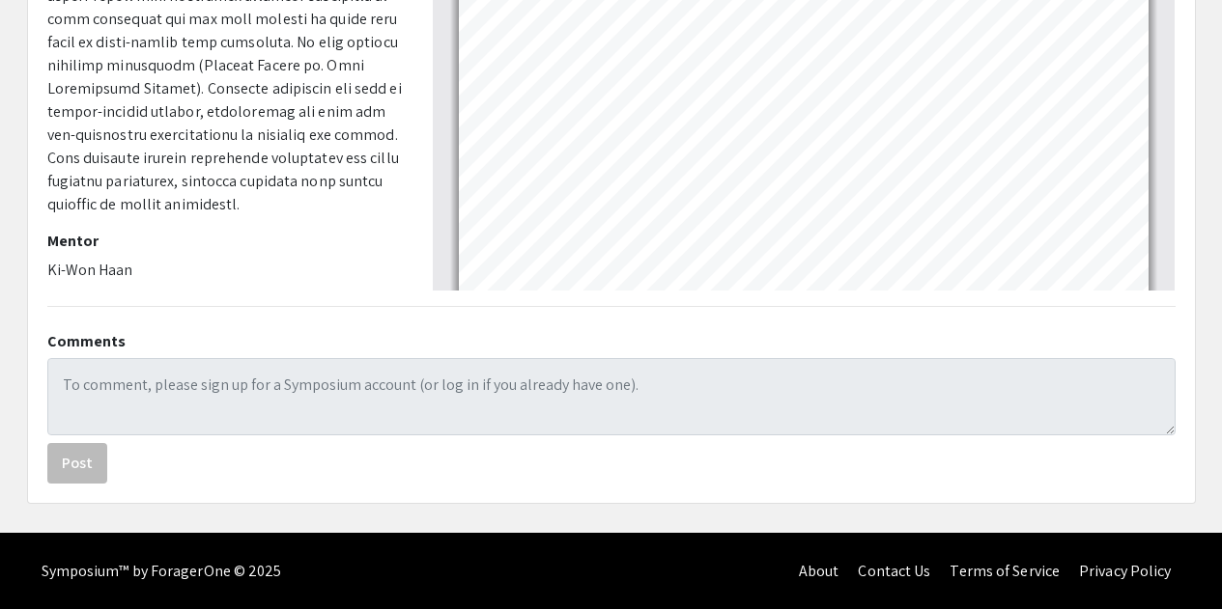
scroll to position [624, 0]
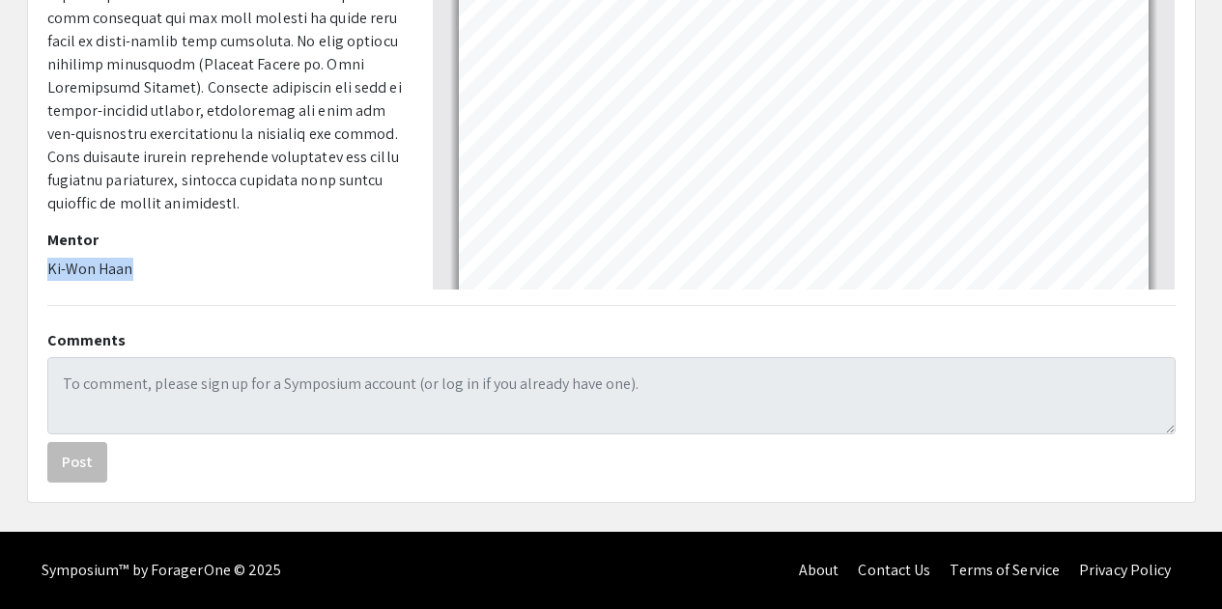
drag, startPoint x: 48, startPoint y: 267, endPoint x: 142, endPoint y: 266, distance: 93.7
click at [142, 266] on p "Ki-Won Haan" at bounding box center [225, 269] width 356 height 23
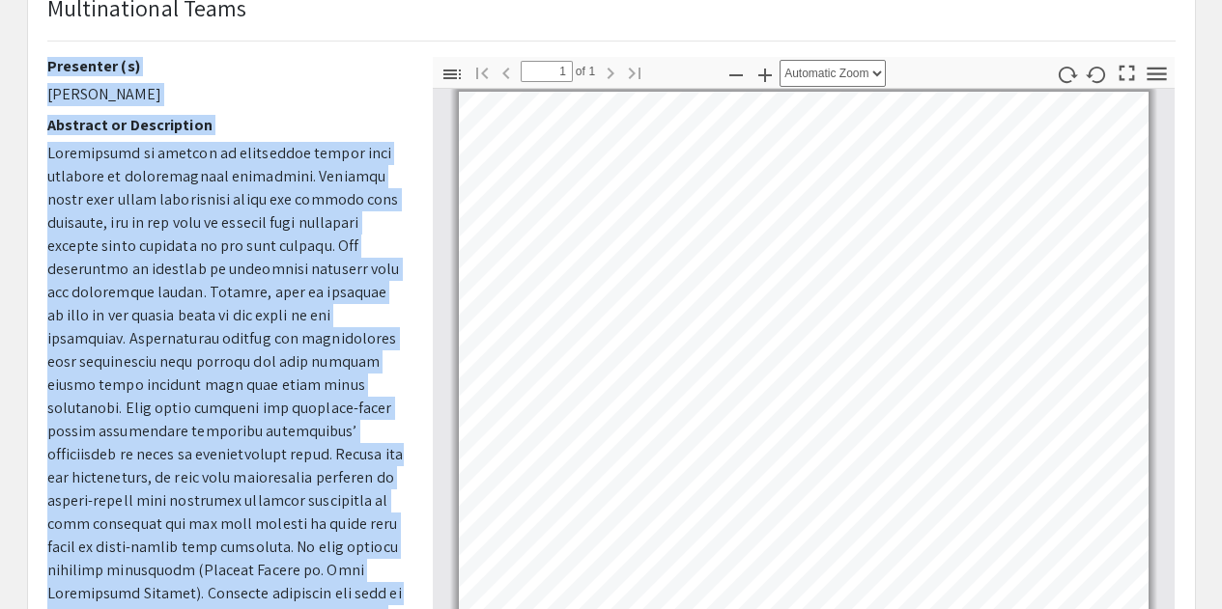
scroll to position [120, 0]
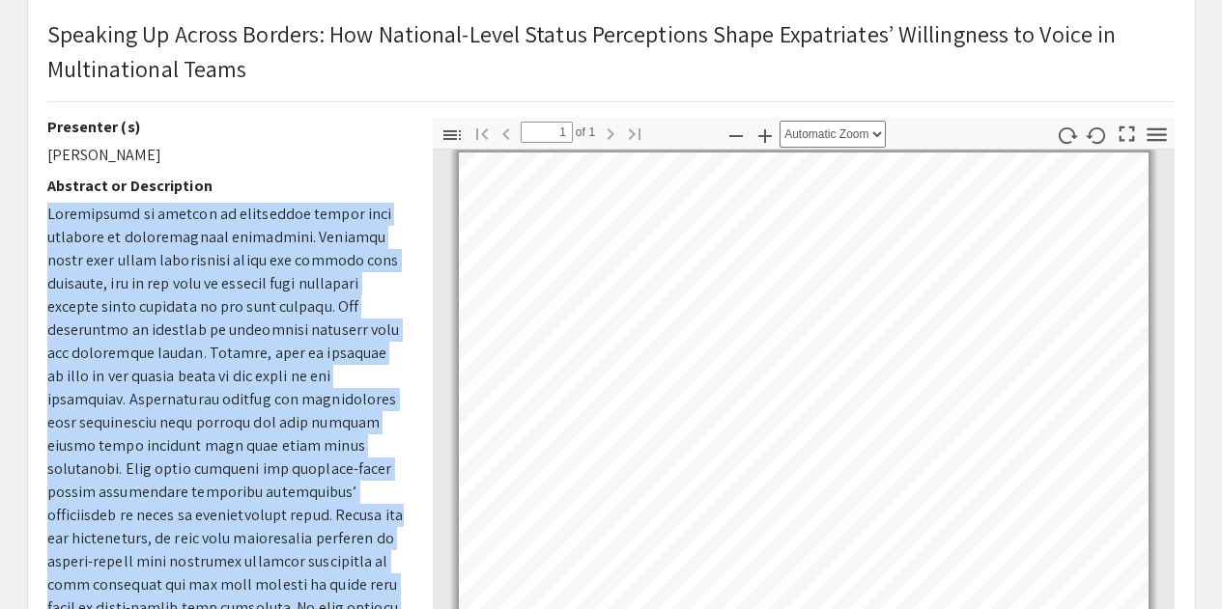
drag, startPoint x: 141, startPoint y: 189, endPoint x: 30, endPoint y: 206, distance: 112.3
click at [30, 206] on div "Speaking Up Across Borders: How National-Level Status Perceptions Shape Expatri…" at bounding box center [611, 501] width 1167 height 1009
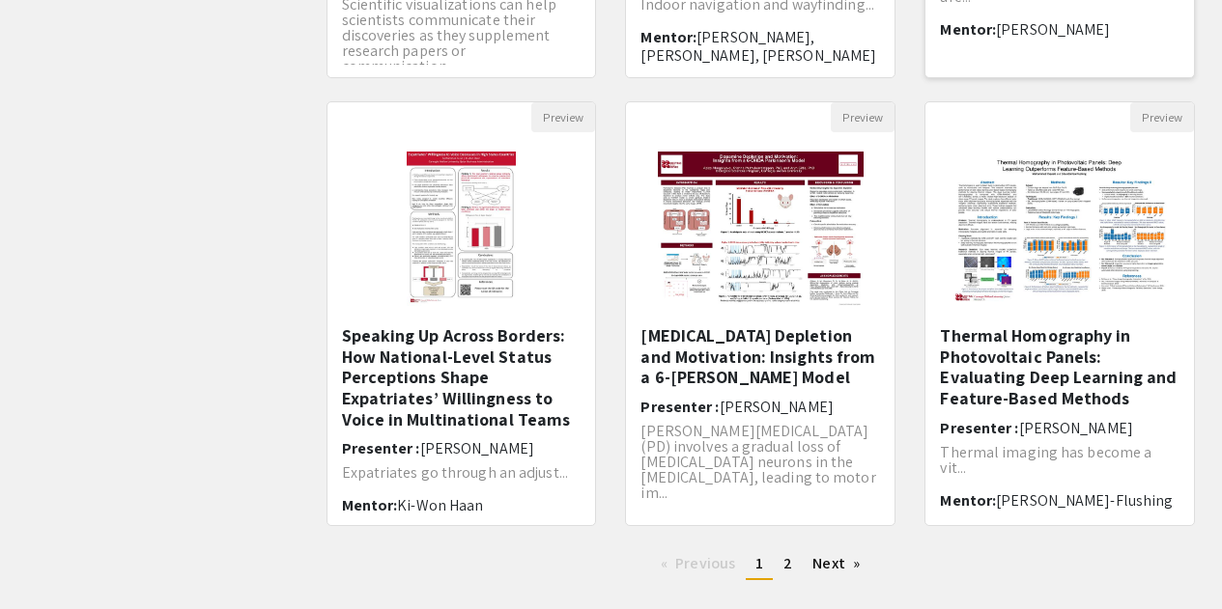
scroll to position [580, 0]
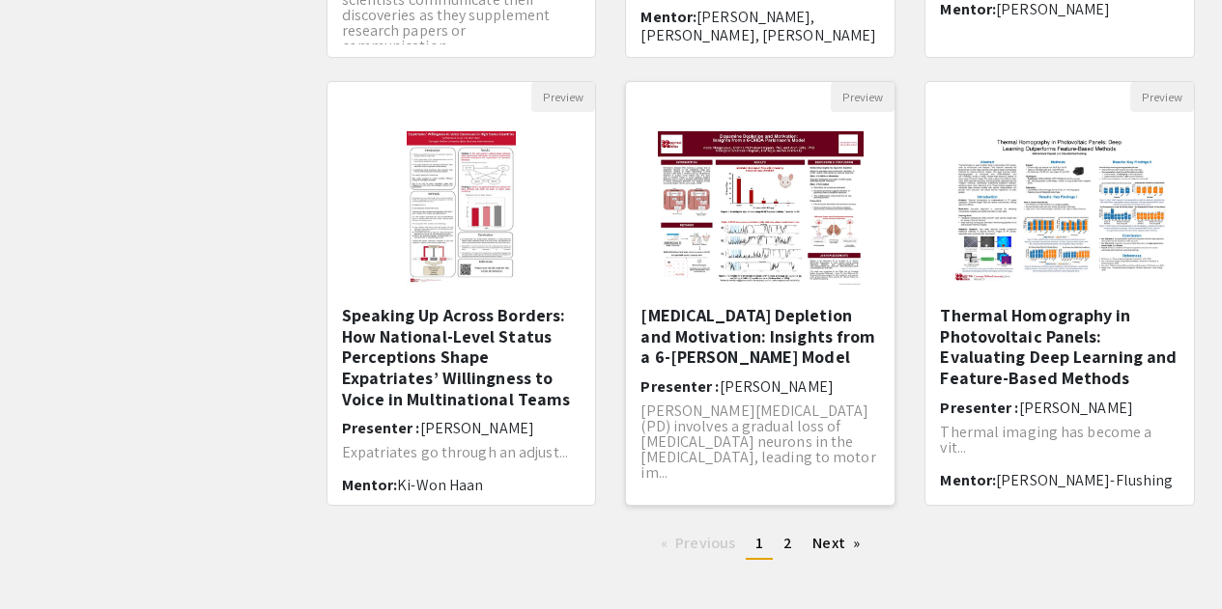
click at [711, 362] on h5 "[MEDICAL_DATA] Depletion and Motivation: Insights from a 6-[PERSON_NAME] Model" at bounding box center [760, 336] width 240 height 63
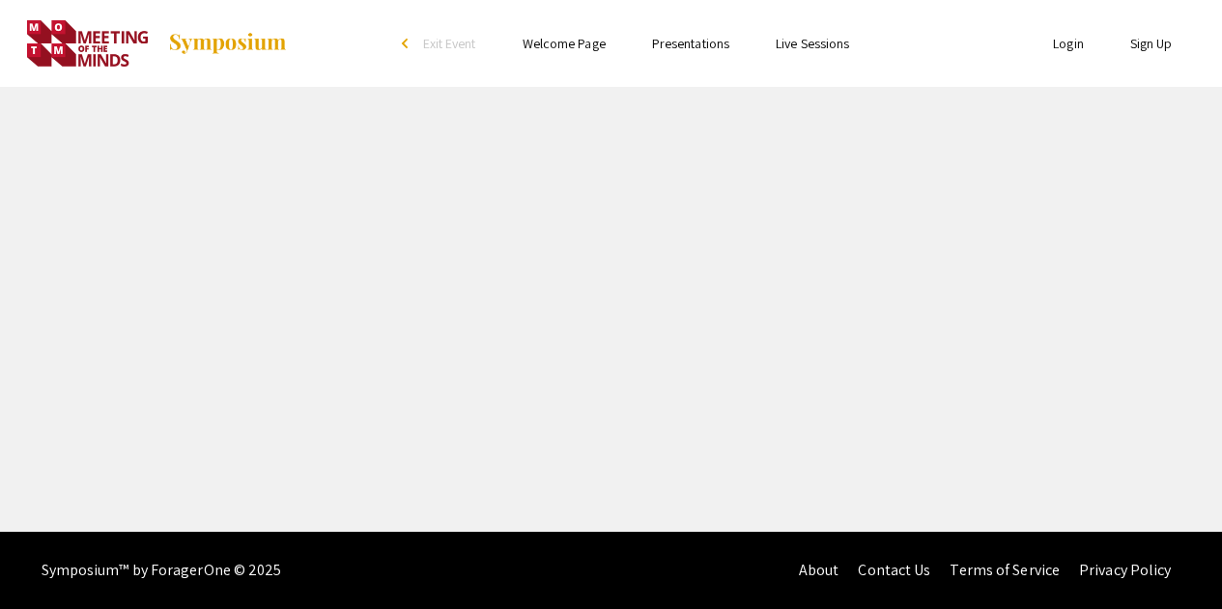
select select "custom"
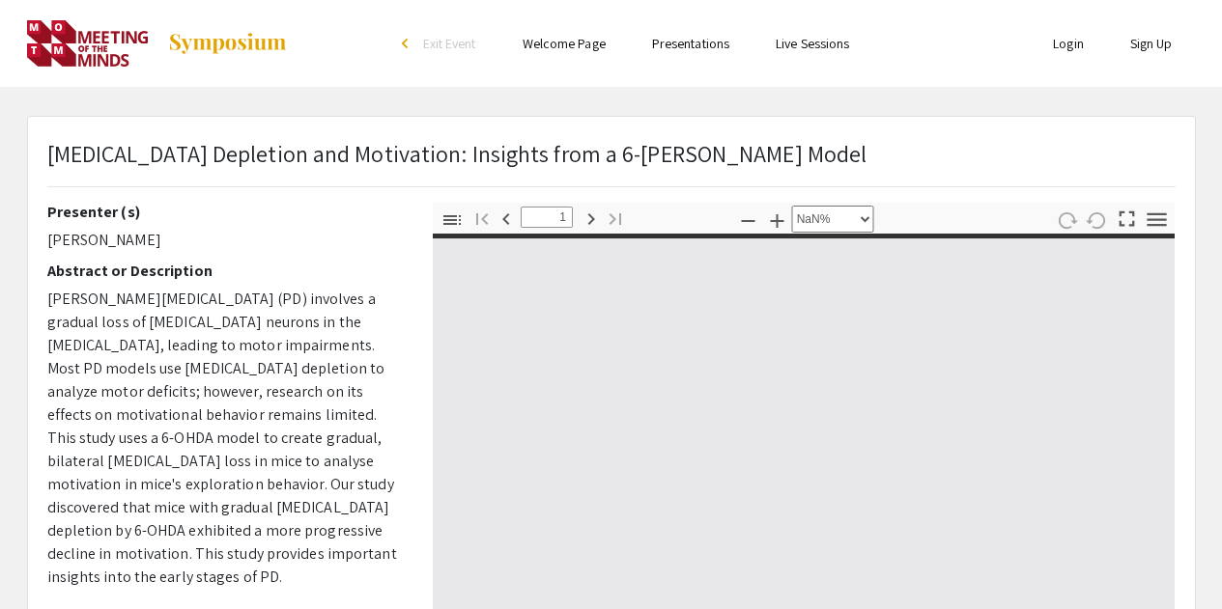
type input "0"
select select "custom"
drag, startPoint x: 45, startPoint y: 238, endPoint x: 170, endPoint y: 249, distance: 125.1
click at [170, 249] on div "Presenter (s) [PERSON_NAME] Abstract or Description [PERSON_NAME][MEDICAL_DATA]…" at bounding box center [225, 541] width 385 height 676
type input "1"
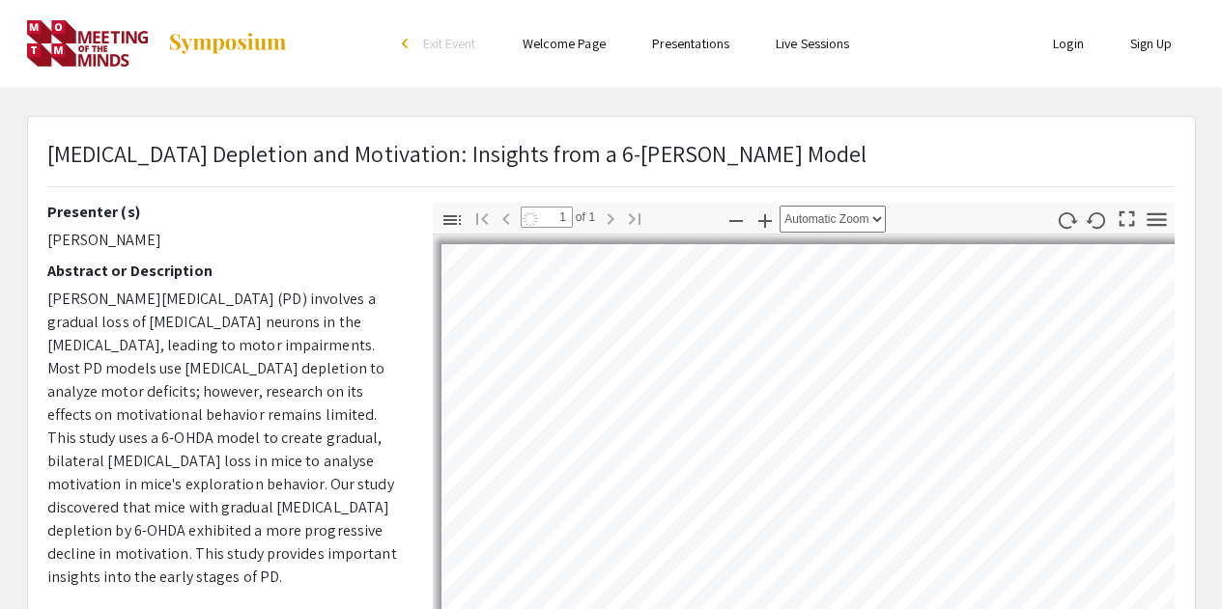
click at [669, 145] on p "[MEDICAL_DATA] Depletion and Motivation: Insights from a 6-[PERSON_NAME] Model" at bounding box center [457, 153] width 820 height 35
drag, startPoint x: 647, startPoint y: 154, endPoint x: 883, endPoint y: 153, distance: 235.7
click at [887, 153] on div "[MEDICAL_DATA] Depletion and Motivation: Insights from a 6-[PERSON_NAME] Model" at bounding box center [611, 169] width 1157 height 67
drag, startPoint x: 833, startPoint y: 155, endPoint x: 65, endPoint y: 149, distance: 767.9
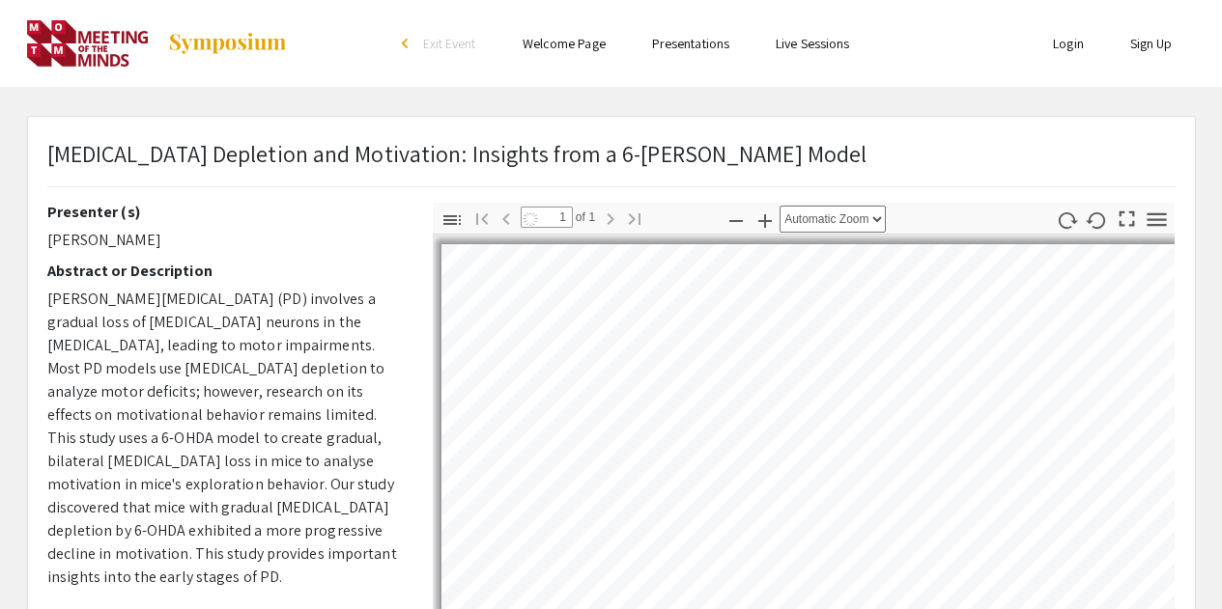
click at [101, 144] on div "[MEDICAL_DATA] Depletion and Motivation: Insights from a 6-[PERSON_NAME] Model" at bounding box center [611, 169] width 1157 height 67
click at [65, 149] on p "[MEDICAL_DATA] Depletion and Motivation: Insights from a 6-[PERSON_NAME] Model" at bounding box center [457, 153] width 820 height 35
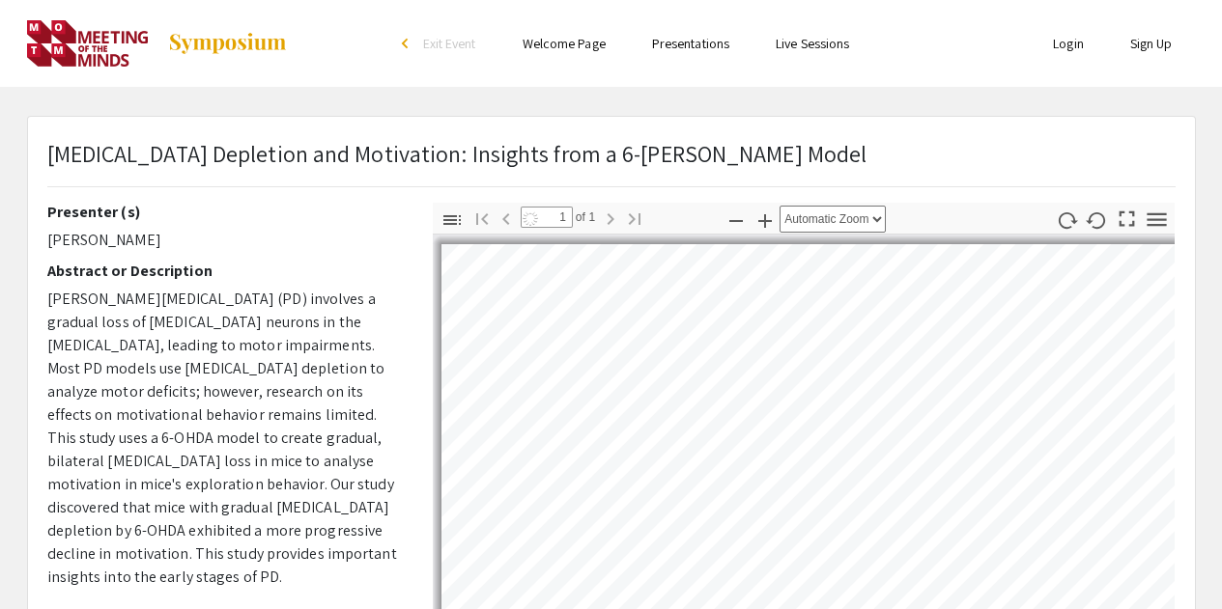
select select "auto"
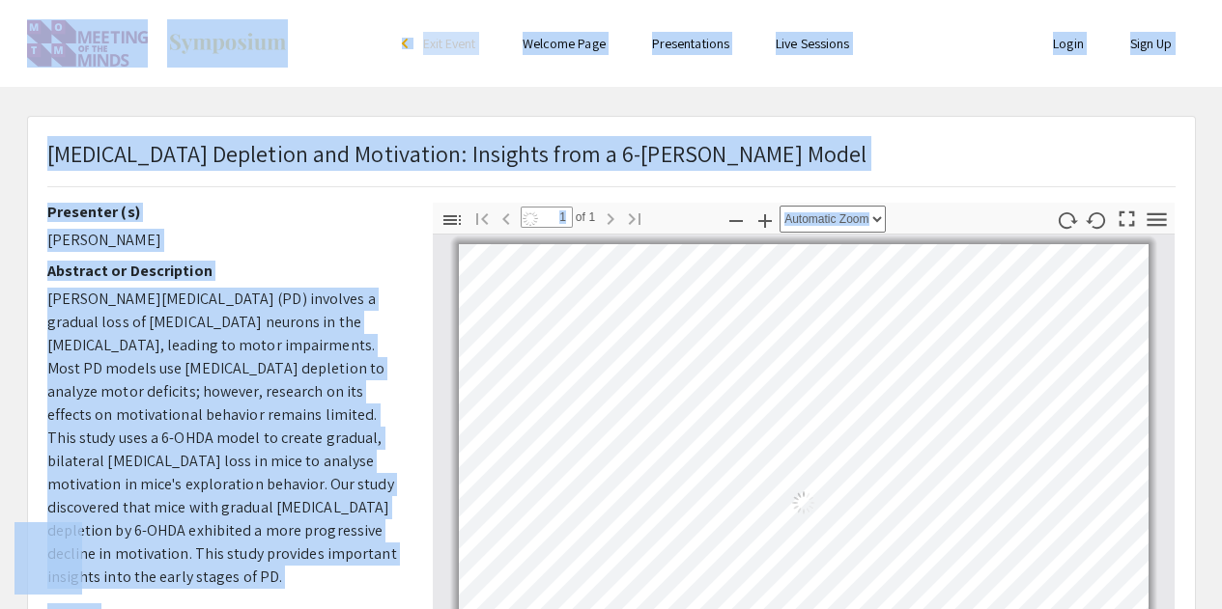
click at [71, 148] on p "[MEDICAL_DATA] Depletion and Motivation: Insights from a 6-[PERSON_NAME] Model" at bounding box center [457, 153] width 820 height 35
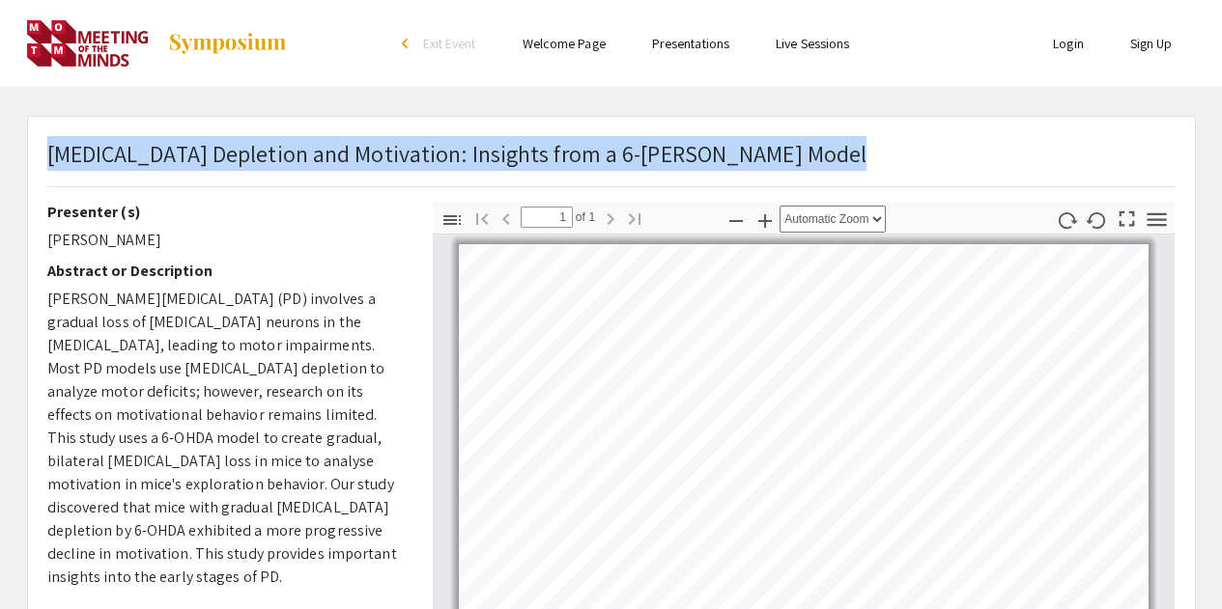
drag, startPoint x: 47, startPoint y: 155, endPoint x: 811, endPoint y: 162, distance: 764.1
click at [811, 162] on div "[MEDICAL_DATA] Depletion and Motivation: Insights from a 6-[PERSON_NAME] Model" at bounding box center [611, 169] width 1157 height 67
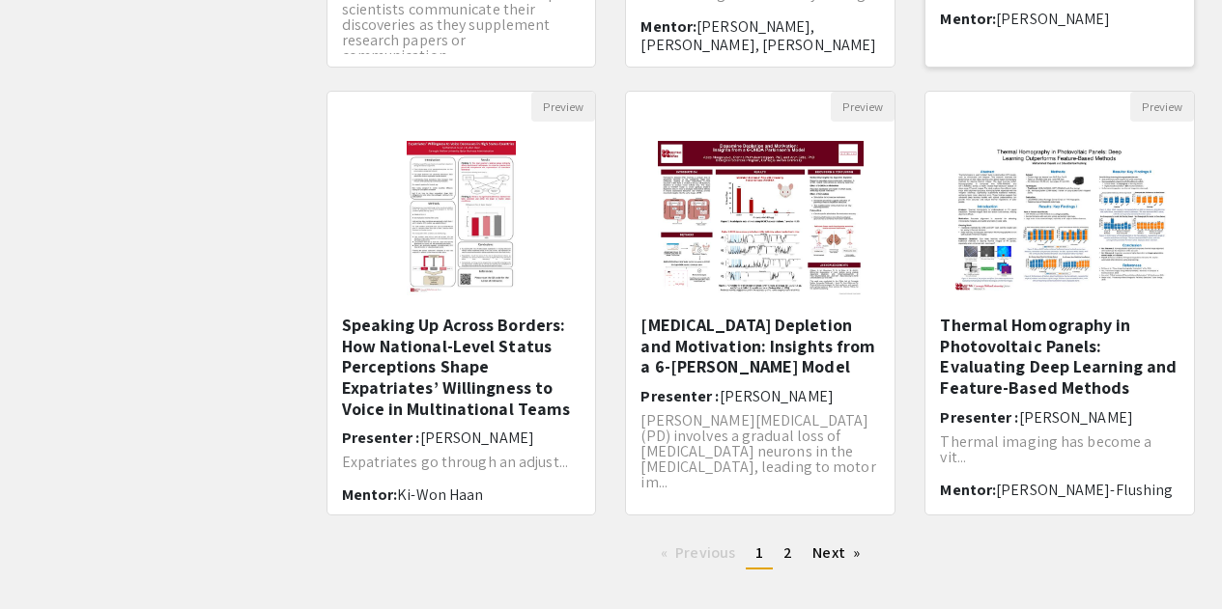
scroll to position [580, 0]
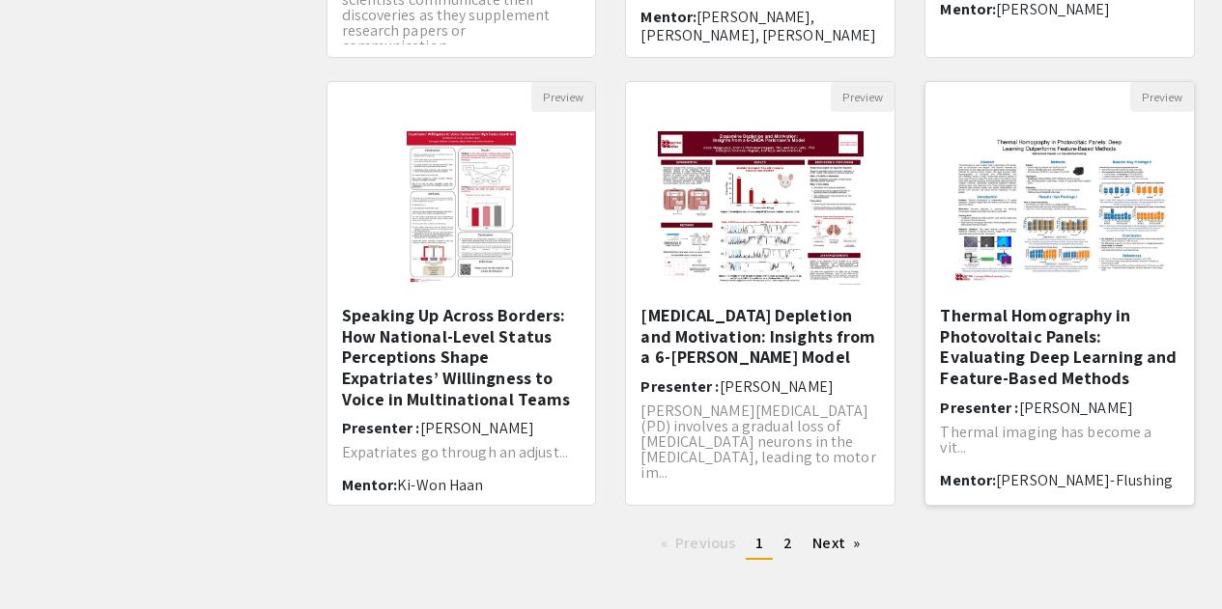
click at [1024, 360] on h5 "Thermal Homography in Photovoltaic Panels: Evaluating Deep Learning and Feature…" at bounding box center [1060, 346] width 240 height 83
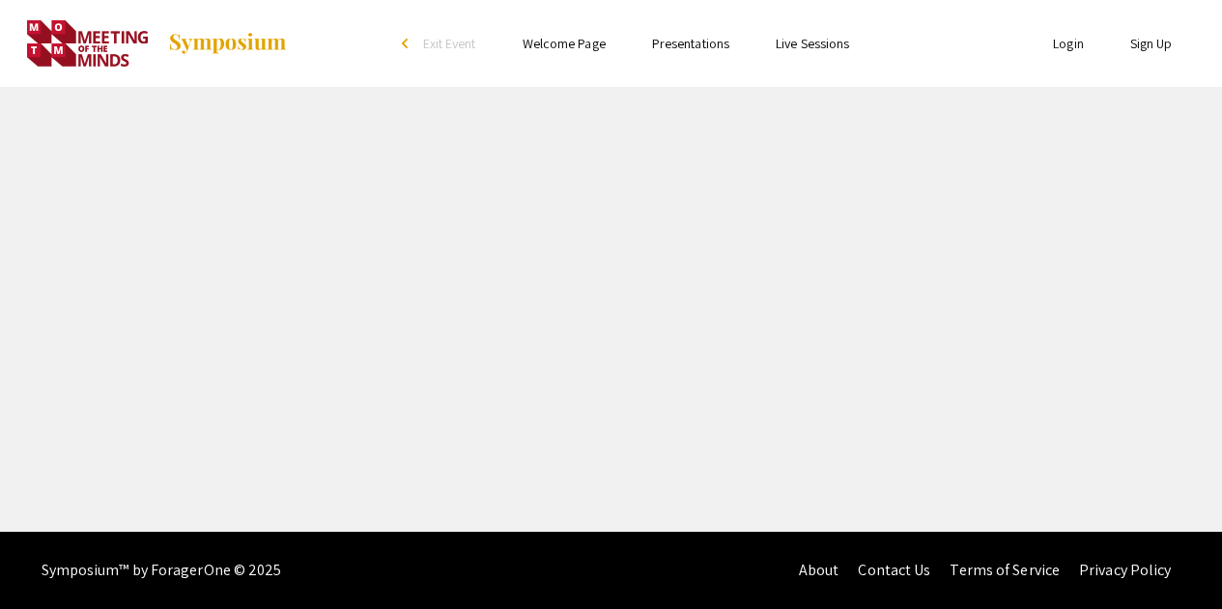
select select "custom"
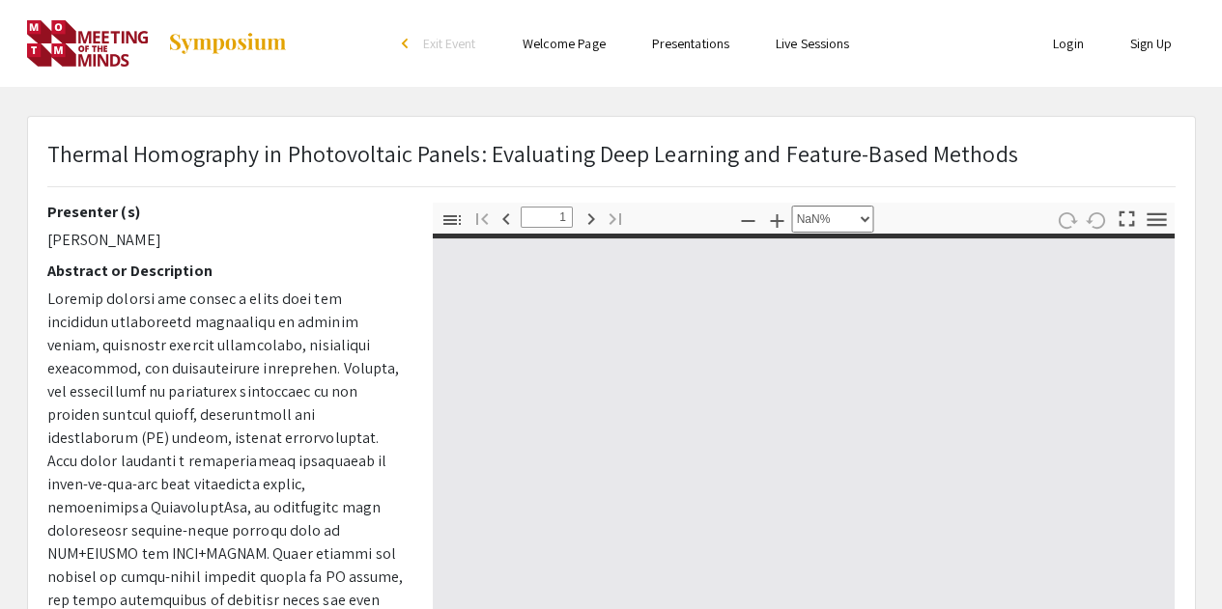
type input "0"
select select "custom"
type input "1"
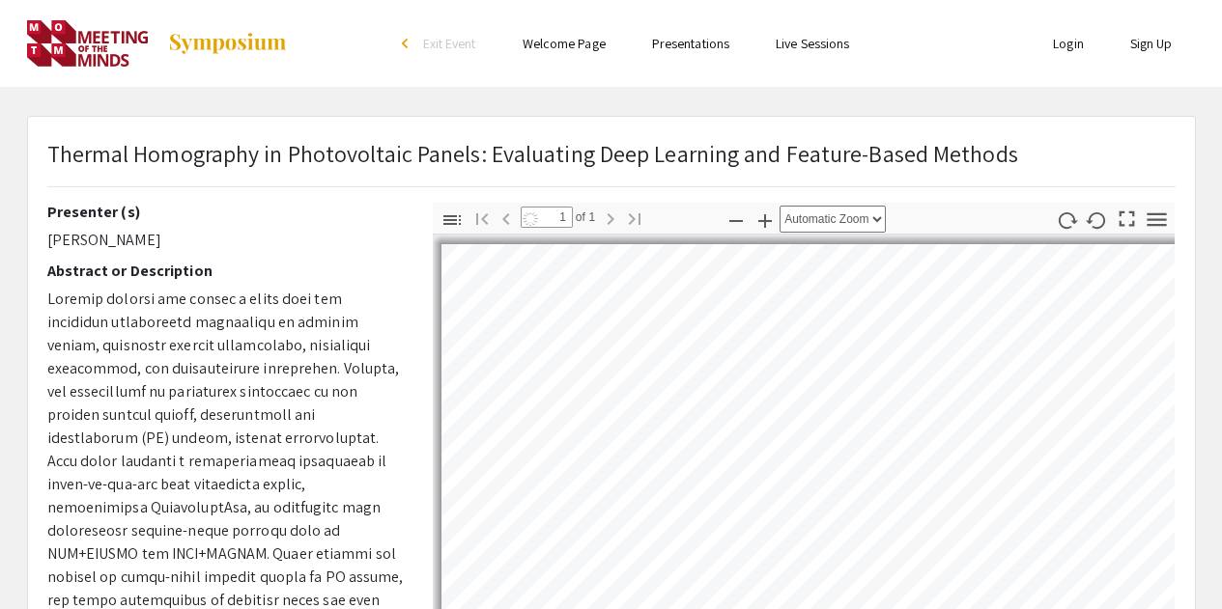
select select "auto"
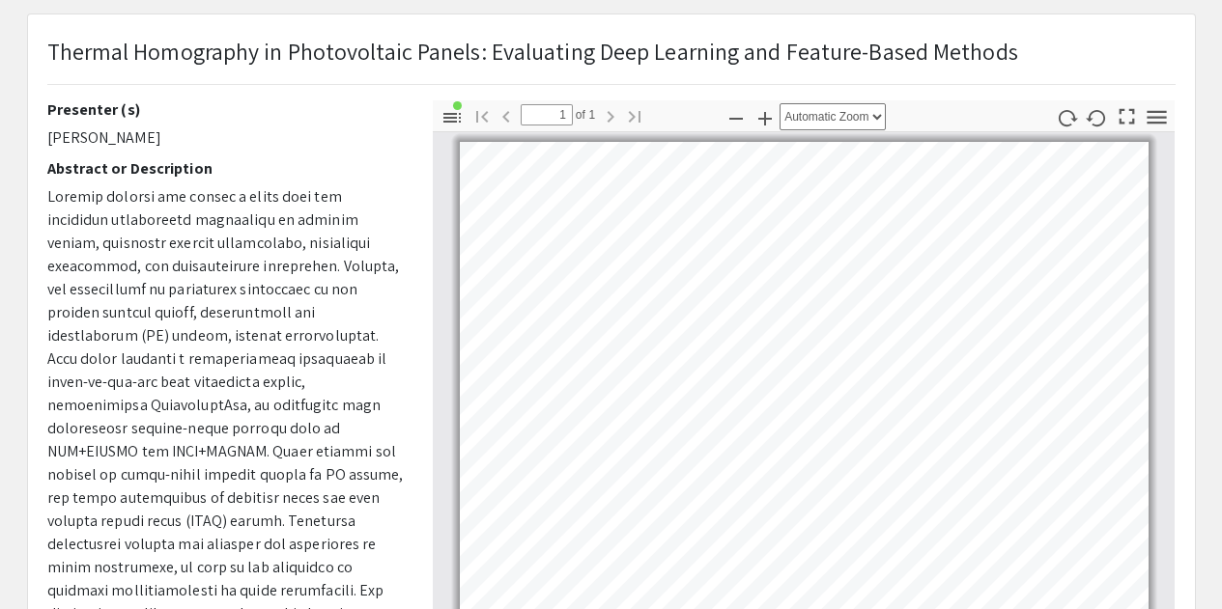
scroll to position [97, 0]
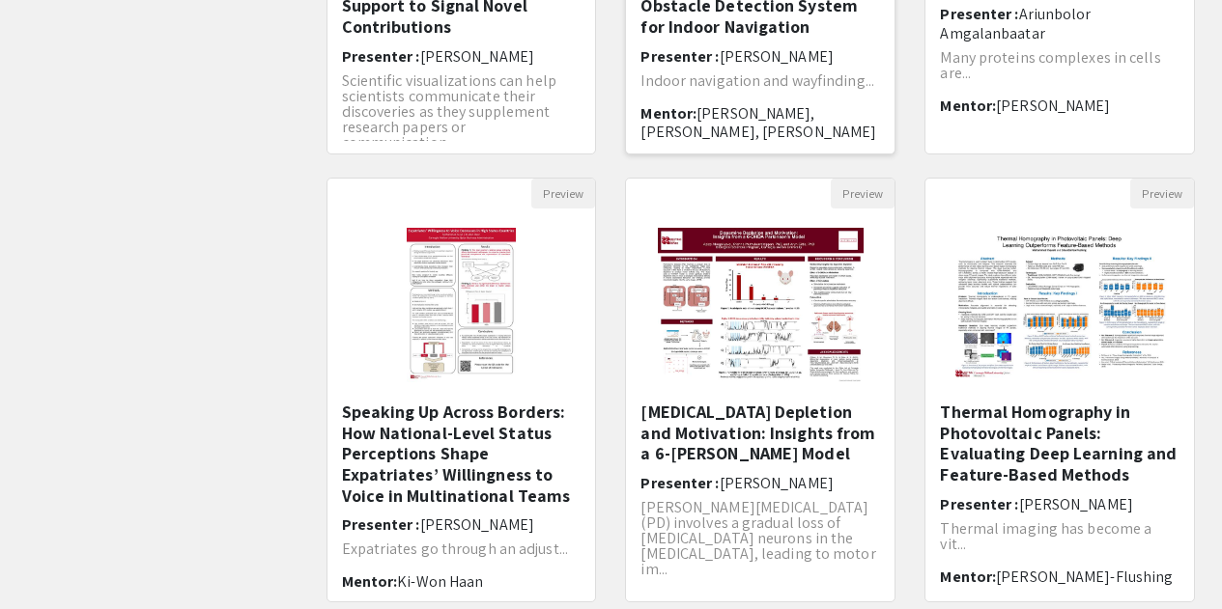
scroll to position [580, 0]
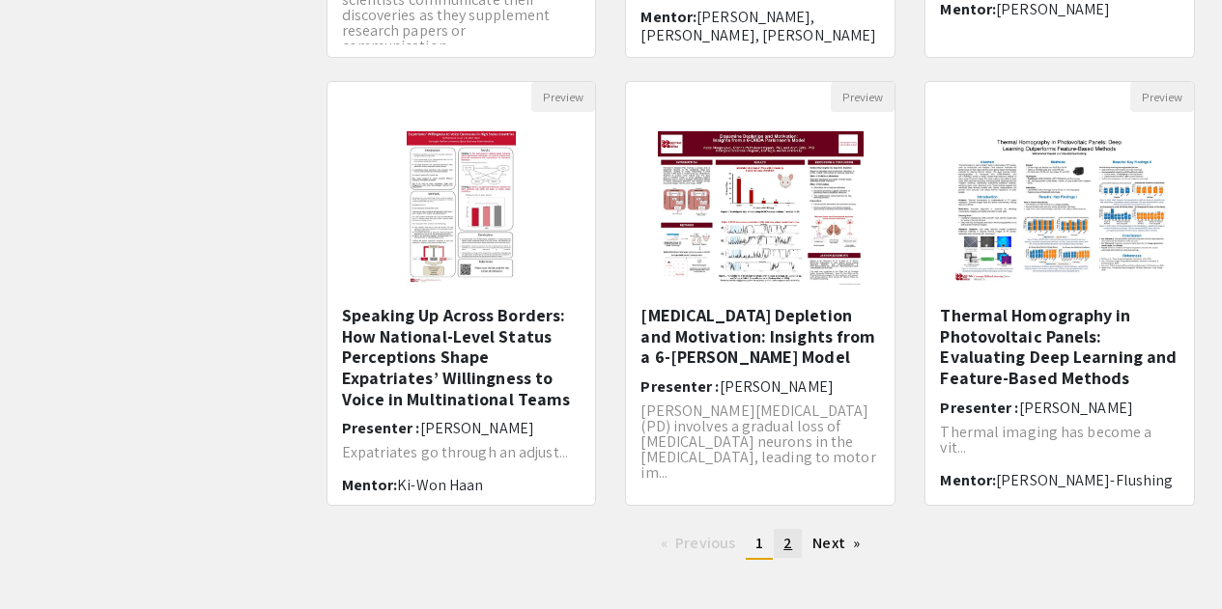
click at [785, 538] on span "2" at bounding box center [787, 543] width 9 height 20
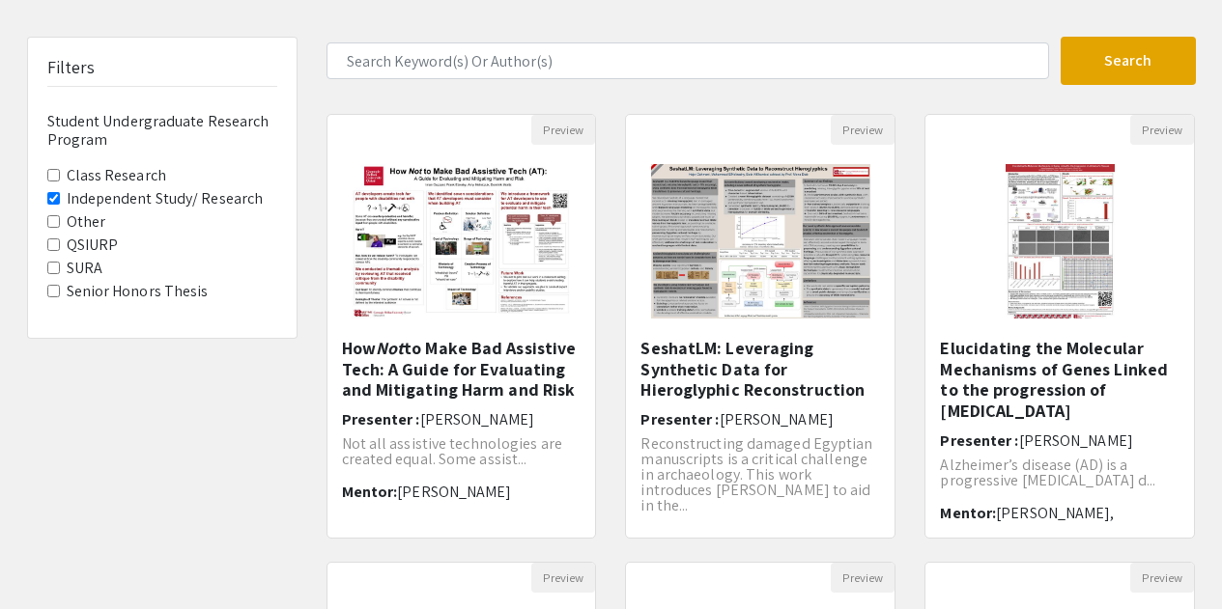
scroll to position [193, 0]
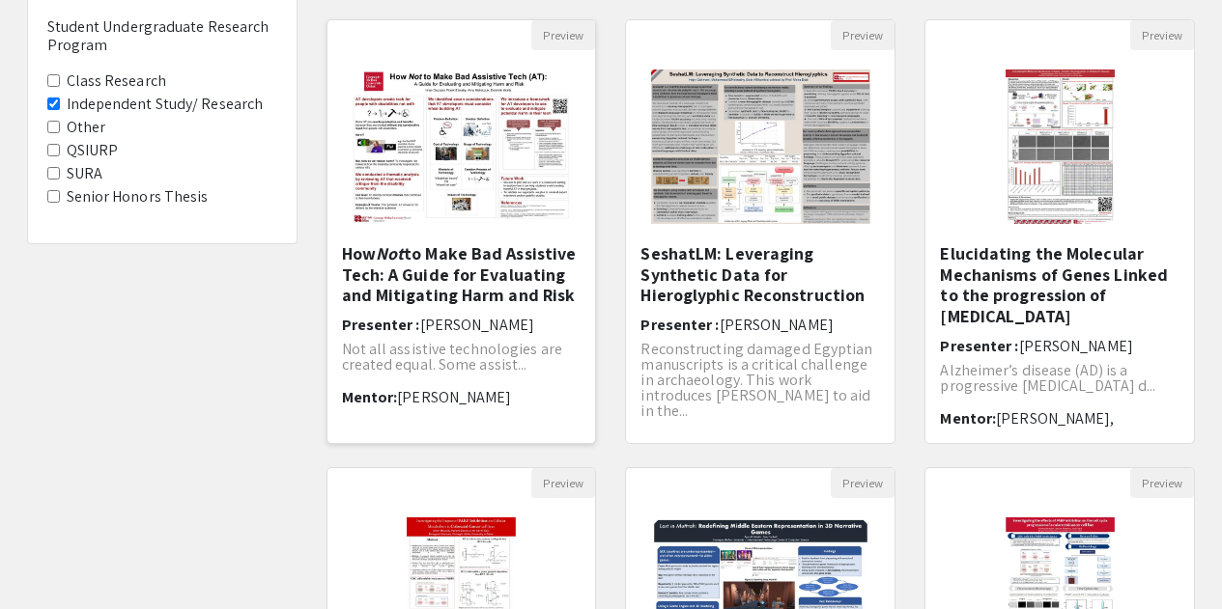
click at [457, 259] on h5 "How Not to Make Bad Assistive Tech: A Guide for Evaluating and Mitigating Harm …" at bounding box center [462, 274] width 240 height 63
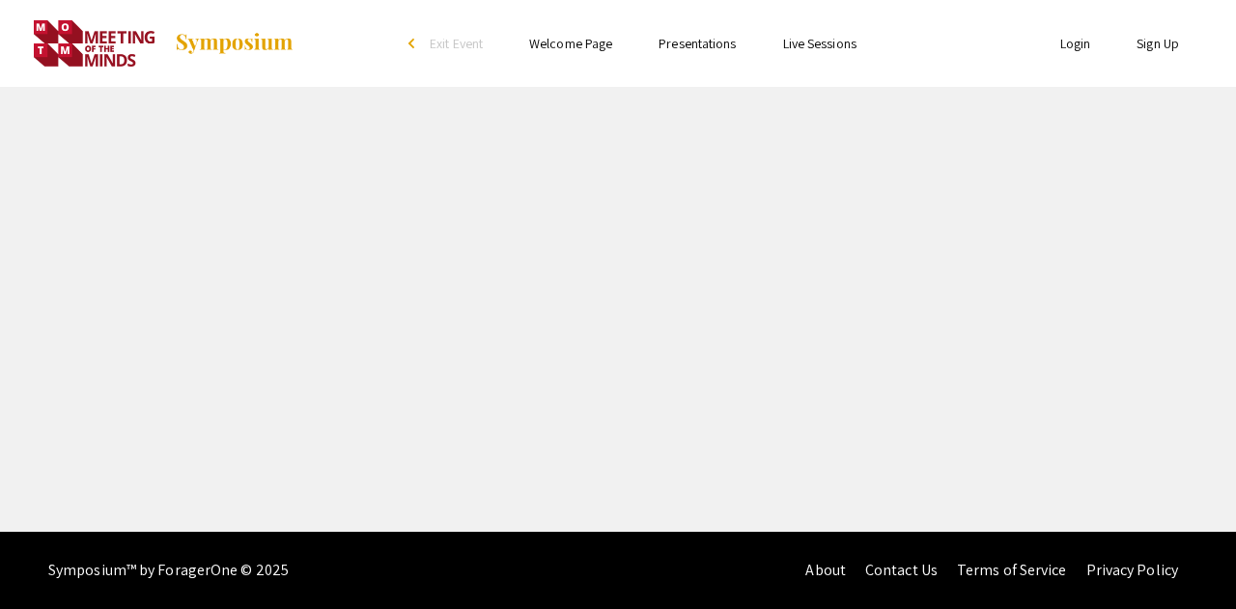
select select "custom"
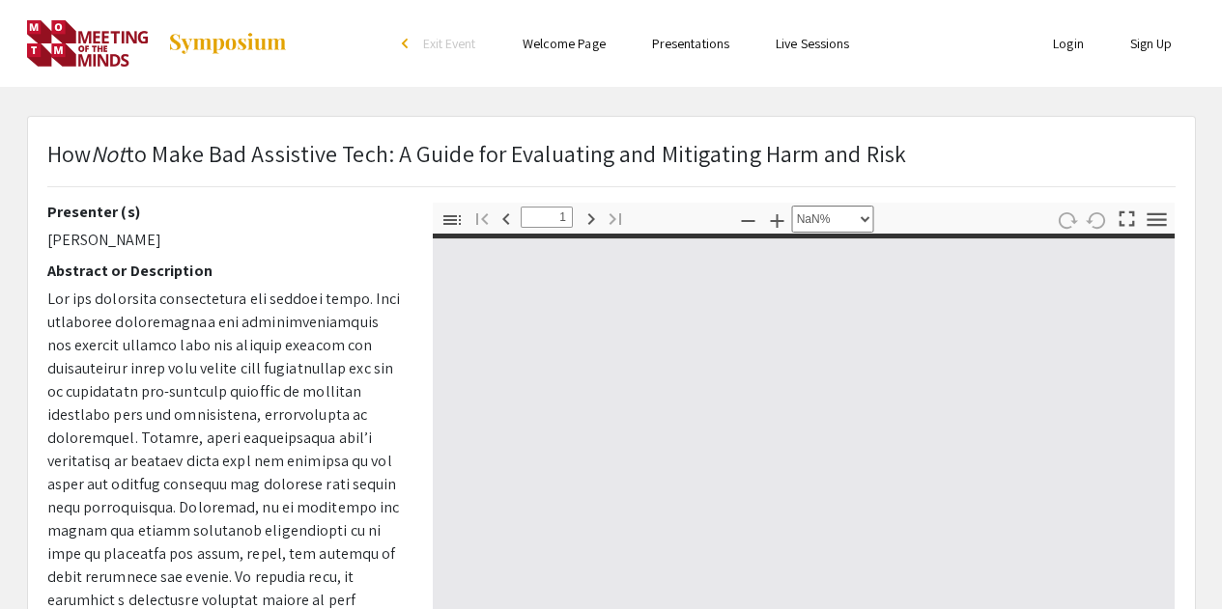
type input "0"
select select "custom"
type input "1"
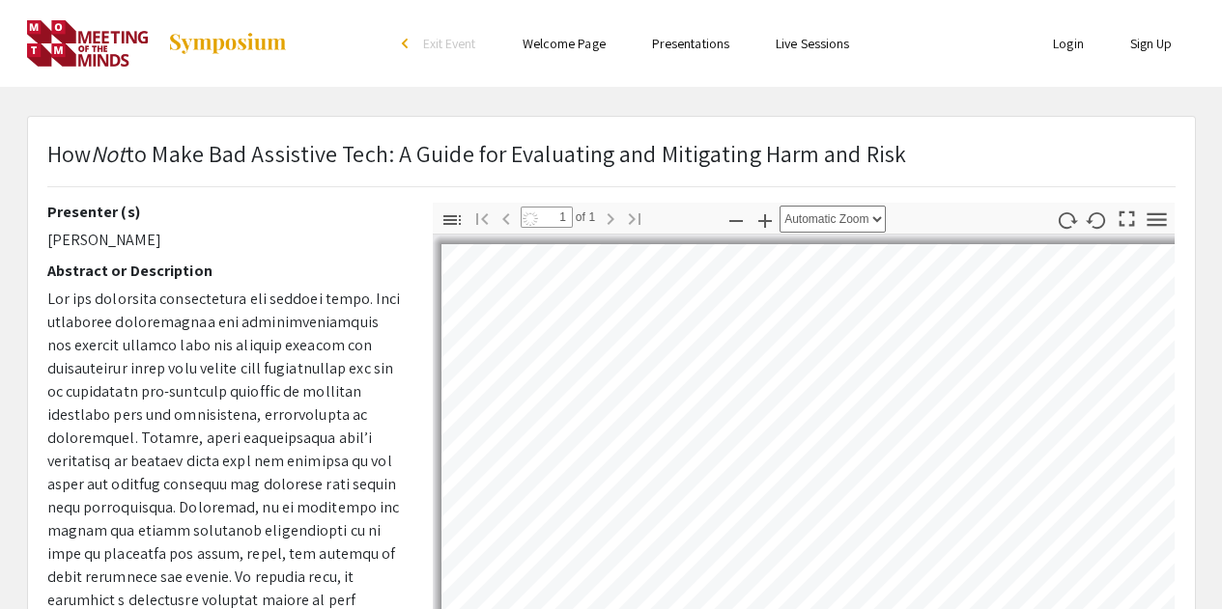
select select "auto"
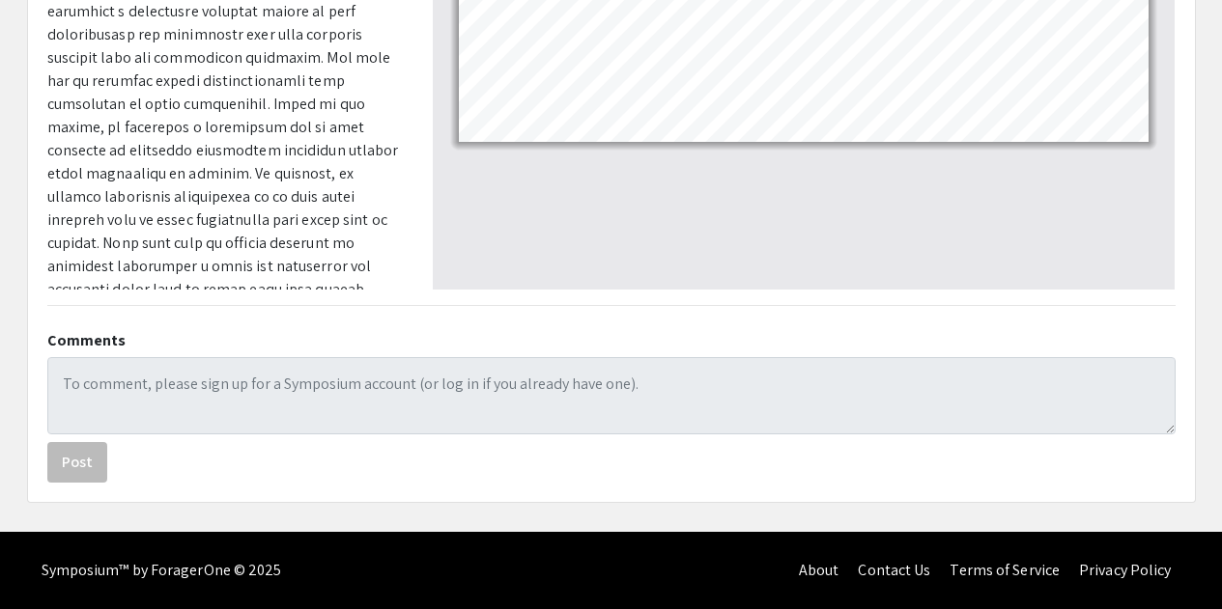
scroll to position [109, 0]
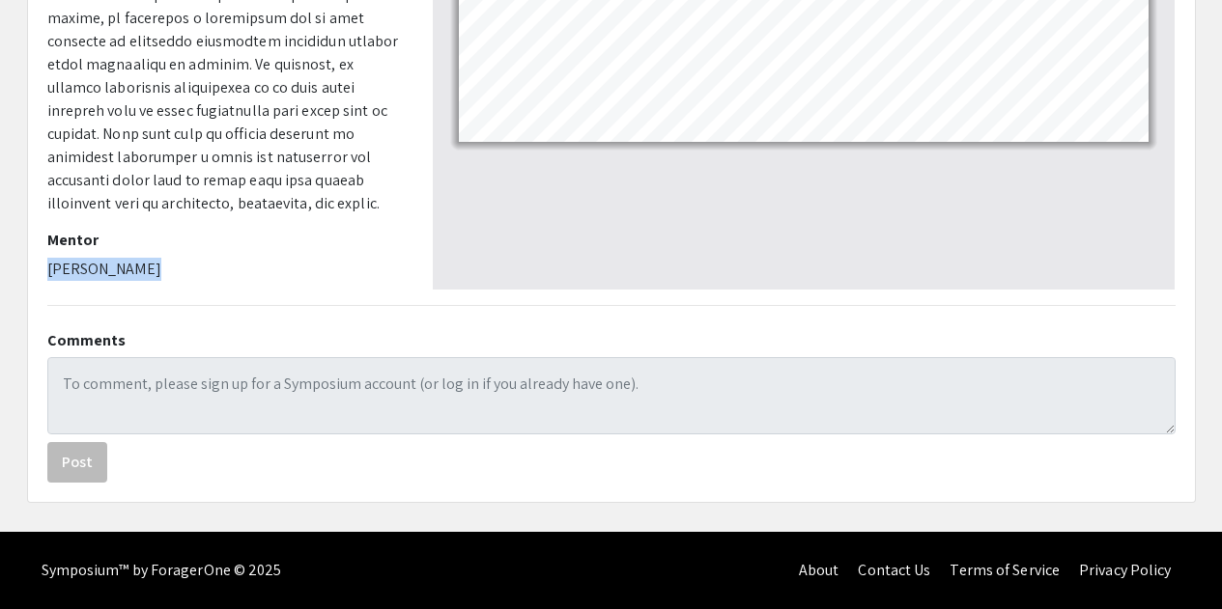
drag, startPoint x: 165, startPoint y: 267, endPoint x: 33, endPoint y: 264, distance: 132.4
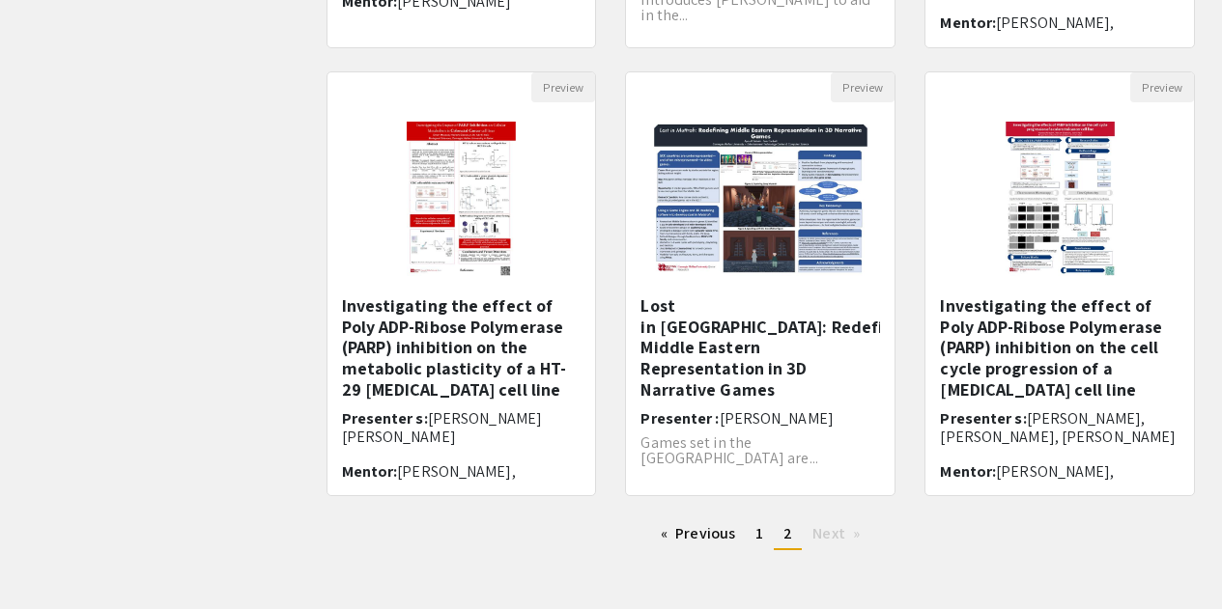
scroll to position [193, 0]
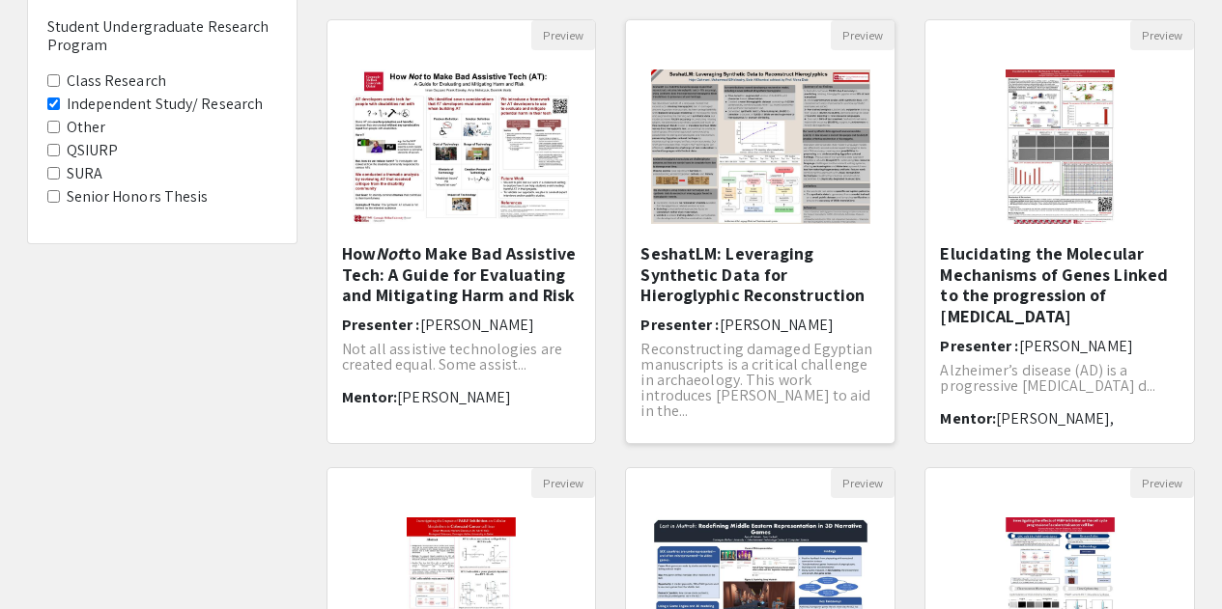
click at [815, 296] on h5 "SeshatLM: Leveraging Synthetic Data for Hieroglyphic Reconstruction" at bounding box center [760, 274] width 240 height 63
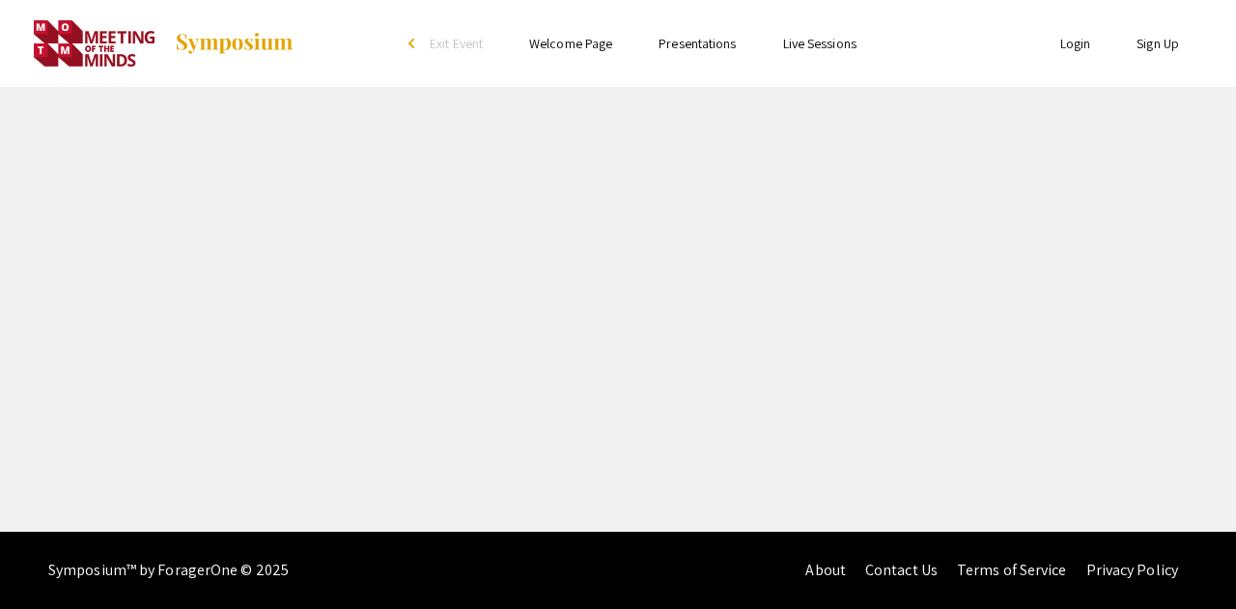
select select "custom"
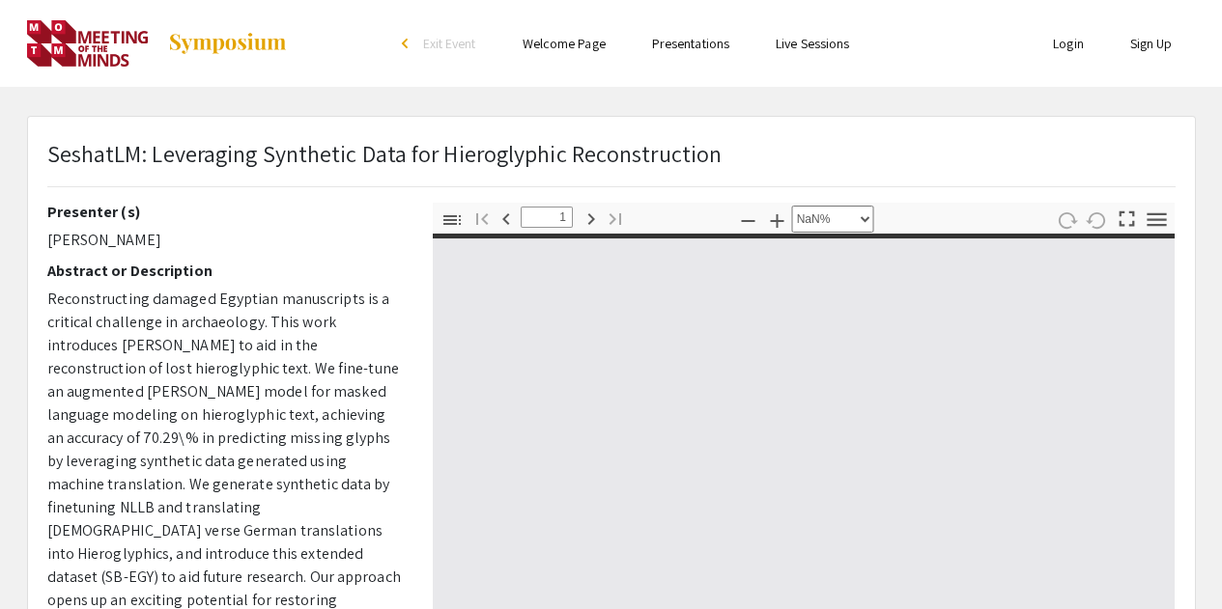
type input "0"
select select "auto"
type input "1"
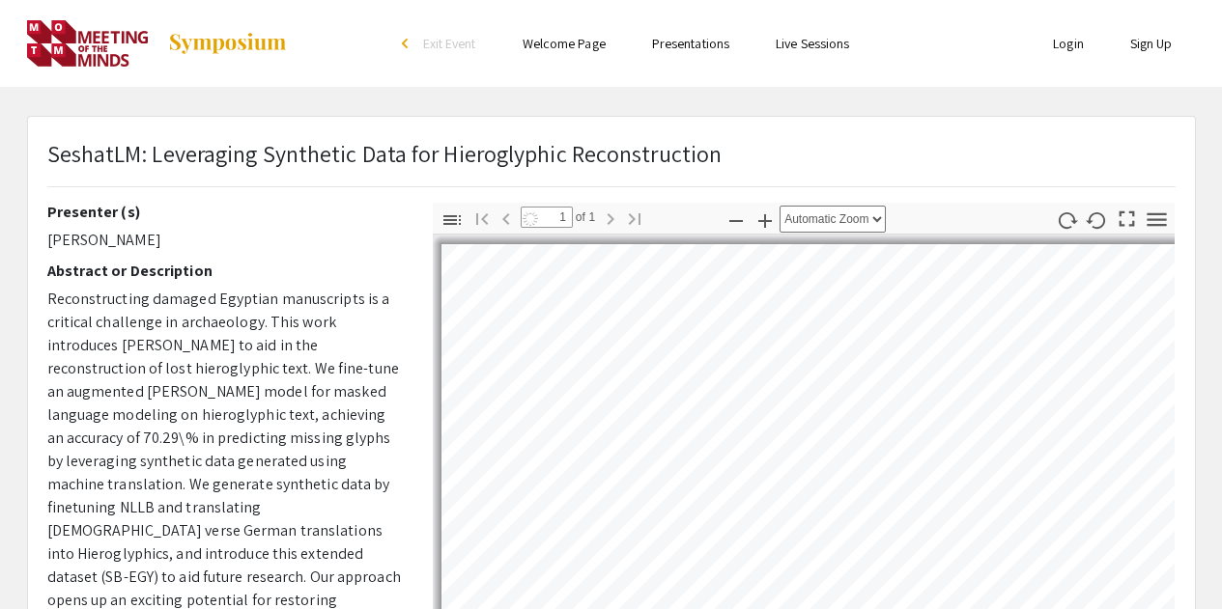
select select "auto"
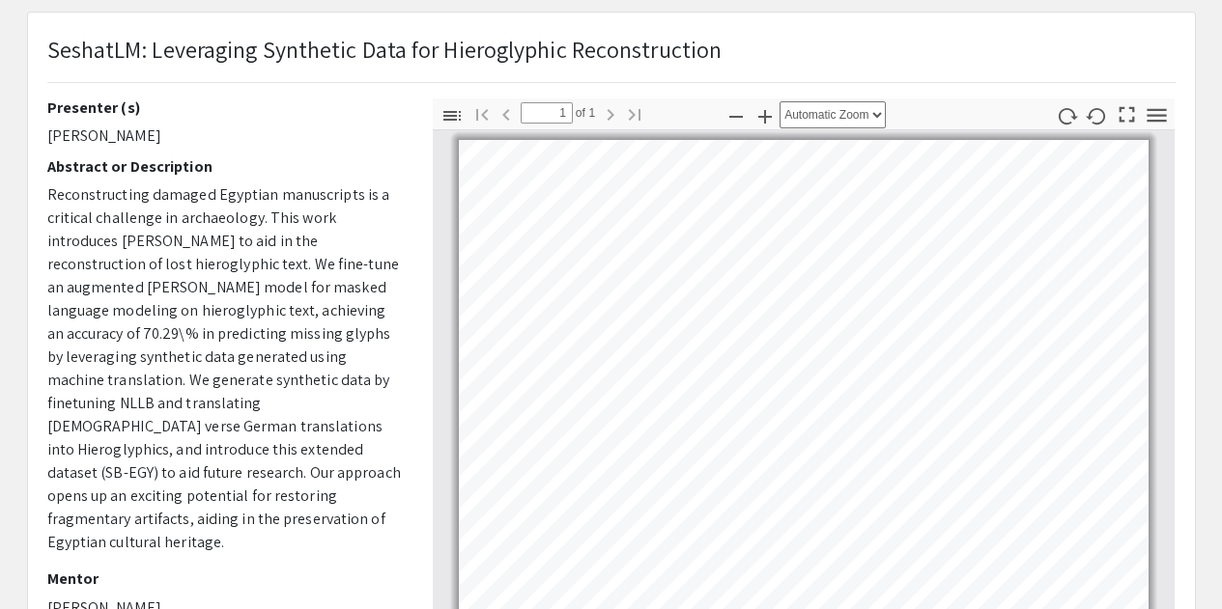
scroll to position [97, 0]
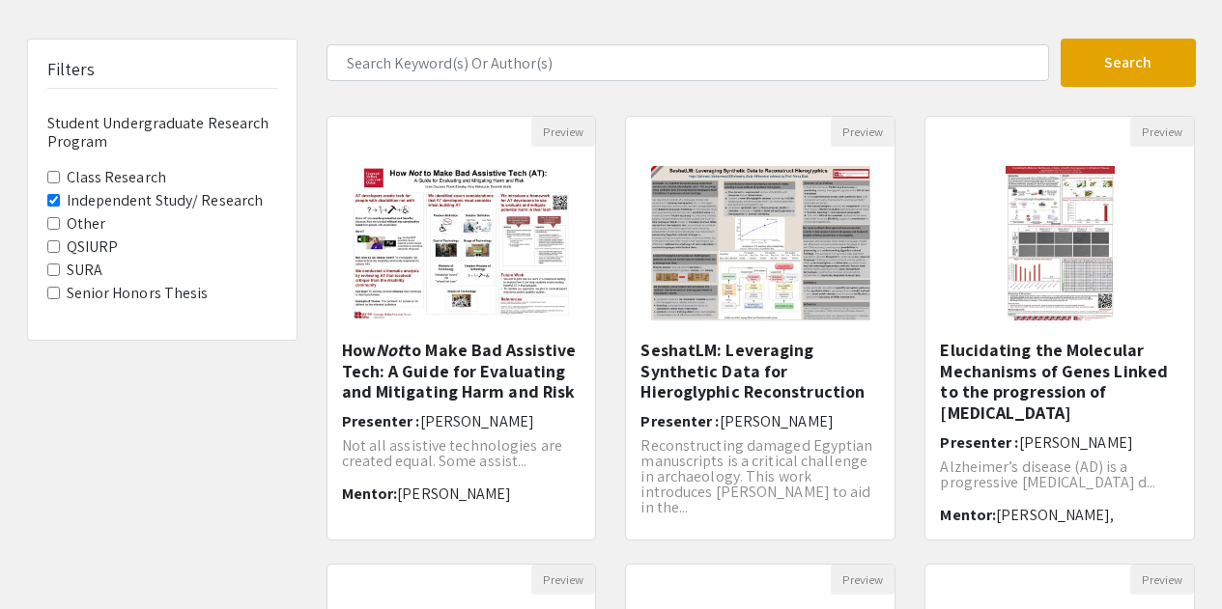
scroll to position [193, 0]
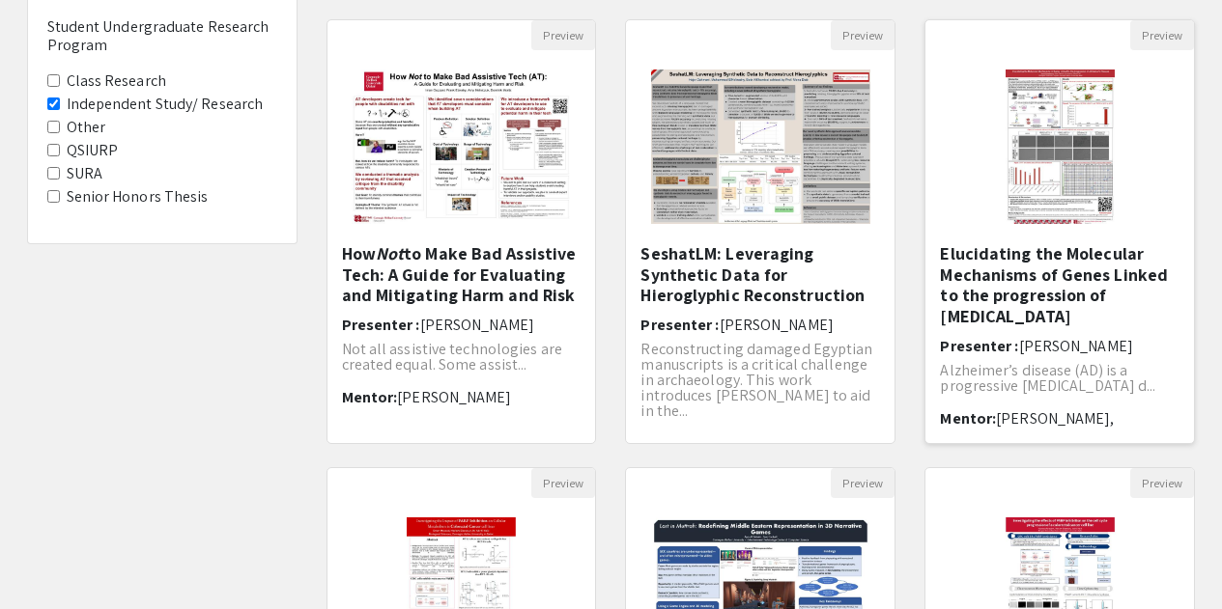
click at [1050, 290] on h5 "Elucidating the Molecular Mechanisms of Genes Linked to the progression of [MED…" at bounding box center [1060, 284] width 240 height 83
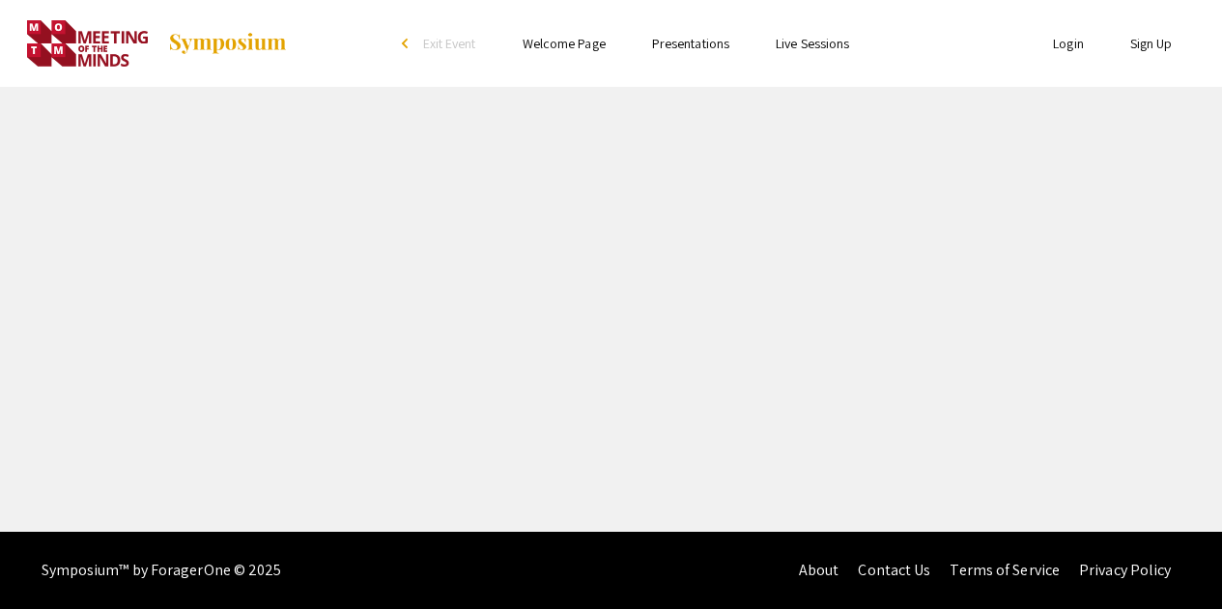
select select "custom"
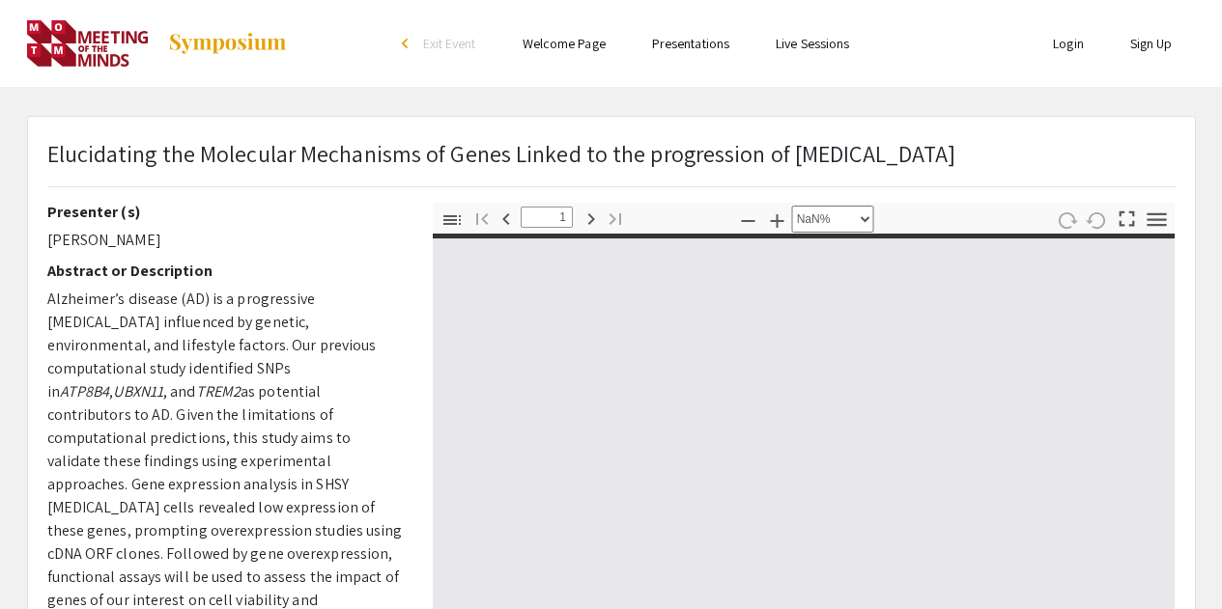
type input "0"
select select "auto"
type input "1"
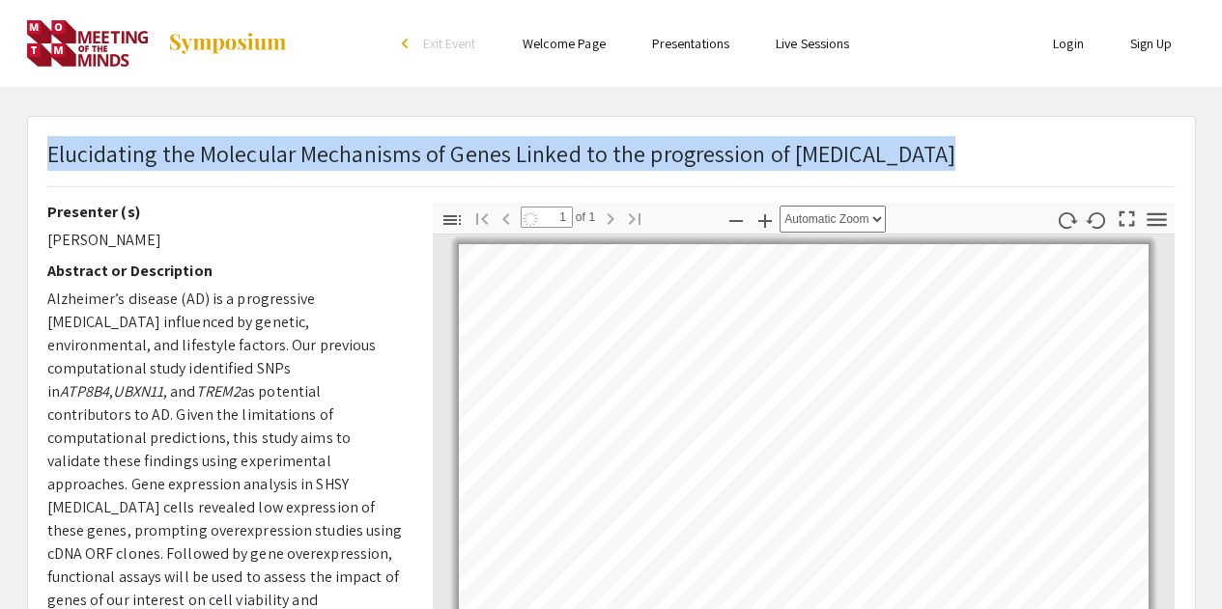
select select "auto"
drag, startPoint x: 49, startPoint y: 156, endPoint x: 1092, endPoint y: 195, distance: 1043.9
click at [1171, 204] on div "Elucidating the Molecular Mechanisms of Genes Linked to the progression of [MED…" at bounding box center [611, 604] width 1167 height 975
drag, startPoint x: 158, startPoint y: 142, endPoint x: 131, endPoint y: 157, distance: 31.1
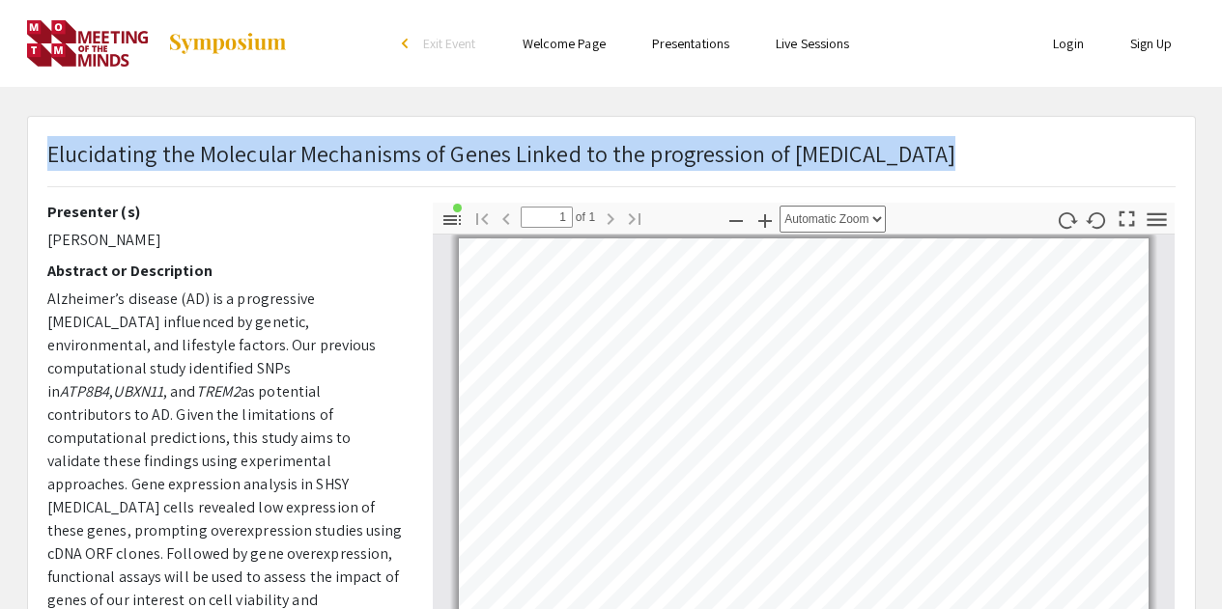
click at [158, 142] on p "Elucidating the Molecular Mechanisms of Genes Linked to the progression of [MED…" at bounding box center [501, 153] width 909 height 35
drag, startPoint x: 49, startPoint y: 160, endPoint x: 977, endPoint y: 160, distance: 927.3
click at [977, 160] on div "Elucidating the Molecular Mechanisms of Genes Linked to the progression of [MED…" at bounding box center [611, 169] width 1157 height 67
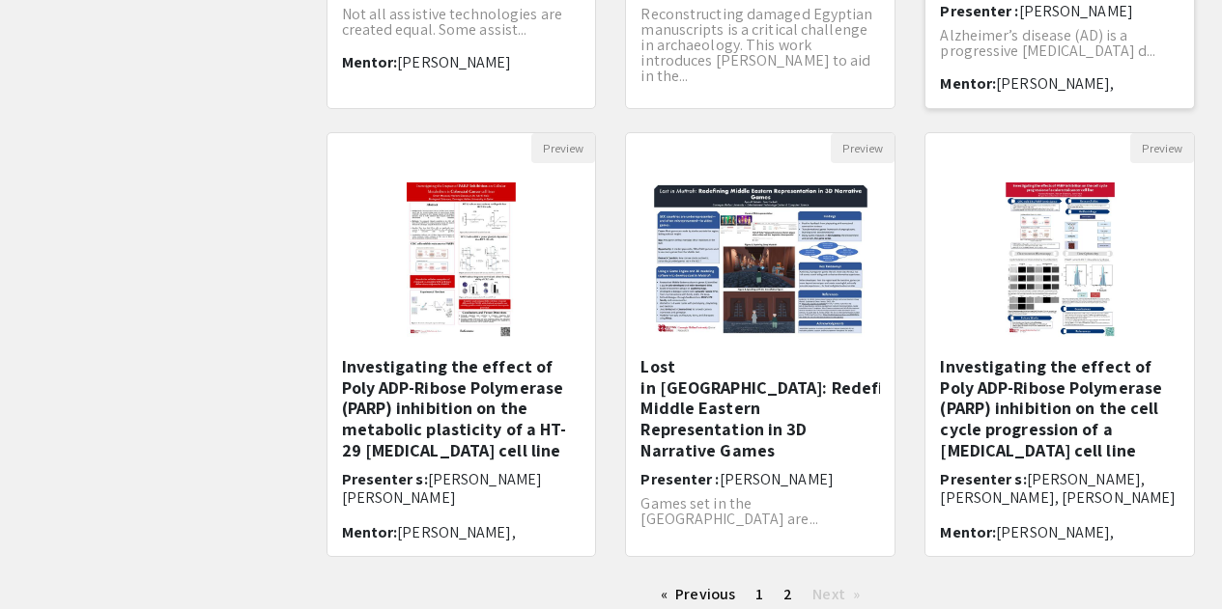
scroll to position [580, 0]
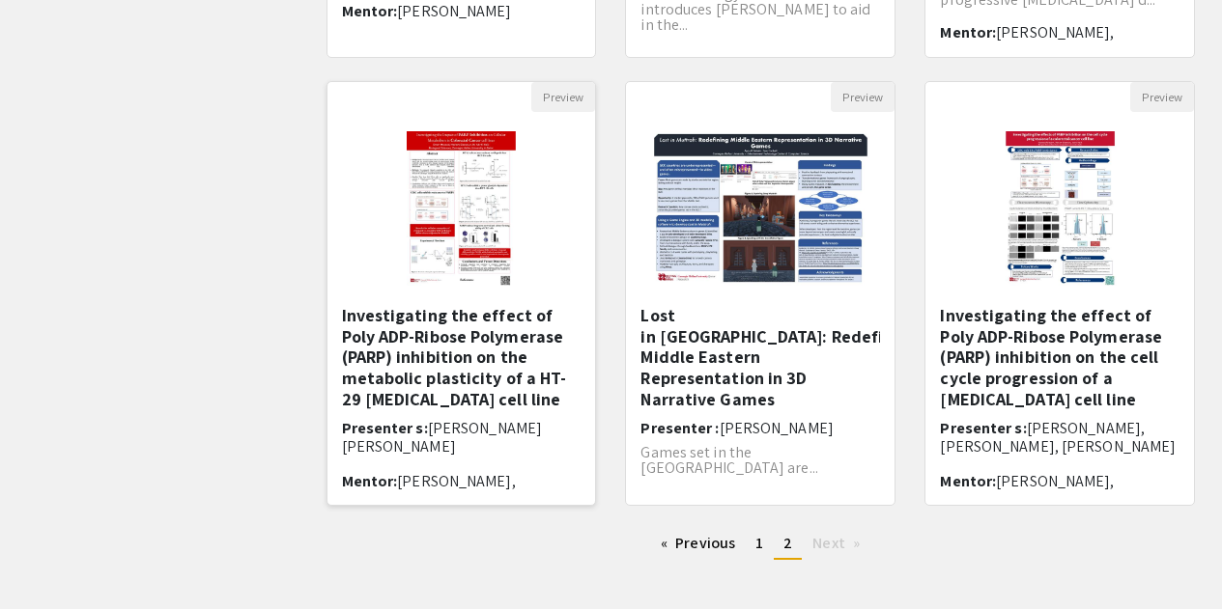
click at [485, 374] on h5 "Investigating the effect of Poly ADP-Ribose Polymerase (PARP) inhibition on the…" at bounding box center [462, 357] width 240 height 104
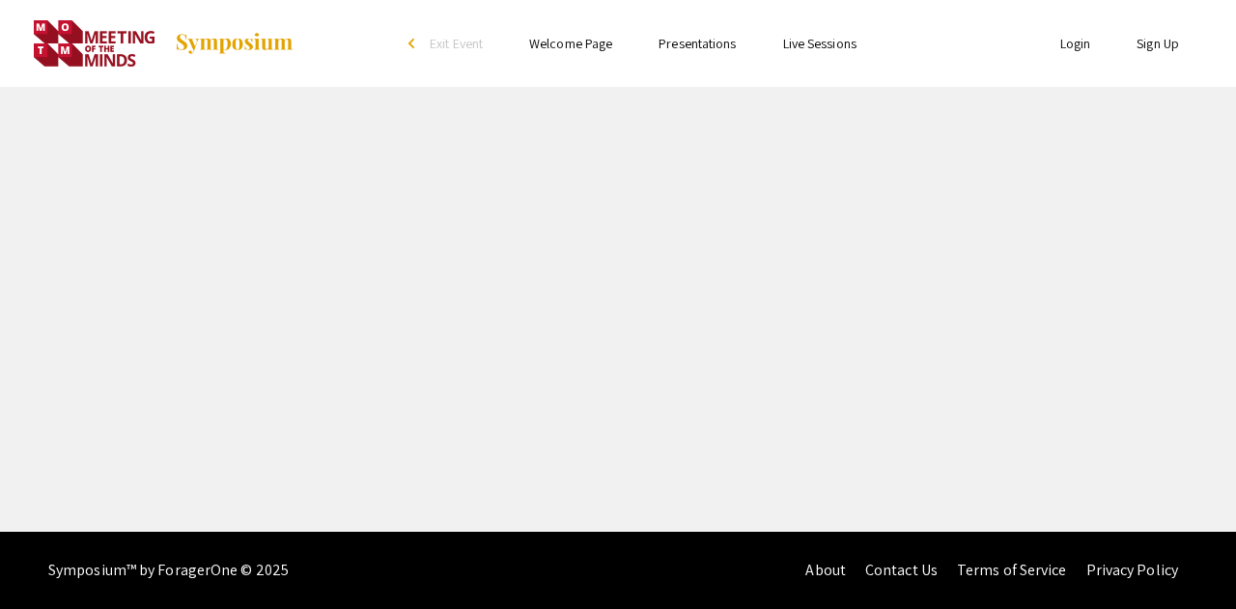
select select "custom"
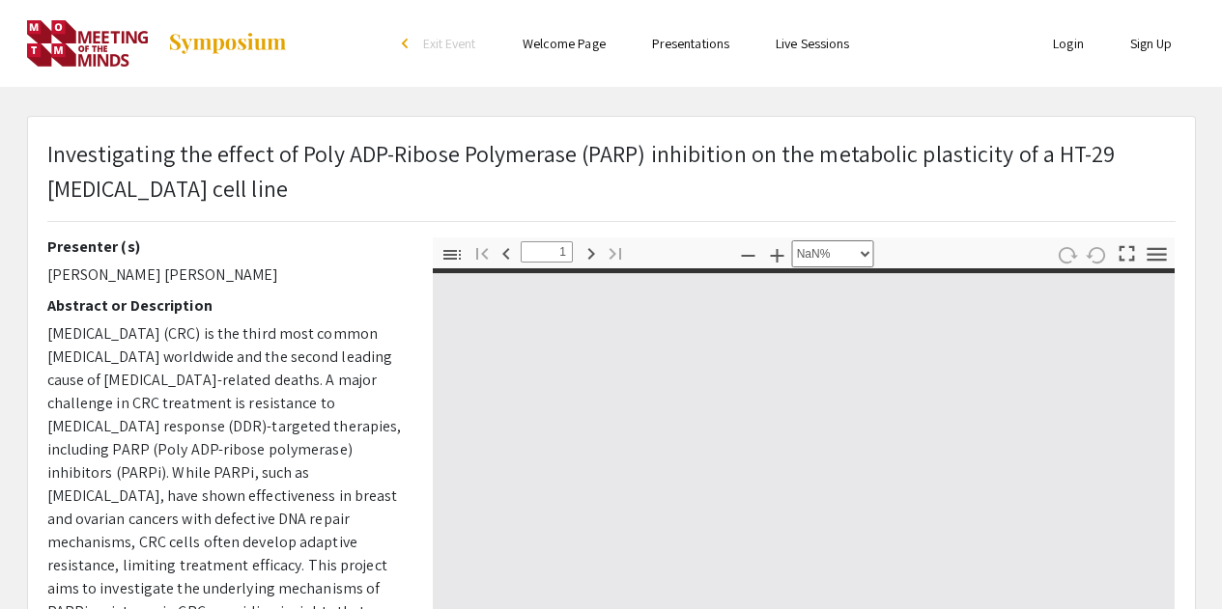
type input "0"
select select "auto"
type input "1"
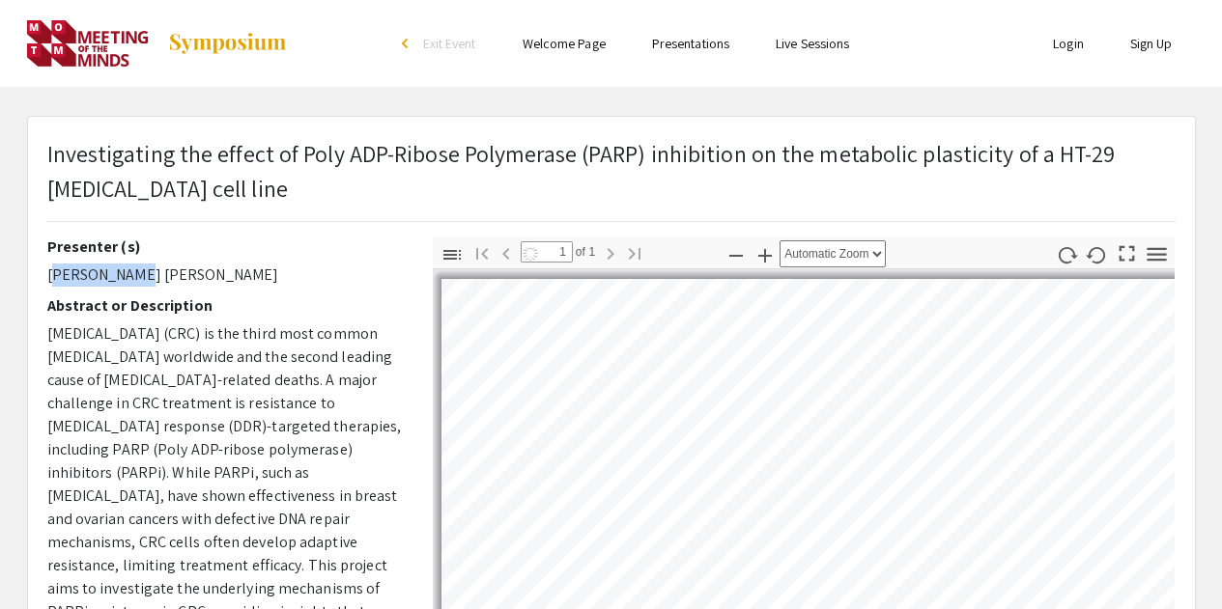
select select "auto"
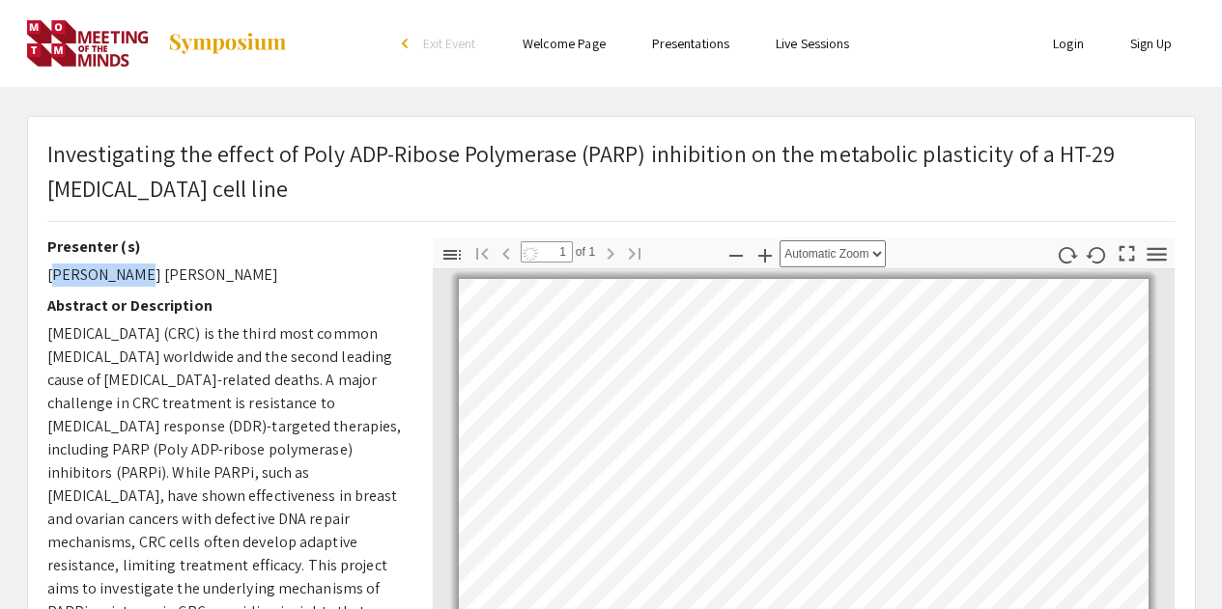
scroll to position [7, 0]
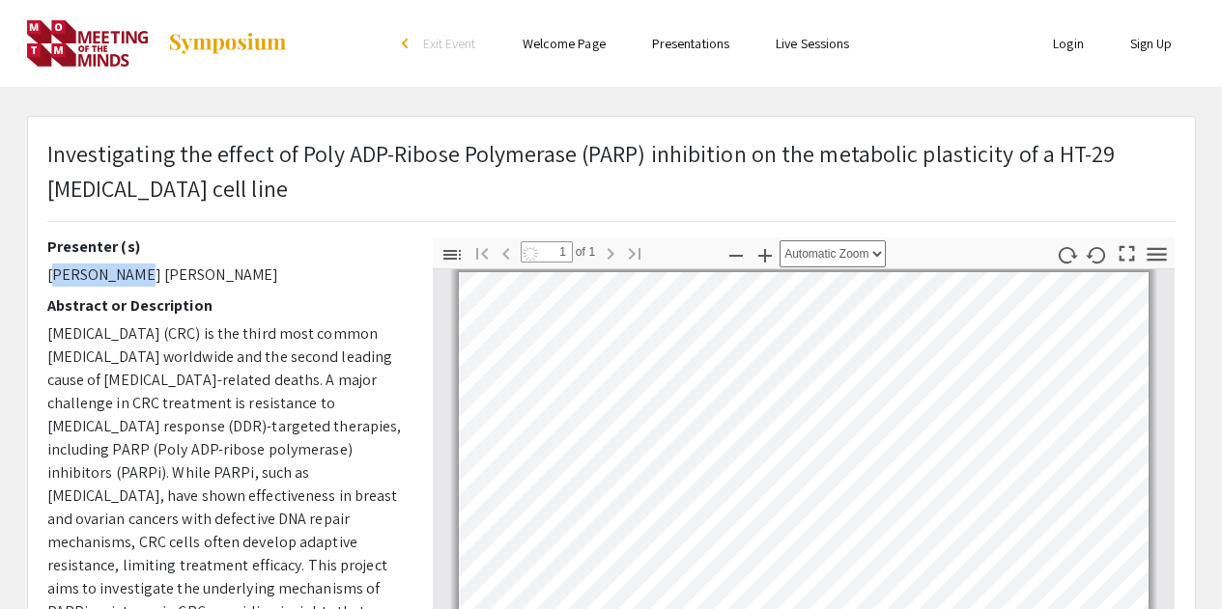
drag, startPoint x: 43, startPoint y: 275, endPoint x: 139, endPoint y: 284, distance: 96.0
click at [139, 284] on div "Presenter (s) [PERSON_NAME] [PERSON_NAME] Abstract or Description [MEDICAL_DATA…" at bounding box center [225, 576] width 385 height 676
drag, startPoint x: 49, startPoint y: 156, endPoint x: 318, endPoint y: 184, distance: 270.0
click at [318, 184] on p "Investigating the effect of Poly ADP-Ribose Polymerase (PARP) inhibition on the…" at bounding box center [611, 171] width 1128 height 70
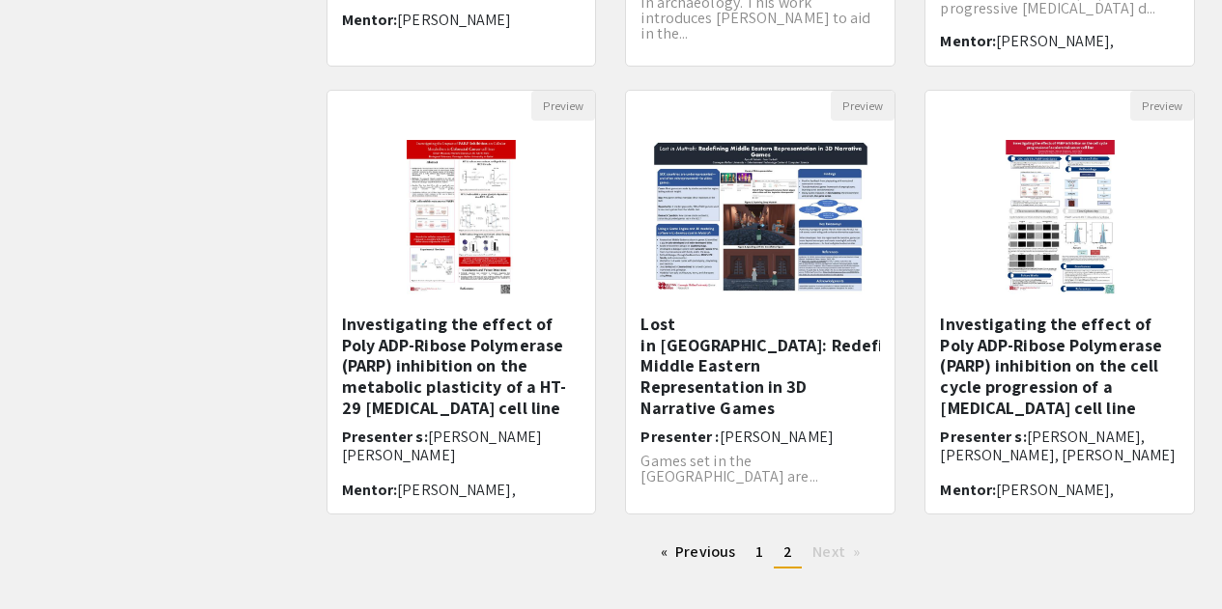
scroll to position [580, 0]
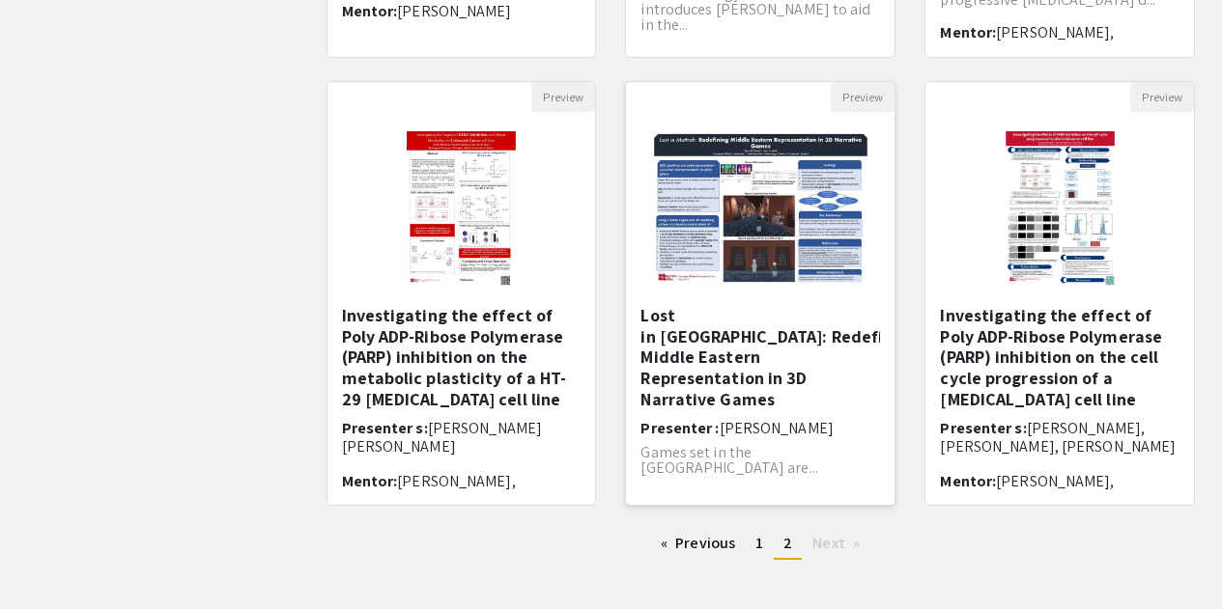
click at [682, 359] on h5 "Lost in [GEOGRAPHIC_DATA]: Redefining Middle Eastern Representation in 3D Narra…" at bounding box center [760, 357] width 240 height 104
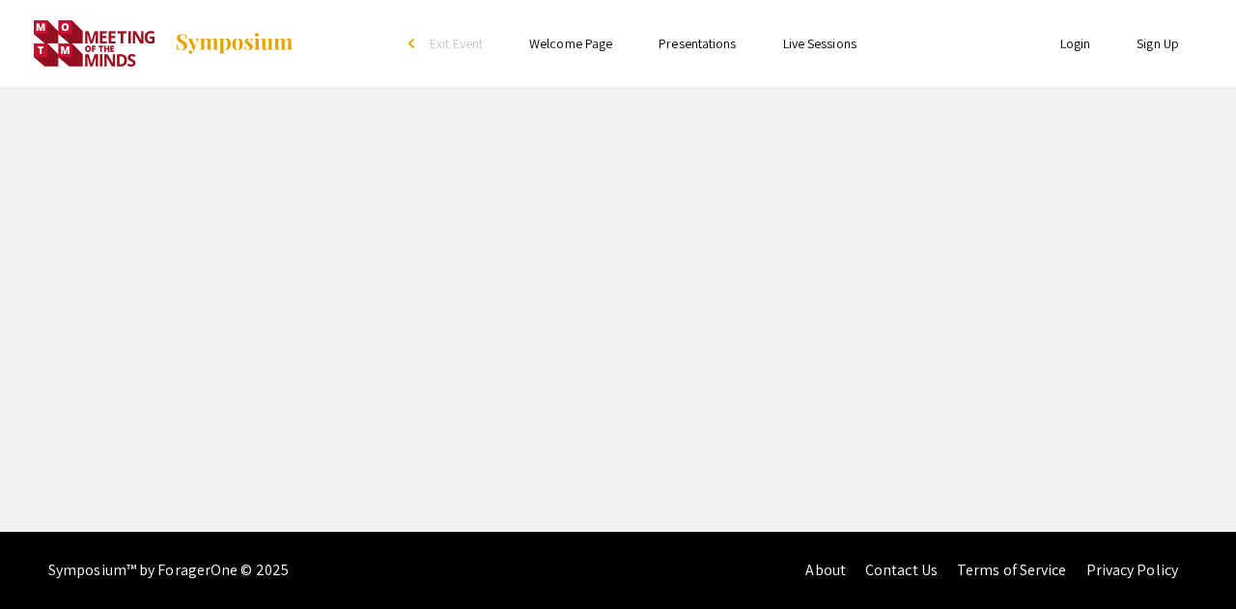
select select "custom"
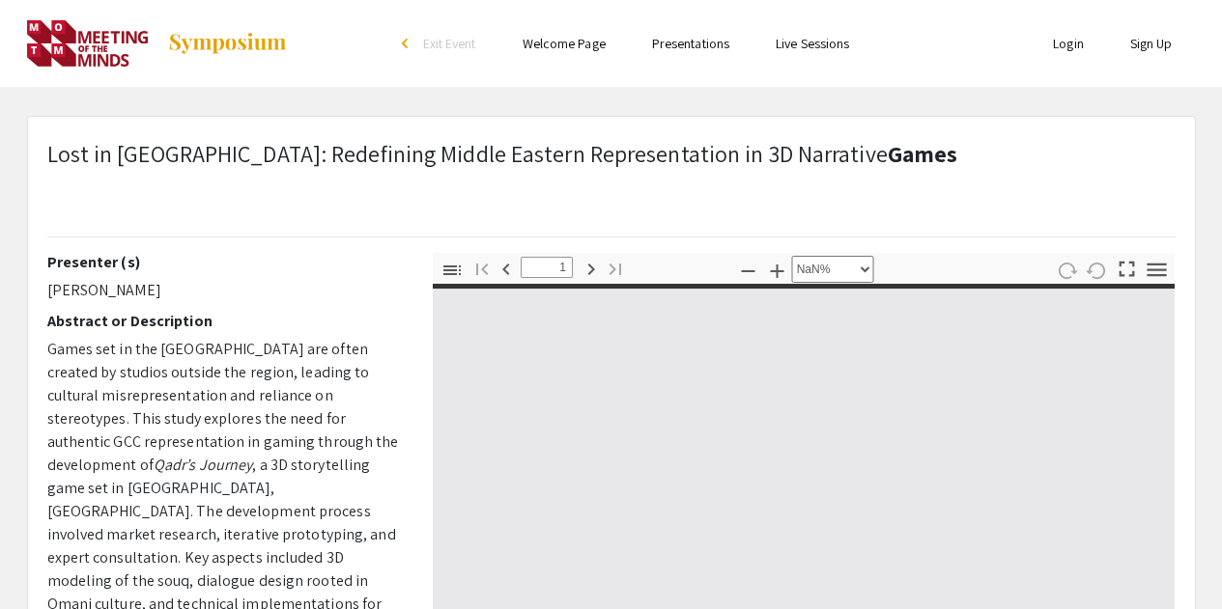
type input "0"
select select "custom"
drag, startPoint x: 48, startPoint y: 289, endPoint x: 148, endPoint y: 277, distance: 100.2
click at [148, 277] on div "Presenter (s) [PERSON_NAME] Abstract or Description Games set in [GEOGRAPHIC_DA…" at bounding box center [225, 591] width 356 height 676
type input "1"
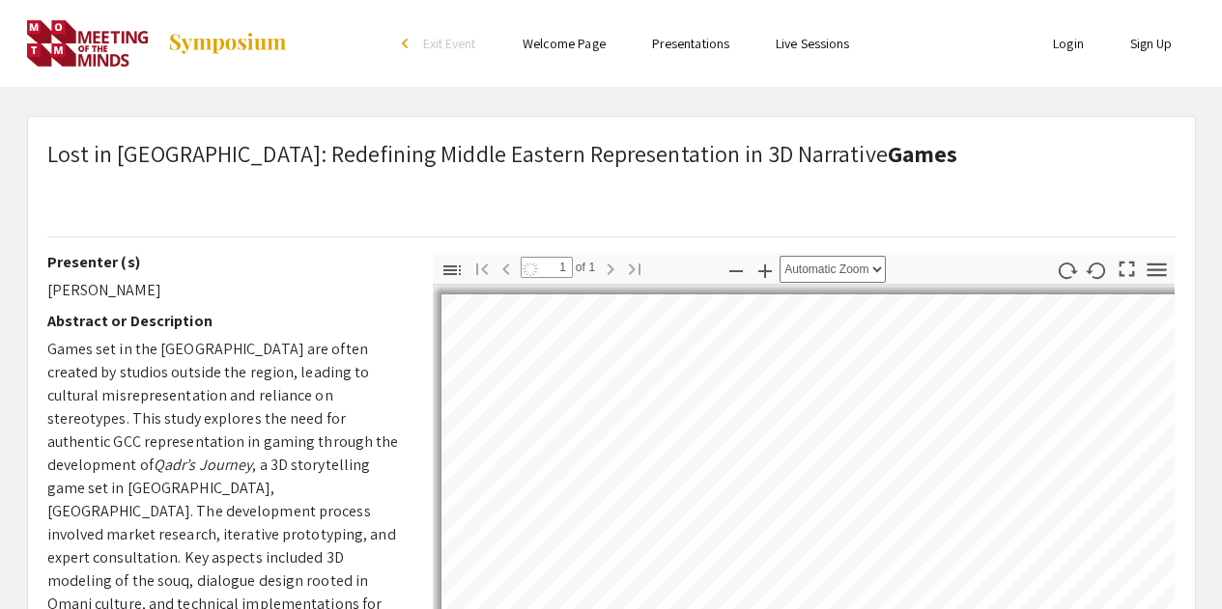
select select "auto"
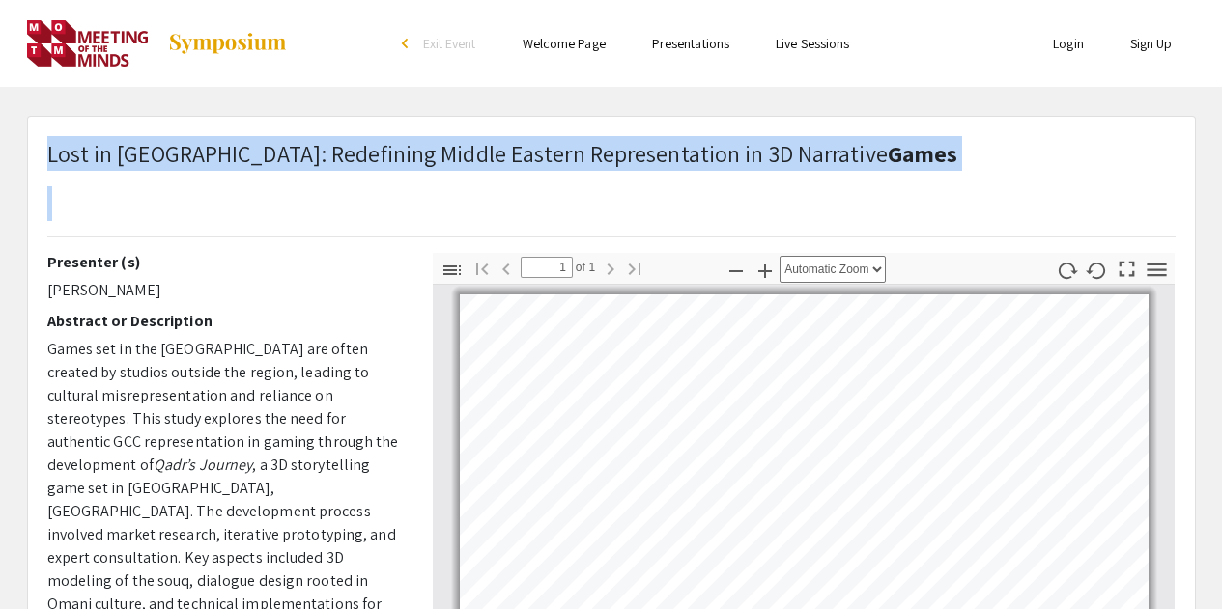
drag, startPoint x: 48, startPoint y: 155, endPoint x: 734, endPoint y: 127, distance: 686.4
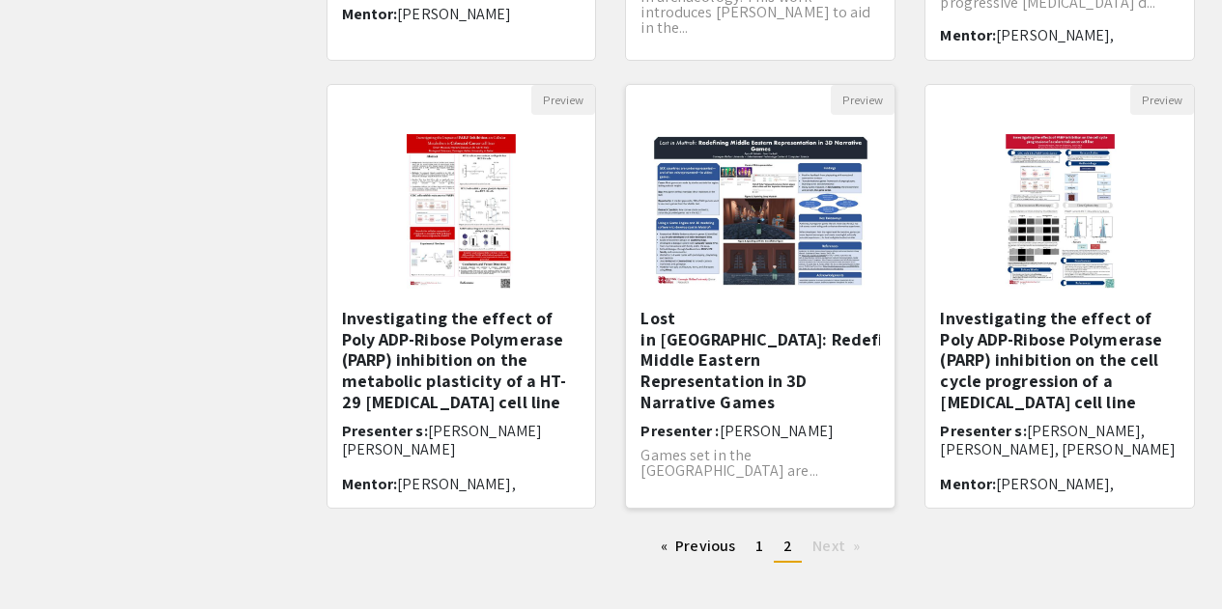
scroll to position [575, 0]
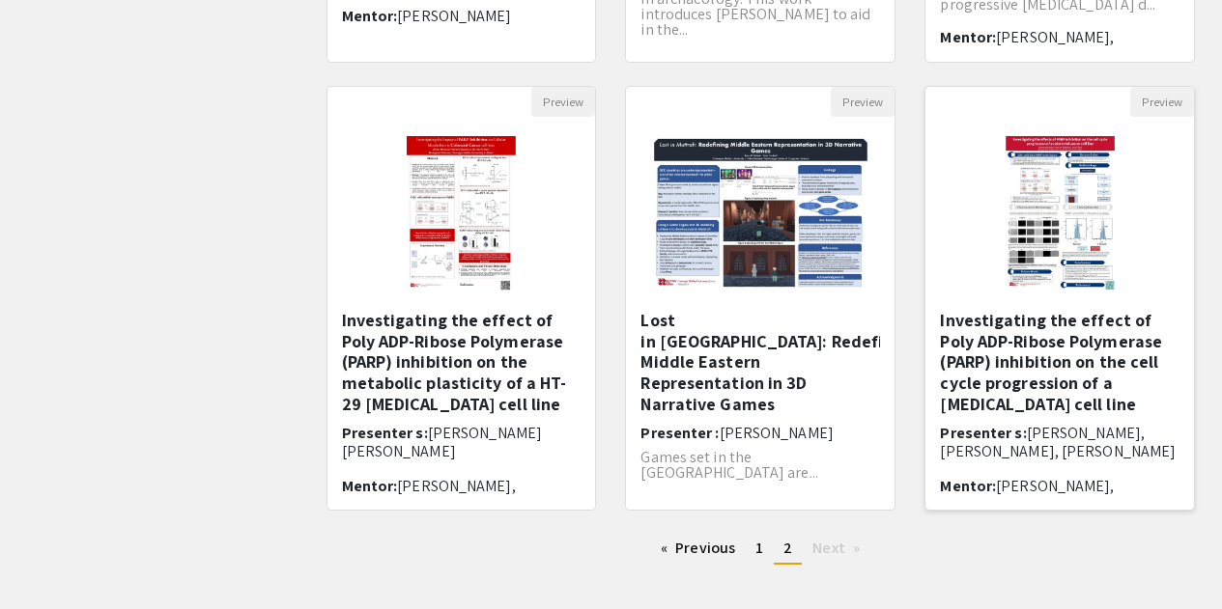
click at [1021, 427] on h6 "Presenter s: [PERSON_NAME], [PERSON_NAME], [PERSON_NAME]" at bounding box center [1060, 442] width 240 height 37
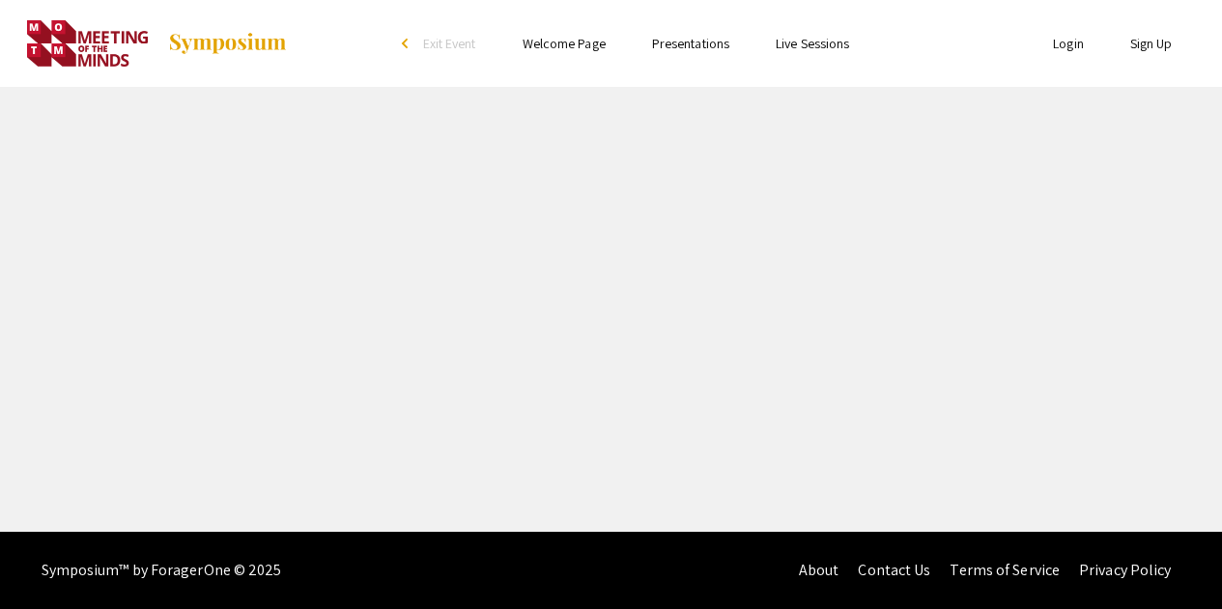
select select "custom"
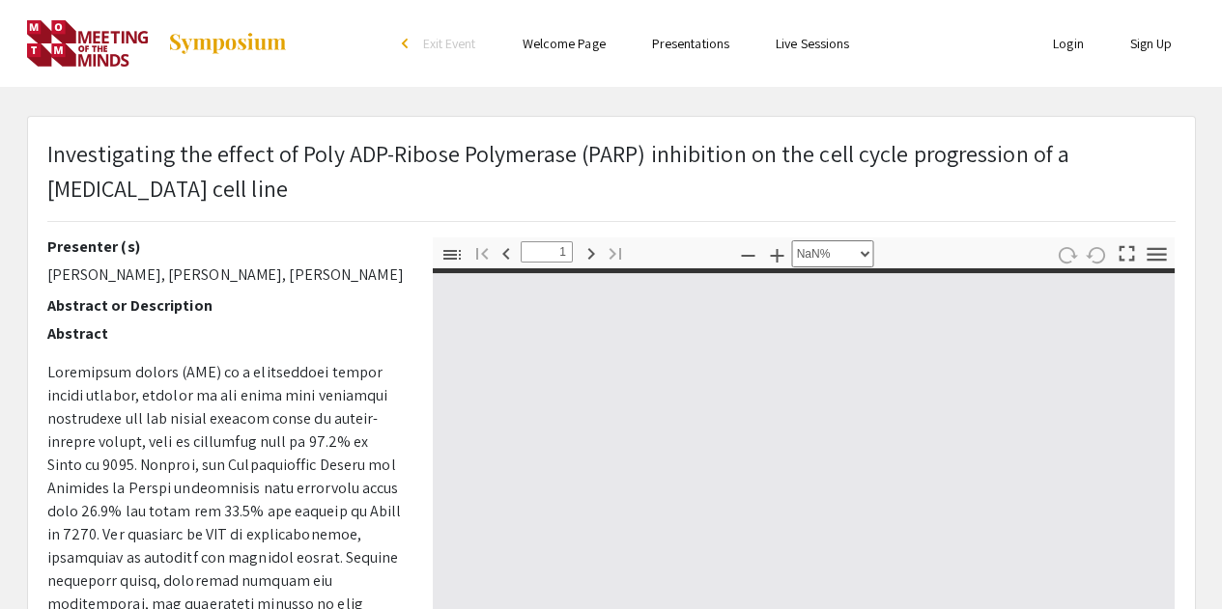
type input "0"
select select "custom"
type input "1"
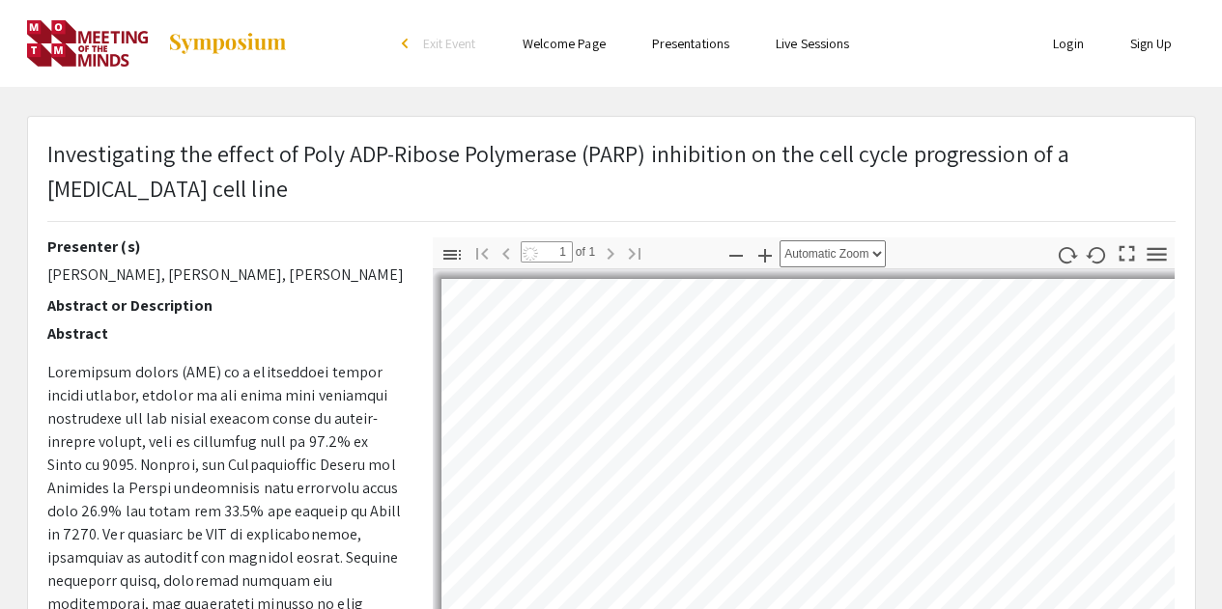
select select "auto"
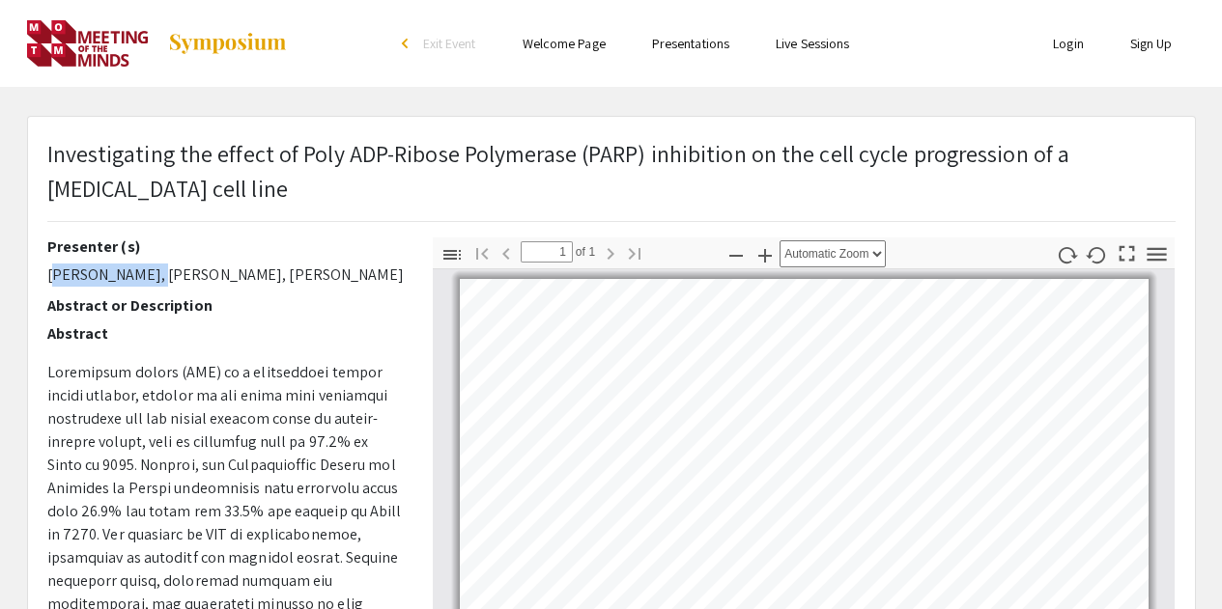
drag, startPoint x: 160, startPoint y: 277, endPoint x: 39, endPoint y: 261, distance: 122.8
click at [39, 261] on div "Presenter (s) [PERSON_NAME], [PERSON_NAME], [PERSON_NAME] Abstract or Descripti…" at bounding box center [225, 576] width 385 height 676
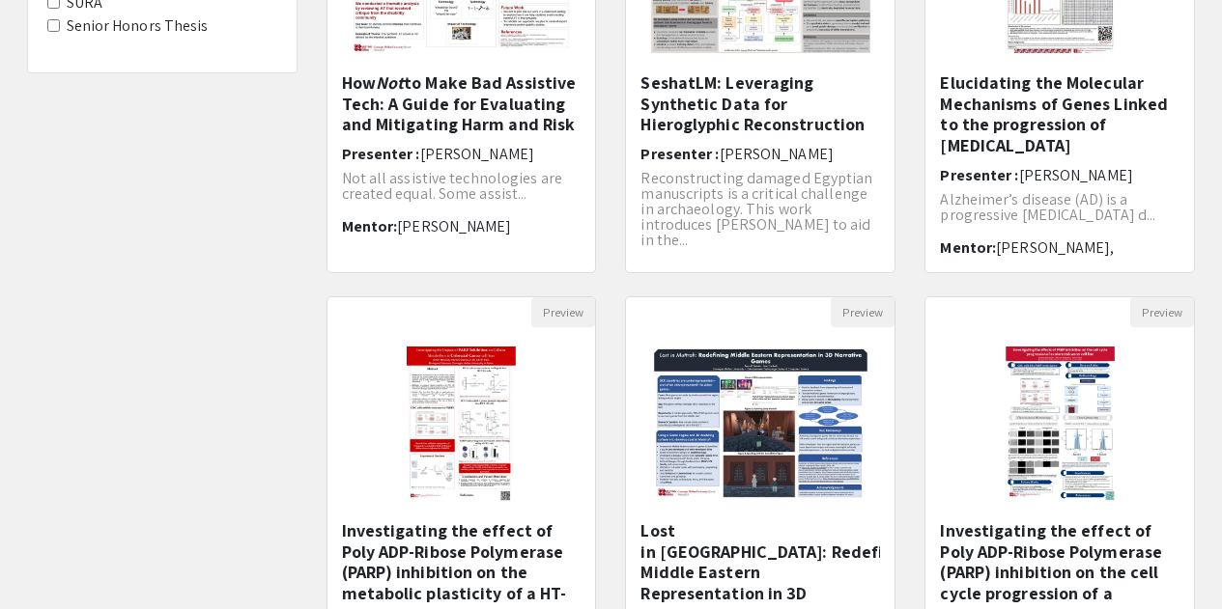
scroll to position [188, 0]
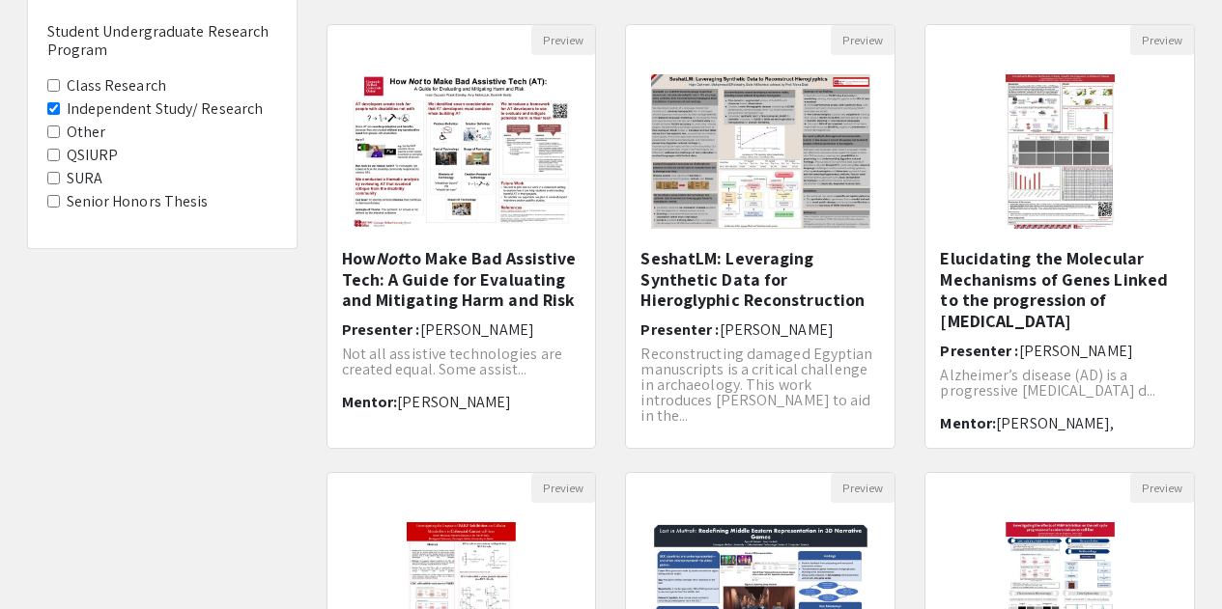
click at [74, 137] on label "Other" at bounding box center [87, 132] width 40 height 23
click at [60, 137] on Program-Other "Other" at bounding box center [53, 132] width 13 height 13
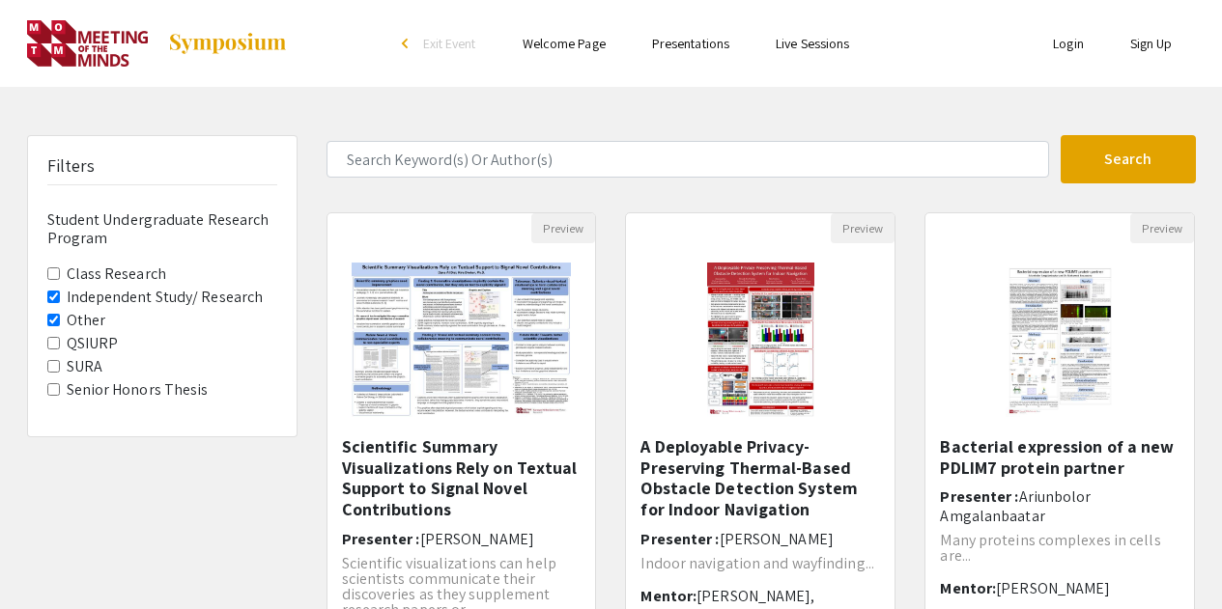
click at [56, 299] on Research "Independent Study/ Research" at bounding box center [53, 297] width 13 height 13
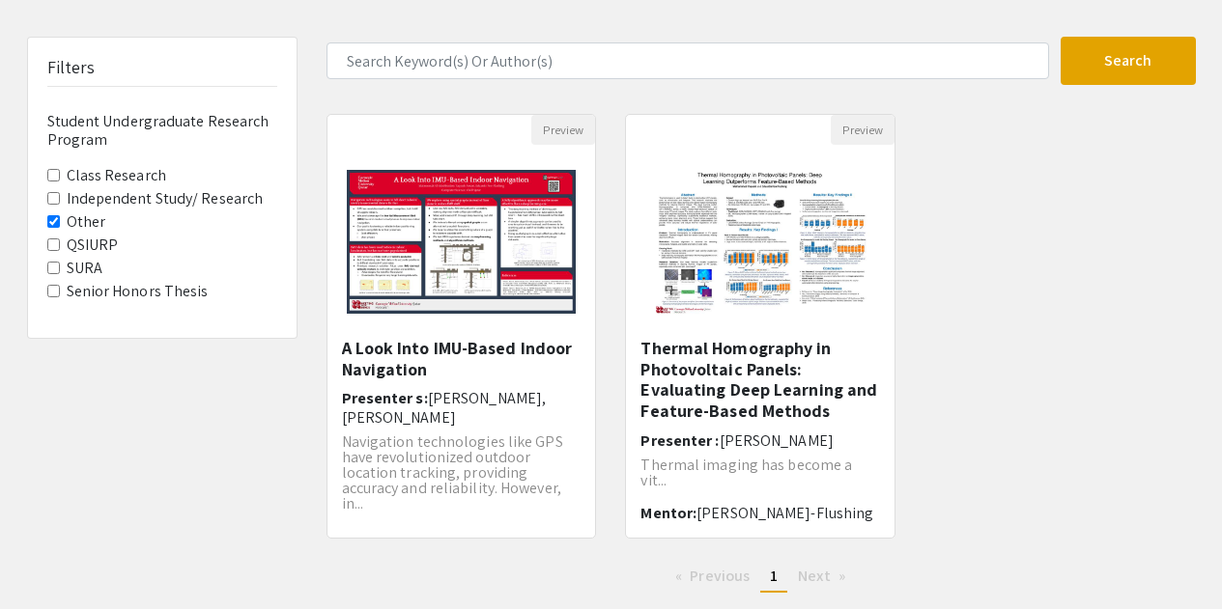
scroll to position [193, 0]
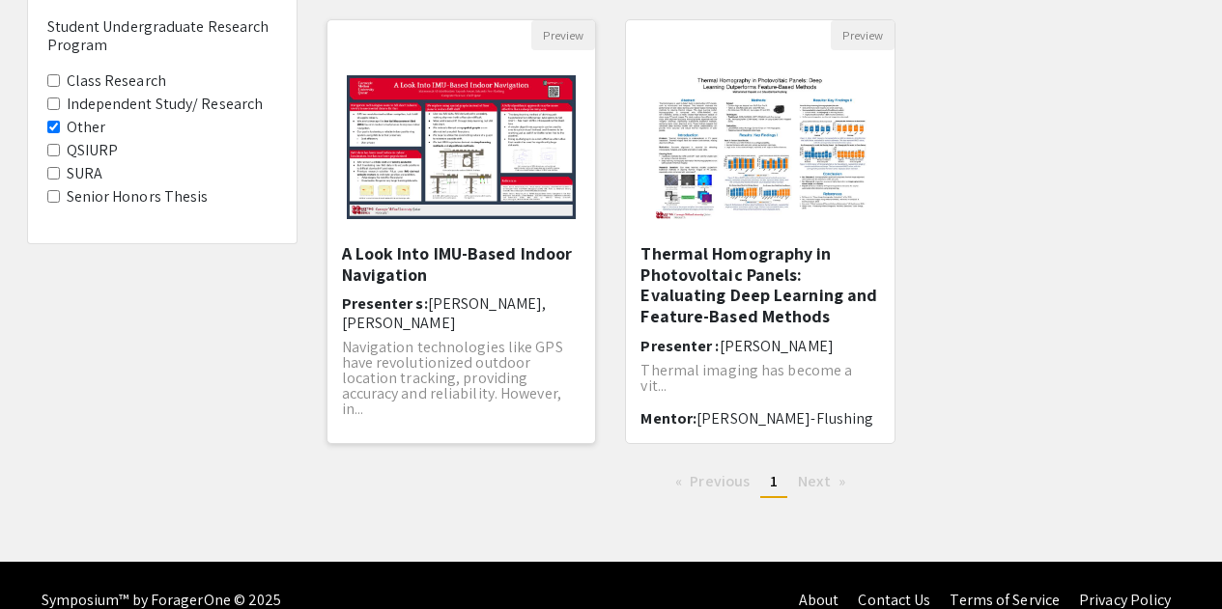
click at [436, 133] on img "Open Presentation <p>A Look Into IMU-Based Indoor Navigation</p>" at bounding box center [461, 147] width 269 height 183
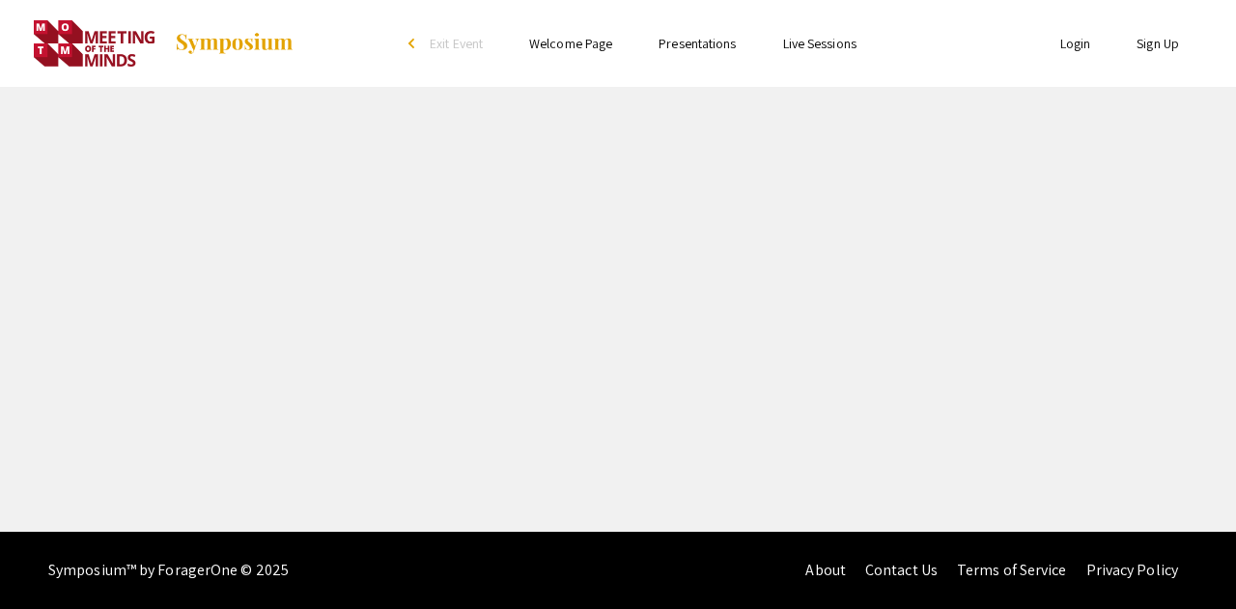
select select "custom"
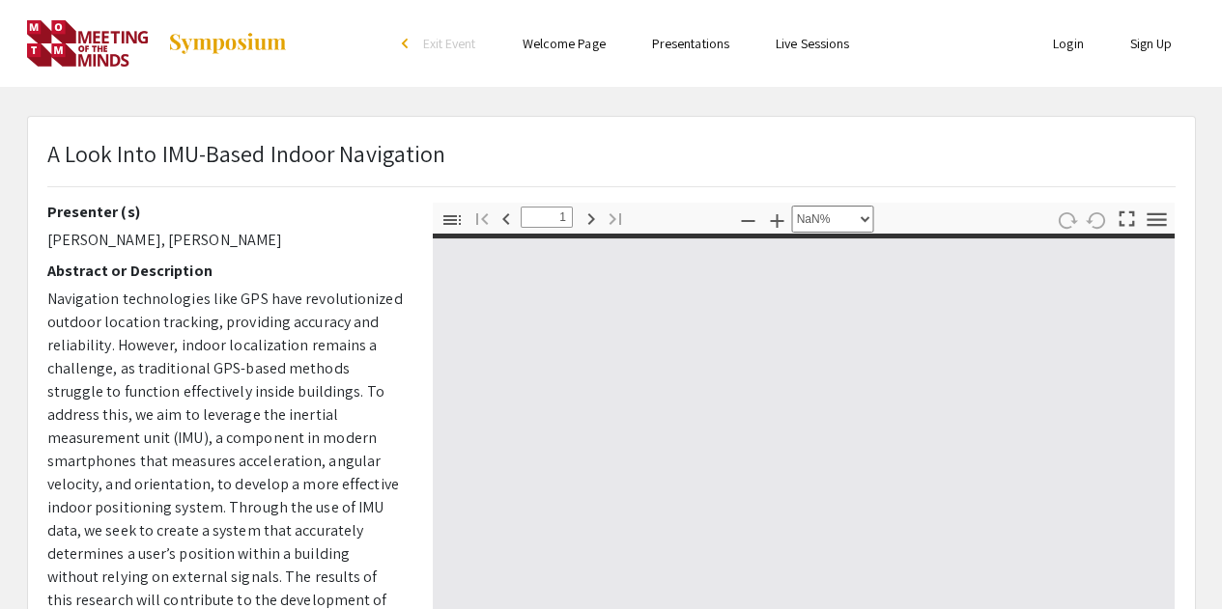
type input "0"
select select "custom"
type input "1"
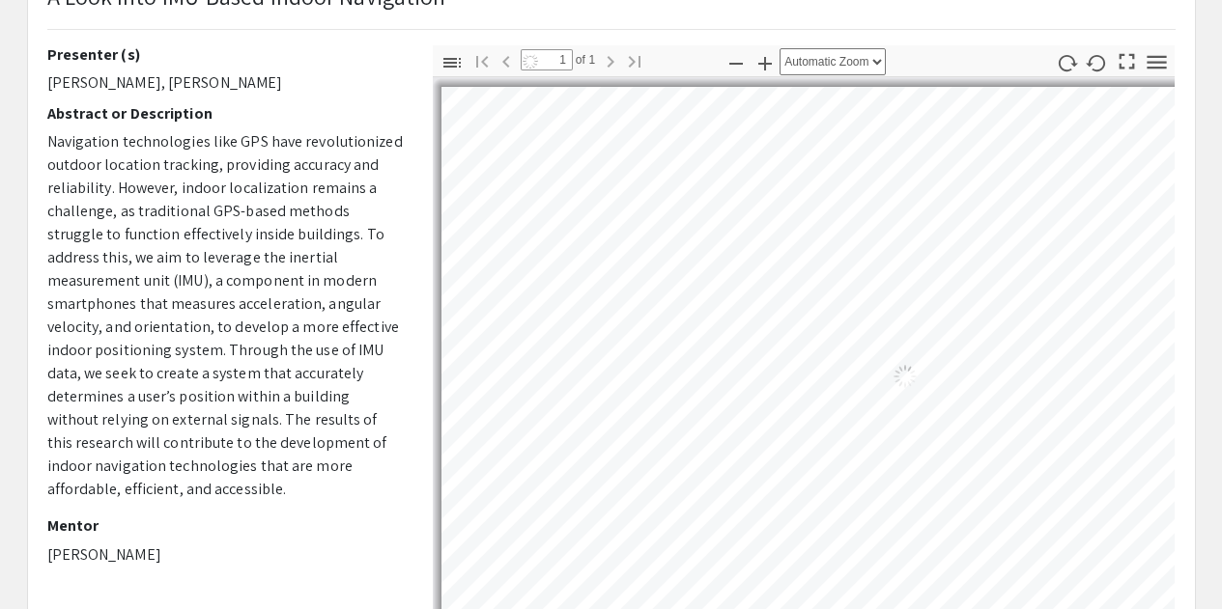
scroll to position [193, 0]
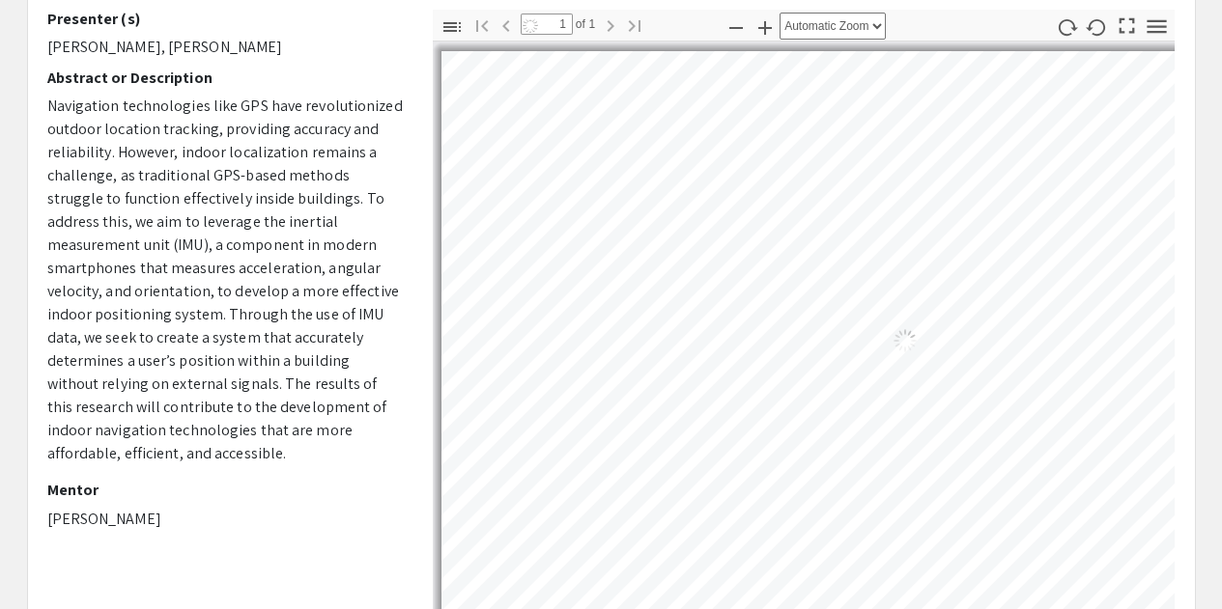
select select "auto"
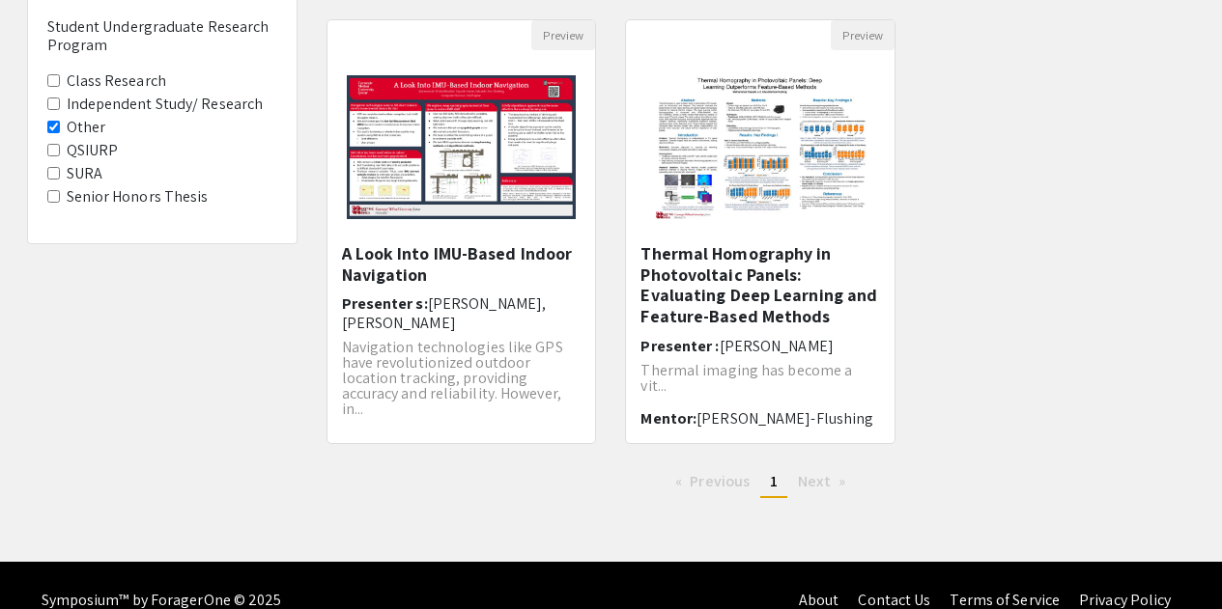
click at [51, 129] on Program-Other "Other" at bounding box center [53, 127] width 13 height 13
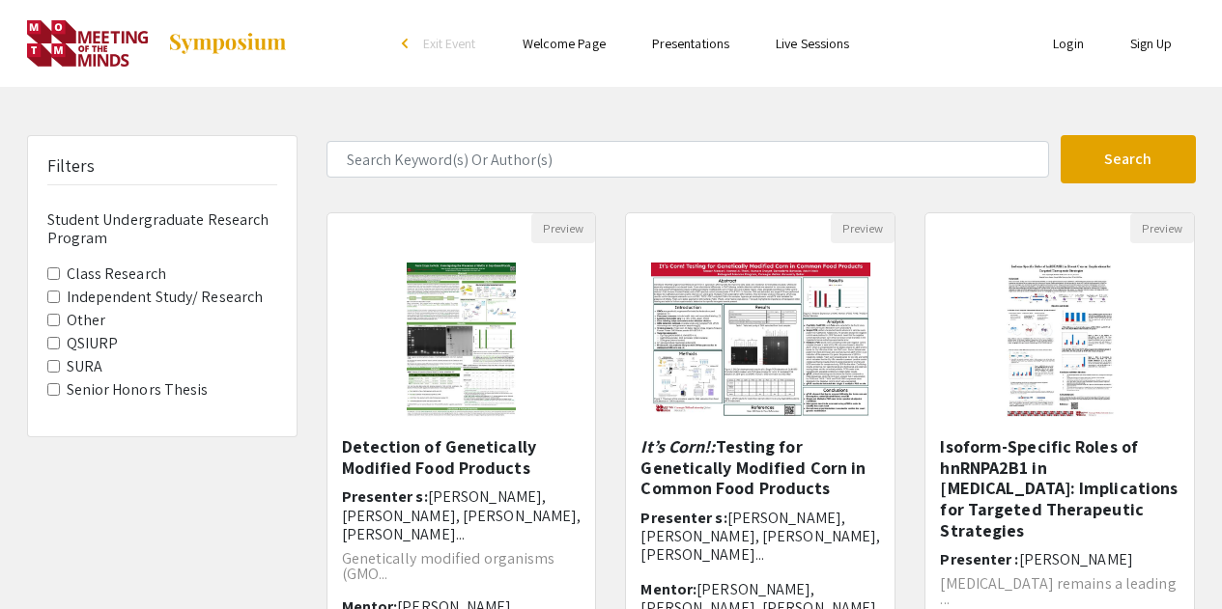
click at [50, 344] on Program-QSIURP "QSIURP" at bounding box center [53, 343] width 13 height 13
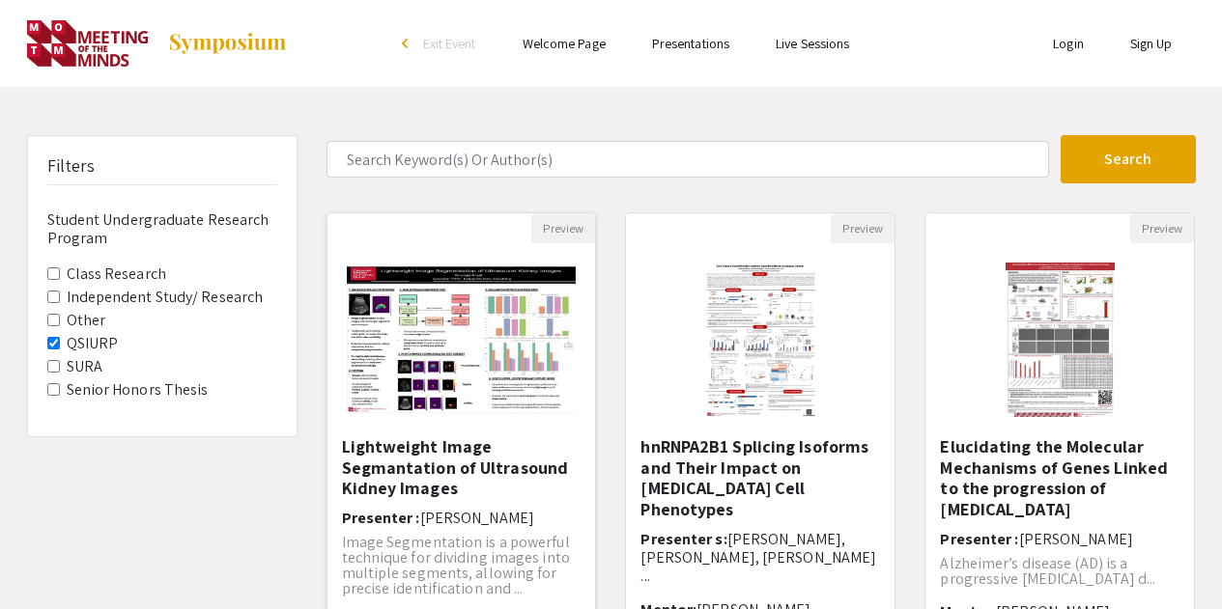
click at [346, 420] on img "Open Presentation <p>Lightweight Image Segmantation of Ultrasound Kidney Images…" at bounding box center [461, 339] width 269 height 185
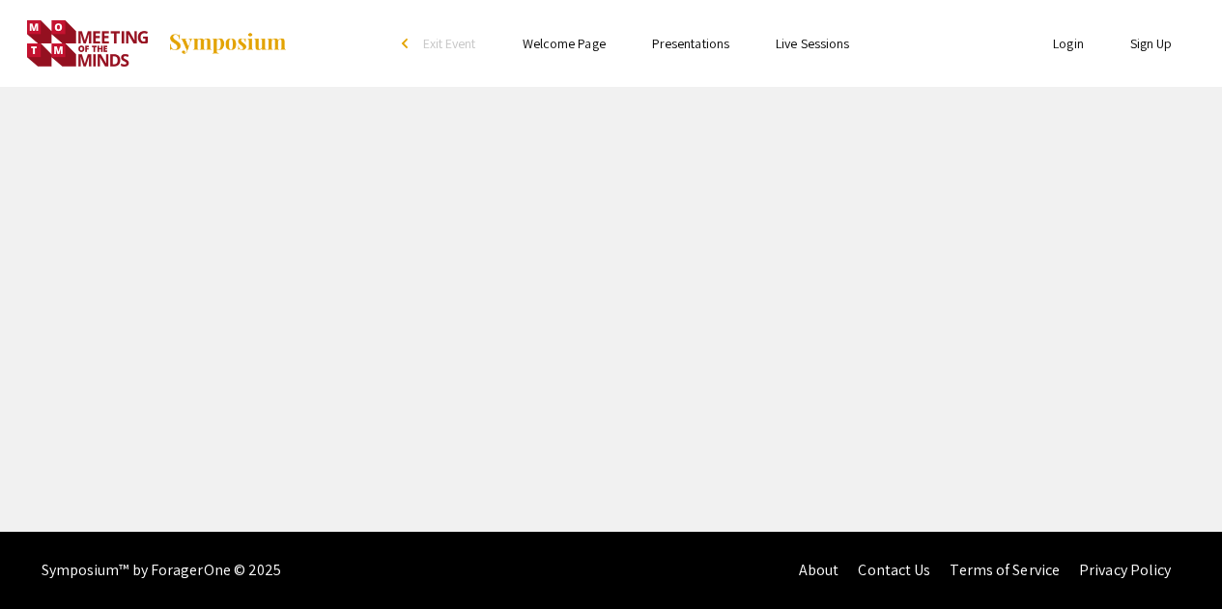
select select "custom"
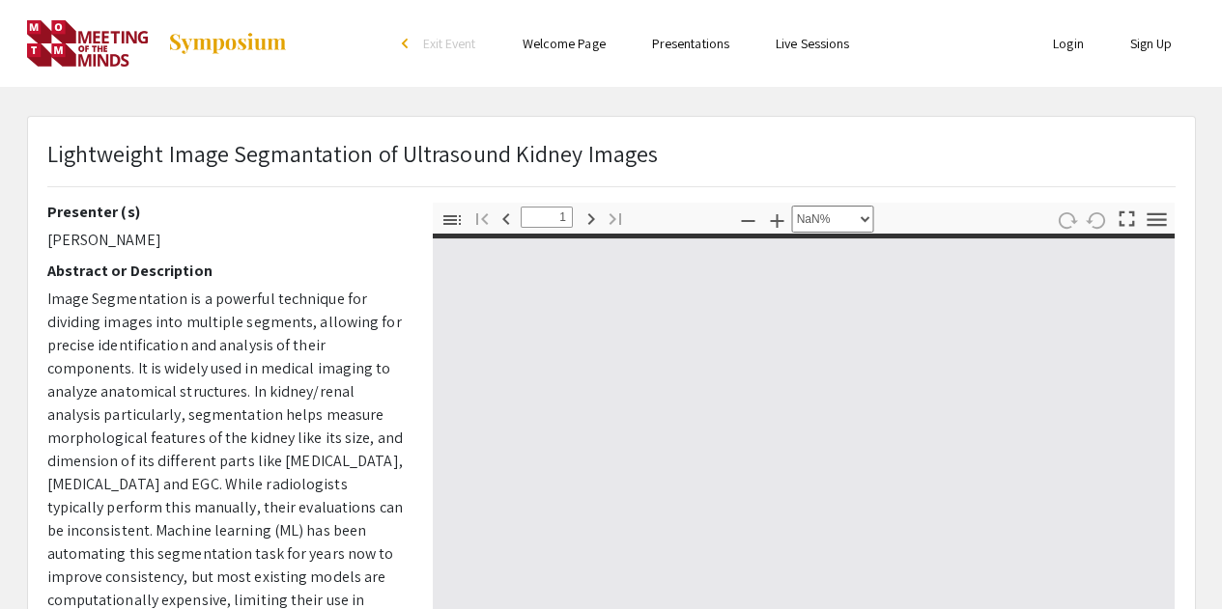
type input "0"
select select "custom"
drag, startPoint x: 49, startPoint y: 243, endPoint x: 129, endPoint y: 241, distance: 80.2
click at [129, 241] on p "[PERSON_NAME]" at bounding box center [225, 240] width 356 height 23
type input "1"
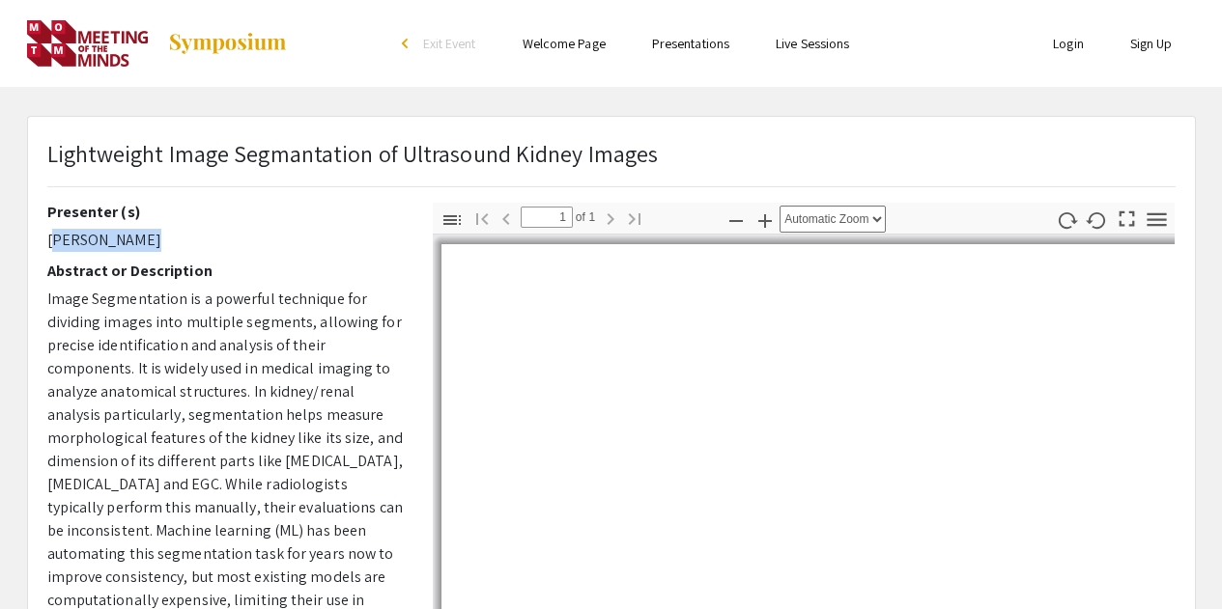
select select "auto"
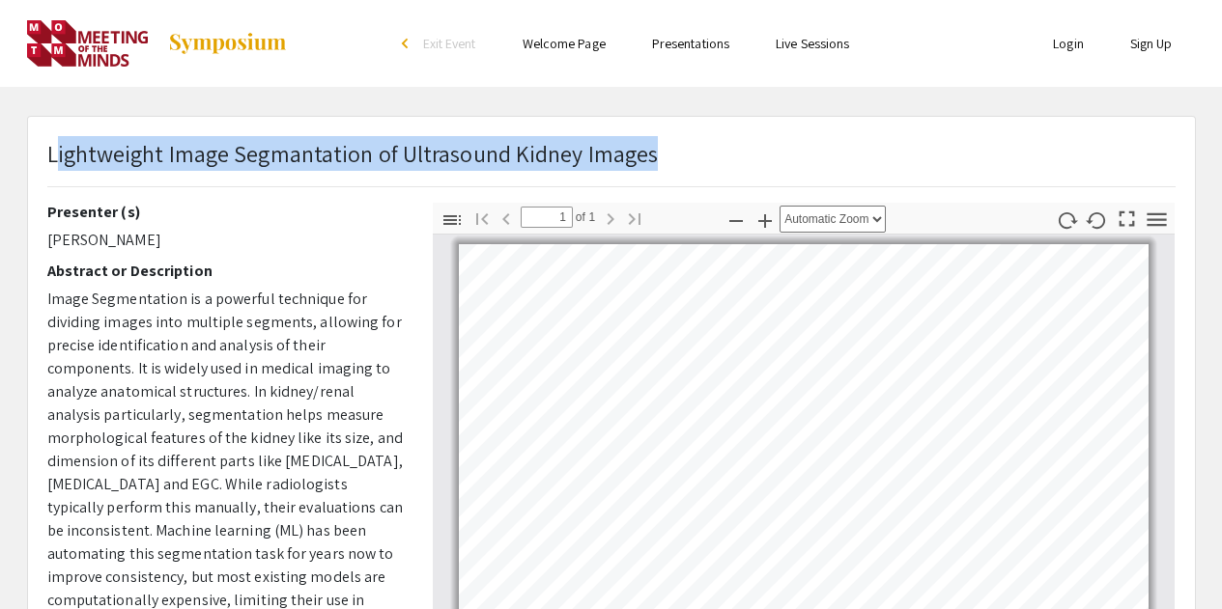
drag, startPoint x: 53, startPoint y: 154, endPoint x: 704, endPoint y: 163, distance: 651.1
click at [701, 163] on div "Lightweight Image Segmantation of Ultrasound Kidney Images" at bounding box center [611, 169] width 1157 height 67
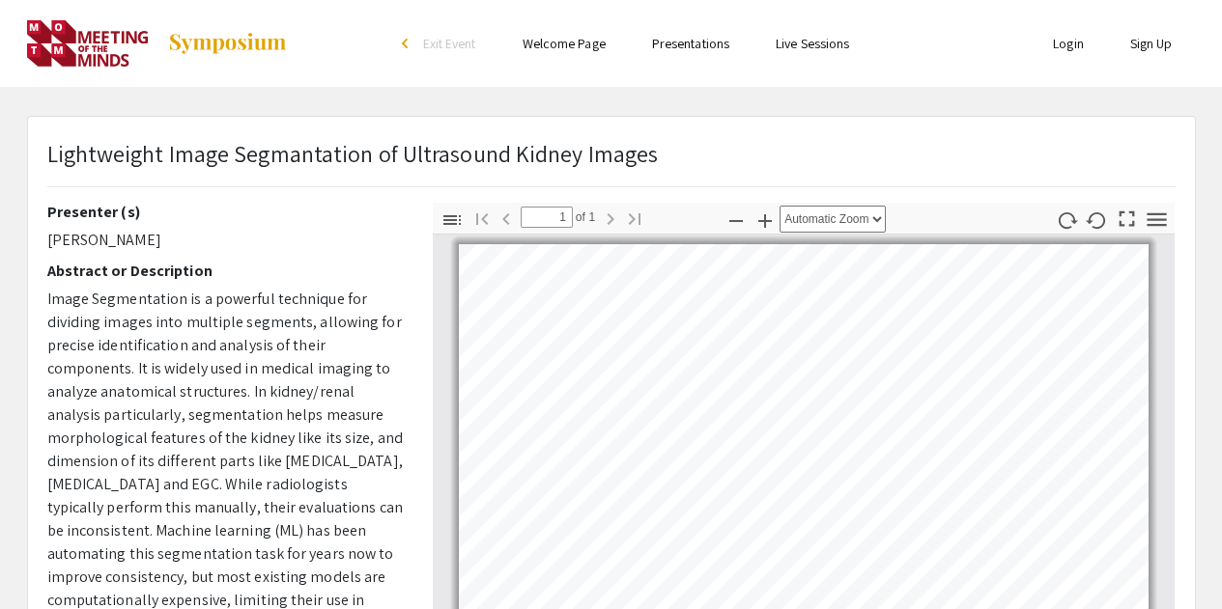
click at [722, 156] on div "Lightweight Image Segmantation of Ultrasound Kidney Images" at bounding box center [611, 169] width 1157 height 67
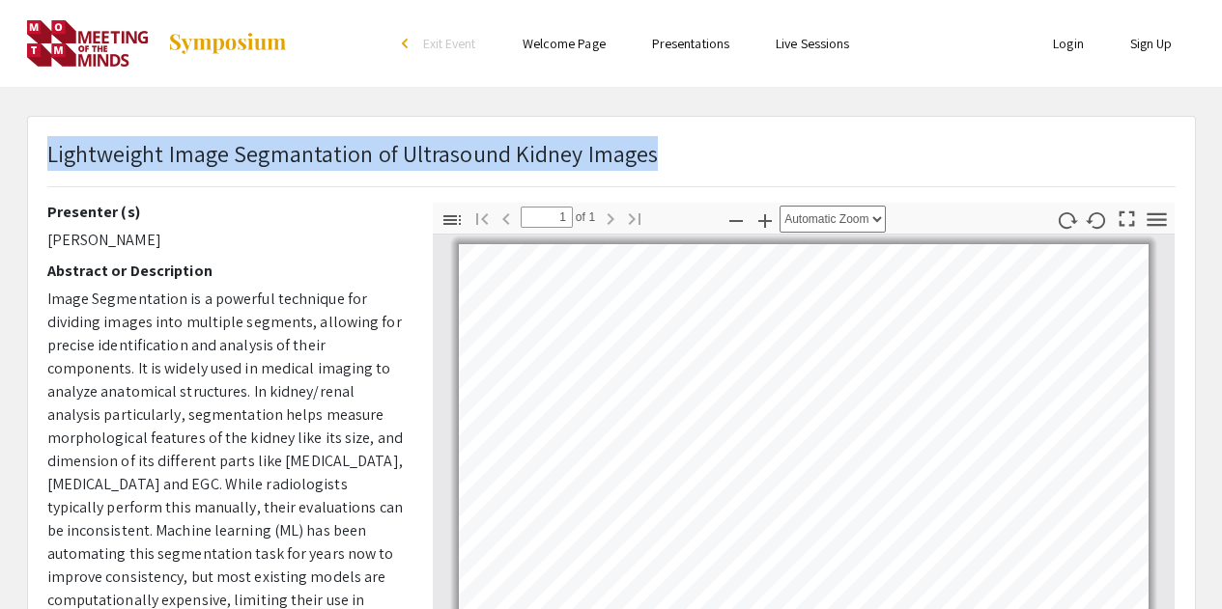
drag, startPoint x: 674, startPoint y: 157, endPoint x: 46, endPoint y: 157, distance: 627.8
click at [46, 157] on div "Lightweight Image Segmantation of Ultrasound Kidney Images" at bounding box center [611, 169] width 1157 height 67
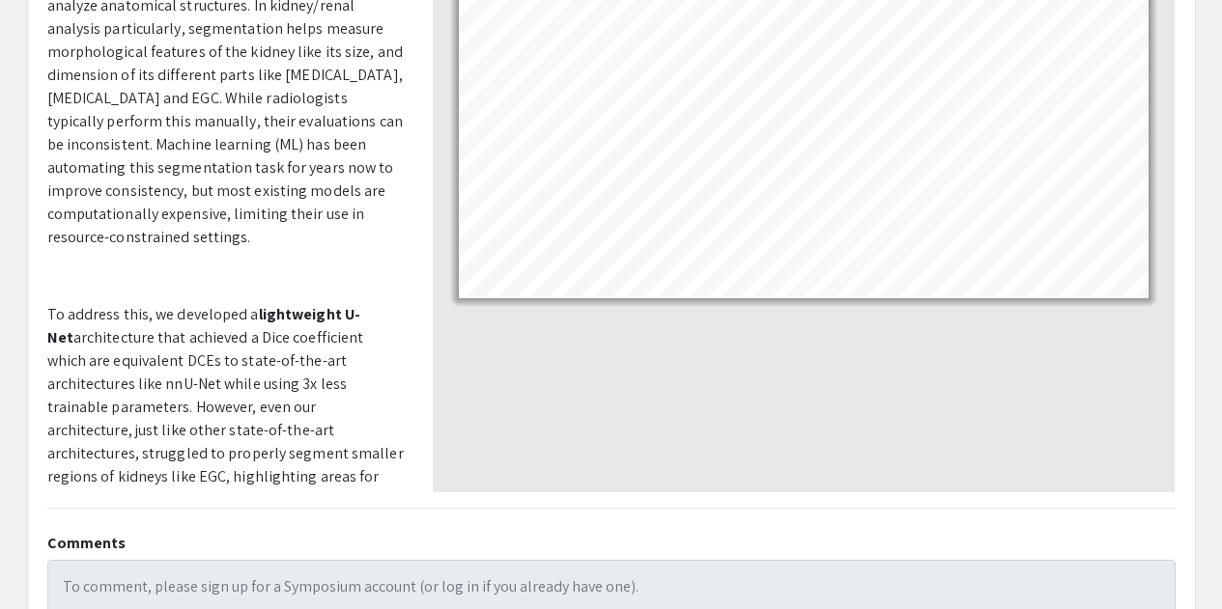
scroll to position [97, 0]
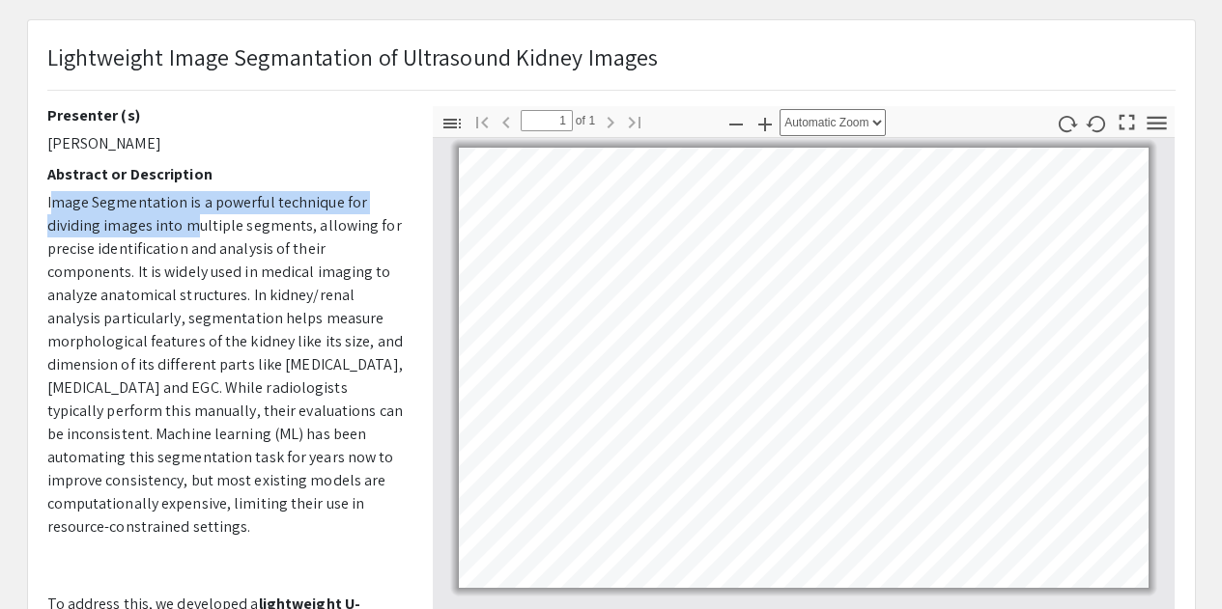
drag, startPoint x: 53, startPoint y: 206, endPoint x: 189, endPoint y: 235, distance: 139.2
click at [189, 235] on p "Image Segmentation is a powerful technique for dividing images into multiple se…" at bounding box center [225, 365] width 356 height 348
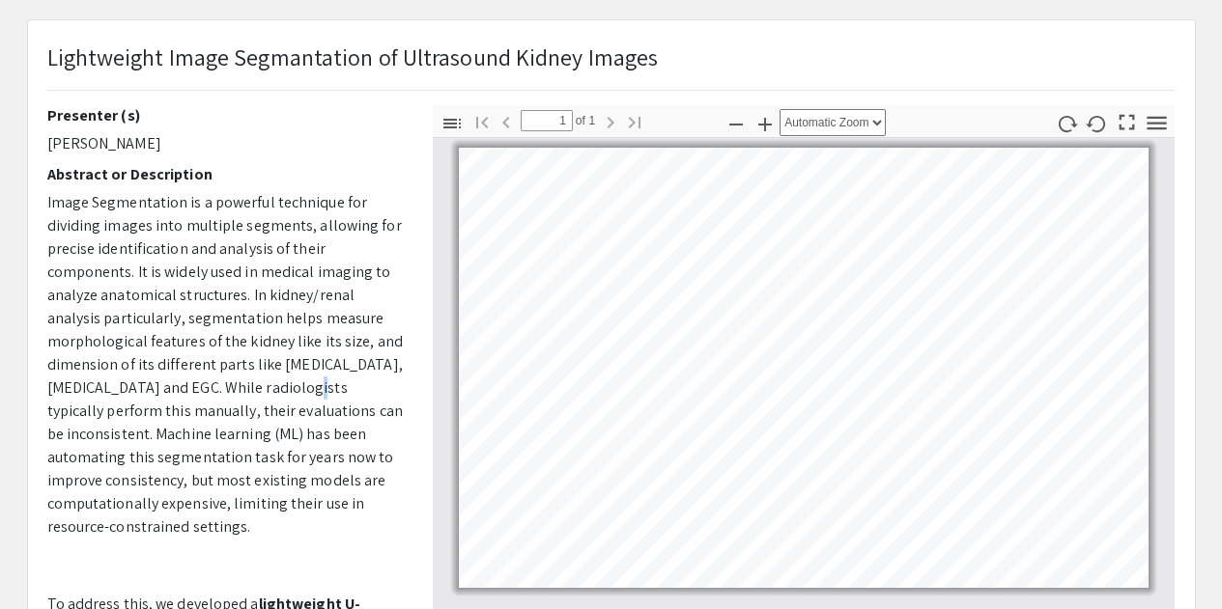
click at [288, 392] on p "Image Segmentation is a powerful technique for dividing images into multiple se…" at bounding box center [225, 365] width 356 height 348
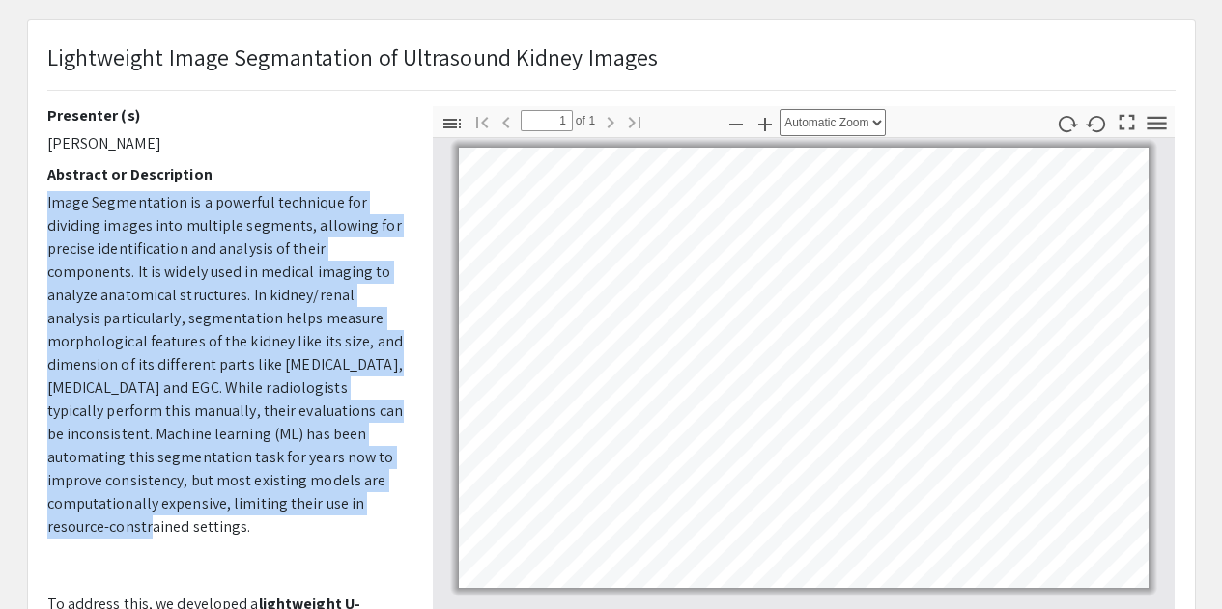
drag, startPoint x: 268, startPoint y: 535, endPoint x: 47, endPoint y: 208, distance: 394.6
click at [47, 208] on p "Image Segmentation is a powerful technique for dividing images into multiple se…" at bounding box center [225, 365] width 356 height 348
